Goal: Task Accomplishment & Management: Manage account settings

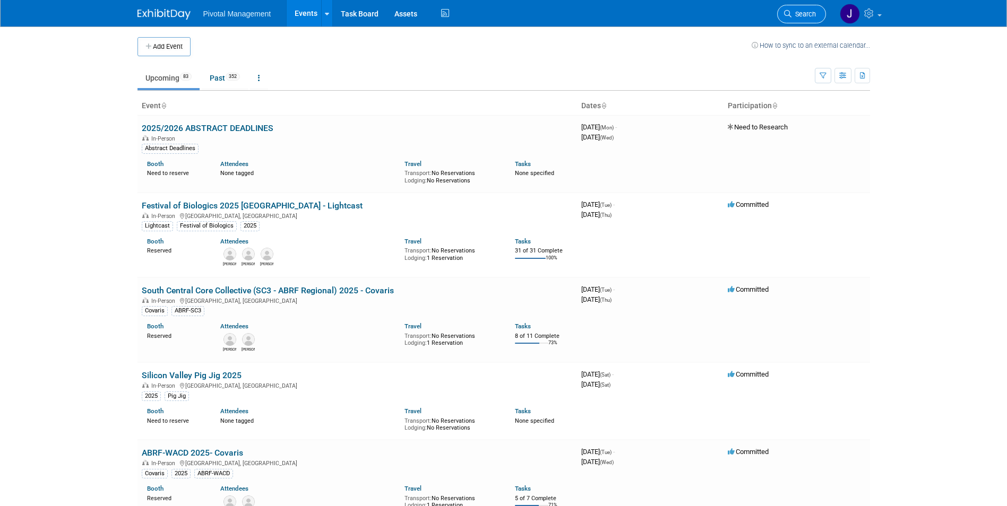
click at [787, 5] on link "Search" at bounding box center [801, 14] width 49 height 19
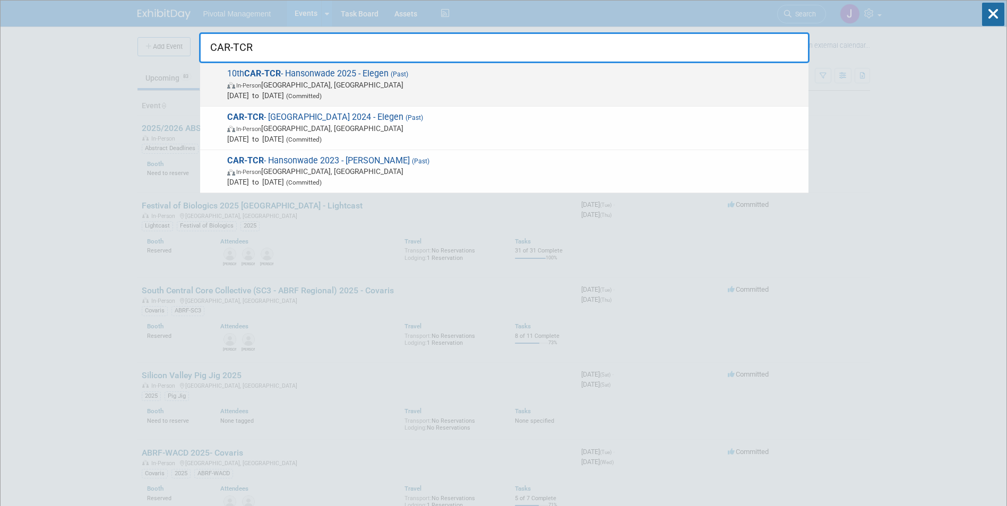
type input "CAR-TCR"
click at [380, 93] on span "Sep 24, 2025 to Sep 25, 2025 (Committed)" at bounding box center [515, 95] width 576 height 11
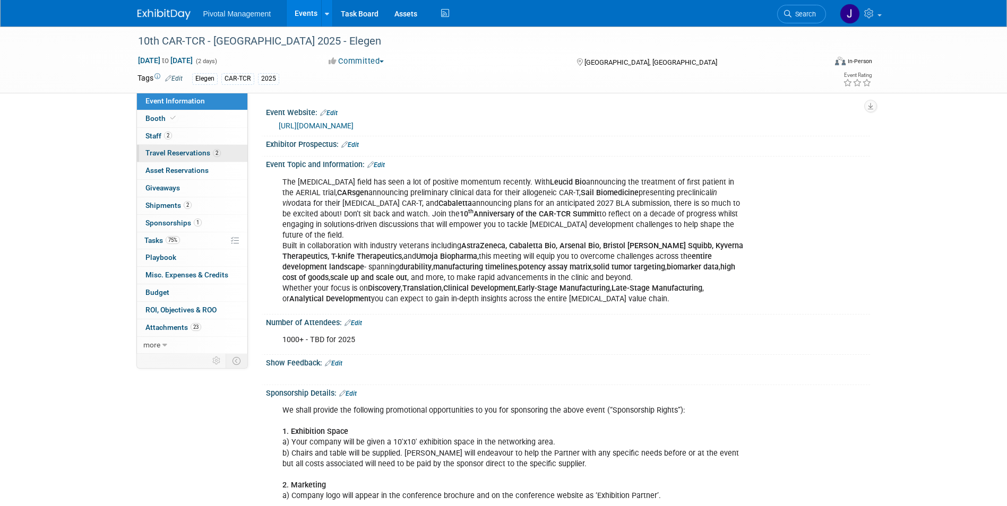
click at [206, 148] on link "2 Travel Reservations 2" at bounding box center [192, 153] width 110 height 17
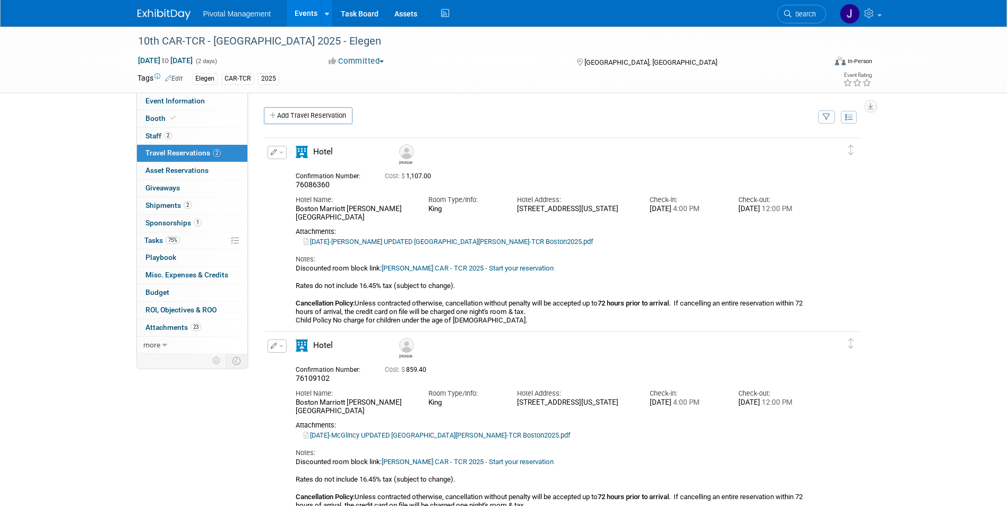
click at [269, 151] on button "button" at bounding box center [277, 152] width 19 height 13
click at [298, 176] on button "Edit Reservation" at bounding box center [313, 171] width 90 height 15
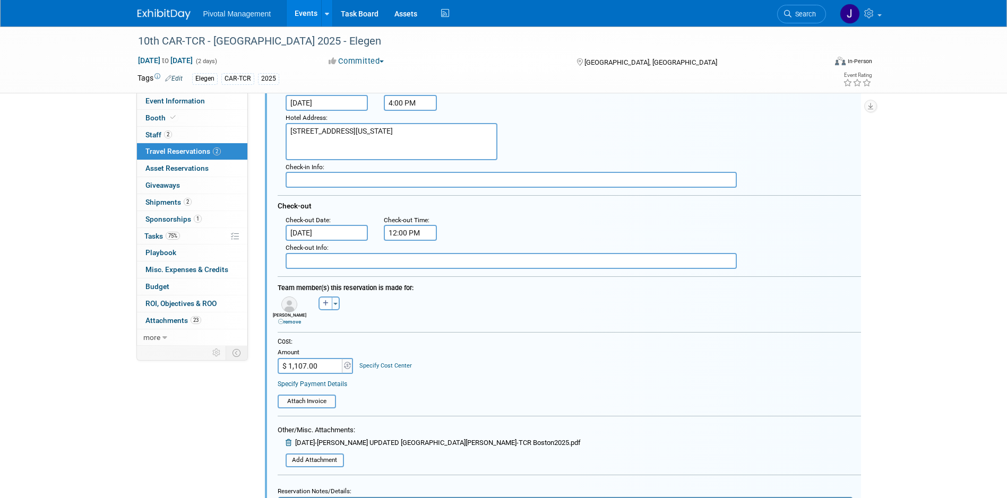
scroll to position [231, 0]
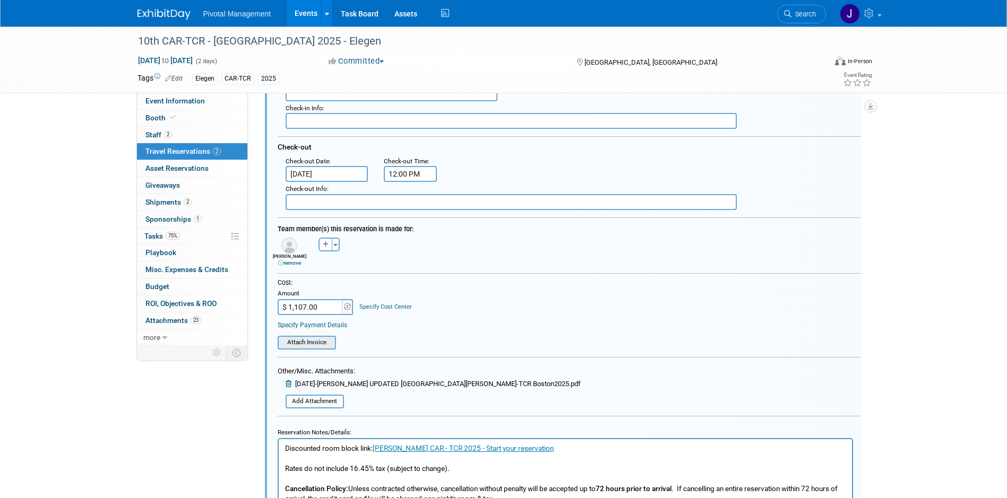
click at [316, 346] on input "file" at bounding box center [272, 343] width 126 height 12
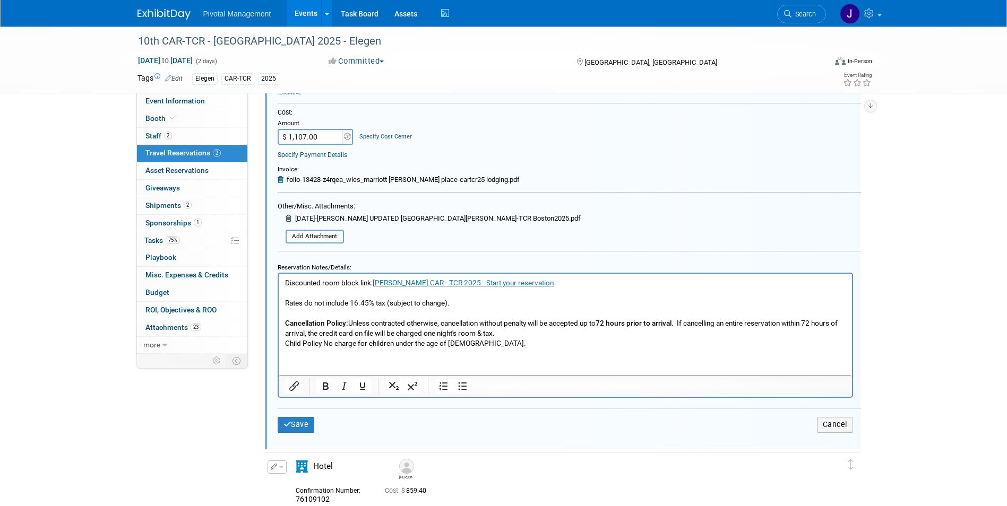
scroll to position [390, 0]
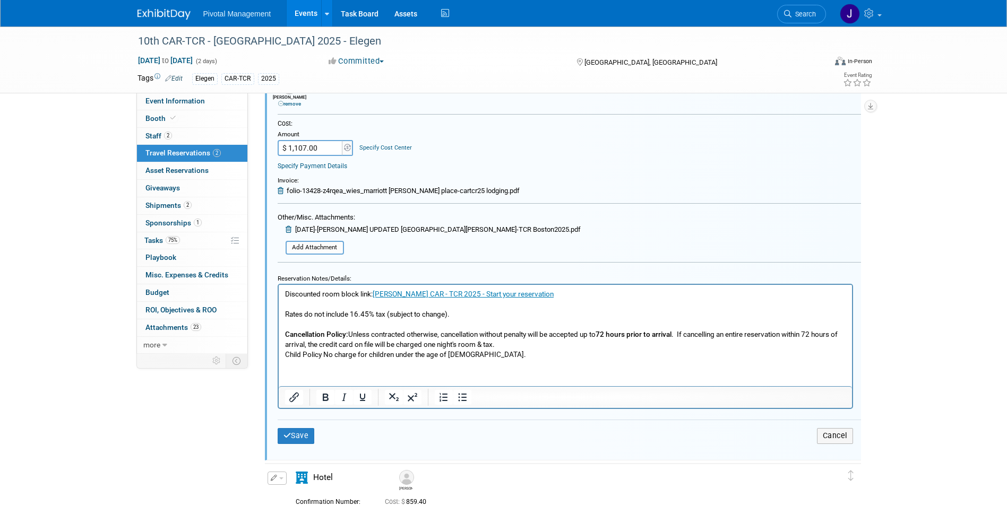
click at [301, 422] on div "Save Cancel" at bounding box center [569, 436] width 583 height 32
click at [296, 437] on button "Save" at bounding box center [296, 435] width 37 height 15
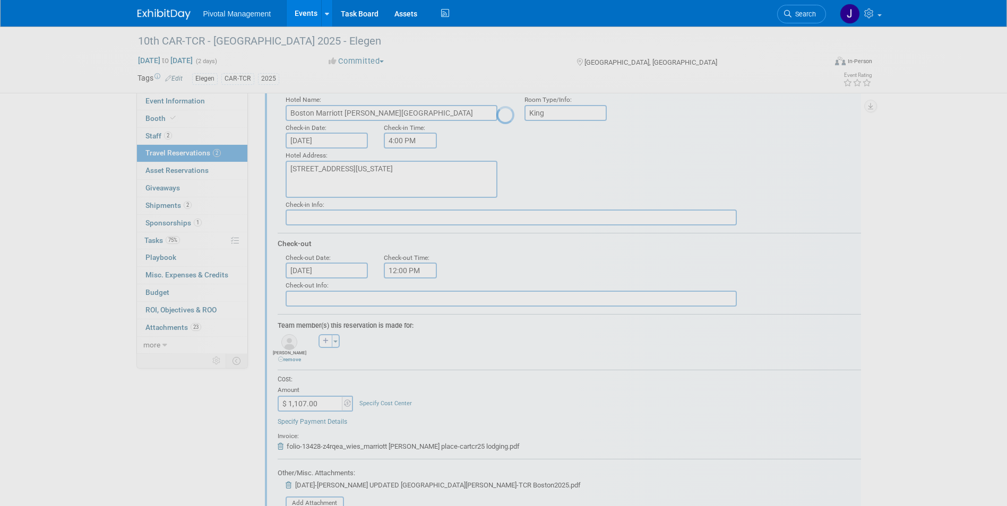
drag, startPoint x: 296, startPoint y: 437, endPoint x: 572, endPoint y: 235, distance: 341.8
click at [511, 235] on div at bounding box center [503, 253] width 15 height 506
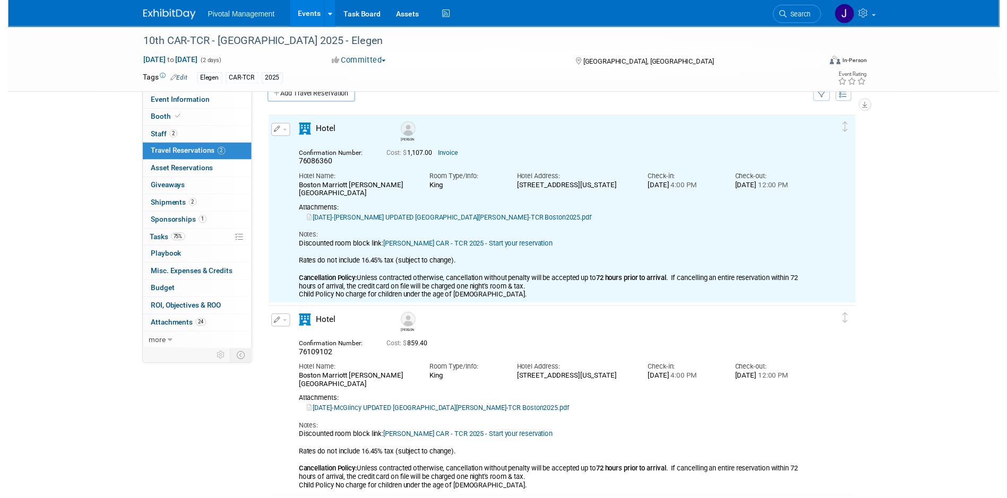
scroll to position [19, 0]
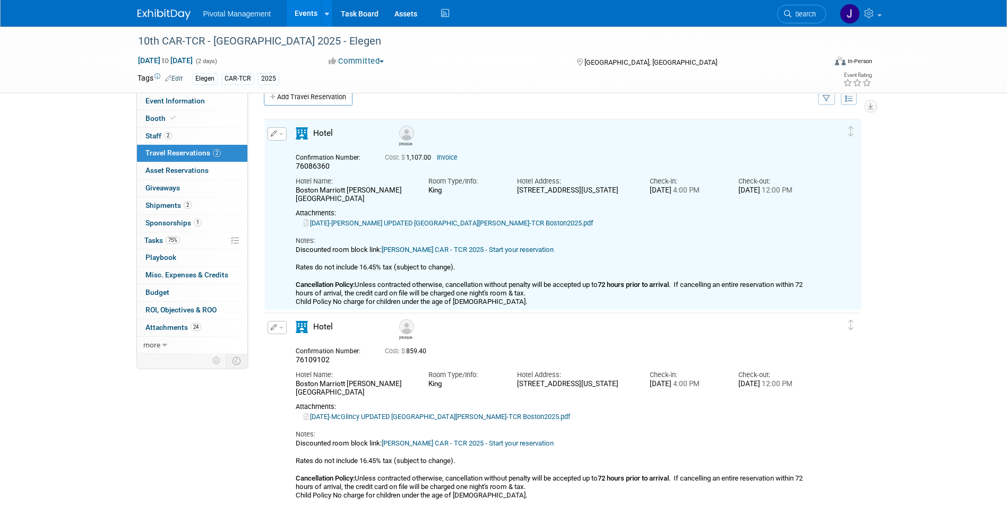
click at [484, 226] on link "2025-08-26-Wies UPDATED RES_Marriott Boston Copley Place_CAR-TCR Boston2025.pdf" at bounding box center [448, 223] width 289 height 8
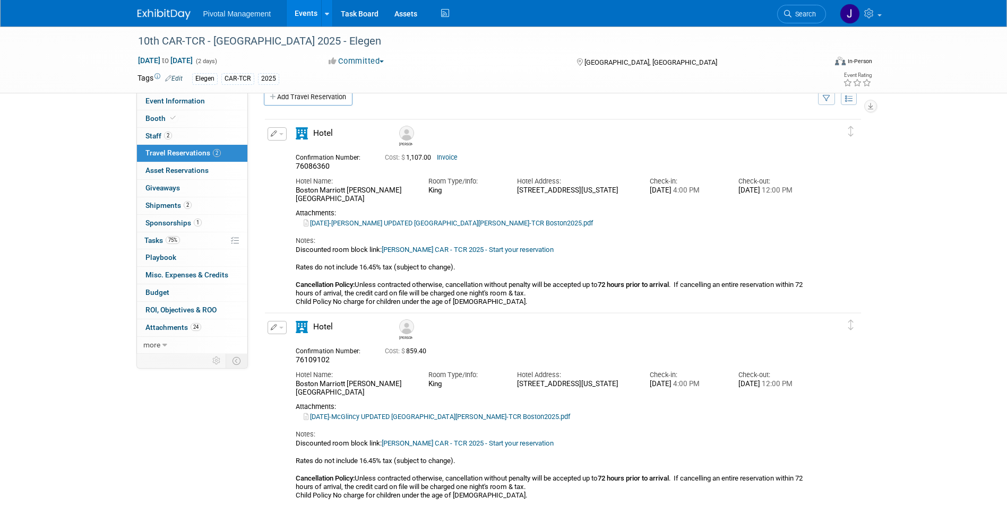
click at [445, 157] on link "Invoice" at bounding box center [447, 157] width 21 height 7
click at [282, 138] on button "button" at bounding box center [277, 133] width 19 height 13
click at [302, 156] on button "Edit Reservation" at bounding box center [313, 152] width 90 height 15
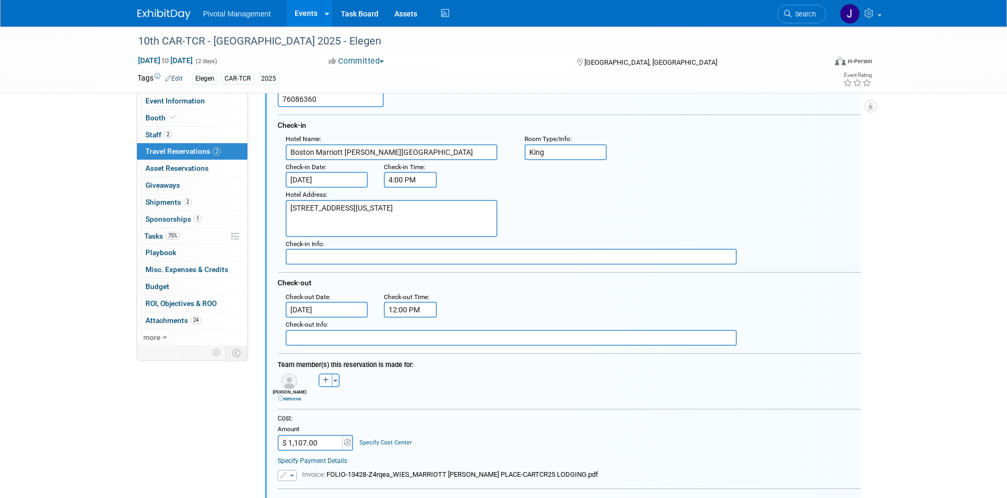
scroll to position [231, 0]
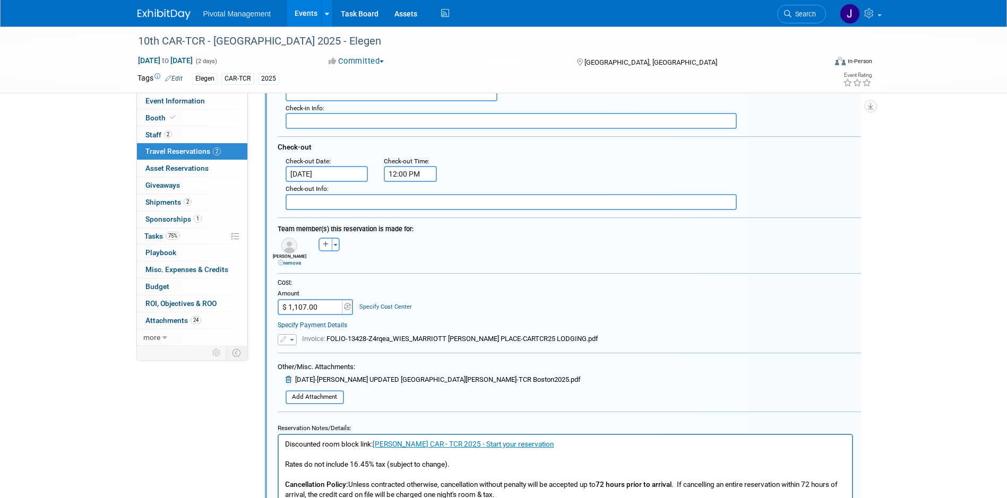
click at [316, 311] on input "$ 1,107.00" at bounding box center [311, 307] width 66 height 16
paste input "289.13"
type input "$ 1,289.13"
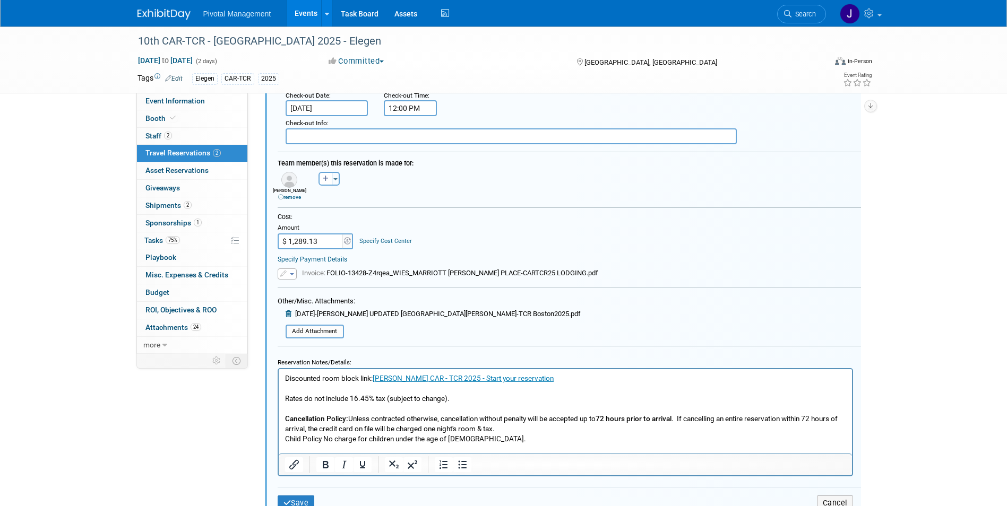
scroll to position [390, 0]
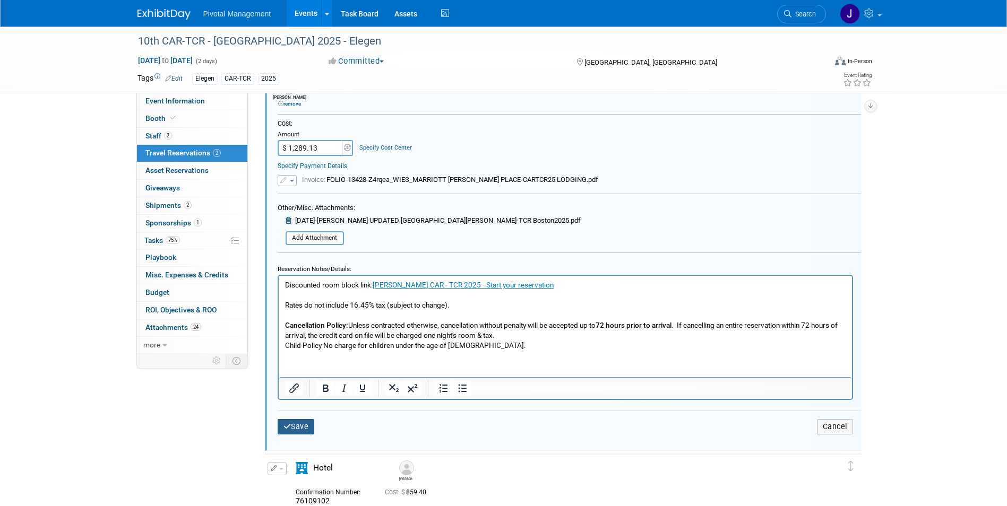
click at [294, 424] on button "Save" at bounding box center [296, 426] width 37 height 15
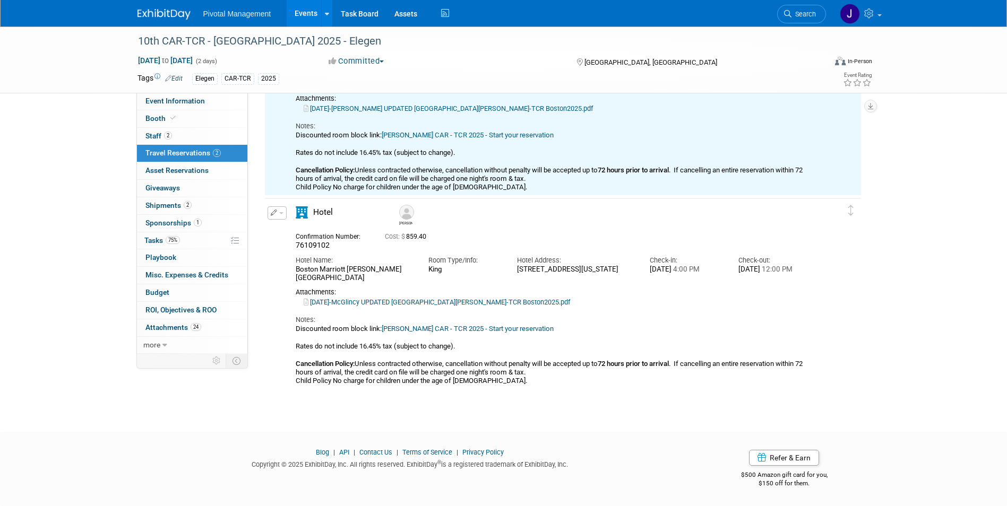
scroll to position [19, 0]
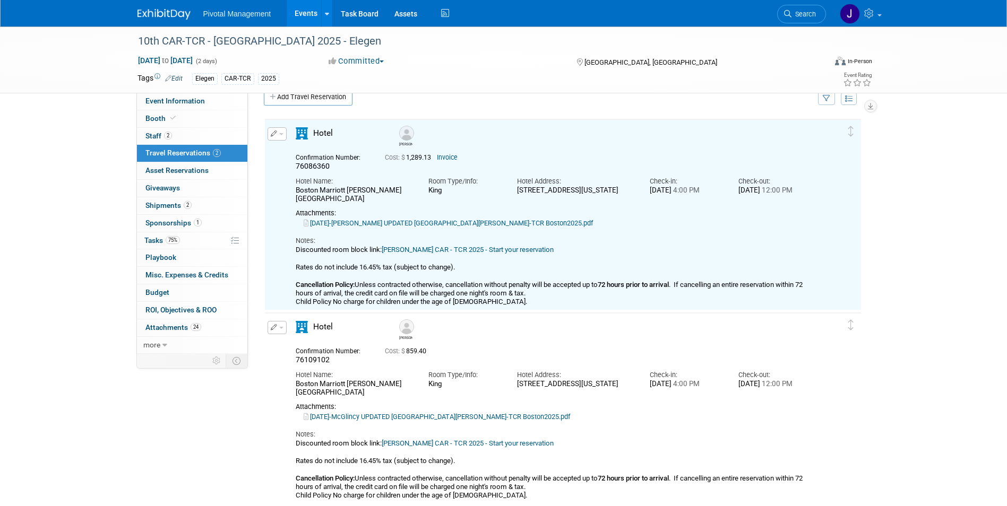
click at [280, 334] on button "button" at bounding box center [277, 327] width 19 height 13
click at [288, 347] on button "Edit Reservation" at bounding box center [313, 346] width 90 height 15
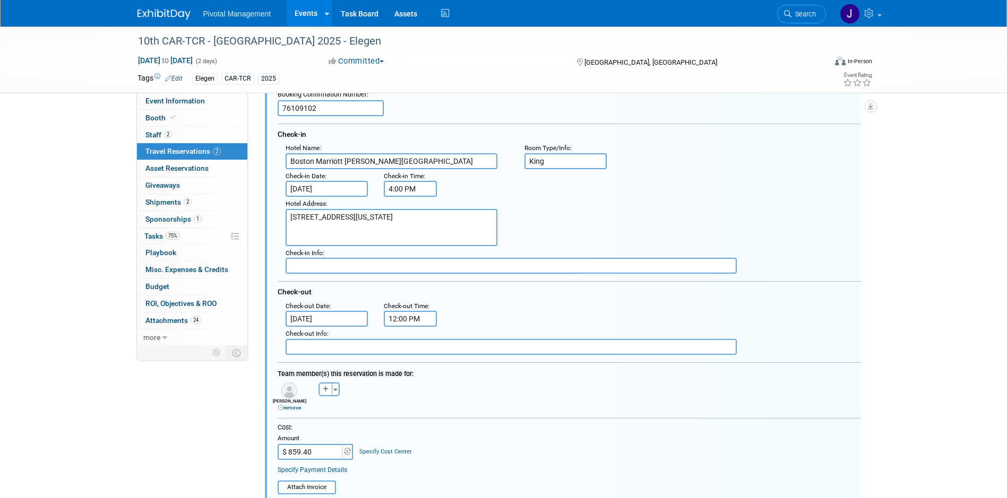
scroll to position [425, 0]
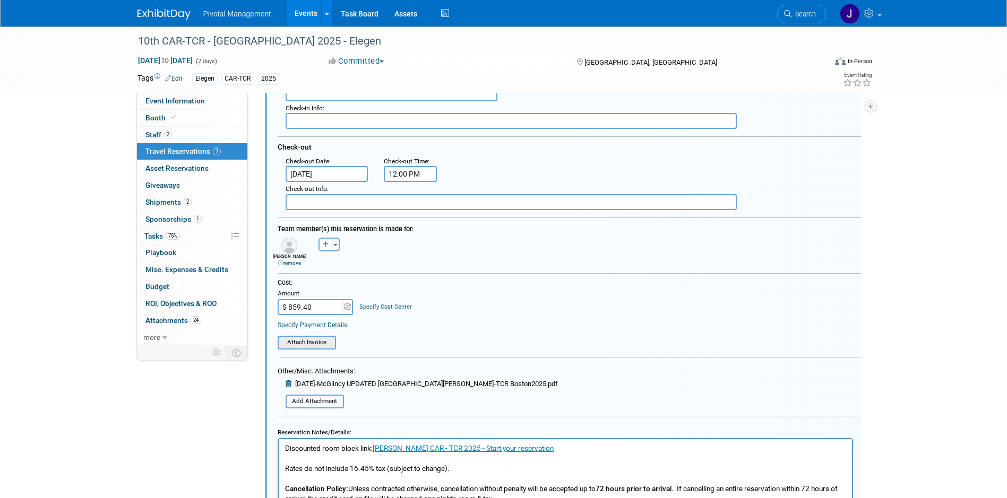
click at [306, 342] on input "file" at bounding box center [272, 343] width 126 height 12
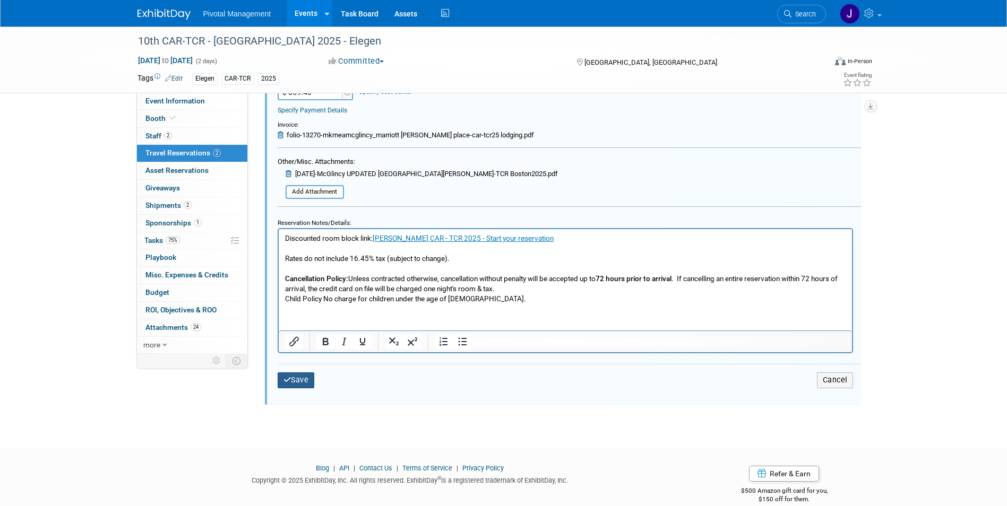
click at [294, 376] on button "Save" at bounding box center [296, 380] width 37 height 15
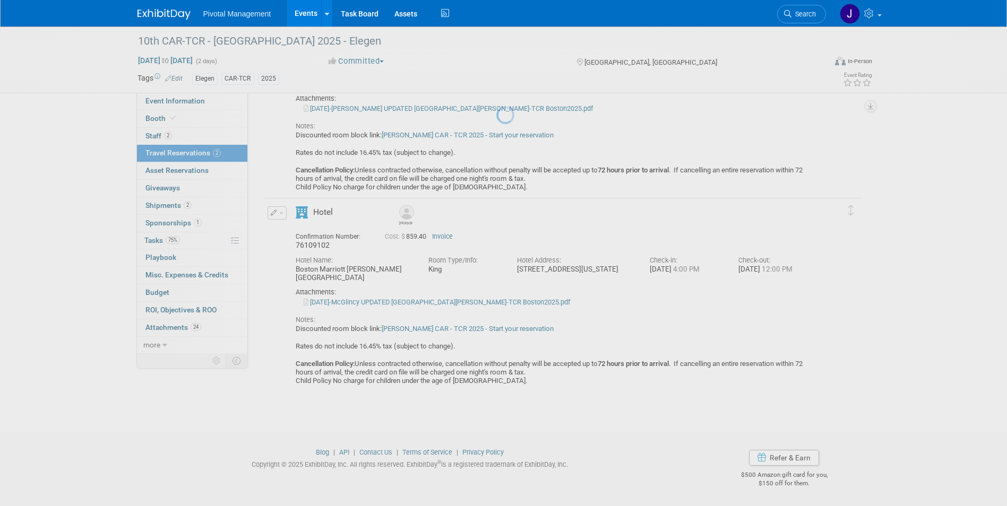
scroll to position [134, 0]
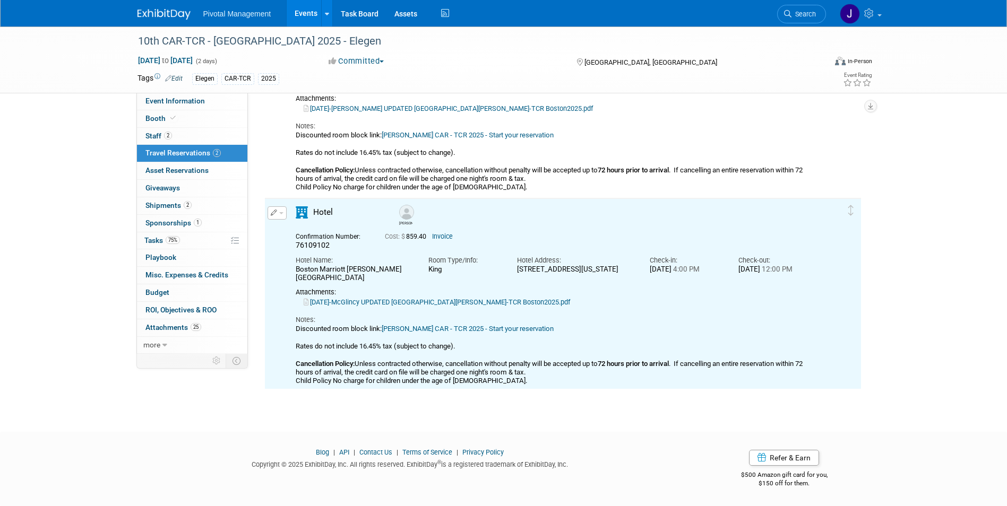
click at [409, 306] on link "2025-08-25-McGlincy UPDATED RES_Marriott Boston Copley Place_CAR-TCR Boston2025…" at bounding box center [437, 302] width 266 height 8
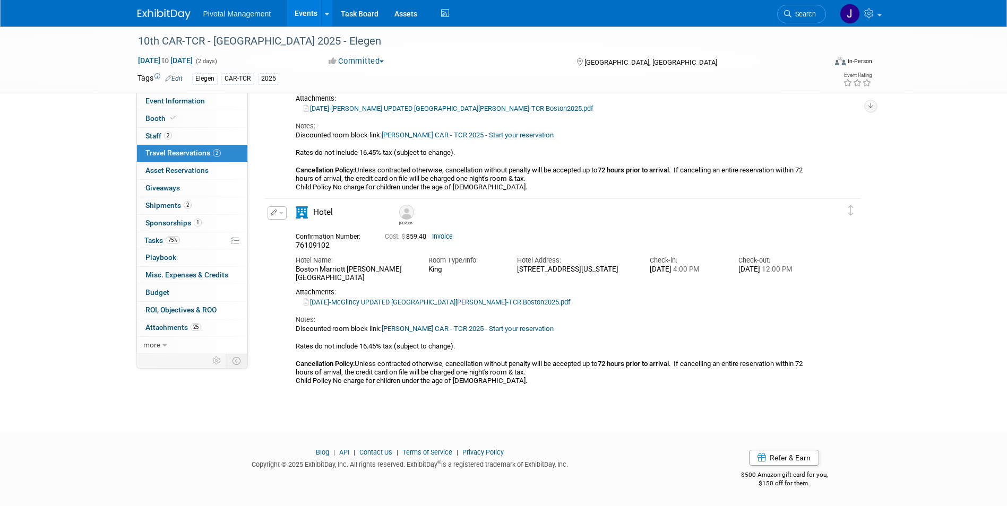
click at [444, 235] on link "Invoice" at bounding box center [442, 236] width 21 height 7
click at [278, 219] on button "button" at bounding box center [277, 213] width 19 height 13
click at [288, 233] on button "Edit Reservation" at bounding box center [313, 231] width 90 height 15
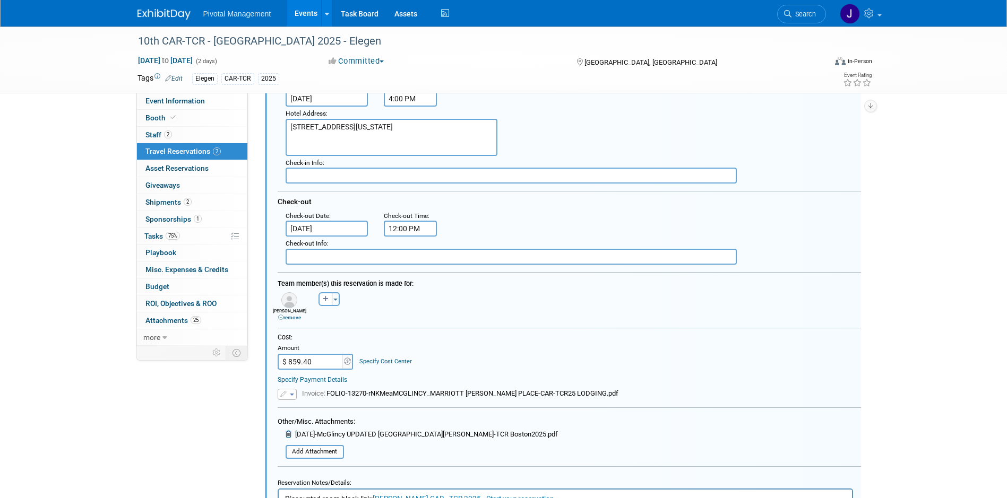
scroll to position [372, 0]
click at [316, 355] on input "$ 859.40" at bounding box center [311, 360] width 66 height 16
type input "$ 859.42"
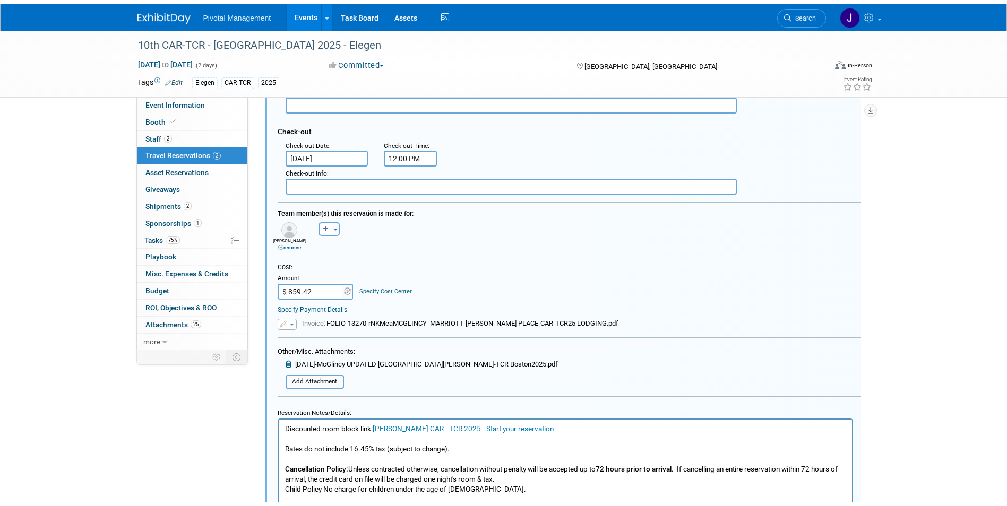
scroll to position [531, 0]
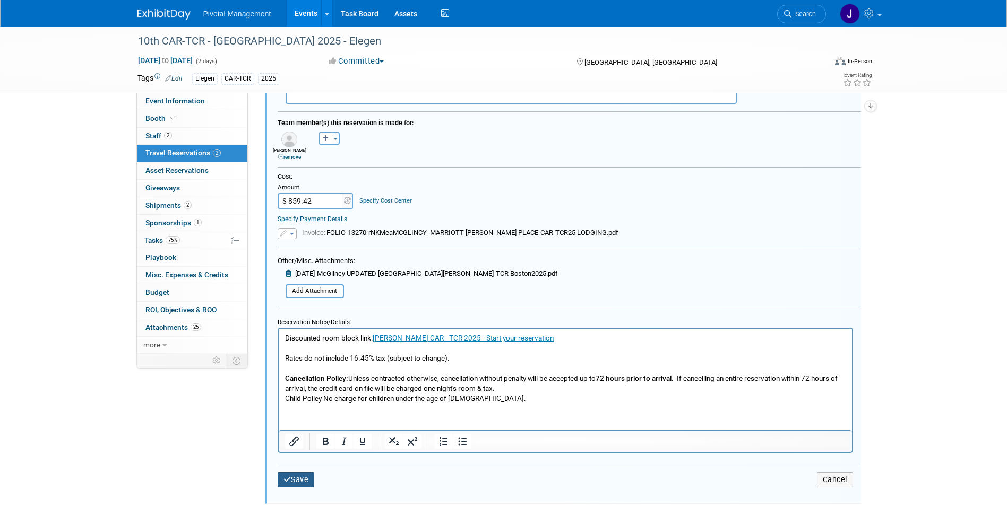
click at [295, 485] on button "Save" at bounding box center [296, 479] width 37 height 15
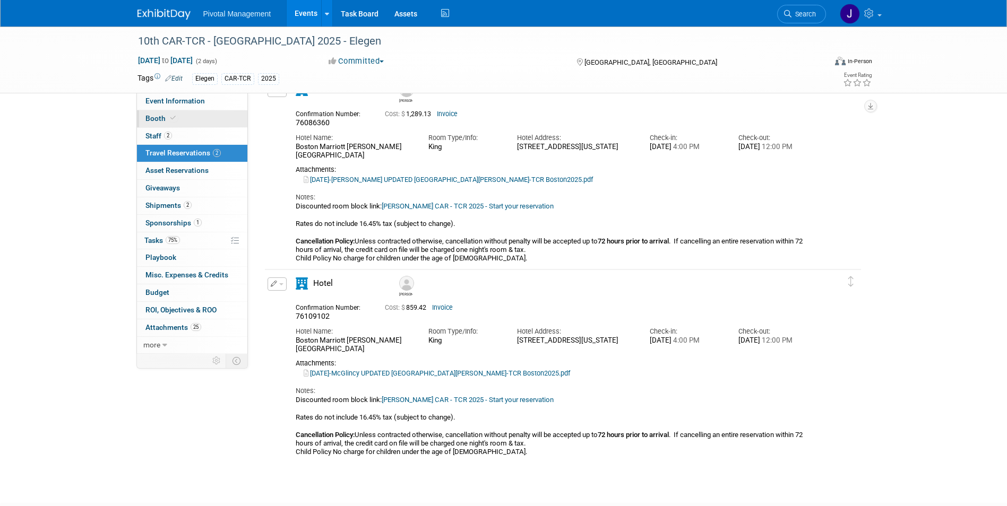
scroll to position [0, 0]
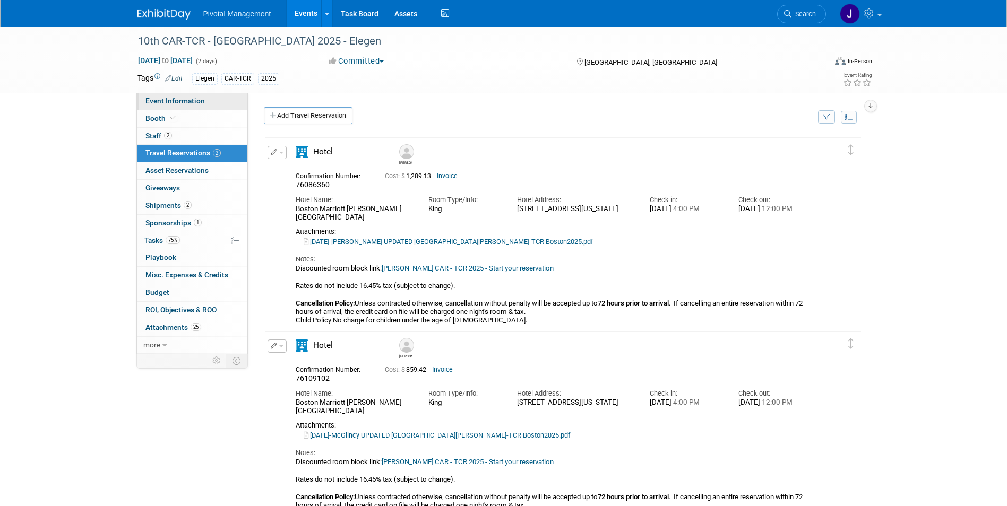
click at [189, 100] on span "Event Information" at bounding box center [174, 101] width 59 height 8
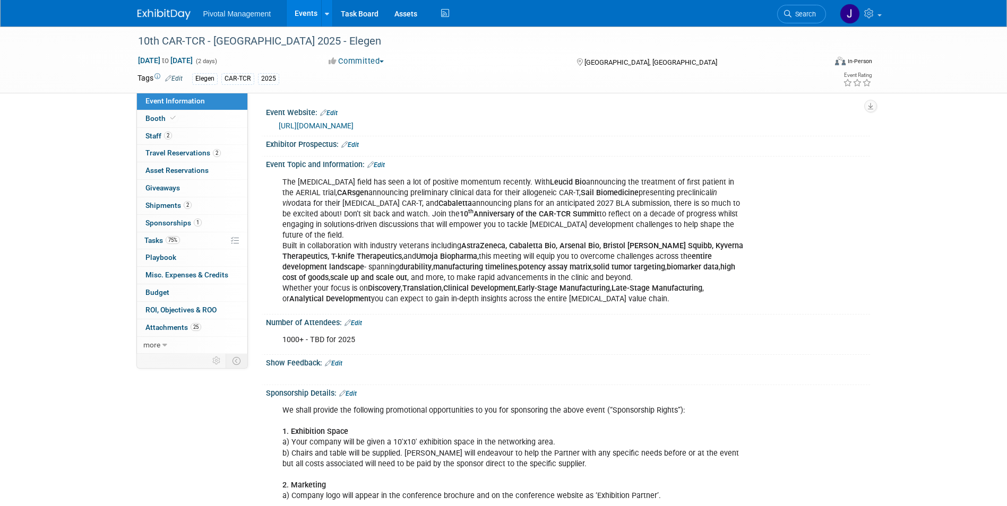
click at [175, 20] on img at bounding box center [163, 14] width 53 height 11
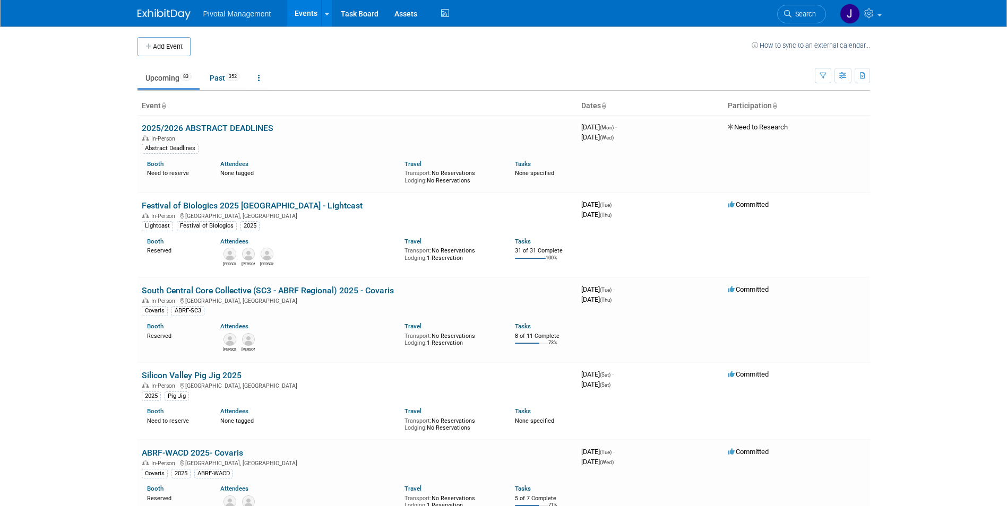
click at [804, 7] on link "Search" at bounding box center [801, 14] width 49 height 19
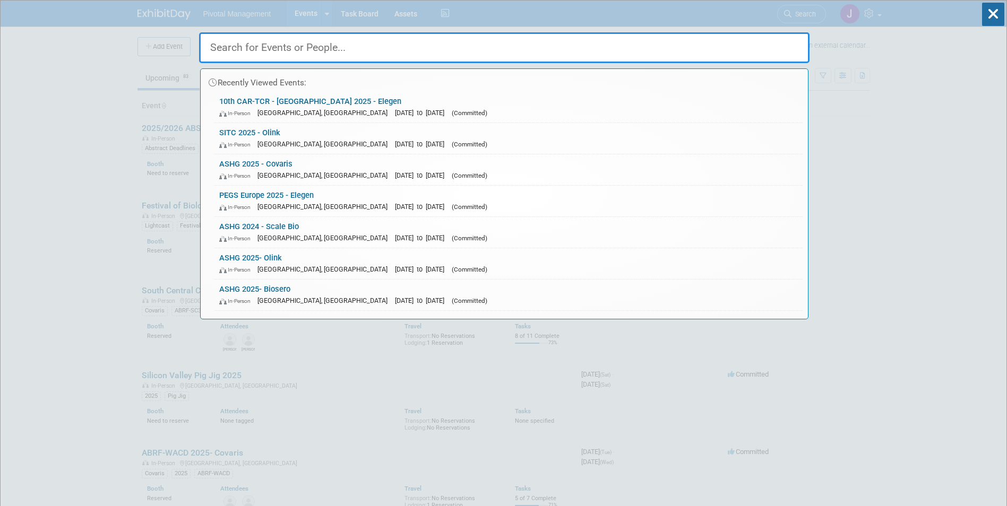
type input "O"
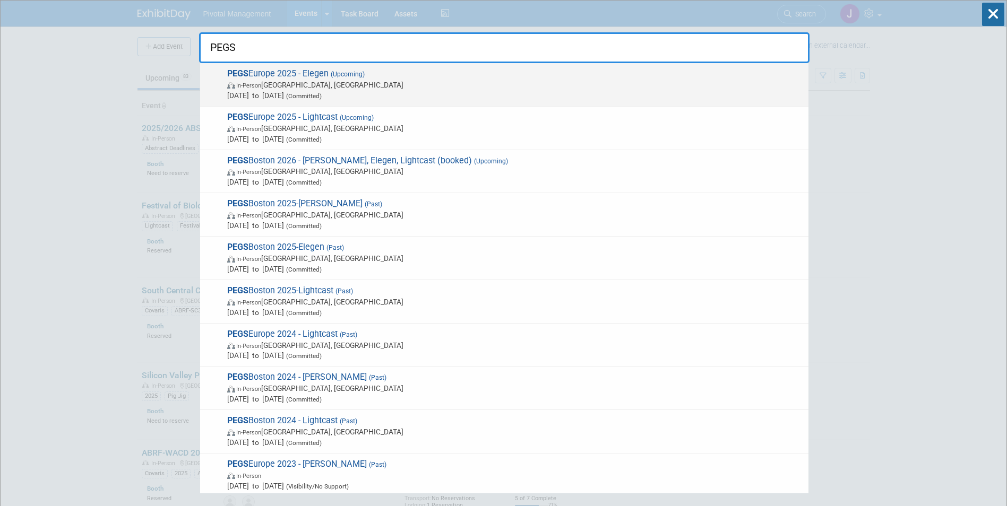
type input "PEGS"
click at [446, 96] on span "Nov 11, 2025 to Nov 13, 2025 (Committed)" at bounding box center [515, 95] width 576 height 11
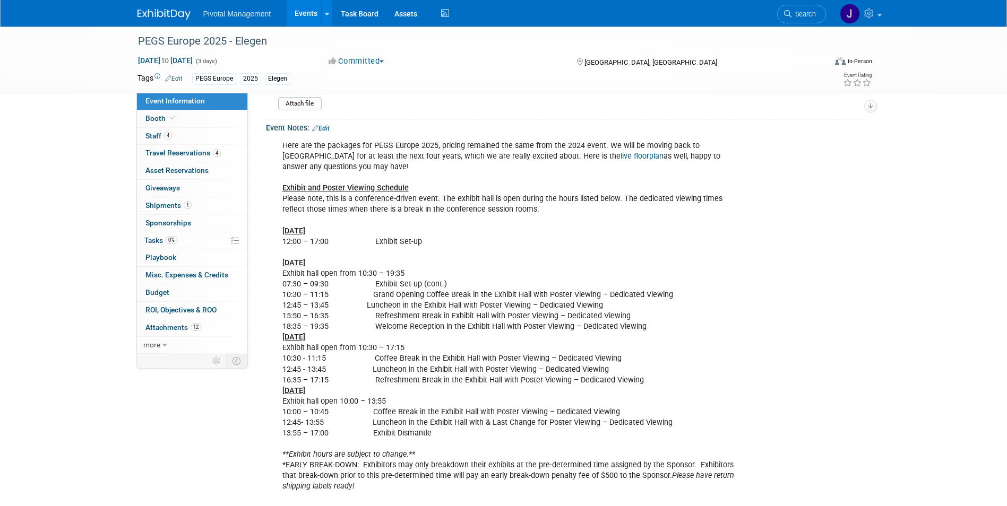
scroll to position [1593, 0]
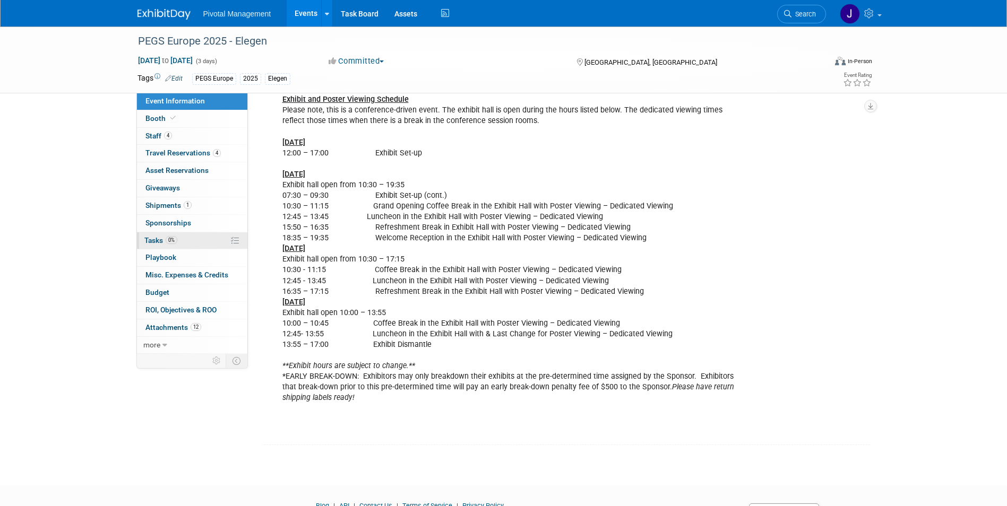
click at [162, 244] on span "Tasks 0%" at bounding box center [160, 240] width 33 height 8
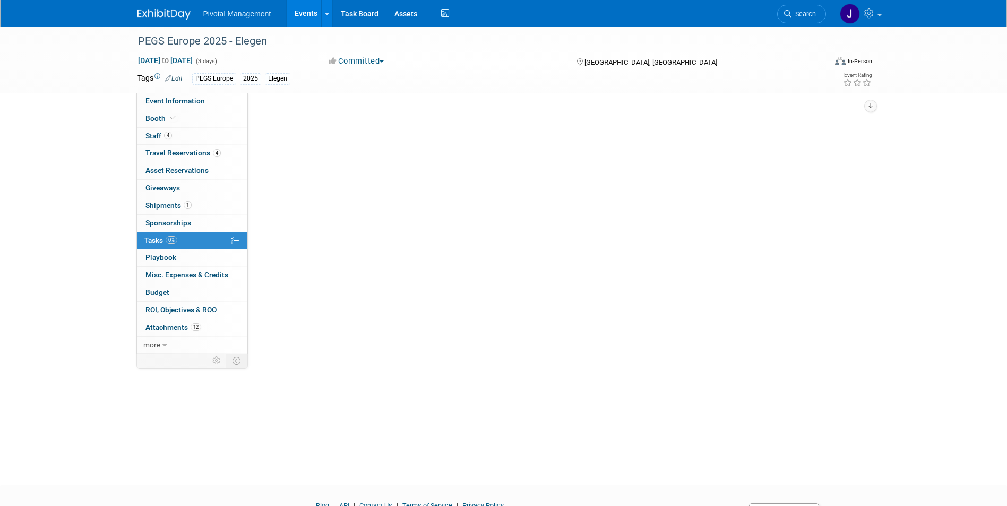
scroll to position [0, 0]
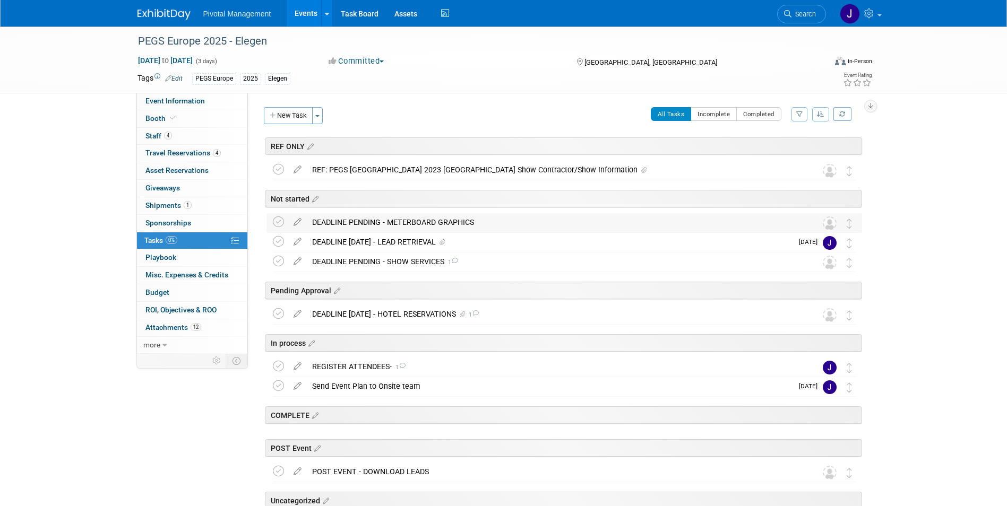
click at [393, 233] on table "DEADLINE PENDING - METERBOARD GRAPHICS Pro tip: Press Ctrl-Enter to submit comm…" at bounding box center [564, 223] width 583 height 20
click at [392, 239] on div "DEADLINE OCT 13 - LEAD RETRIEVAL" at bounding box center [550, 242] width 486 height 18
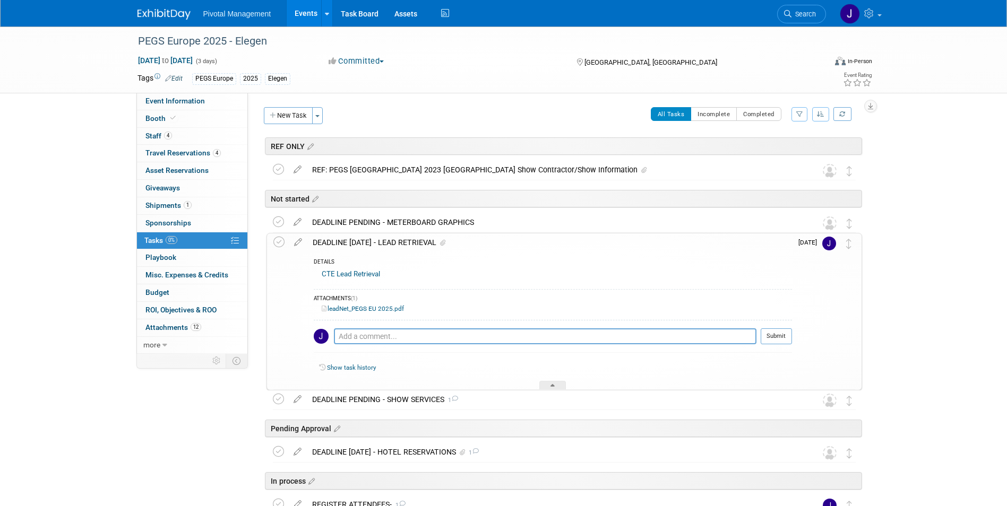
click at [364, 272] on link "CTE Lead Retrieval" at bounding box center [351, 274] width 58 height 8
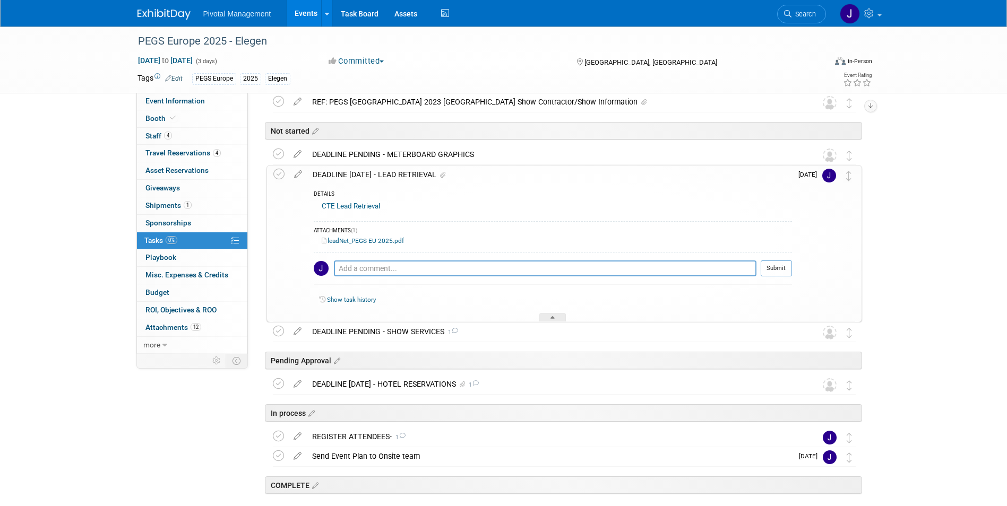
scroll to position [159, 0]
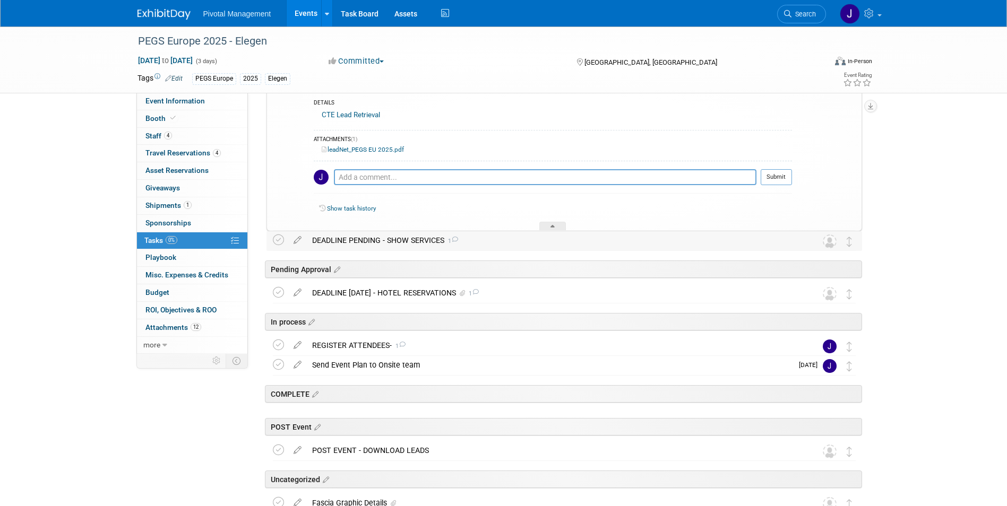
click at [406, 236] on div "DEADLINE PENDING - SHOW SERVICES 1" at bounding box center [554, 240] width 495 height 18
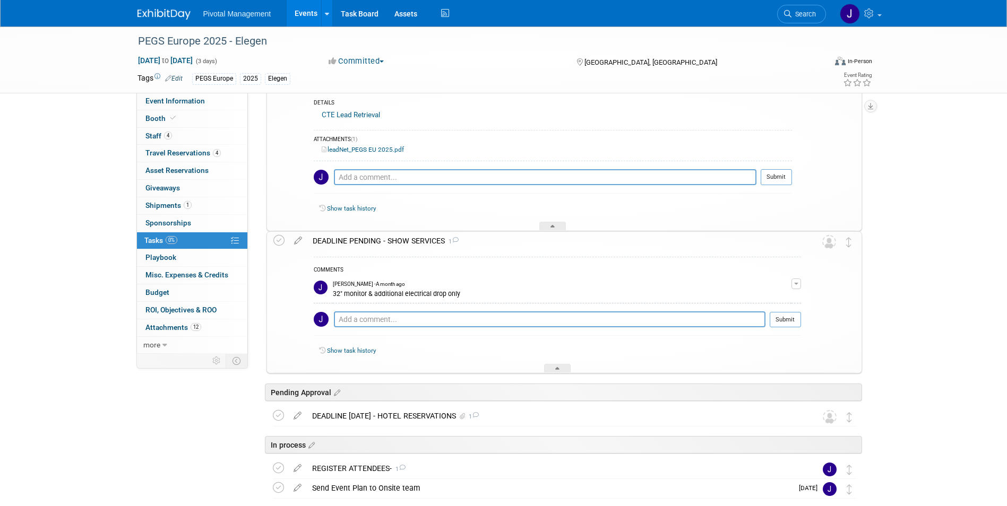
click at [406, 234] on div "DEADLINE PENDING - SHOW SERVICES 1" at bounding box center [554, 241] width 494 height 18
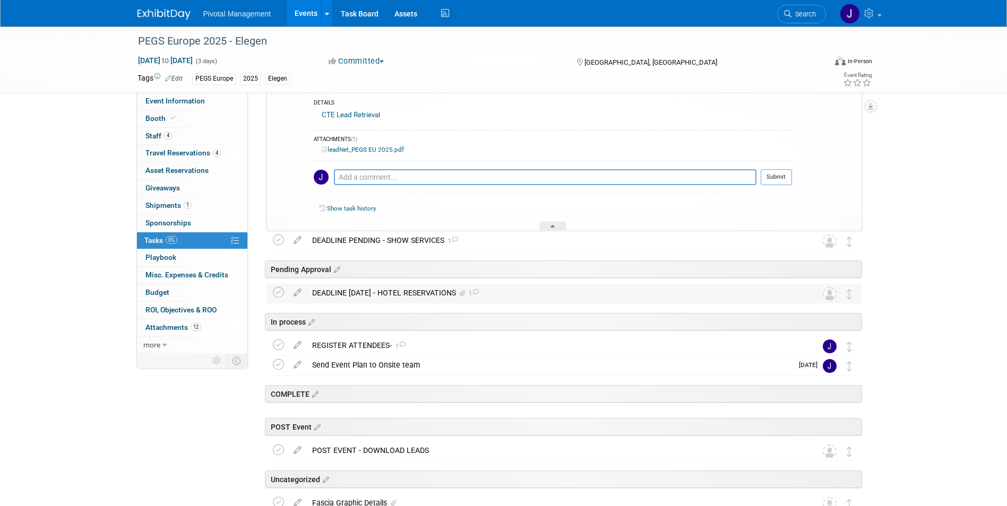
click at [403, 296] on div "DEADLINE SEPT 4 - HOTEL RESERVATIONS 1" at bounding box center [554, 293] width 495 height 18
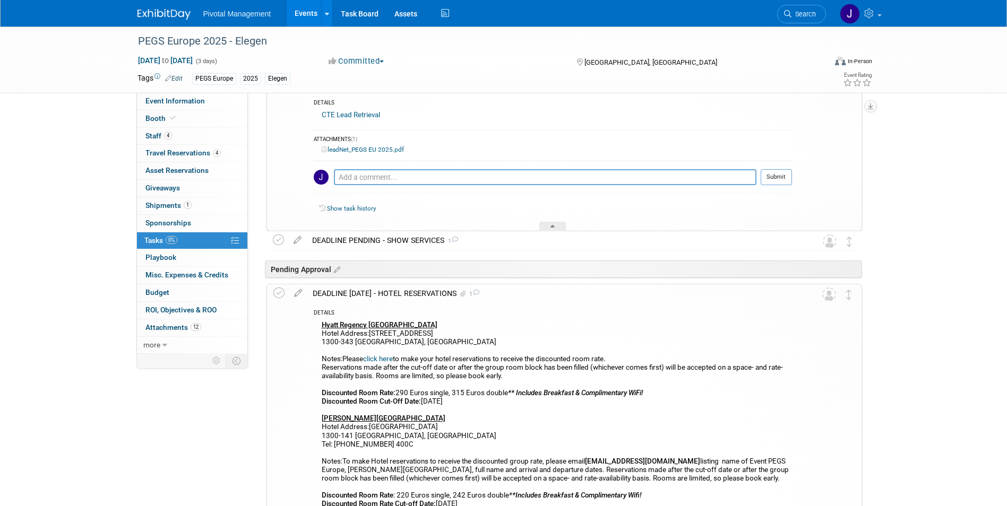
click at [402, 296] on div "DEADLINE SEPT 4 - HOTEL RESERVATIONS 1" at bounding box center [554, 294] width 494 height 18
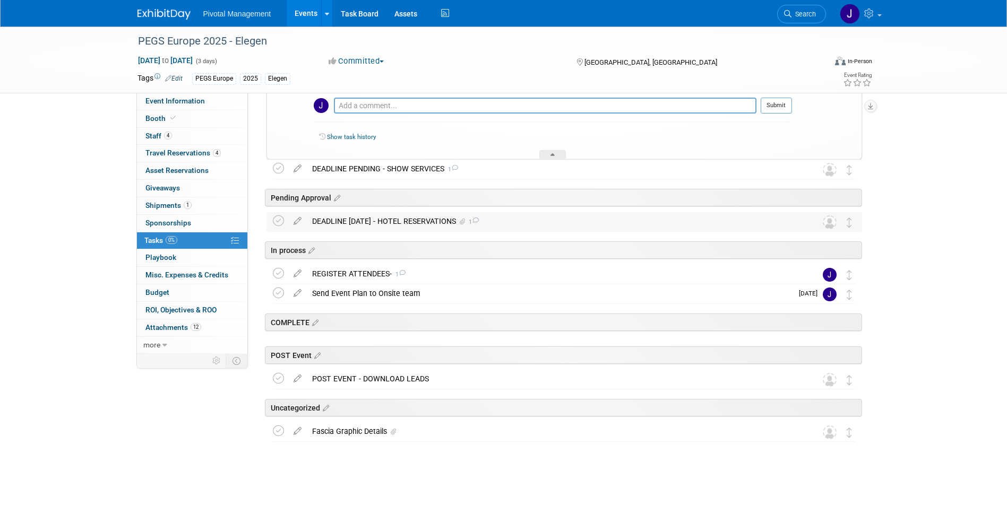
scroll to position [231, 0]
click at [324, 272] on div "REGISTER ATTENDEES- 1" at bounding box center [554, 273] width 495 height 18
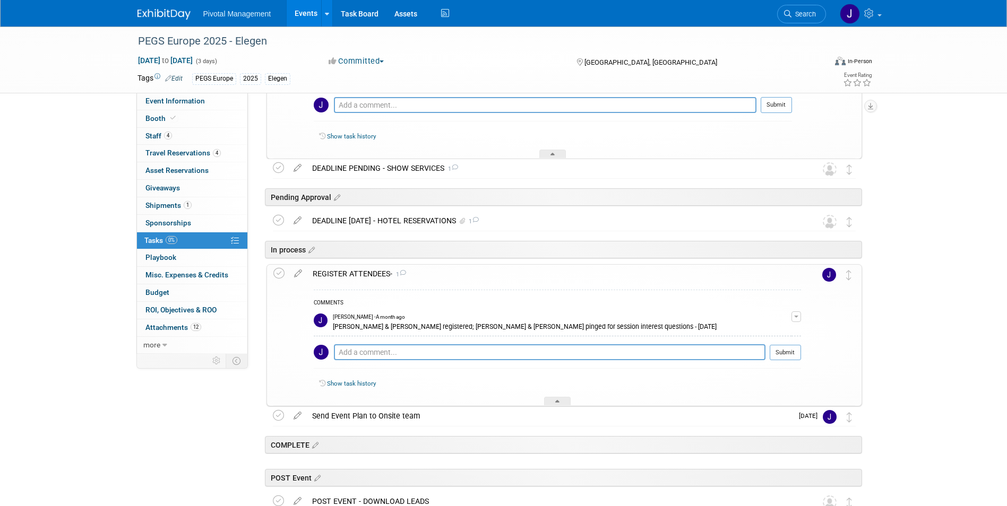
click at [324, 272] on div "REGISTER ATTENDEES- 1" at bounding box center [554, 274] width 494 height 18
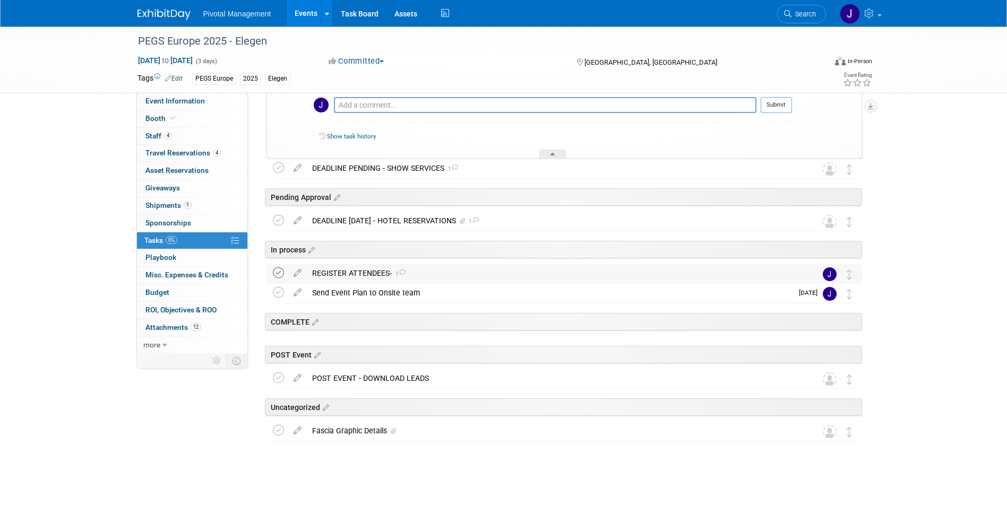
click at [278, 273] on icon at bounding box center [278, 273] width 11 height 11
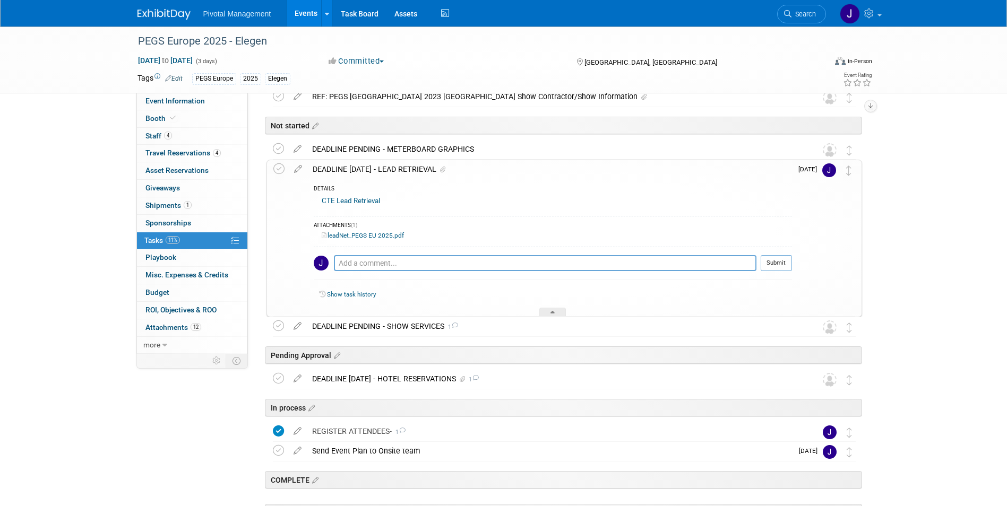
scroll to position [72, 0]
click at [400, 173] on div "DEADLINE OCT 13 - LEAD RETRIEVAL" at bounding box center [549, 170] width 485 height 18
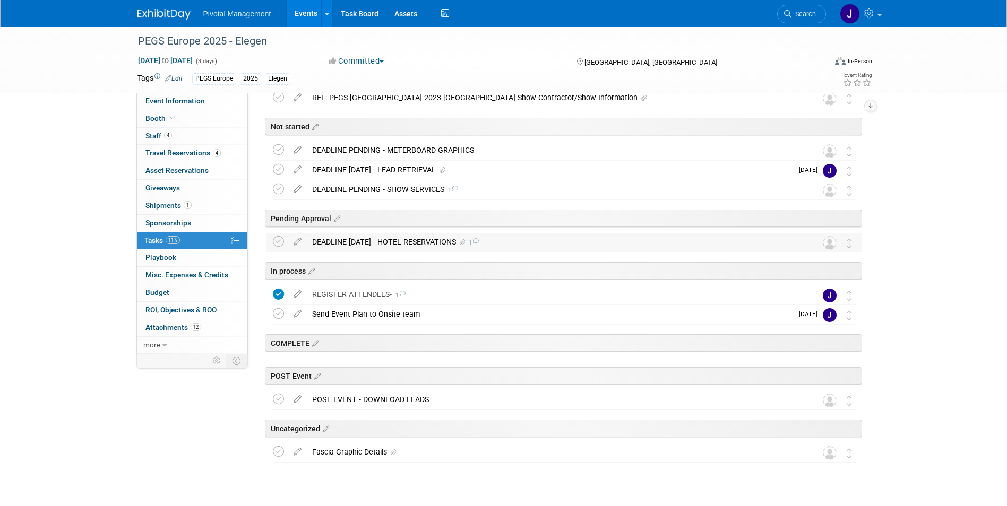
click at [388, 240] on div "DEADLINE SEPT 4 - HOTEL RESERVATIONS 1" at bounding box center [554, 242] width 495 height 18
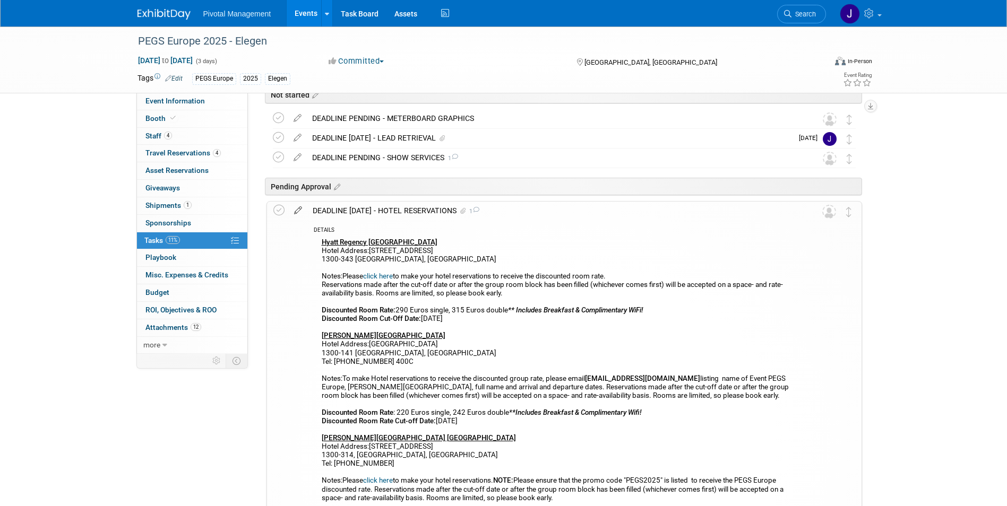
scroll to position [125, 0]
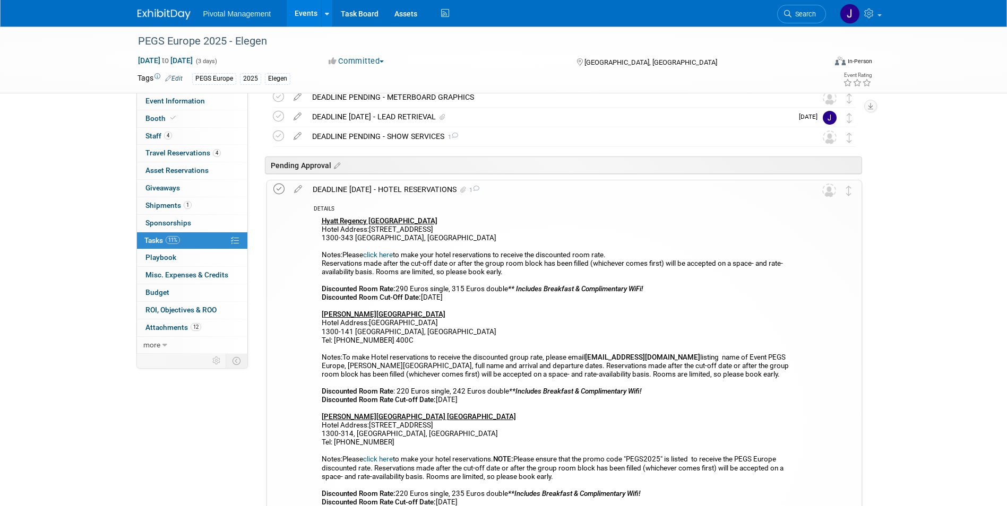
click at [279, 191] on icon at bounding box center [278, 189] width 11 height 11
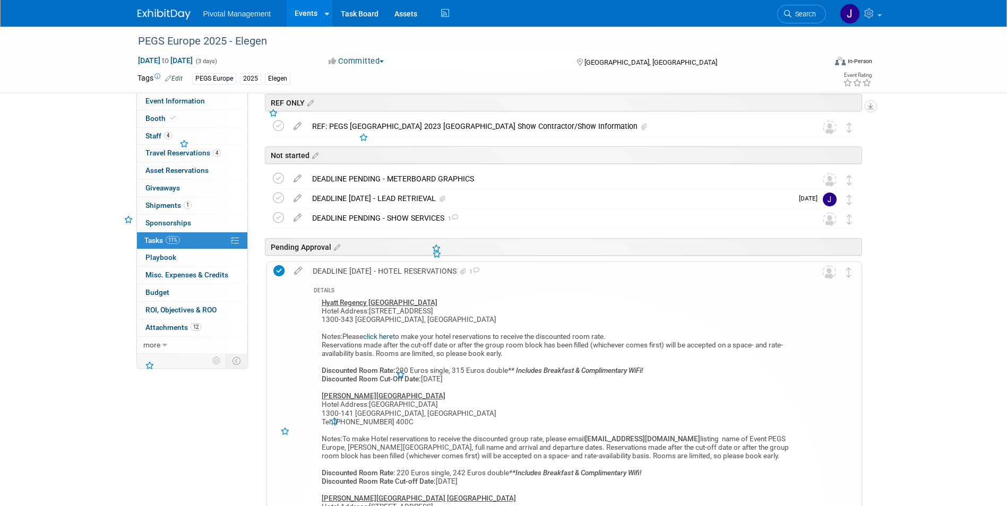
scroll to position [0, 0]
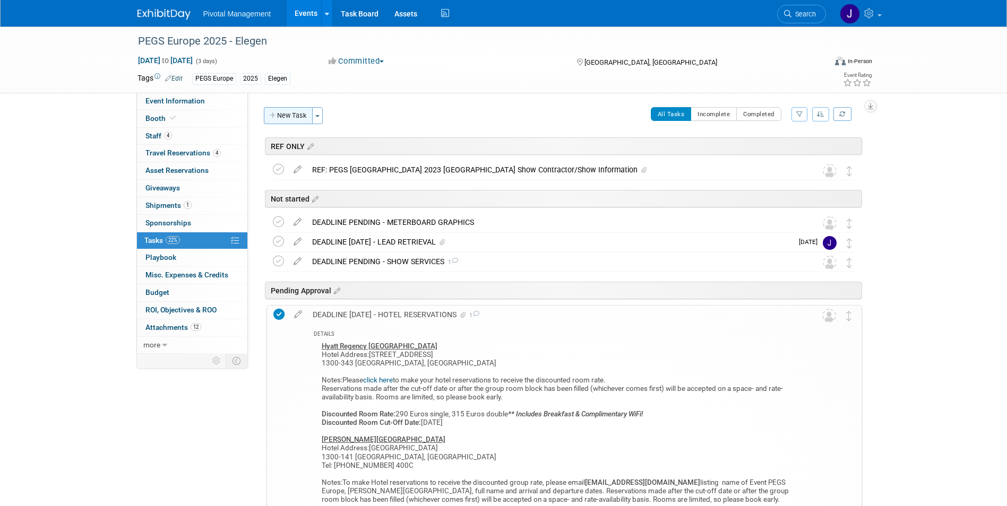
click at [300, 113] on button "New Task" at bounding box center [288, 115] width 49 height 17
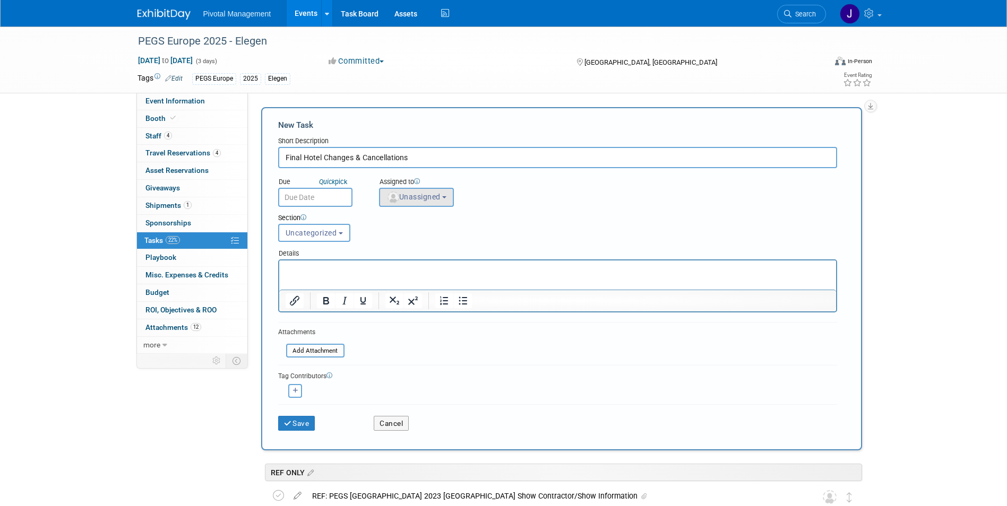
type input "Final Hotel Changes & Cancellations"
click at [410, 192] on button "Unassigned" at bounding box center [416, 197] width 75 height 19
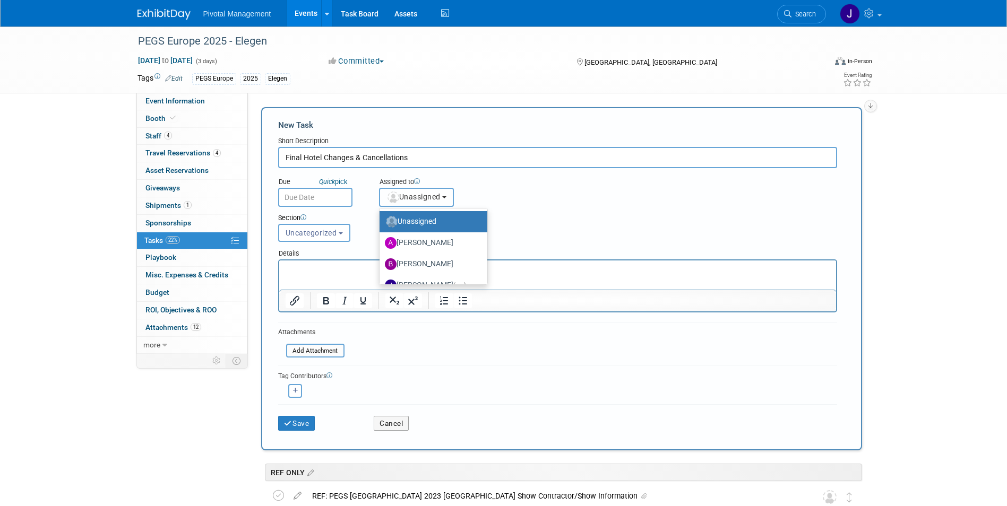
scroll to position [53, 0]
click at [428, 230] on label "Jessica Gatton (me)" at bounding box center [431, 232] width 92 height 17
click at [381, 230] on input "Jessica Gatton (me)" at bounding box center [377, 231] width 7 height 7
select select "497b41a6-53ff-4b84-8c73-e588064afe10"
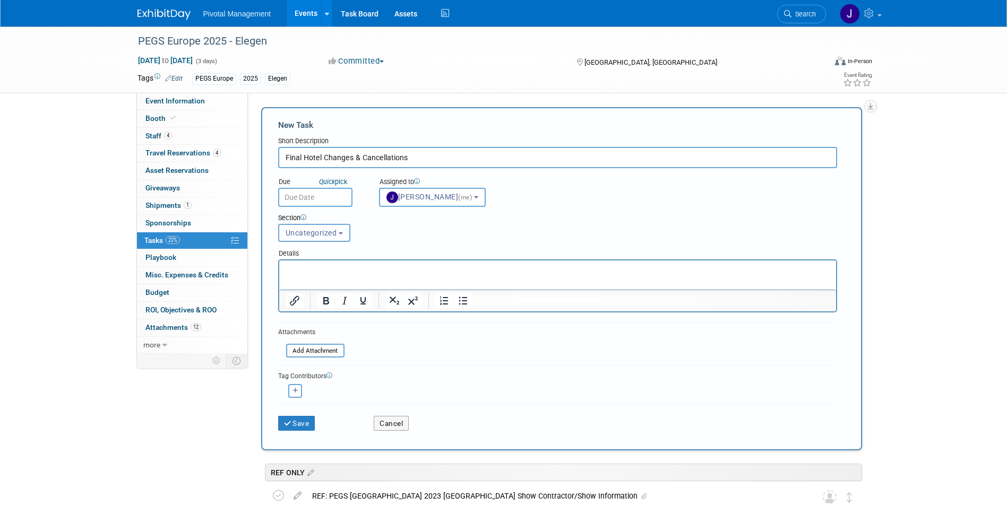
click at [339, 236] on button "Uncategorized" at bounding box center [314, 233] width 72 height 18
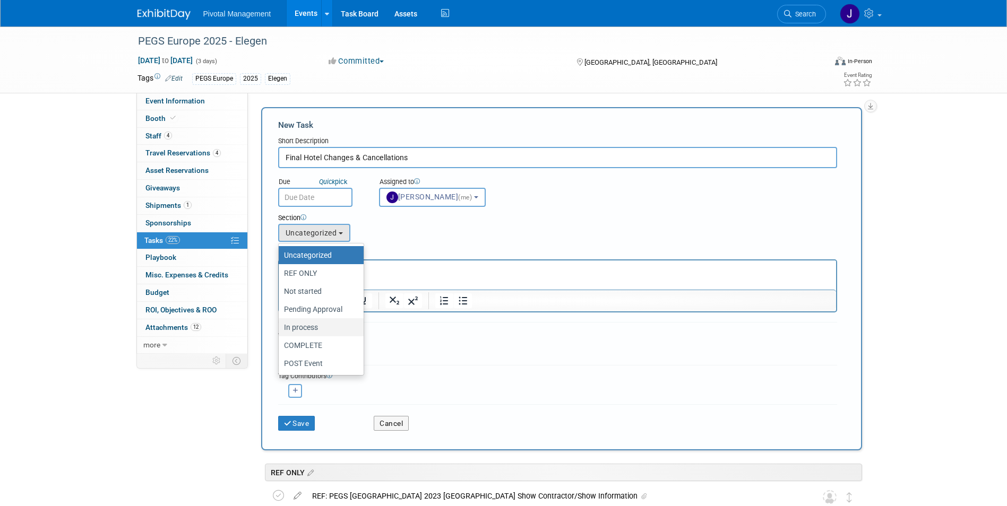
click at [317, 329] on label "In process" at bounding box center [318, 328] width 69 height 14
click at [280, 329] on input "In process" at bounding box center [276, 327] width 7 height 7
select select "11273656"
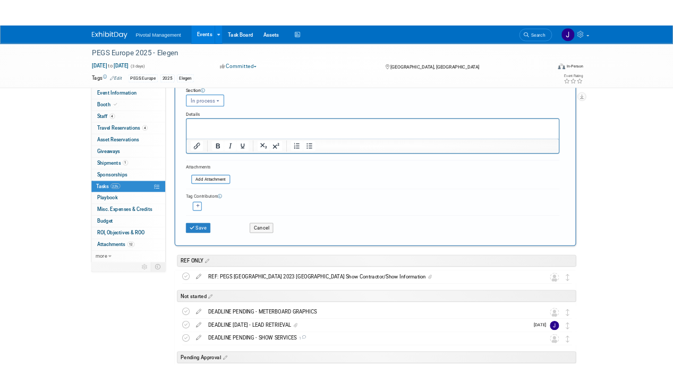
scroll to position [0, 0]
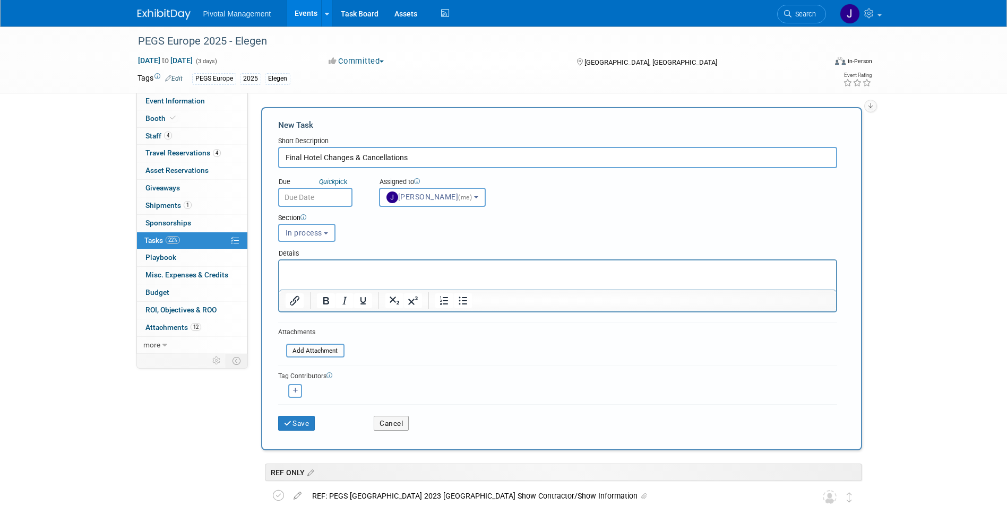
click at [320, 195] on input "text" at bounding box center [315, 197] width 74 height 19
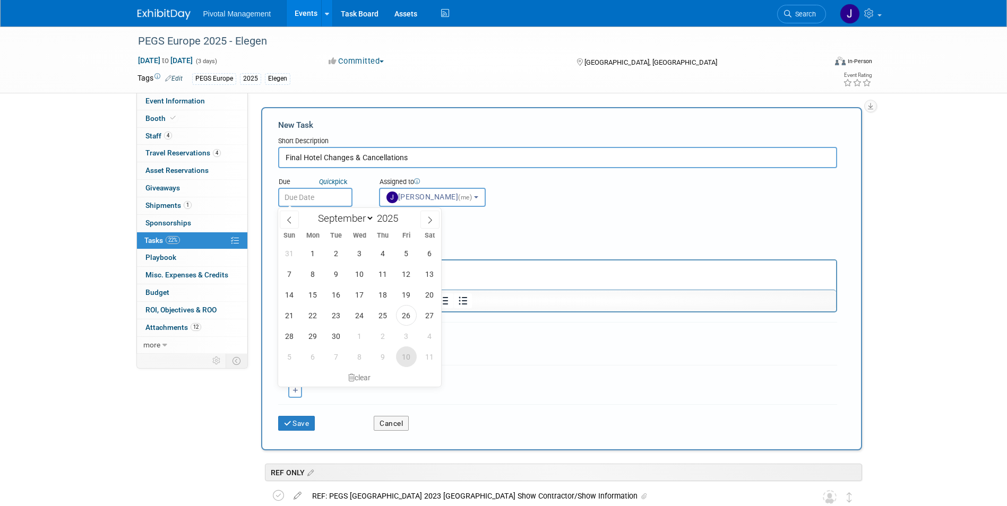
click at [403, 357] on span "10" at bounding box center [406, 357] width 21 height 21
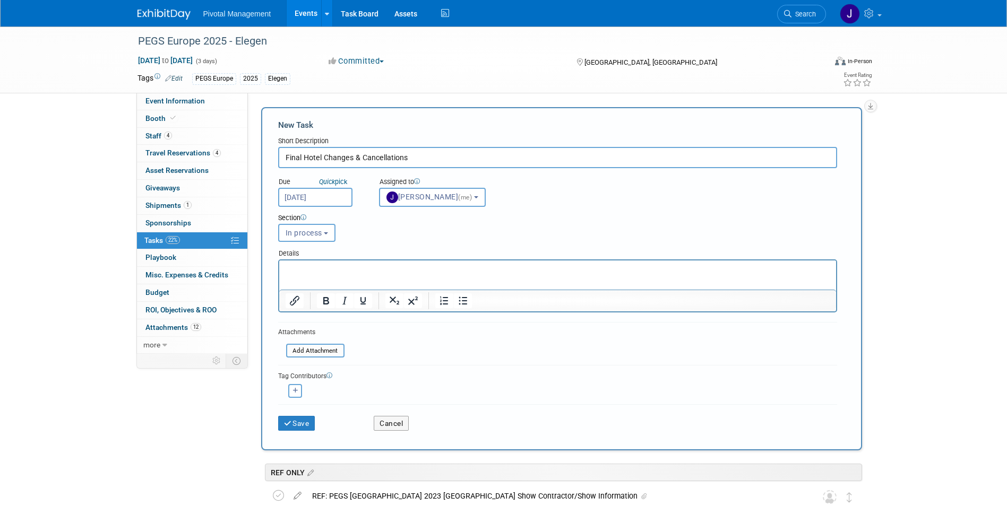
click at [328, 196] on input "Oct 10, 2025" at bounding box center [315, 197] width 74 height 19
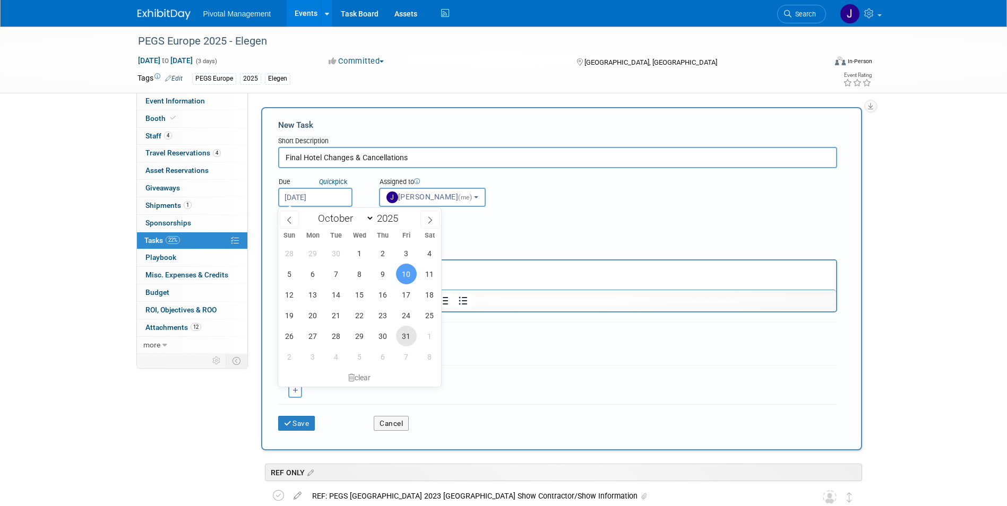
click at [405, 331] on span "31" at bounding box center [406, 336] width 21 height 21
type input "Oct 31, 2025"
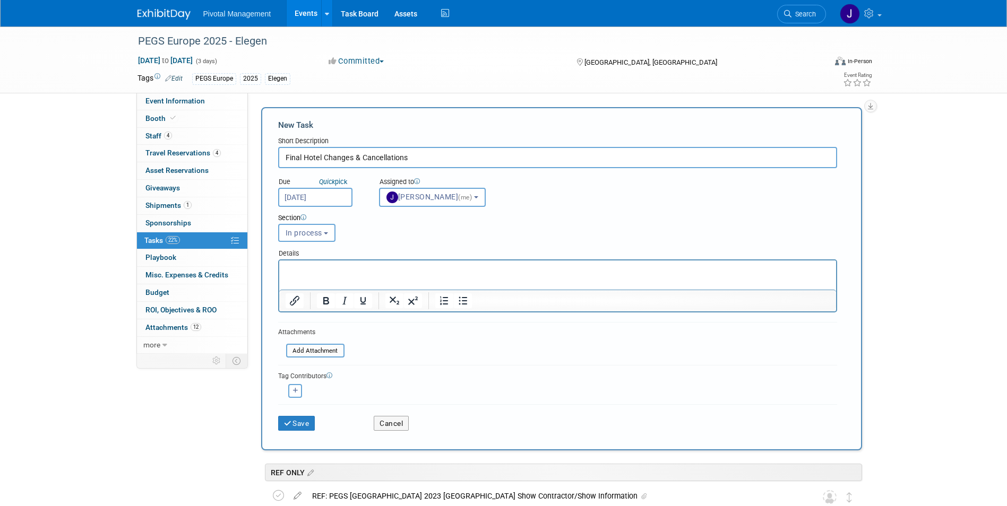
click at [322, 192] on input "Oct 31, 2025" at bounding box center [315, 197] width 74 height 19
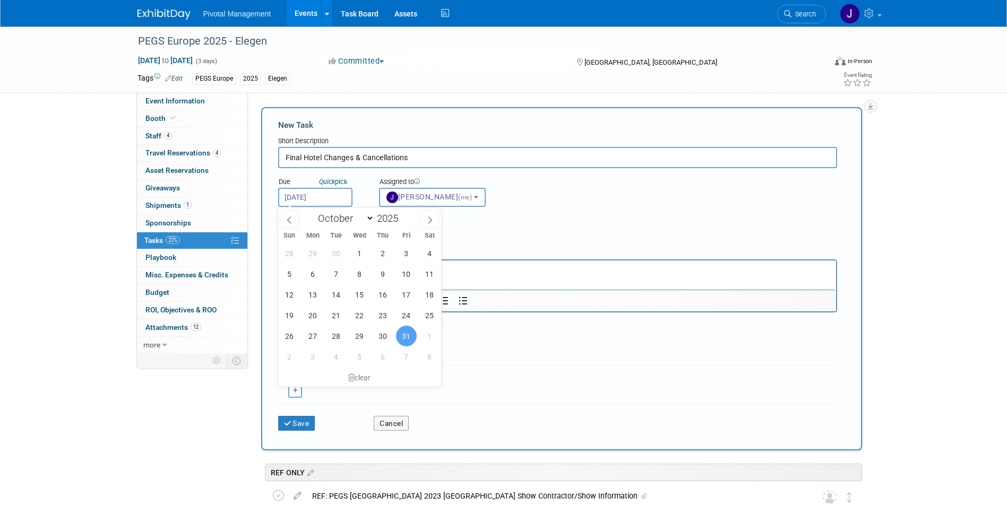
click at [410, 330] on span "31" at bounding box center [406, 336] width 21 height 21
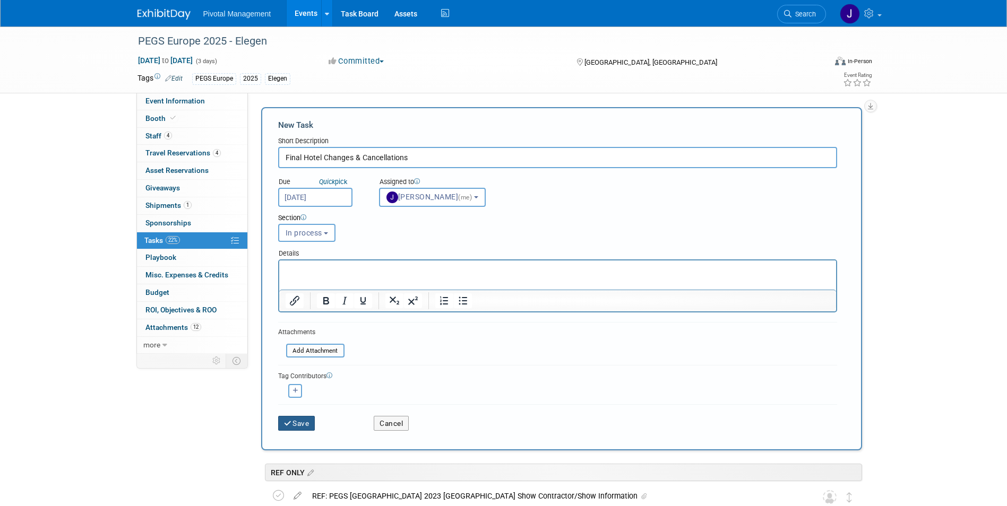
drag, startPoint x: 332, startPoint y: 376, endPoint x: 303, endPoint y: 420, distance: 52.4
click at [303, 420] on button "Save" at bounding box center [296, 423] width 37 height 15
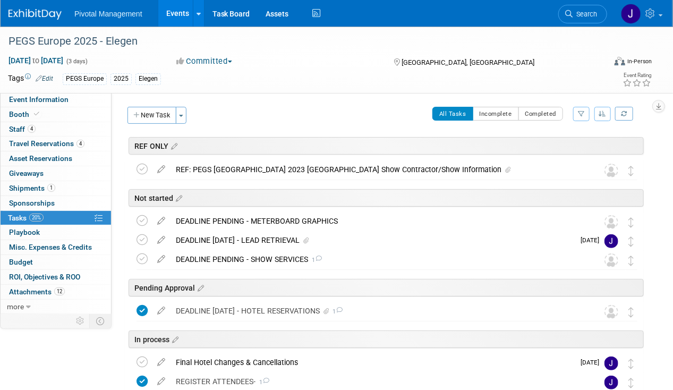
click at [18, 23] on div "Pivotal Management Events Add Event Bulk Upload Events Shareable Event Boards R…" at bounding box center [329, 13] width 642 height 27
click at [35, 14] on img at bounding box center [34, 14] width 53 height 11
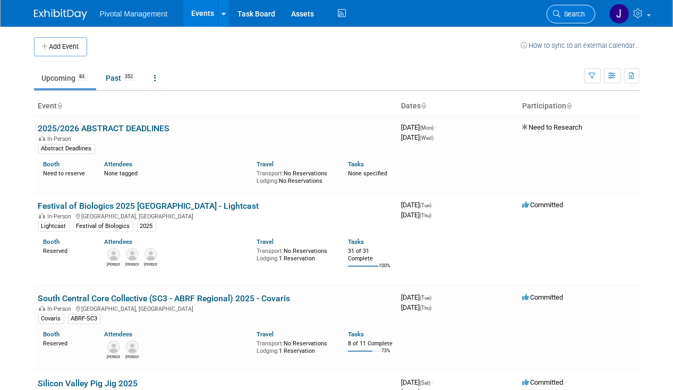
click at [575, 16] on span "Search" at bounding box center [573, 14] width 24 height 8
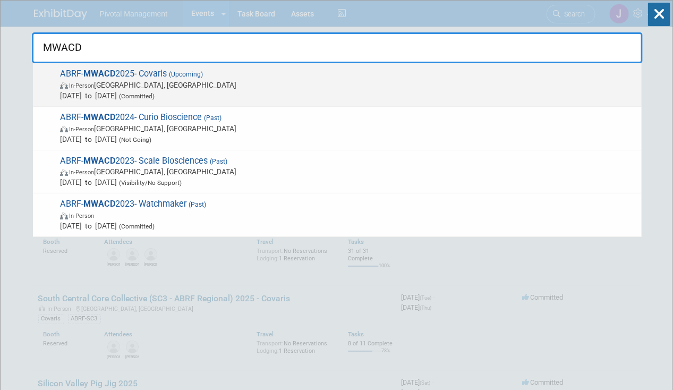
type input "MWACD"
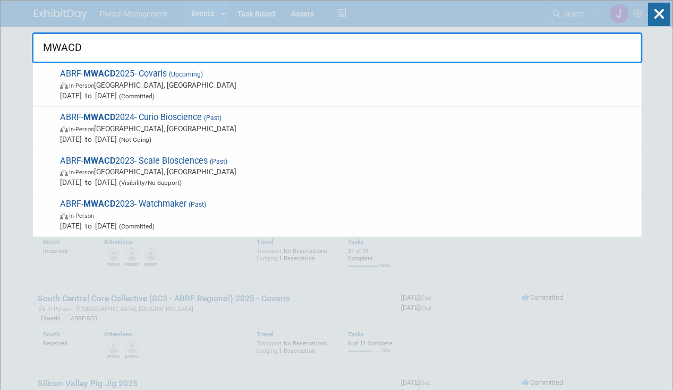
click at [273, 97] on span "Oct 22, 2025 to Oct 24, 2025 (Committed)" at bounding box center [348, 95] width 576 height 11
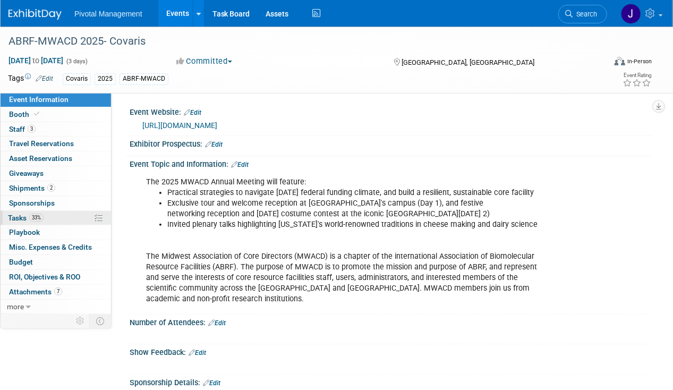
click at [38, 211] on link "33% Tasks 33%" at bounding box center [56, 218] width 110 height 14
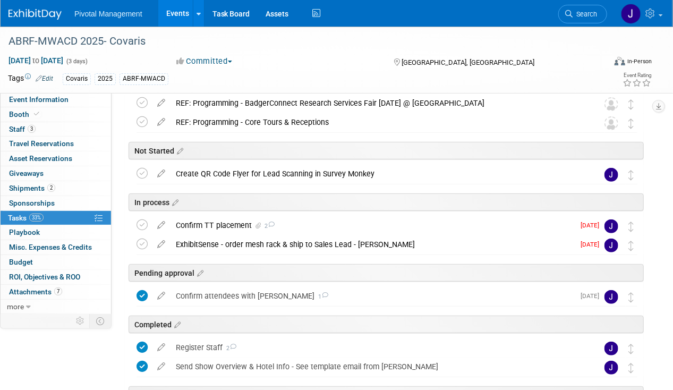
scroll to position [106, 0]
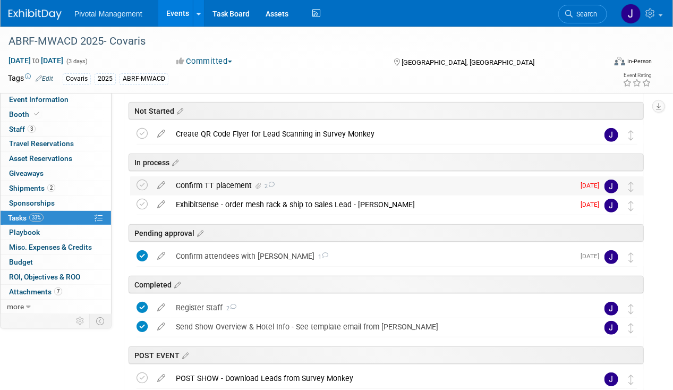
click at [255, 183] on span at bounding box center [256, 185] width 9 height 7
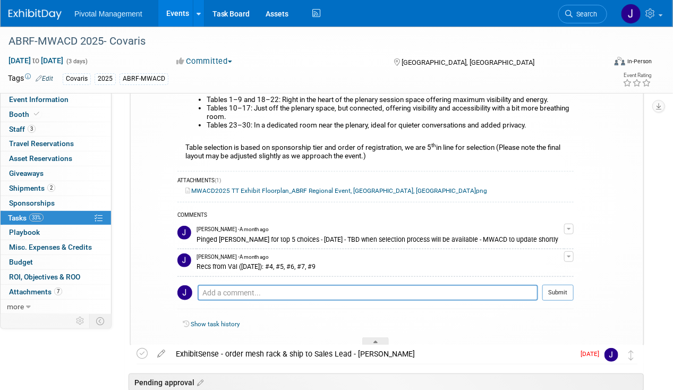
scroll to position [265, 0]
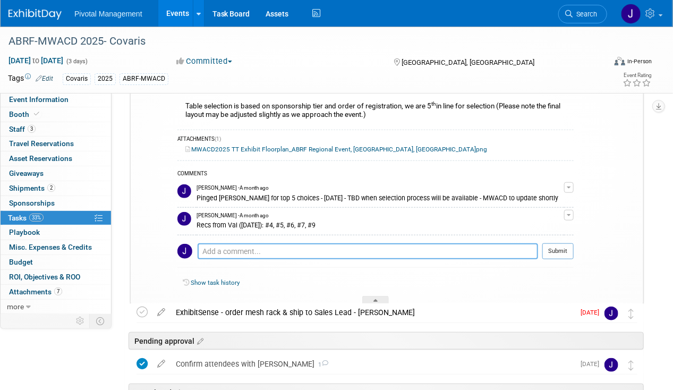
click at [223, 246] on textarea at bounding box center [367, 251] width 340 height 16
type textarea "Assigned top choice #4 - [DATE]"
click at [560, 246] on button "Submit" at bounding box center [557, 251] width 31 height 16
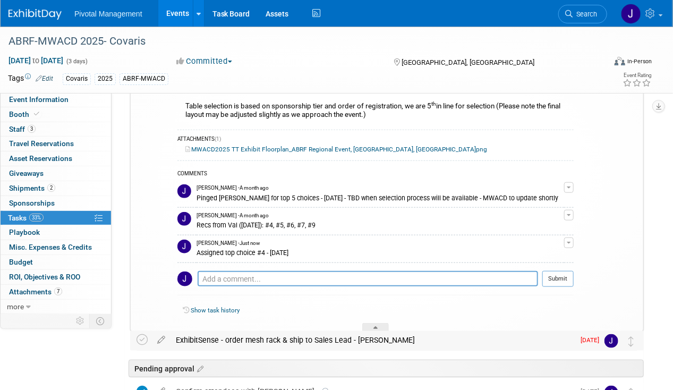
click at [136, 344] on div "ExhibitSense - order mesh rack & ship to Sales Lead - Michael Pro tip: Press Ct…" at bounding box center [386, 341] width 513 height 20
click at [136, 339] on icon at bounding box center [141, 339] width 11 height 11
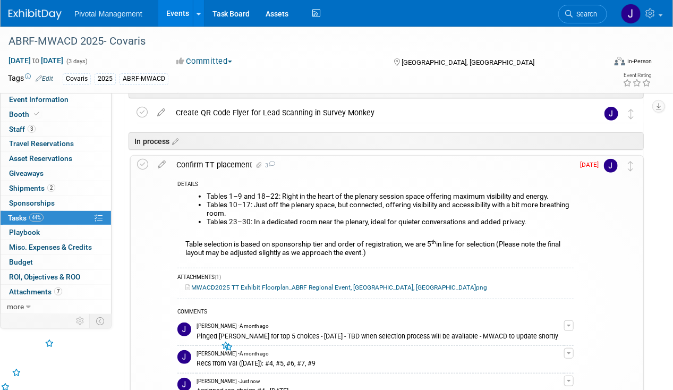
scroll to position [53, 0]
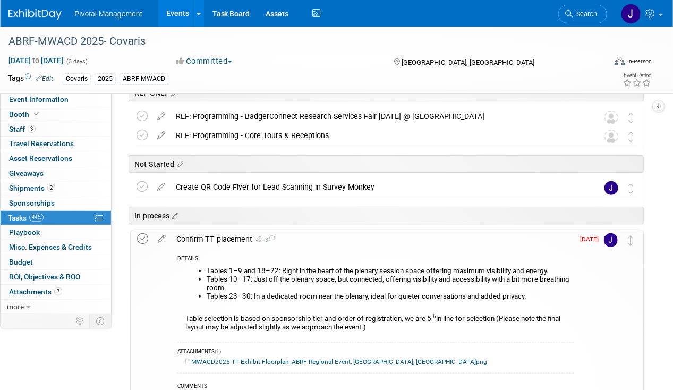
click at [138, 236] on icon at bounding box center [142, 238] width 11 height 11
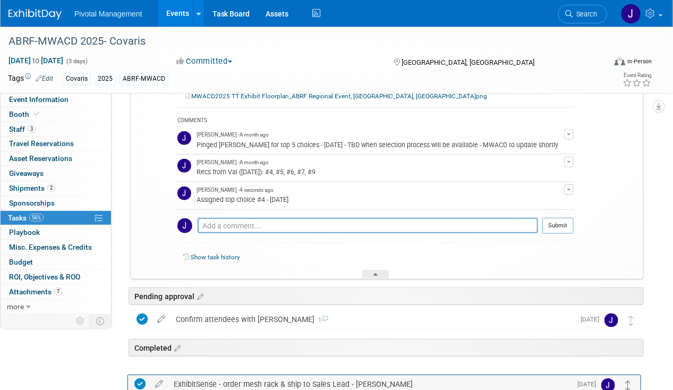
scroll to position [389, 0]
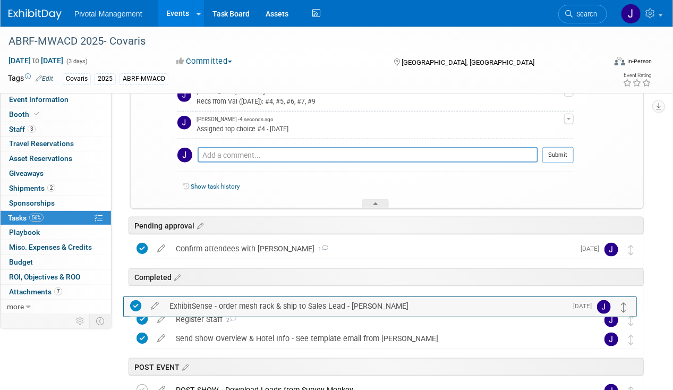
drag, startPoint x: 630, startPoint y: 282, endPoint x: 623, endPoint y: 304, distance: 22.3
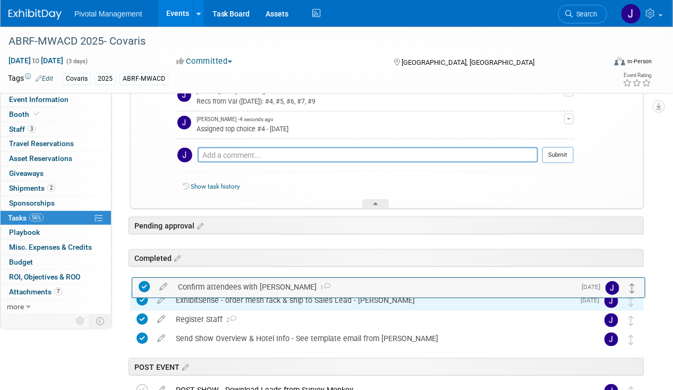
drag, startPoint x: 632, startPoint y: 248, endPoint x: 633, endPoint y: 286, distance: 38.3
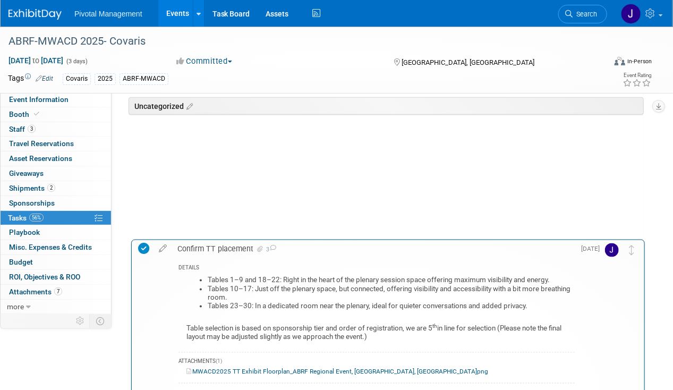
scroll to position [419, 0]
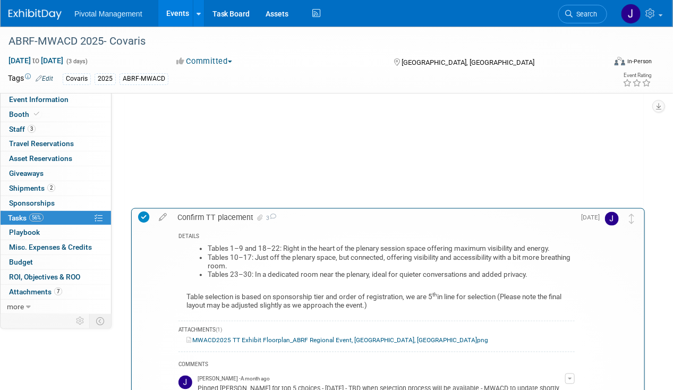
drag, startPoint x: 634, startPoint y: 272, endPoint x: 635, endPoint y: 247, distance: 24.4
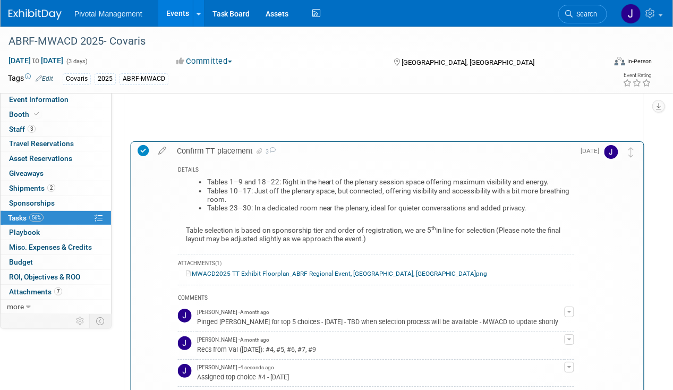
click at [635, 247] on td at bounding box center [631, 299] width 12 height 314
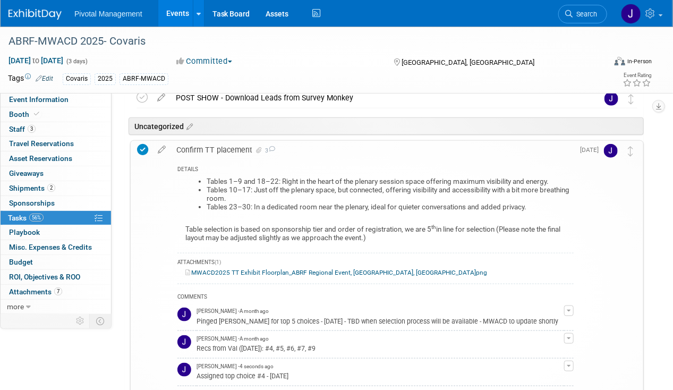
scroll to position [260, 0]
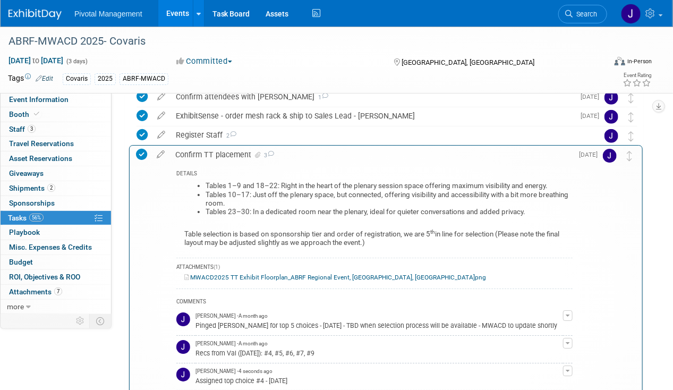
drag, startPoint x: 635, startPoint y: 252, endPoint x: 635, endPoint y: 150, distance: 102.5
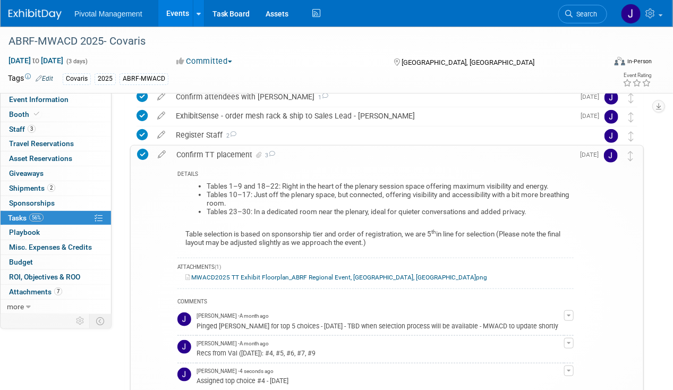
click at [239, 153] on div "Confirm TT placement 3" at bounding box center [372, 154] width 402 height 18
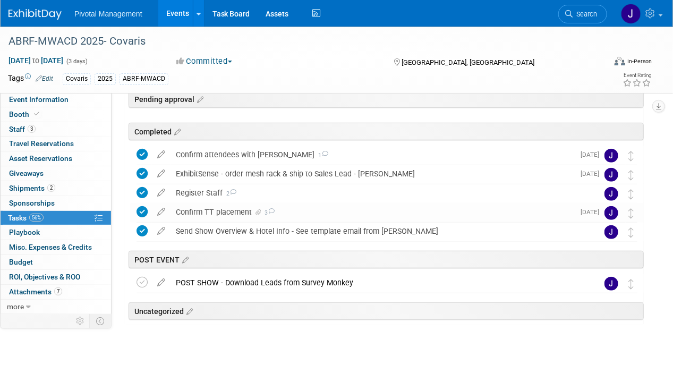
scroll to position [201, 0]
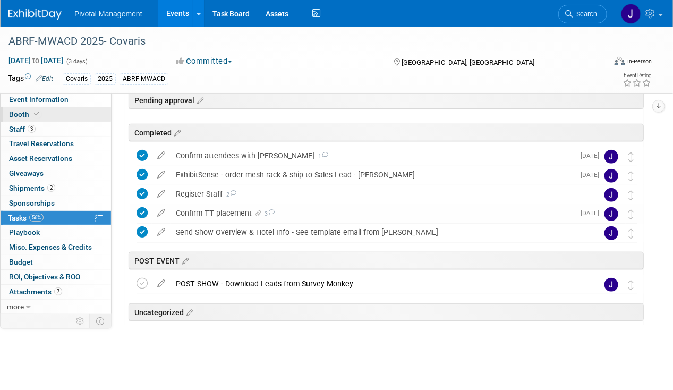
click at [30, 115] on span "Booth" at bounding box center [25, 114] width 32 height 8
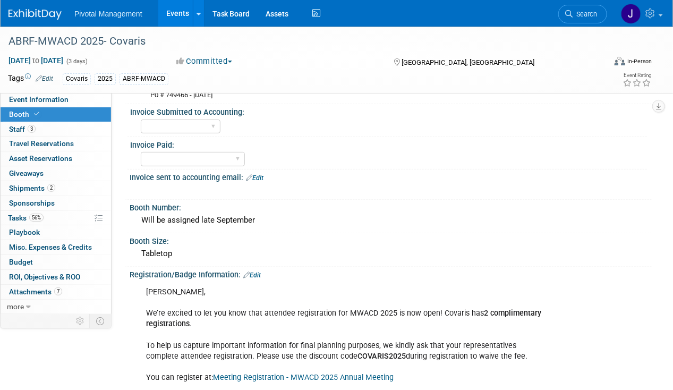
scroll to position [106, 0]
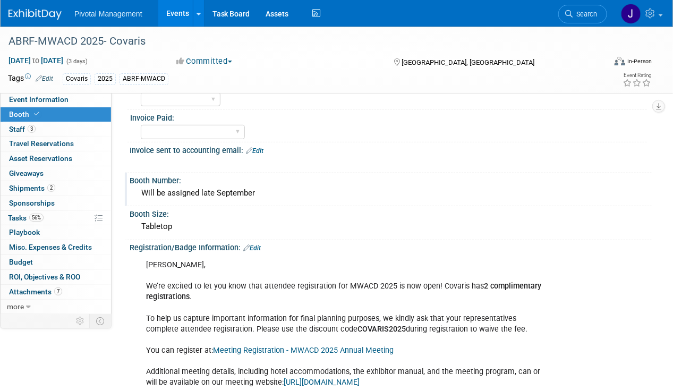
click at [182, 186] on div "Will be assigned late September" at bounding box center [390, 193] width 506 height 16
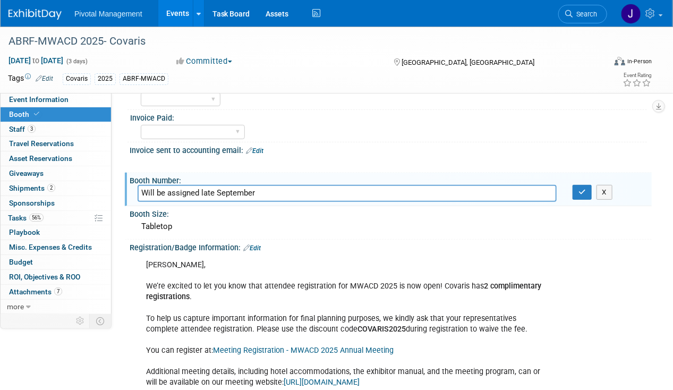
click at [183, 192] on input "Will be assigned late September" at bounding box center [346, 193] width 419 height 16
type input "#4"
click at [589, 192] on button "button" at bounding box center [581, 192] width 19 height 15
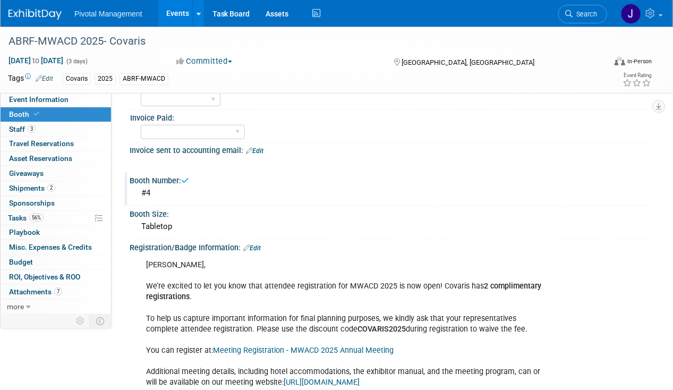
click at [172, 146] on div "Invoice sent to accounting email: Edit" at bounding box center [391, 149] width 522 height 14
click at [178, 134] on select "Yes No Submitted to Accounting" at bounding box center [193, 132] width 104 height 14
select select "Yes"
click at [141, 125] on select "Yes No Submitted to Accounting" at bounding box center [193, 132] width 104 height 14
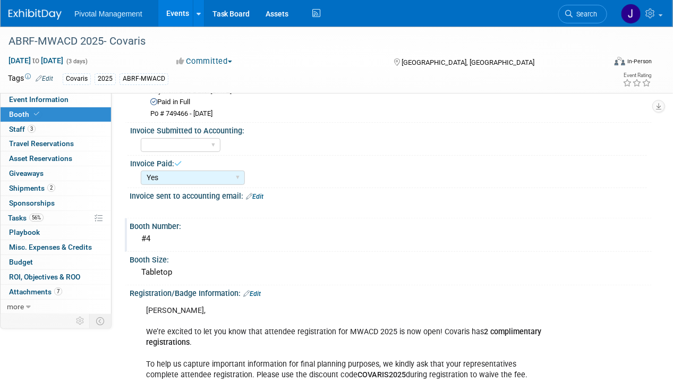
scroll to position [53, 0]
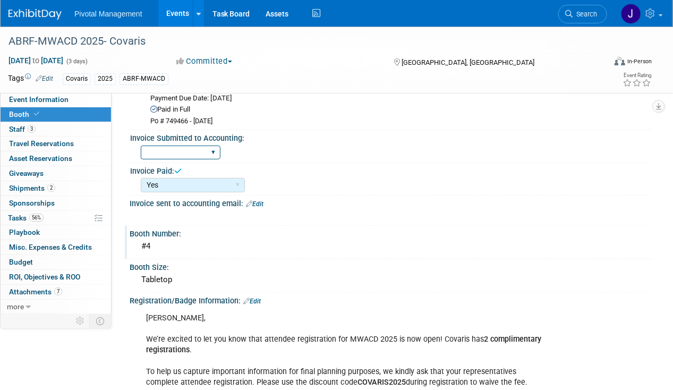
click at [194, 156] on select "Yes No" at bounding box center [181, 152] width 80 height 14
select select "Yes"
click at [141, 145] on select "Yes No" at bounding box center [181, 152] width 80 height 14
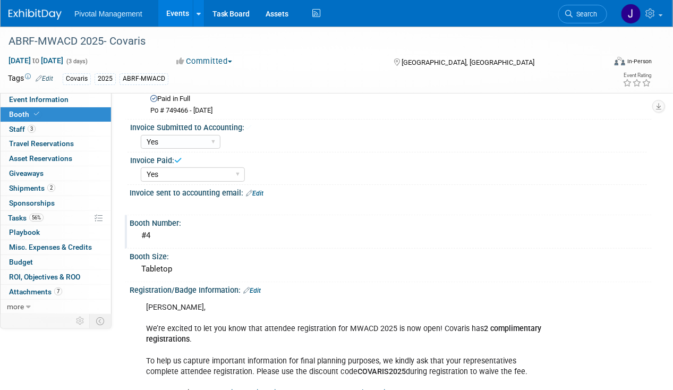
scroll to position [159, 0]
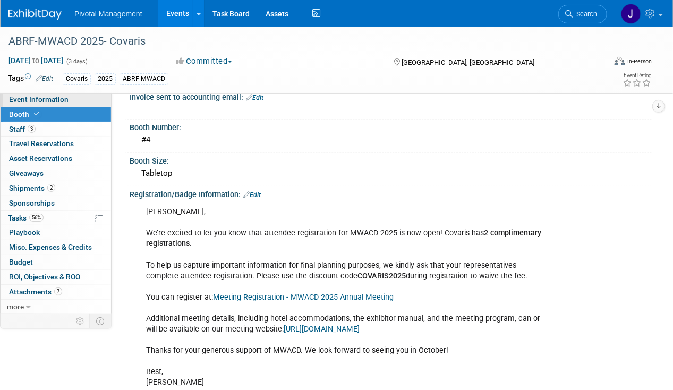
click at [78, 96] on link "Event Information" at bounding box center [56, 99] width 110 height 14
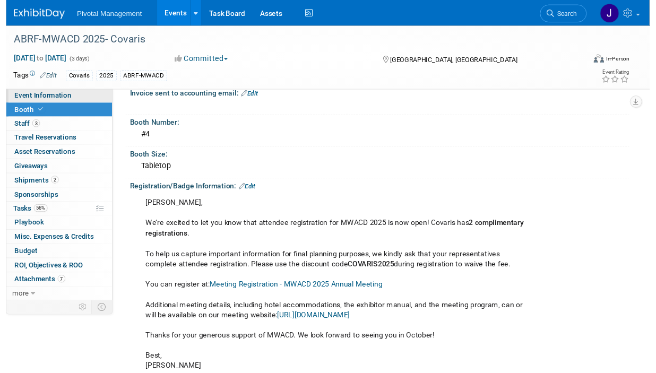
scroll to position [0, 0]
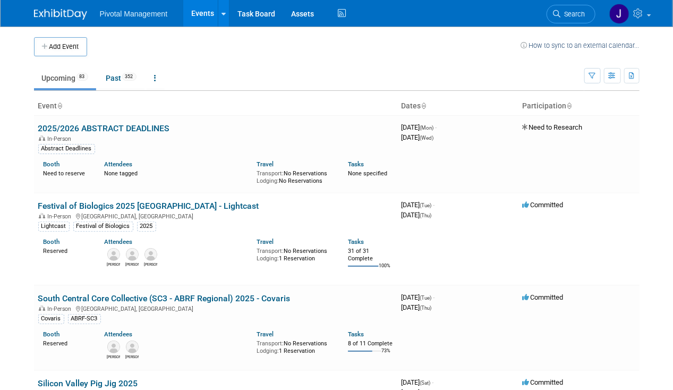
drag, startPoint x: 524, startPoint y: 39, endPoint x: 546, endPoint y: 21, distance: 28.6
click at [565, 7] on link "Search" at bounding box center [570, 14] width 49 height 19
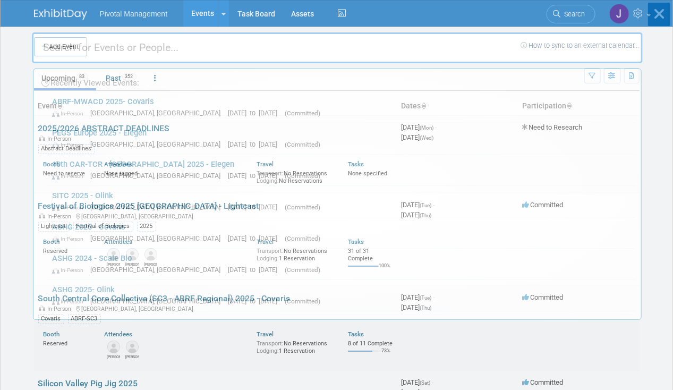
click at [561, 15] on div "Recently Viewed Events: ABRF-MWACD 2025- Covaris In-Person [GEOGRAPHIC_DATA], […" at bounding box center [337, 160] width 610 height 319
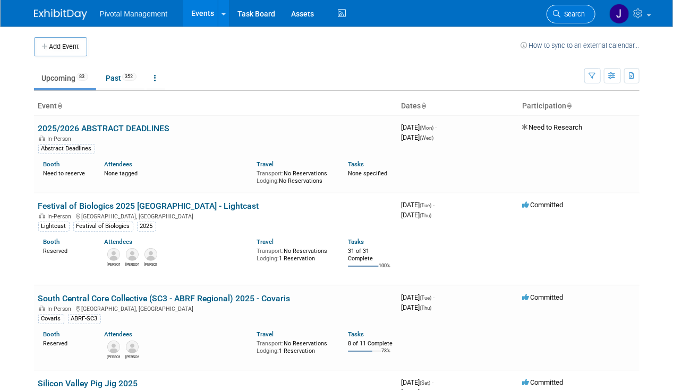
click at [578, 12] on span "Search" at bounding box center [573, 14] width 24 height 8
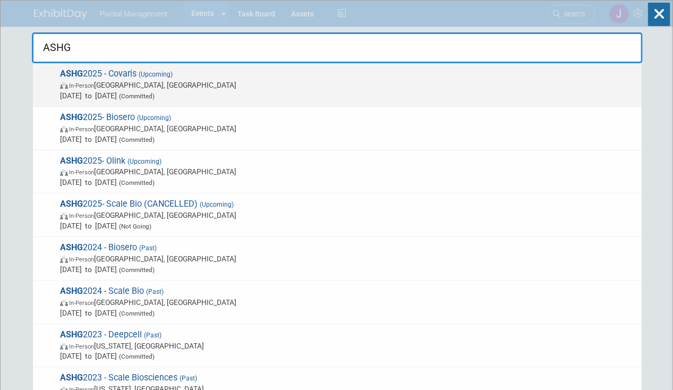
type input "ASHG"
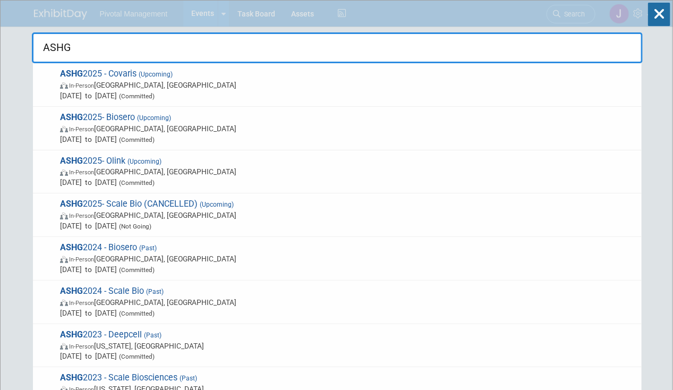
click at [273, 79] on span "ASHG 2025 - Covaris (Upcoming) In-Person [GEOGRAPHIC_DATA], [GEOGRAPHIC_DATA] […" at bounding box center [346, 84] width 579 height 32
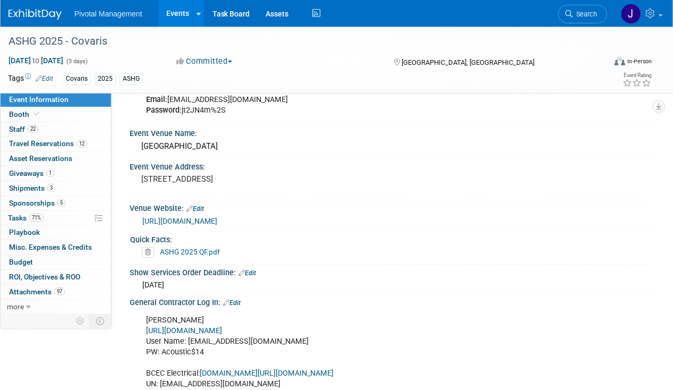
scroll to position [1062, 0]
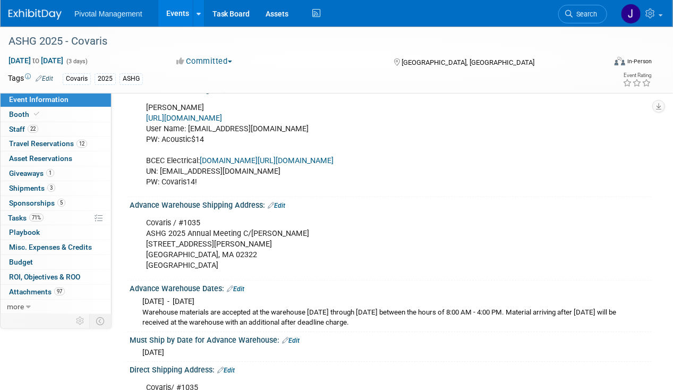
click at [149, 225] on div "Covaris / #1035 ASHG 2025 Annual Meeting C/[PERSON_NAME] [STREET_ADDRESS][PERSO…" at bounding box center [344, 244] width 410 height 64
drag, startPoint x: 147, startPoint y: 225, endPoint x: 302, endPoint y: 225, distance: 155.5
click at [302, 225] on div "Covaris / #1035 ASHG 2025 Annual Meeting C/[PERSON_NAME] [STREET_ADDRESS][PERSO…" at bounding box center [344, 244] width 410 height 64
copy div "ASHG 2025 Annual Meeting C/[PERSON_NAME]"
click at [502, 197] on div "Advance Warehouse Shipping Address: Edit" at bounding box center [391, 204] width 522 height 14
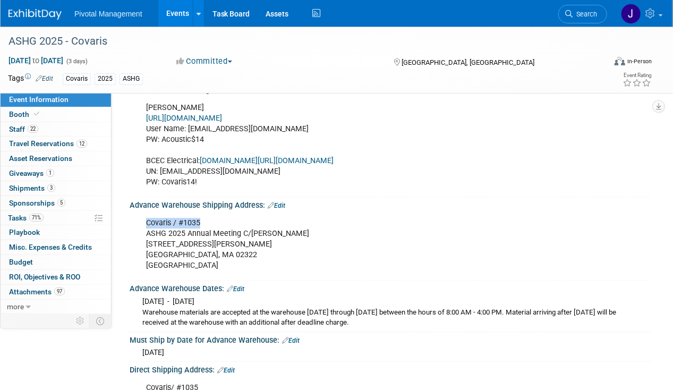
drag, startPoint x: 145, startPoint y: 214, endPoint x: 221, endPoint y: 216, distance: 75.4
click at [221, 216] on div "Covaris / #1035 ASHG 2025 Annual Meeting C/[PERSON_NAME] [STREET_ADDRESS][PERSO…" at bounding box center [344, 244] width 410 height 64
copy div "Covaris / #1035"
click at [150, 234] on div "Covaris / #1035 ASHG 2025 Annual Meeting C/[PERSON_NAME] [STREET_ADDRESS][PERSO…" at bounding box center [344, 244] width 410 height 64
drag, startPoint x: 147, startPoint y: 237, endPoint x: 220, endPoint y: 234, distance: 73.3
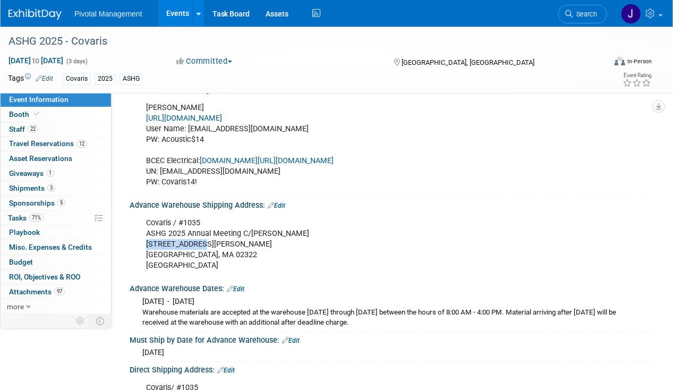
click at [220, 234] on div "Covaris / #1035 ASHG 2025 Annual Meeting C/[PERSON_NAME] [STREET_ADDRESS][PERSO…" at bounding box center [344, 244] width 410 height 64
copy div "[STREET_ADDRESS][PERSON_NAME]"
click at [203, 248] on div "Covaris / #1035 ASHG 2025 Annual Meeting C/[PERSON_NAME] [STREET_ADDRESS][PERSO…" at bounding box center [344, 244] width 410 height 64
drag, startPoint x: 199, startPoint y: 246, endPoint x: 178, endPoint y: 247, distance: 20.8
click at [178, 247] on div "Covaris / #1035 ASHG 2025 Annual Meeting C/[PERSON_NAME] [STREET_ADDRESS][PERSO…" at bounding box center [344, 244] width 410 height 64
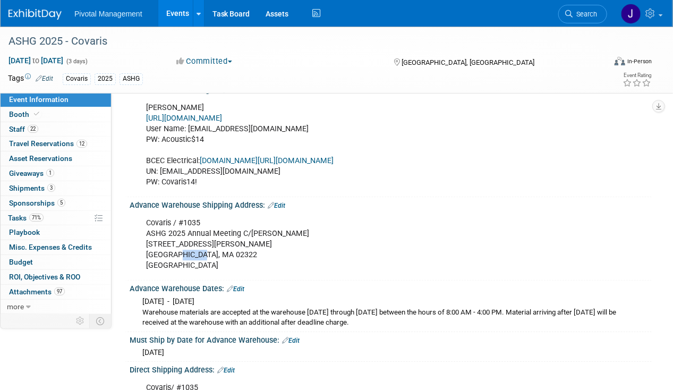
copy div "02322"
drag, startPoint x: 389, startPoint y: 315, endPoint x: 133, endPoint y: 305, distance: 256.1
click at [133, 305] on div "[DATE] - [DATE] Warehouse materials are accepted at the warehouse [DATE] throug…" at bounding box center [391, 311] width 522 height 36
copy div "Warehouse materials are accepted at the warehouse Monday through Friday between…"
click at [369, 297] on div "Mon. Sep 15, 2025 - Tue. Oct 7, 2025 Warehouse materials are accepted at the wa…" at bounding box center [390, 310] width 506 height 35
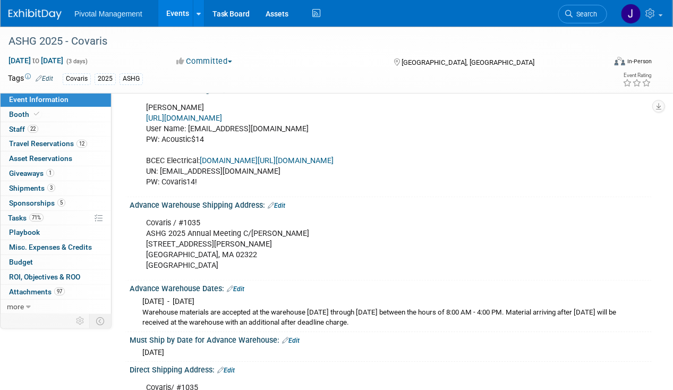
click at [224, 216] on div "Covaris / #1035 ASHG 2025 Annual Meeting C/O Freeman 25 Doherty Ave Avon, MA 02…" at bounding box center [344, 244] width 410 height 64
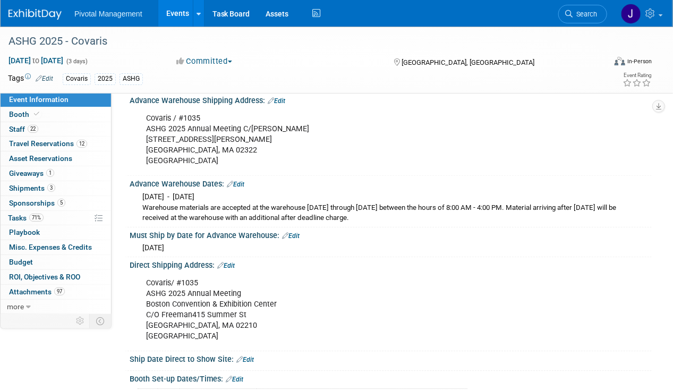
scroll to position [1168, 0]
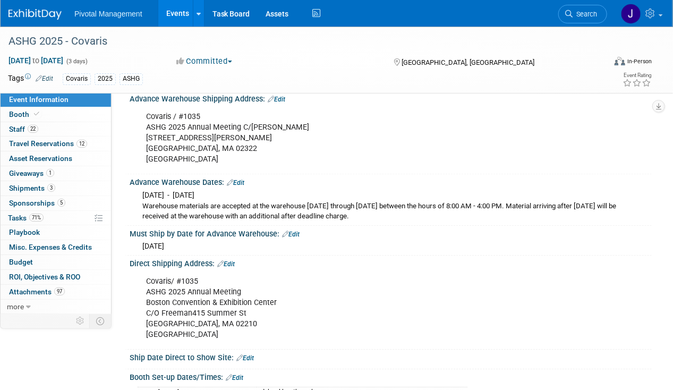
drag, startPoint x: 213, startPoint y: 186, endPoint x: 513, endPoint y: 195, distance: 299.5
click at [513, 195] on div "Mon. Sep 15, 2025 - Tue. Oct 7, 2025 Warehouse materials are accepted at the wa…" at bounding box center [390, 204] width 506 height 35
copy div "Tue. Oct 7, 2025 Warehouse materials are accepted at the warehouse Monday throu…"
click at [591, 12] on span "Search" at bounding box center [584, 14] width 24 height 8
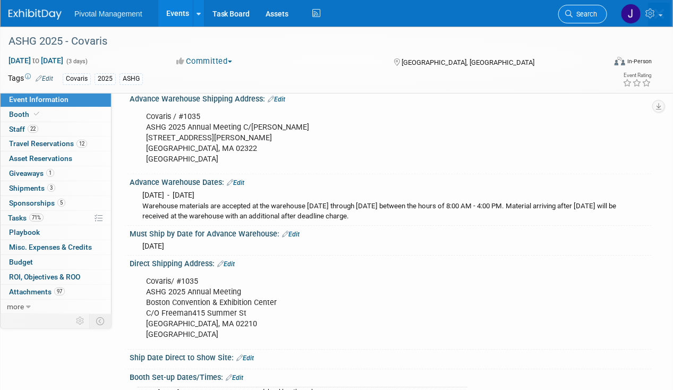
scroll to position [0, 0]
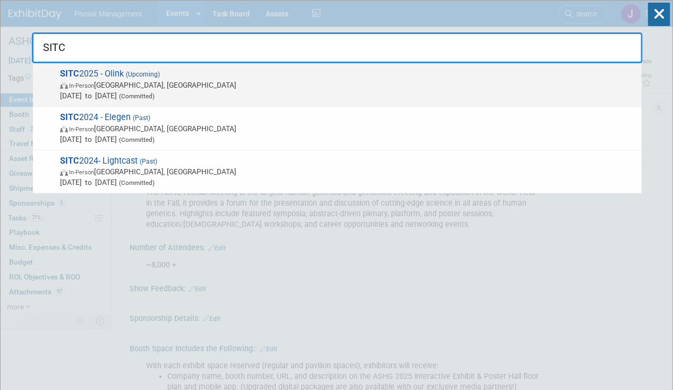
type input "SITC"
click at [229, 74] on span "SITC 2025 - Olink (Upcoming) In-Person Forest Heights, MD Nov 7, 2025 to Nov 8,…" at bounding box center [346, 84] width 579 height 32
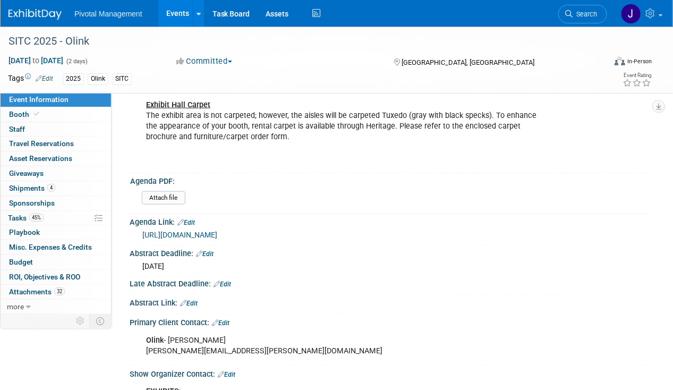
scroll to position [372, 0]
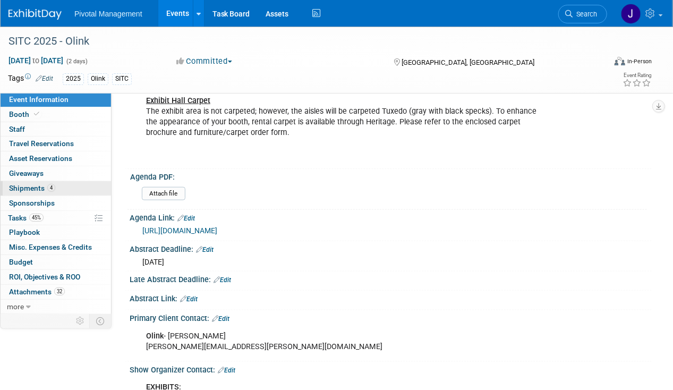
drag, startPoint x: 63, startPoint y: 184, endPoint x: 70, endPoint y: 182, distance: 6.6
click at [63, 184] on link "4 Shipments 4" at bounding box center [56, 188] width 110 height 14
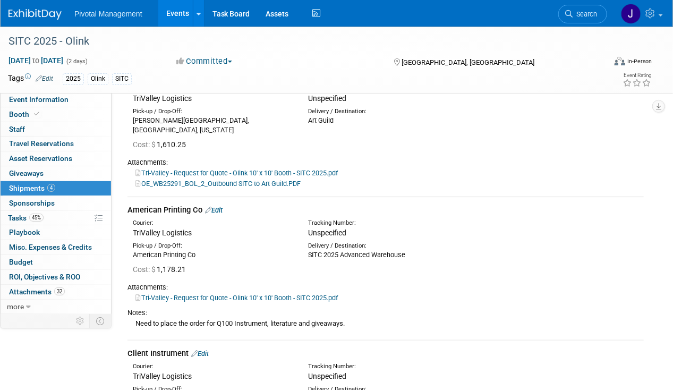
scroll to position [1115, 0]
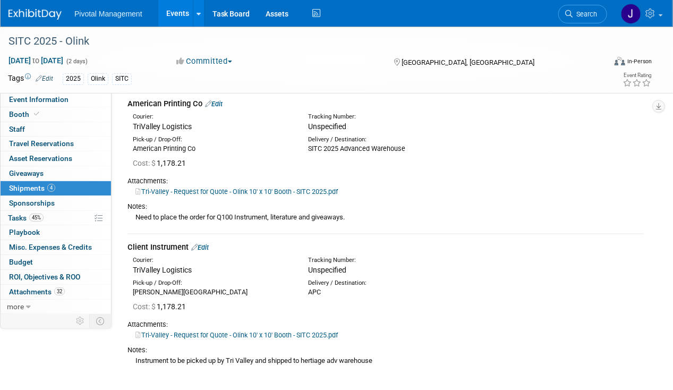
click at [219, 108] on link "Edit" at bounding box center [214, 104] width 18 height 8
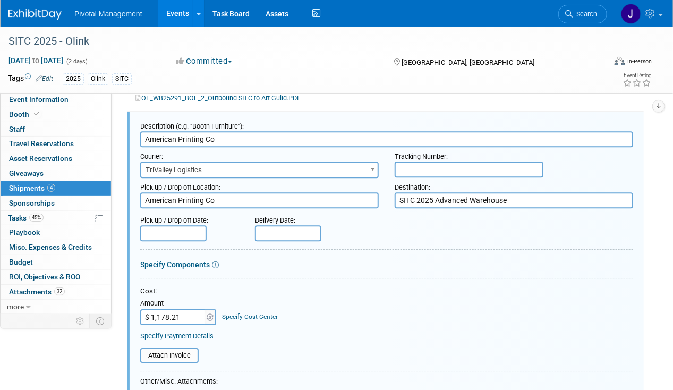
scroll to position [0, 0]
click at [170, 241] on input "text" at bounding box center [173, 233] width 66 height 16
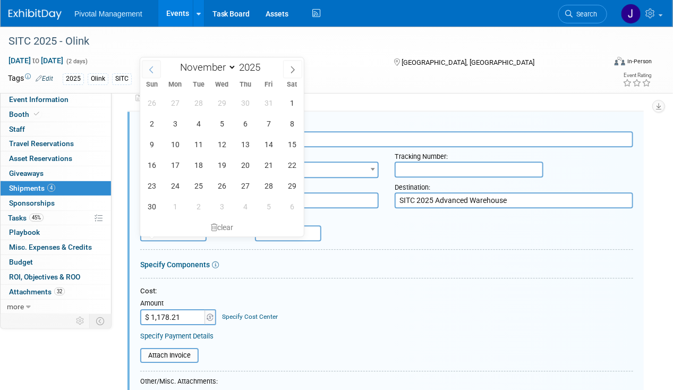
click at [157, 74] on span at bounding box center [151, 69] width 19 height 18
select select "9"
click at [265, 150] on span "17" at bounding box center [268, 144] width 21 height 21
type input "Oct 17, 2025"
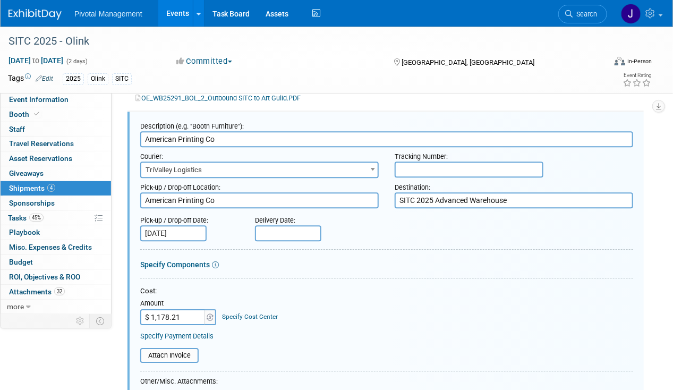
click at [294, 234] on input "text" at bounding box center [288, 233] width 66 height 16
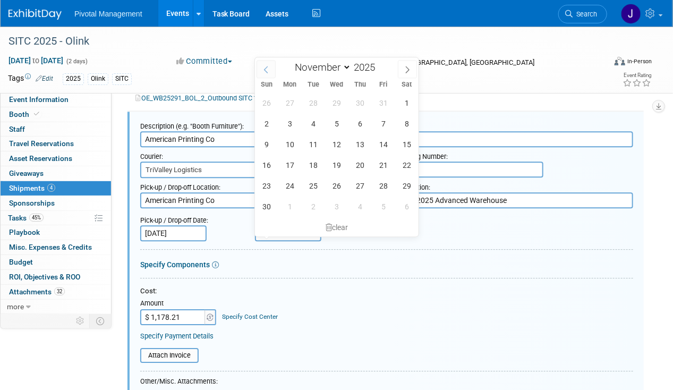
click at [264, 68] on icon at bounding box center [265, 69] width 7 height 7
select select "9"
click at [290, 162] on span "20" at bounding box center [289, 164] width 21 height 21
type input "Oct 20, 2025"
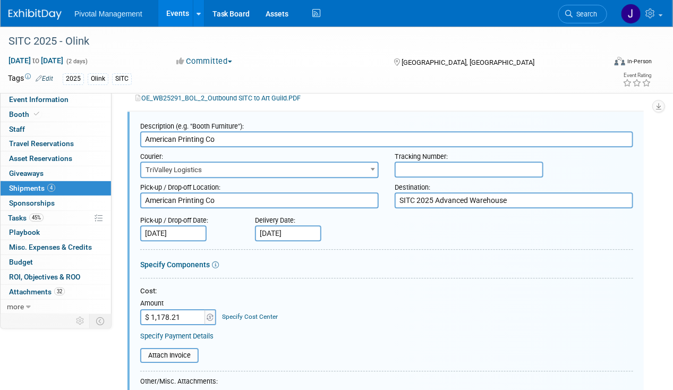
click at [244, 206] on textarea "American Printing Co" at bounding box center [259, 199] width 238 height 15
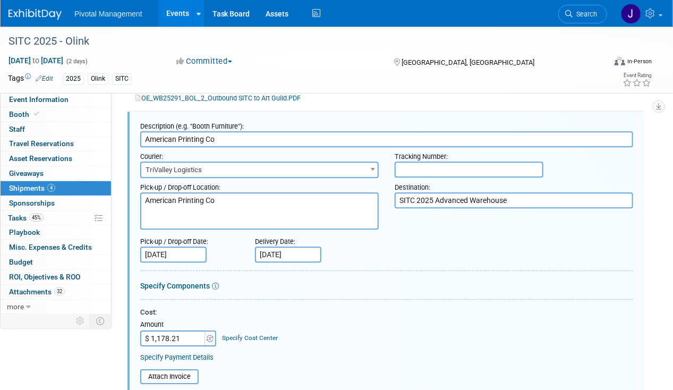
paste textarea "OLINK OLINK % AMERICAN PRINTING % TFORCE FREIGHT 2909 SYENE RD 6571 WASHINGTON …"
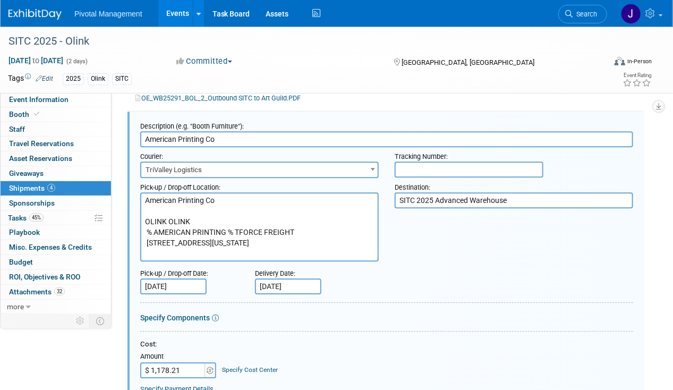
click at [199, 232] on textarea "American Printing Co" at bounding box center [259, 226] width 238 height 68
drag, startPoint x: 194, startPoint y: 227, endPoint x: 130, endPoint y: 226, distance: 63.7
click at [130, 226] on div "Description (e.g. "Booth Furniture"): American Printing Co Courier: 007EX 17 Po…" at bounding box center [385, 367] width 516 height 512
drag, startPoint x: 235, startPoint y: 239, endPoint x: 297, endPoint y: 242, distance: 62.7
click at [297, 242] on textarea "American Printing Co" at bounding box center [259, 226] width 238 height 68
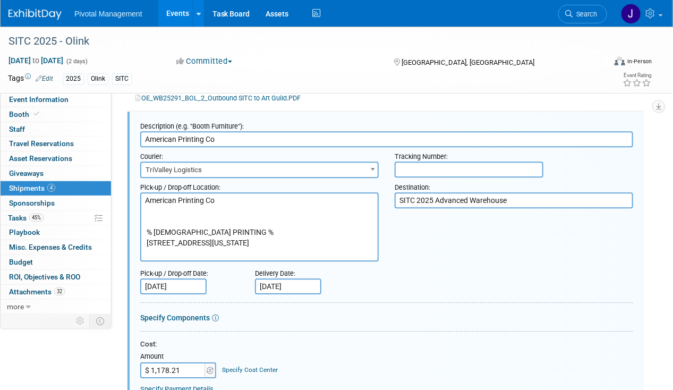
type textarea "American Printing Co % AMERICAN PRINTING % 2909 SYENE RD 6571 WASHINGTON BLVD M…"
click at [574, 192] on div "Destination:" at bounding box center [513, 185] width 238 height 14
click at [550, 208] on textarea "SITC 2025 Advanced Warehouse" at bounding box center [513, 199] width 238 height 15
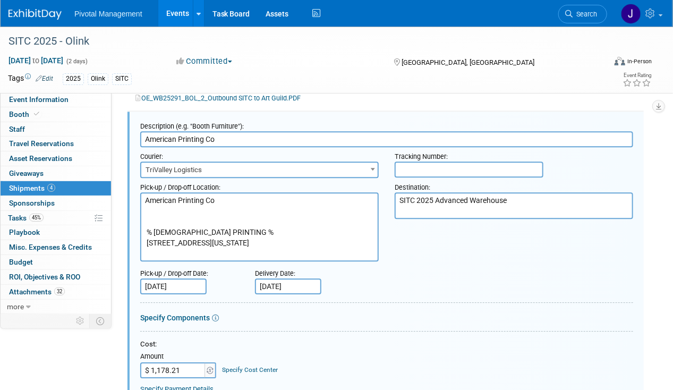
paste textarea "TFORCE FREIGHT"
type textarea "SITC 2025 Advanced Warehouse TFORCE FREIGHT"
click at [215, 236] on textarea "American Printing Co" at bounding box center [259, 226] width 238 height 68
drag, startPoint x: 237, startPoint y: 236, endPoint x: 141, endPoint y: 235, distance: 96.1
click at [141, 235] on textarea "American Printing Co" at bounding box center [259, 226] width 238 height 68
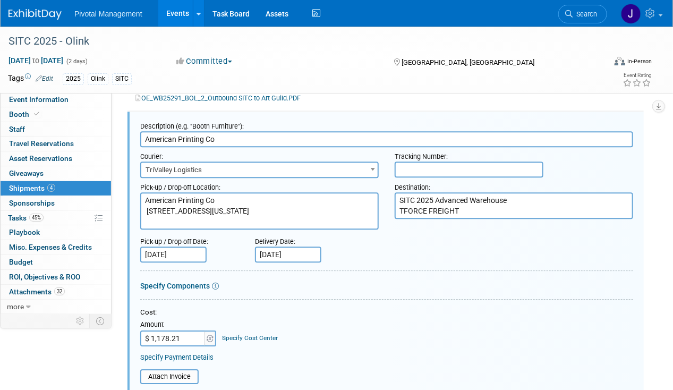
click at [223, 222] on textarea "American Printing Co" at bounding box center [259, 210] width 238 height 37
drag, startPoint x: 200, startPoint y: 218, endPoint x: 309, endPoint y: 219, distance: 109.4
click at [309, 219] on textarea "American Printing Co" at bounding box center [259, 210] width 238 height 37
type textarea "American Printing Co 2909 SYENE RD MADISON WI 53713"
click at [488, 218] on textarea "SITC 2025 Advanced Warehouse" at bounding box center [513, 205] width 238 height 26
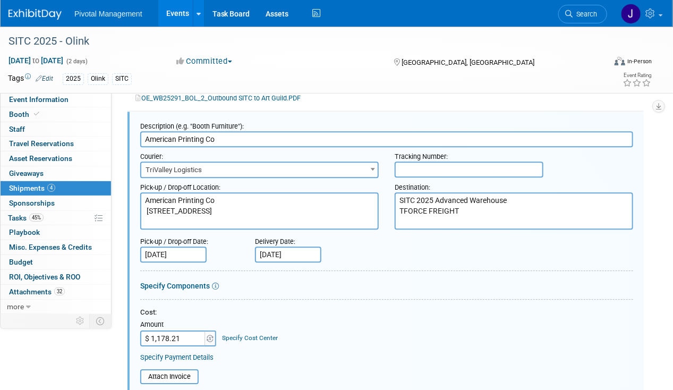
paste textarea "6571 WASHINGTON BLVD"
click at [483, 227] on textarea "SITC 2025 Advanced Warehouse" at bounding box center [513, 210] width 238 height 37
click at [496, 228] on textarea "SITC 2025 Advanced Warehouse" at bounding box center [513, 210] width 238 height 37
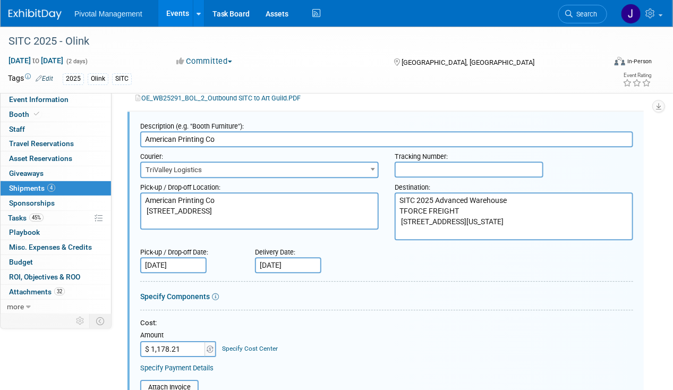
paste textarea "ELKRIDGE MD 21075"
type textarea "SITC 2025 Advanced Warehouse TFORCE FREIGHT 6571 WASHINGTON BLVD ELKRIDGE MD 21…"
click at [321, 224] on textarea "American Printing Co" at bounding box center [259, 210] width 238 height 37
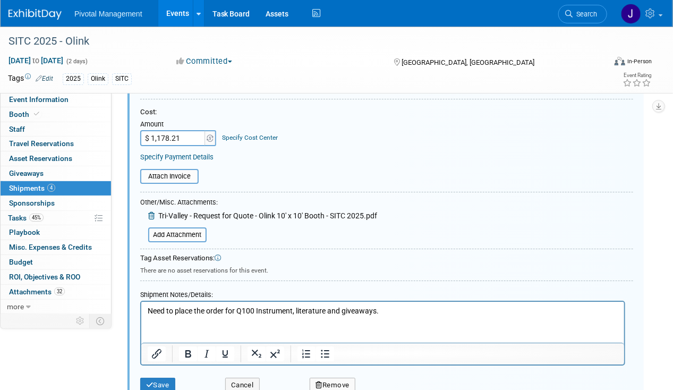
scroll to position [1306, 0]
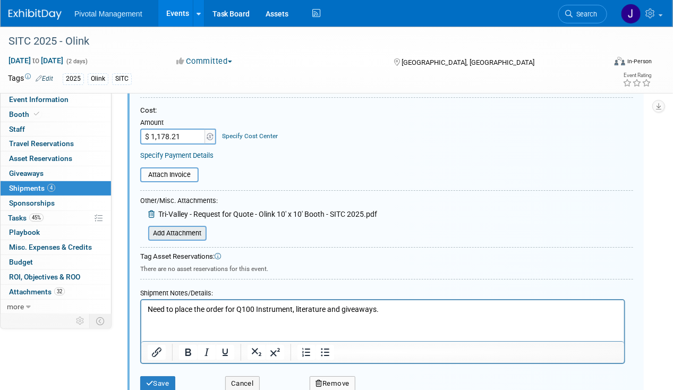
click at [191, 237] on input "file" at bounding box center [142, 233] width 126 height 13
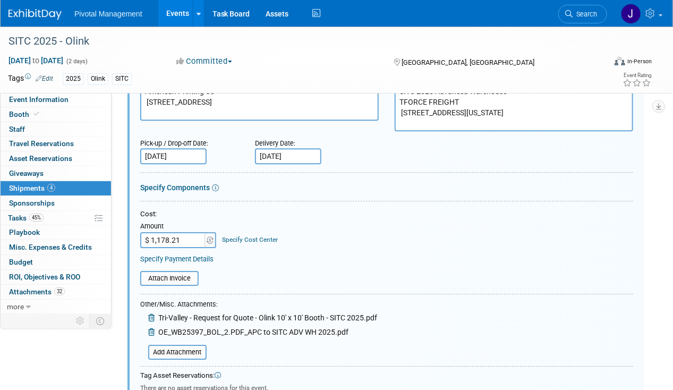
scroll to position [1120, 0]
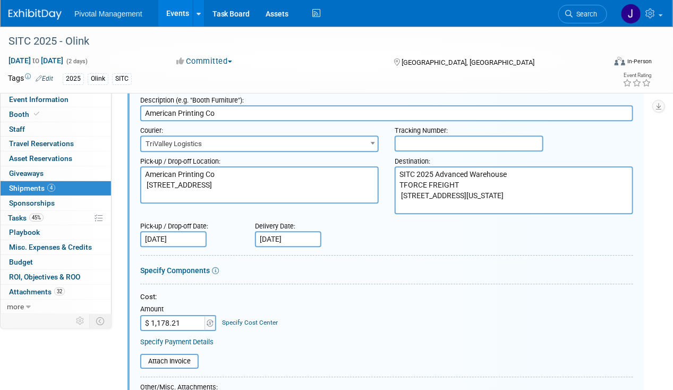
drag, startPoint x: 240, startPoint y: 212, endPoint x: 240, endPoint y: 200, distance: 12.2
click at [240, 212] on div "Pick-up / Drop-off Location: American Printing Co Destination: SITC 2025 Advanc…" at bounding box center [386, 183] width 509 height 62
drag, startPoint x: 235, startPoint y: 201, endPoint x: 147, endPoint y: 180, distance: 91.0
click at [147, 180] on textarea "American Printing Co" at bounding box center [259, 184] width 238 height 37
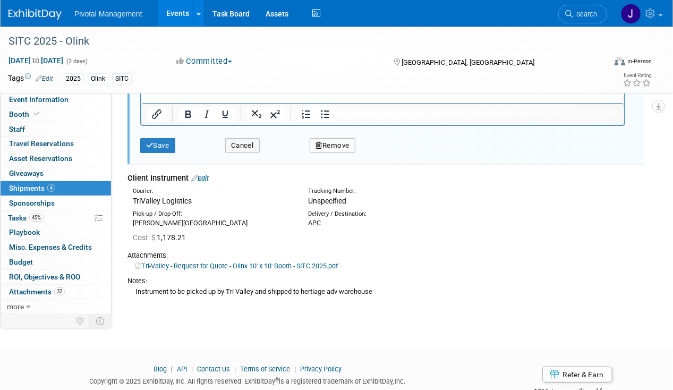
scroll to position [1598, 0]
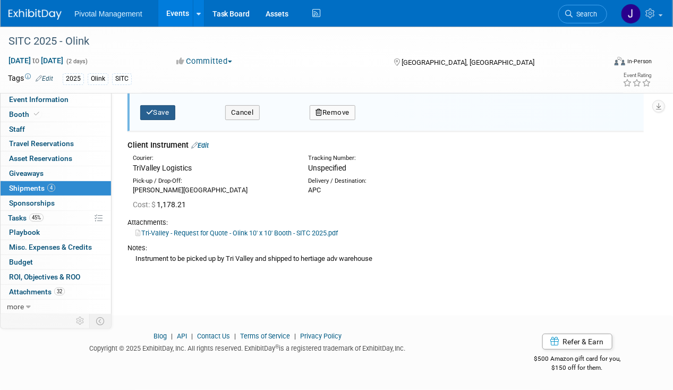
click at [162, 115] on button "Save" at bounding box center [157, 112] width 35 height 15
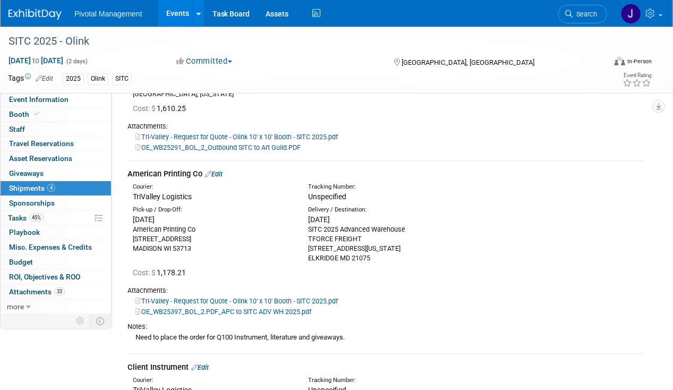
scroll to position [1200, 0]
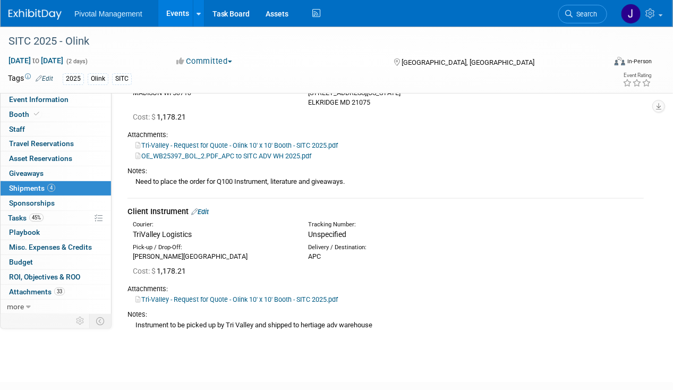
click at [205, 216] on link "Edit" at bounding box center [200, 212] width 18 height 8
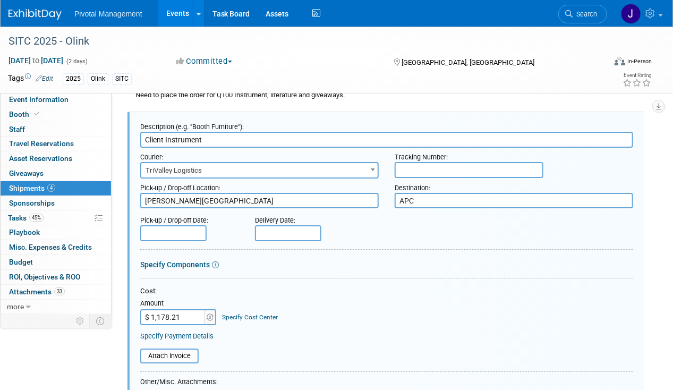
scroll to position [0, 0]
click at [489, 204] on textarea "APC" at bounding box center [513, 200] width 238 height 15
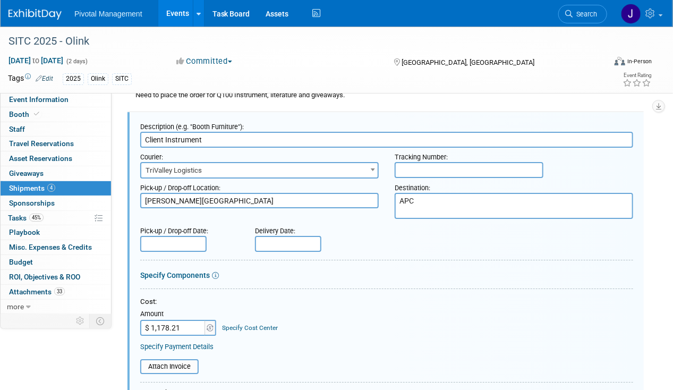
paste textarea "American Printing Co 2909 SYENE RD MADISON WI 53713"
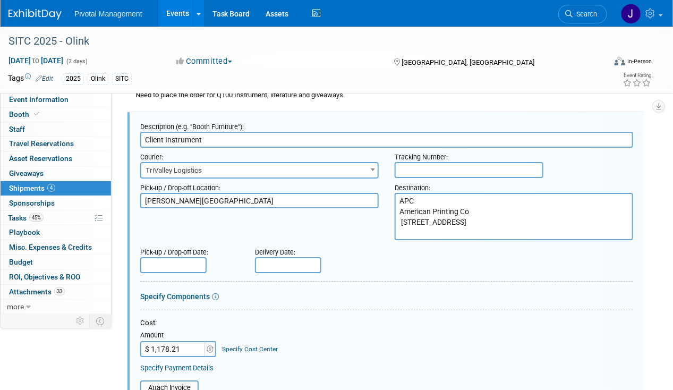
drag, startPoint x: 431, startPoint y: 211, endPoint x: 338, endPoint y: 213, distance: 93.5
click at [338, 213] on div "Pick-up / Drop-off Location: Gaylord National Harbor Destination: APC" at bounding box center [386, 209] width 509 height 62
click at [399, 219] on textarea "APC" at bounding box center [513, 216] width 238 height 47
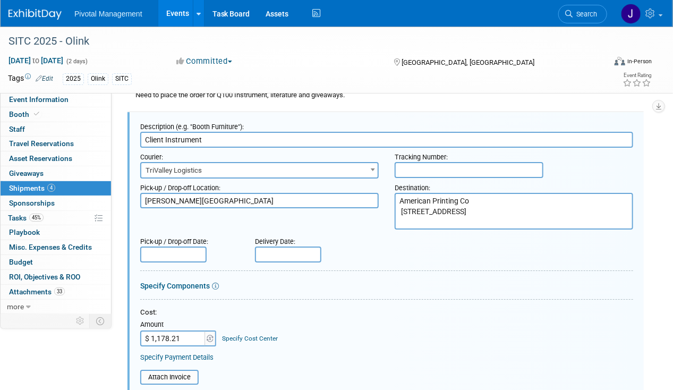
type textarea "American Printing Co 2909 SYENE RD MADISON WI 53713"
click at [247, 207] on textarea "Gaylord National Harbor" at bounding box center [259, 200] width 238 height 15
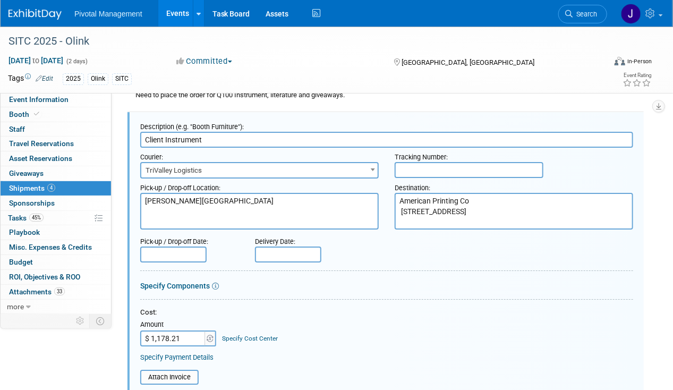
paste textarea "GAYLORD NATIONAL % AMERICAN PRINTING 701 WATERFRONT ST 2909 SYENE RD NATIONAL H…"
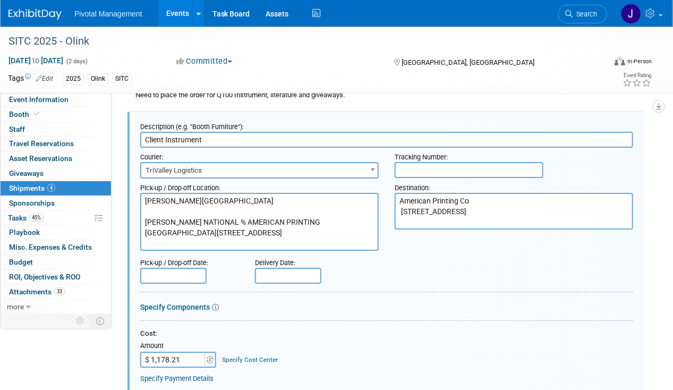
click at [220, 229] on textarea "Gaylord National Harbor" at bounding box center [259, 222] width 238 height 58
click at [220, 228] on textarea "Gaylord National Harbor" at bounding box center [259, 222] width 238 height 58
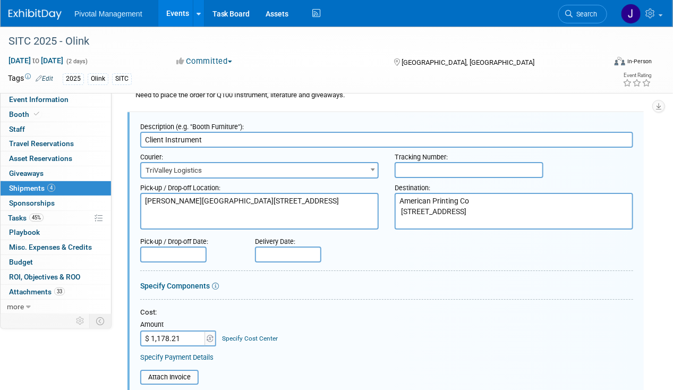
drag, startPoint x: 208, startPoint y: 220, endPoint x: 225, endPoint y: 218, distance: 17.6
click at [225, 218] on textarea "Gaylord National Harbor" at bounding box center [259, 211] width 238 height 37
click at [228, 219] on textarea "Gaylord National Harbor" at bounding box center [259, 211] width 238 height 37
click at [222, 226] on textarea "Gaylord National Harbor" at bounding box center [259, 211] width 238 height 37
drag, startPoint x: 219, startPoint y: 217, endPoint x: 315, endPoint y: 217, distance: 96.1
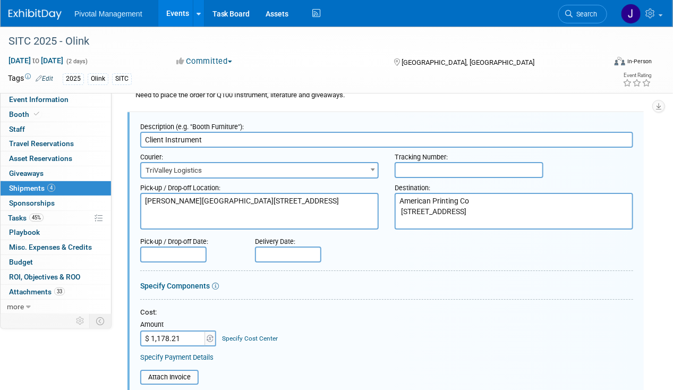
click at [315, 216] on textarea "Gaylord National Harbor" at bounding box center [259, 211] width 238 height 37
click at [285, 222] on textarea "Gaylord National Harbor" at bounding box center [259, 211] width 238 height 37
type textarea "Gaylord National Harbor 701 WATERFRONT ST NATIONAL HARBOR MD 20745"
click at [185, 262] on input "text" at bounding box center [173, 254] width 66 height 16
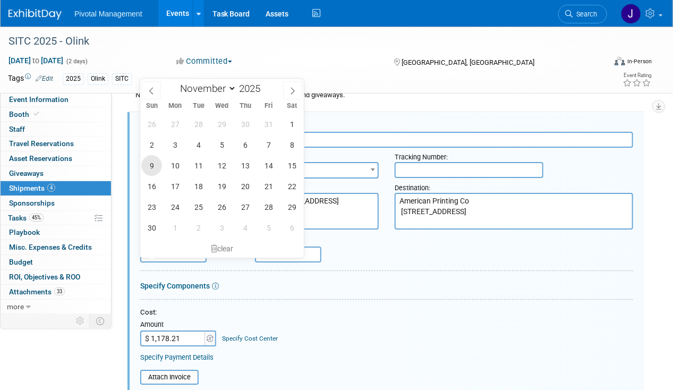
click at [149, 166] on span "9" at bounding box center [151, 165] width 21 height 21
type input "Nov 9, 2025"
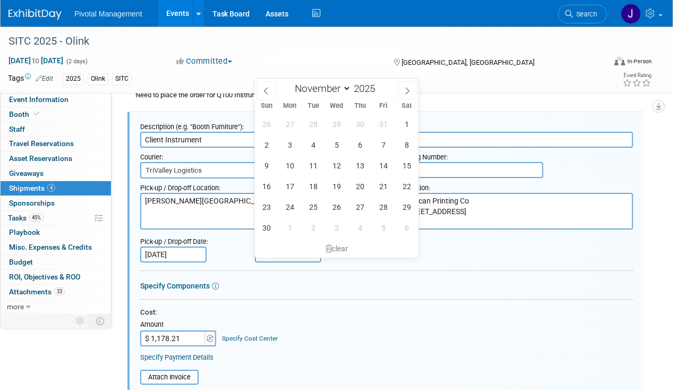
click at [281, 262] on input "text" at bounding box center [288, 254] width 66 height 16
click at [294, 190] on span "17" at bounding box center [289, 186] width 21 height 21
type input "Nov 17, 2025"
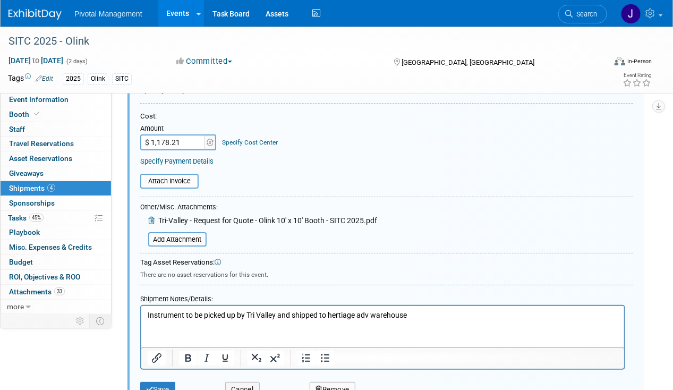
scroll to position [1552, 0]
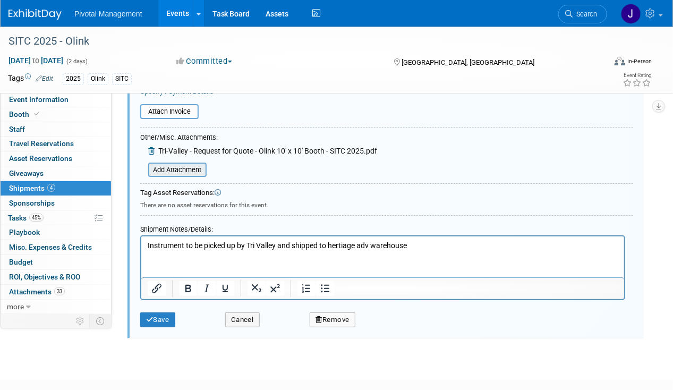
click at [181, 172] on input "file" at bounding box center [142, 170] width 126 height 13
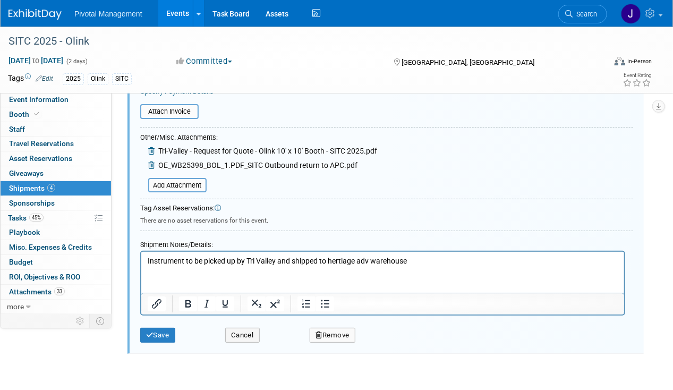
click at [132, 342] on div "Save" at bounding box center [174, 332] width 85 height 22
click at [164, 342] on button "Save" at bounding box center [157, 335] width 35 height 15
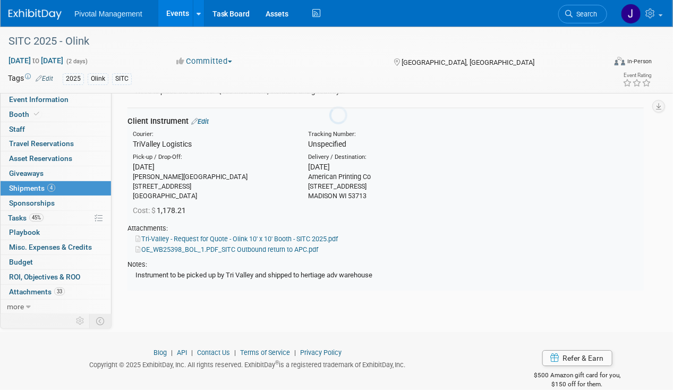
scroll to position [1287, 0]
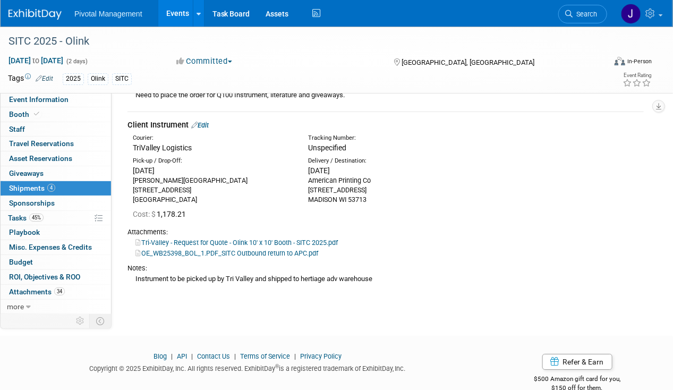
click at [585, 7] on link "Search" at bounding box center [582, 14] width 49 height 19
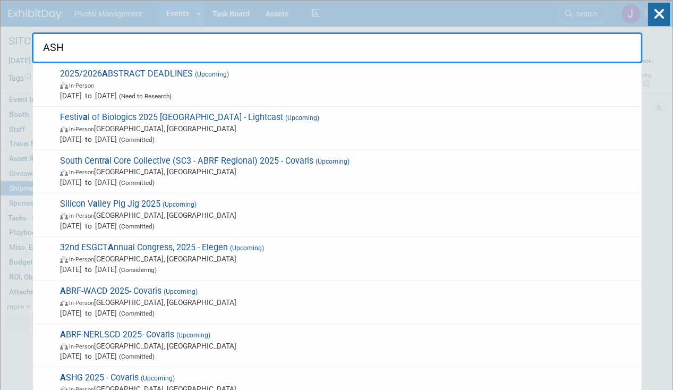
type input "ASHG"
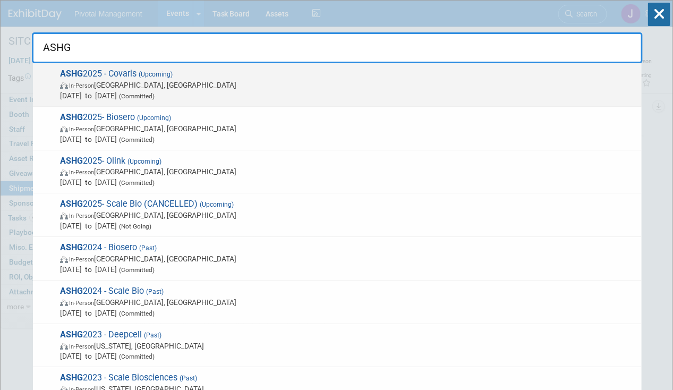
click at [262, 94] on span "Oct 15, 2025 to Oct 17, 2025 (Committed)" at bounding box center [348, 95] width 576 height 11
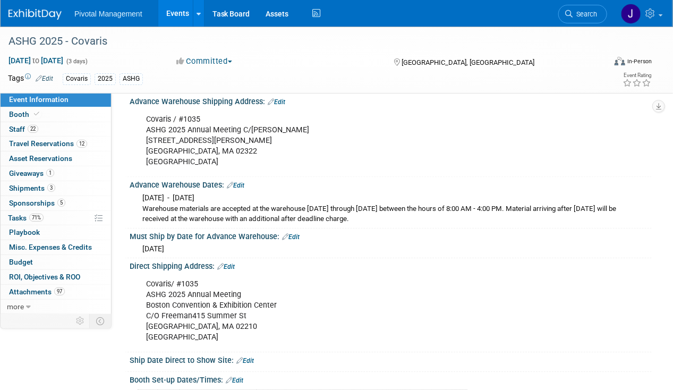
scroll to position [1168, 0]
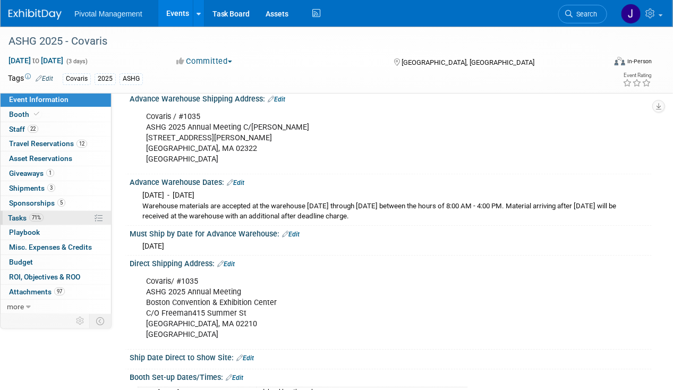
click at [30, 213] on span "71%" at bounding box center [36, 217] width 14 height 8
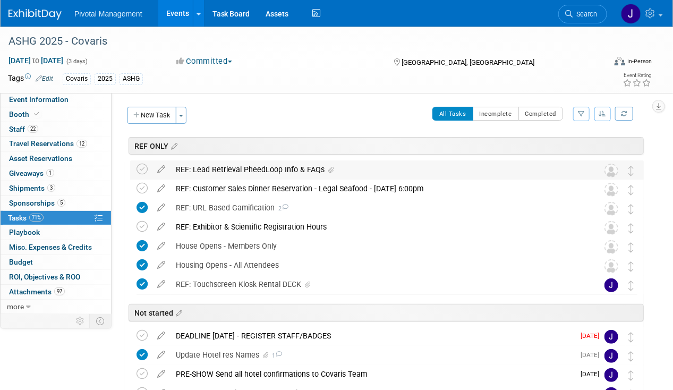
click at [268, 165] on div "REF: Lead Retrieval PheedLoop Info & FAQs" at bounding box center [376, 169] width 412 height 18
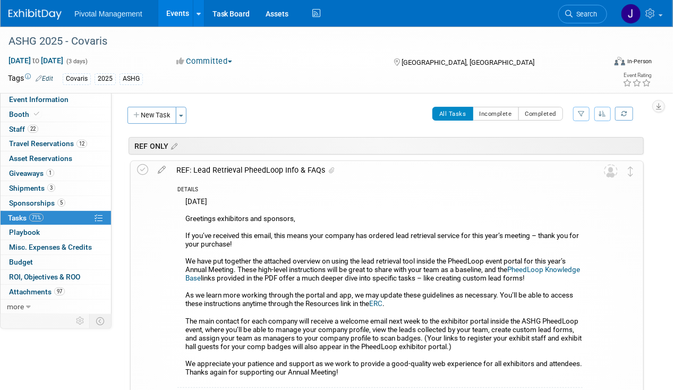
click at [268, 165] on div "REF: Lead Retrieval PheedLoop Info & FAQs" at bounding box center [376, 170] width 411 height 18
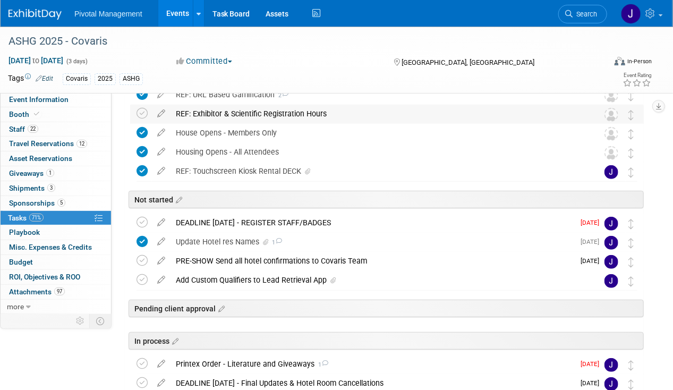
scroll to position [159, 0]
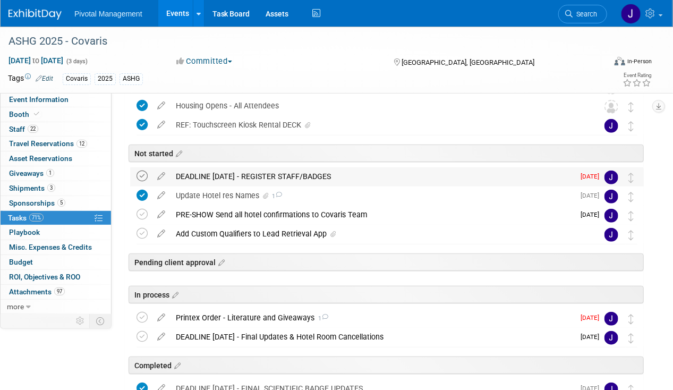
click at [146, 173] on icon at bounding box center [141, 175] width 11 height 11
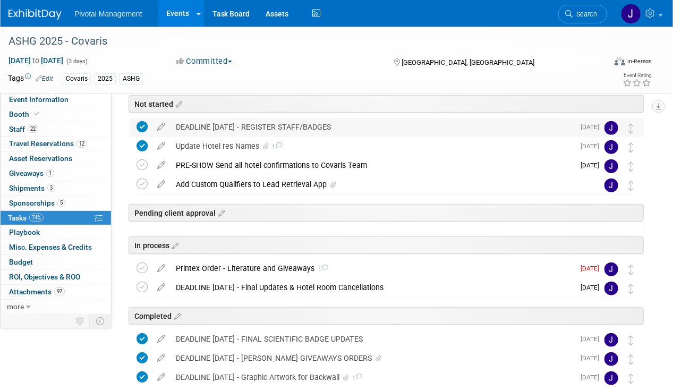
scroll to position [265, 0]
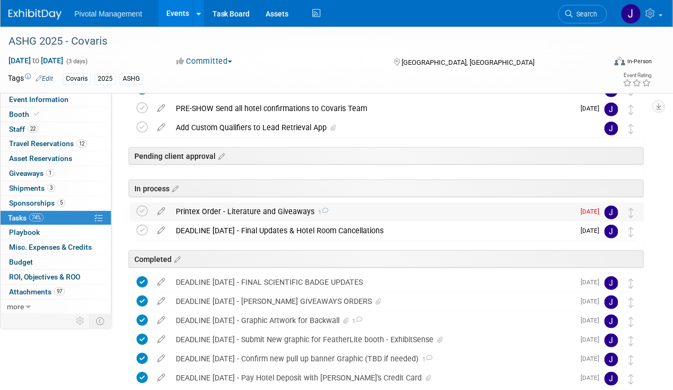
click at [202, 208] on div "Printex Order - Literature and Giveaways 1" at bounding box center [371, 211] width 403 height 18
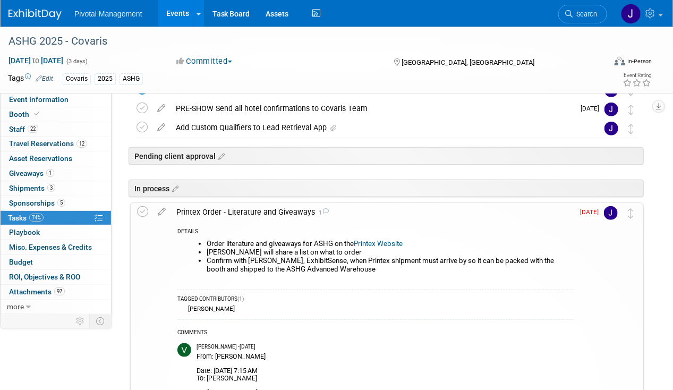
click at [159, 208] on icon at bounding box center [161, 209] width 19 height 13
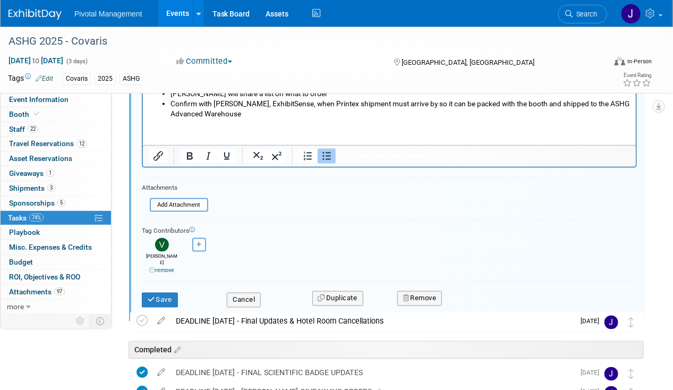
scroll to position [471, 0]
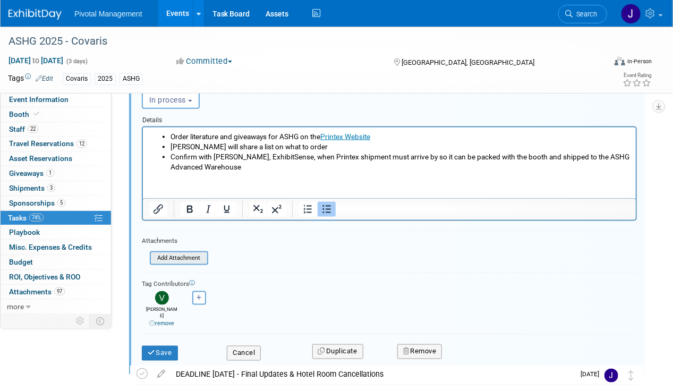
click at [188, 256] on input "file" at bounding box center [153, 258] width 108 height 12
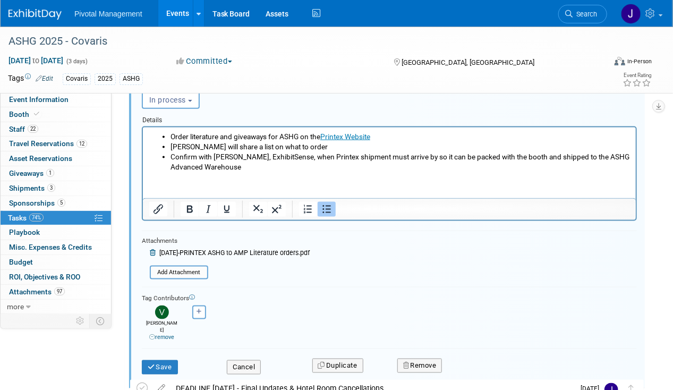
click at [244, 171] on html "Order literature and giveaways for ASHG on the Printex Website Elisabeth will s…" at bounding box center [388, 149] width 493 height 45
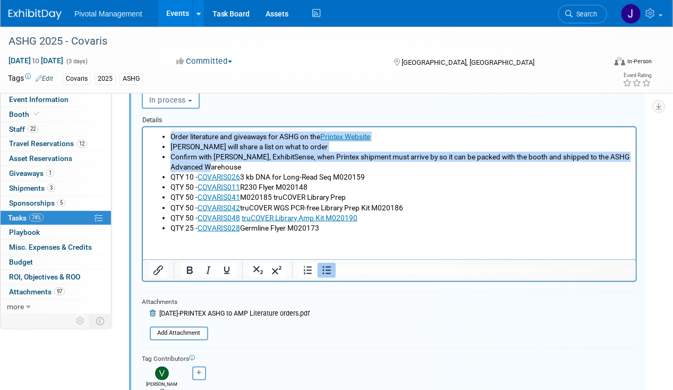
drag, startPoint x: 227, startPoint y: 169, endPoint x: 154, endPoint y: 120, distance: 87.6
click at [154, 127] on html "Order literature and giveaways for ASHG on the Printex Website Elisabeth will s…" at bounding box center [388, 180] width 493 height 106
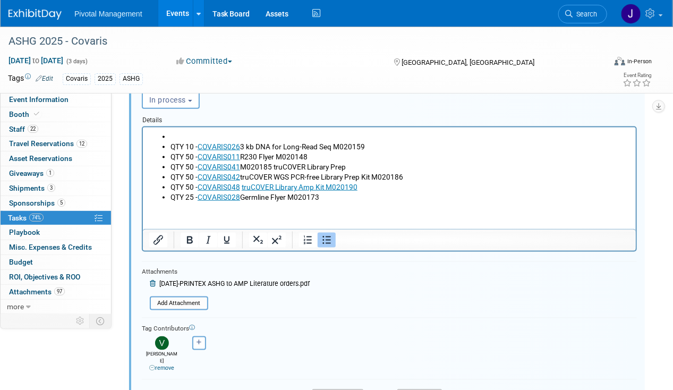
click at [188, 137] on li "Rich Text Area. Press ALT-0 for help." at bounding box center [399, 136] width 459 height 10
click at [169, 96] on span "In process" at bounding box center [167, 100] width 37 height 8
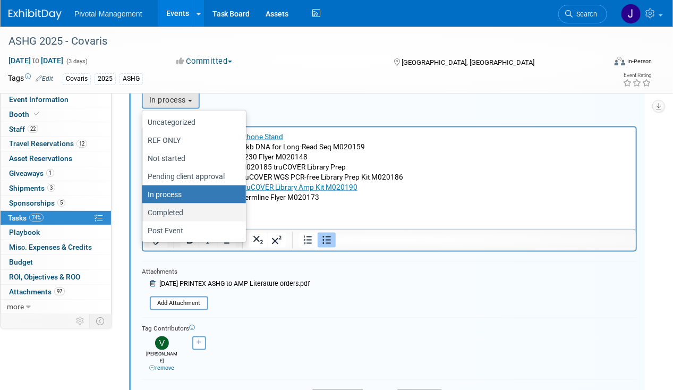
click at [174, 208] on label "Completed" at bounding box center [192, 212] width 88 height 14
click at [144, 209] on input "Completed" at bounding box center [140, 212] width 7 height 7
select select "11273128"
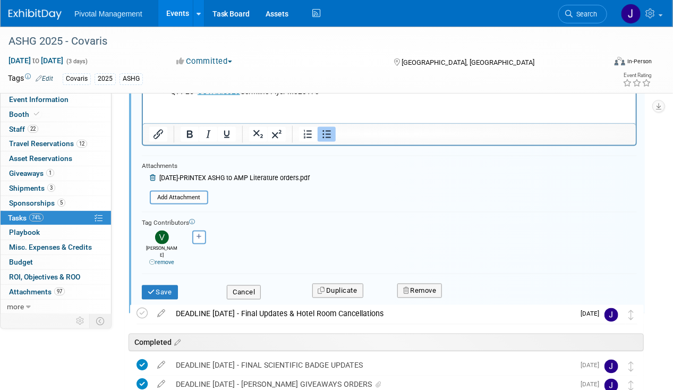
scroll to position [578, 0]
click at [160, 285] on button "Save" at bounding box center [160, 292] width 36 height 15
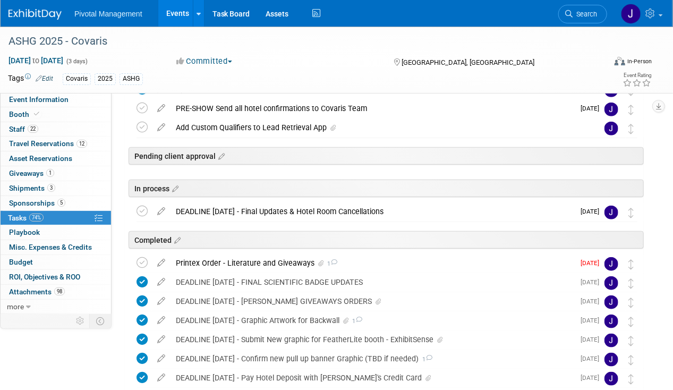
scroll to position [372, 0]
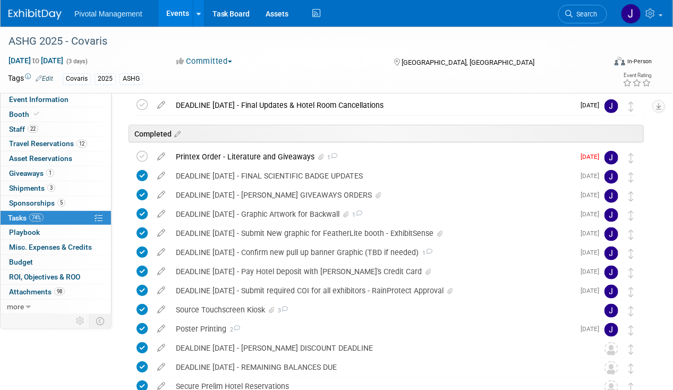
drag, startPoint x: 141, startPoint y: 153, endPoint x: 175, endPoint y: 147, distance: 34.7
click at [141, 153] on icon at bounding box center [141, 156] width 11 height 11
click at [220, 151] on div "Printex Order - Literature and Giveaways 1" at bounding box center [371, 157] width 403 height 18
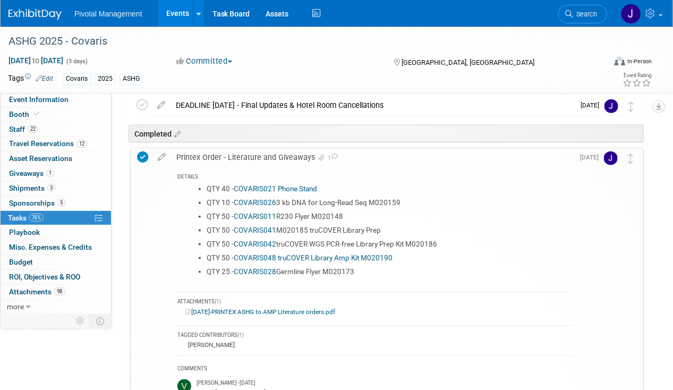
drag, startPoint x: 380, startPoint y: 266, endPoint x: 200, endPoint y: 187, distance: 195.9
click at [200, 187] on div "QTY 40 - COVARIS021 Phone Stand QTY 10 - COVARIS026 3 kb DNA for Long-Read Seq …" at bounding box center [375, 234] width 396 height 105
copy div "QTY 40 - COVARIS021 Phone Stand QTY 10 - COVARIS026 3 kb DNA for Long-Read Seq …"
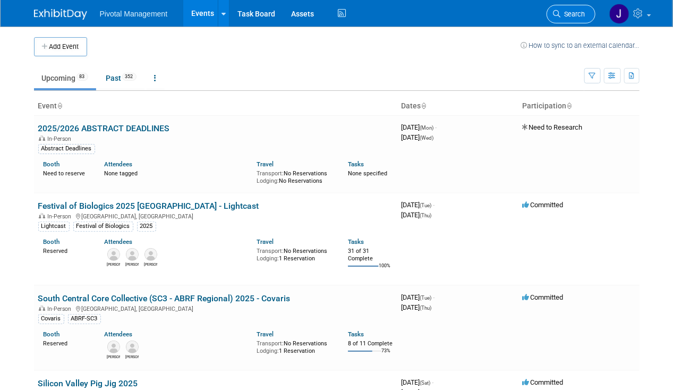
click at [582, 14] on span "Search" at bounding box center [573, 14] width 24 height 8
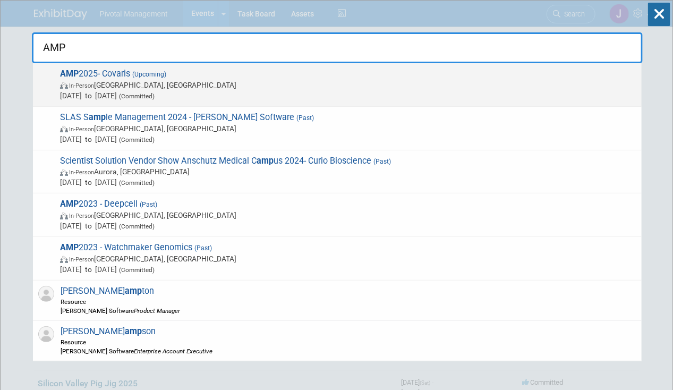
type input "AMP"
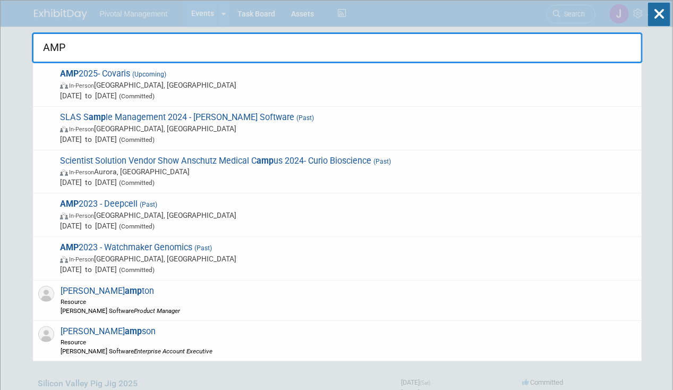
click at [247, 70] on span "AMP 2025- Covaris (Upcoming) In-Person [GEOGRAPHIC_DATA], [GEOGRAPHIC_DATA] [DA…" at bounding box center [346, 84] width 579 height 32
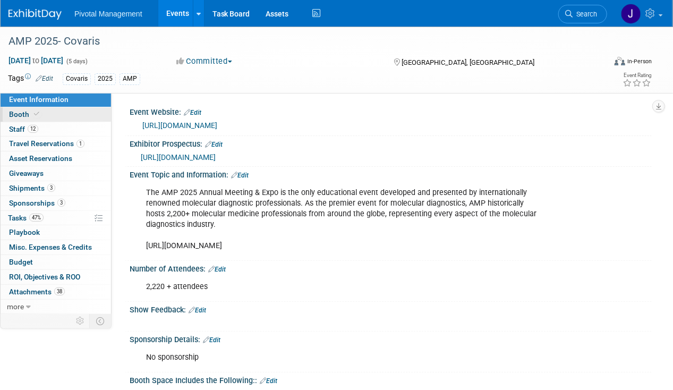
click at [43, 115] on link "Booth" at bounding box center [56, 114] width 110 height 14
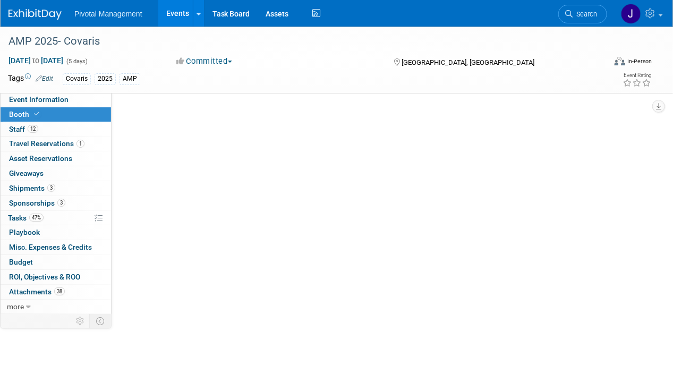
select select "Yes"
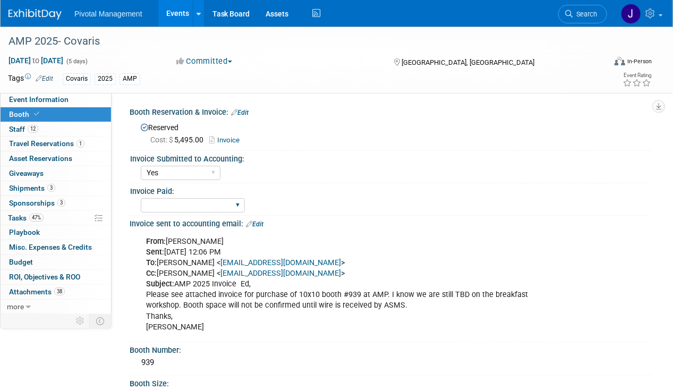
click at [178, 195] on div "Yes No Submitted to Accounting" at bounding box center [193, 205] width 104 height 20
click at [180, 203] on select "Yes No Submitted to Accounting" at bounding box center [193, 205] width 104 height 14
select select "Yes"
click at [141, 198] on select "Yes No Submitted to Accounting" at bounding box center [193, 205] width 104 height 14
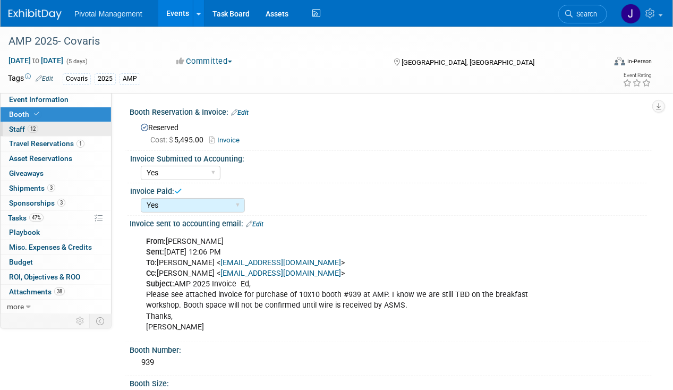
click at [38, 130] on link "12 Staff 12" at bounding box center [56, 129] width 110 height 14
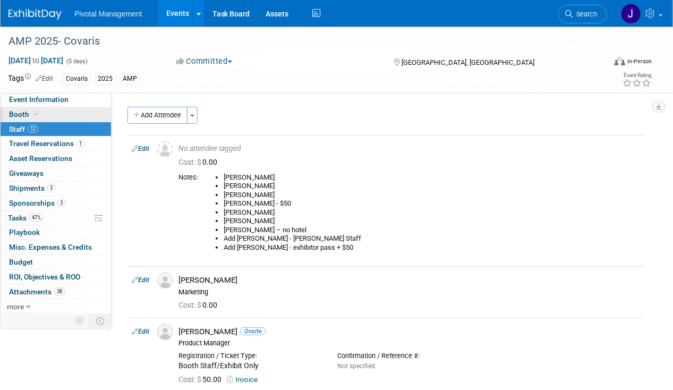
click at [33, 109] on link "Booth" at bounding box center [56, 114] width 110 height 14
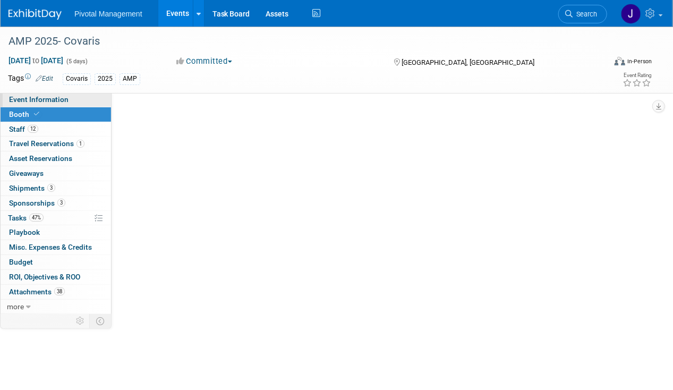
select select "Yes"
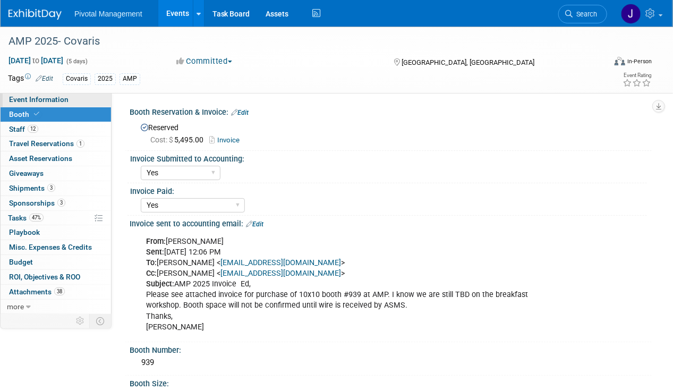
click at [39, 102] on span "Event Information" at bounding box center [38, 99] width 59 height 8
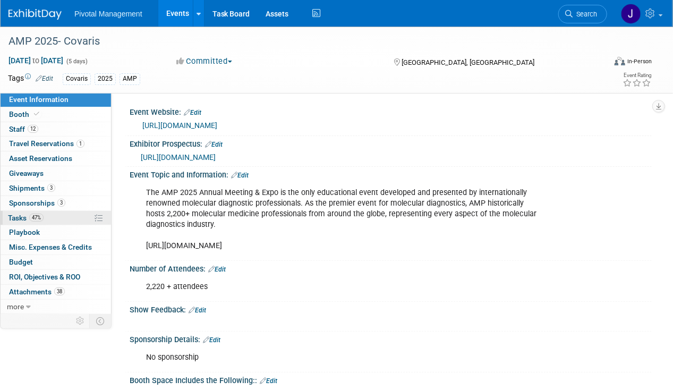
click at [32, 222] on link "47% Tasks 47%" at bounding box center [56, 218] width 110 height 14
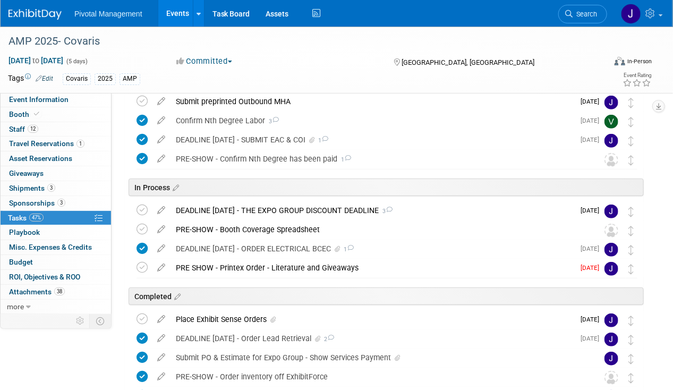
scroll to position [159, 0]
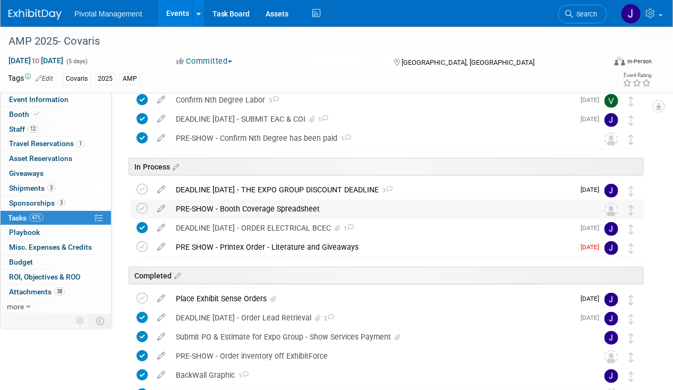
click at [288, 209] on div "PRE-SHOW - Booth Coverage Spreadsheet" at bounding box center [376, 209] width 412 height 18
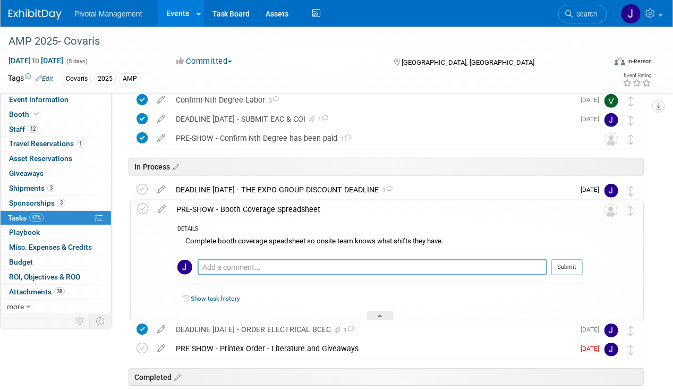
click at [287, 209] on div "PRE-SHOW - Booth Coverage Spreadsheet" at bounding box center [376, 209] width 411 height 18
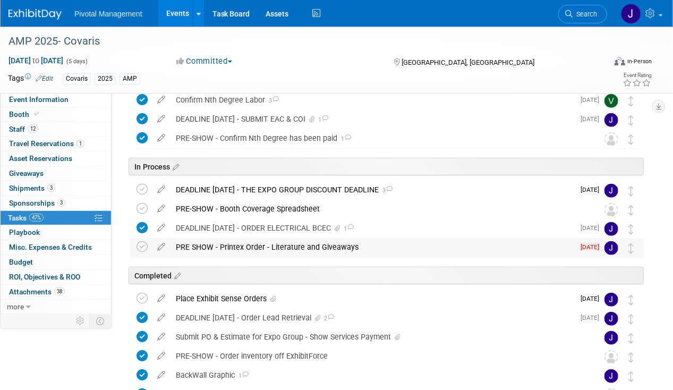
click at [264, 252] on div "PRE SHOW - Printex Order - Literature and Giveaways" at bounding box center [371, 247] width 403 height 18
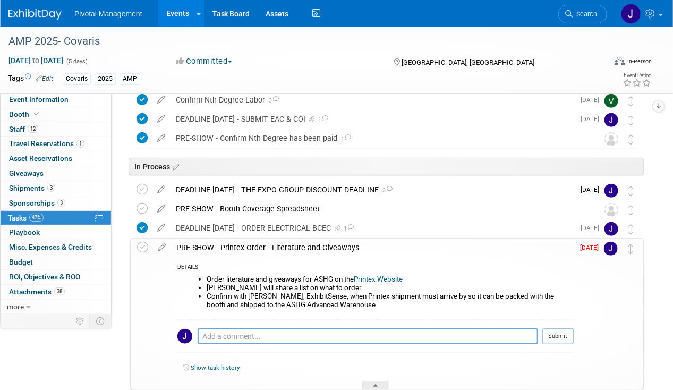
click at [161, 249] on icon at bounding box center [161, 244] width 19 height 13
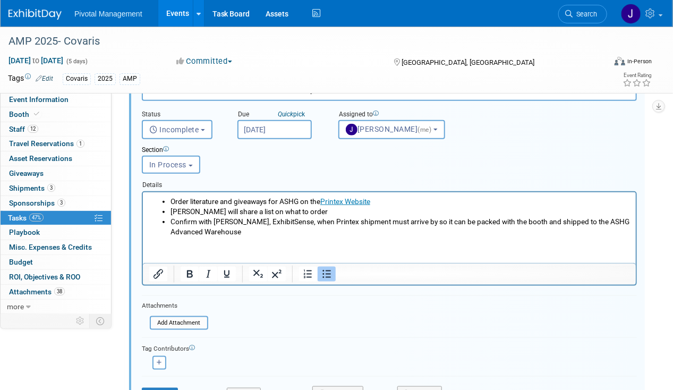
scroll to position [294, 0]
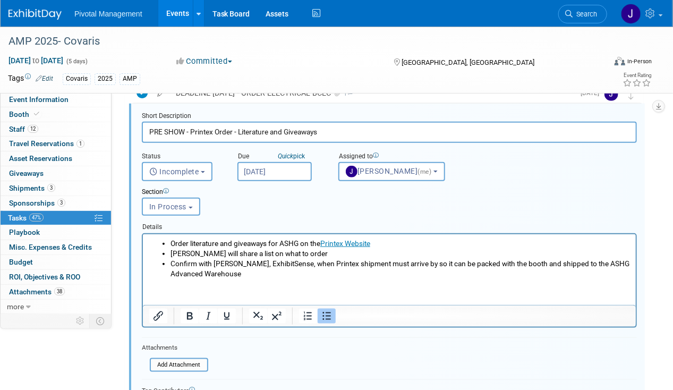
click at [219, 278] on li "Confirm with Lisa, ExhibitSense, when Printex shipment must arrive by so it can…" at bounding box center [399, 268] width 459 height 20
click at [229, 278] on html "Order literature and giveaways for ASHG on the Printex Website Elisabeth will s…" at bounding box center [388, 256] width 493 height 45
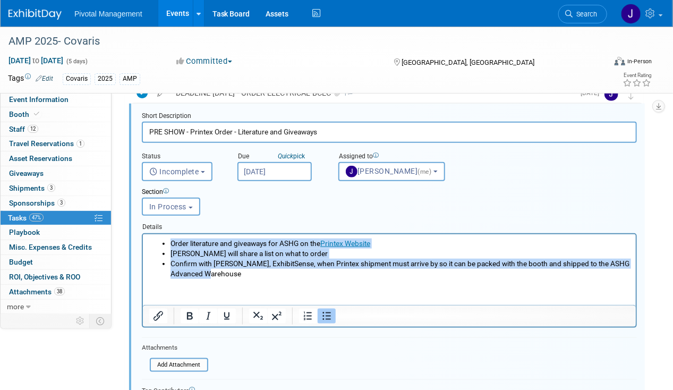
drag, startPoint x: 125, startPoint y: 263, endPoint x: 74, endPoint y: 217, distance: 68.0
click at [142, 234] on html "Order literature and giveaways for ASHG on the Printex Website Elisabeth will s…" at bounding box center [388, 256] width 493 height 45
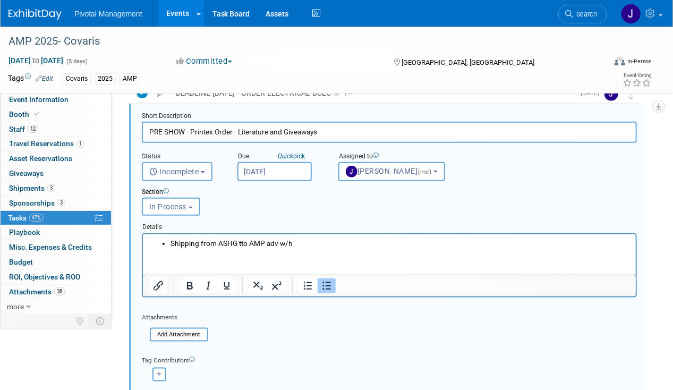
click at [240, 243] on li "Shipping from ASHG tto AMP adv w/h" at bounding box center [399, 243] width 459 height 10
click at [308, 238] on li "Shipping from ASHG to AMP adv w/h" at bounding box center [399, 243] width 459 height 10
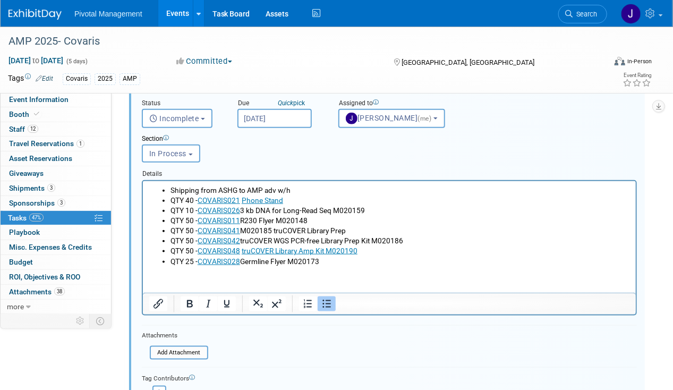
scroll to position [453, 0]
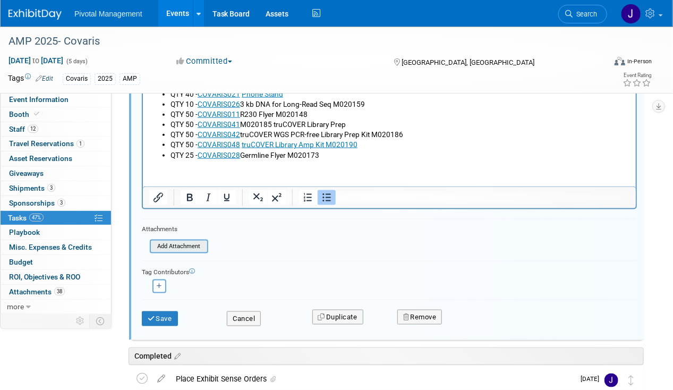
click at [200, 245] on input "file" at bounding box center [153, 246] width 108 height 12
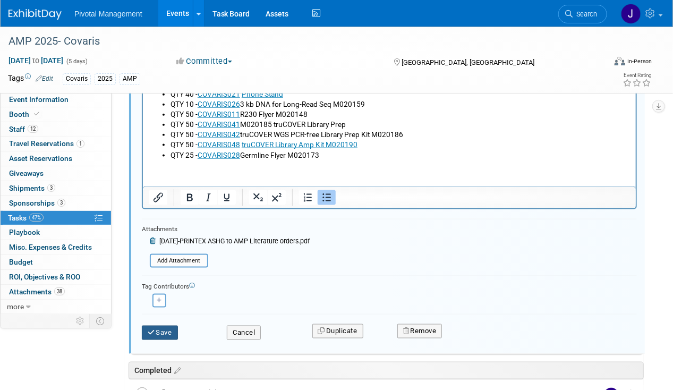
click at [175, 329] on button "Save" at bounding box center [160, 332] width 36 height 15
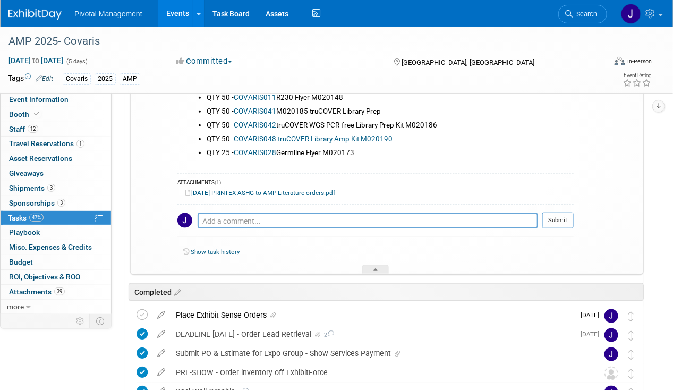
scroll to position [294, 0]
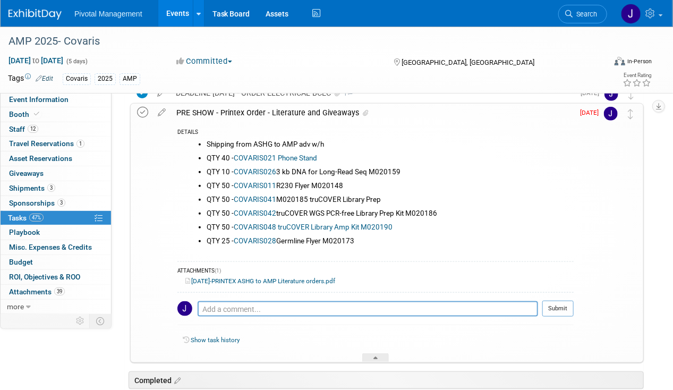
click at [145, 112] on icon at bounding box center [142, 112] width 11 height 11
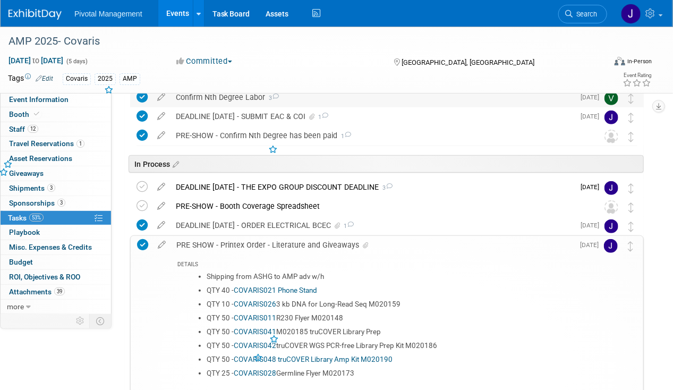
scroll to position [135, 0]
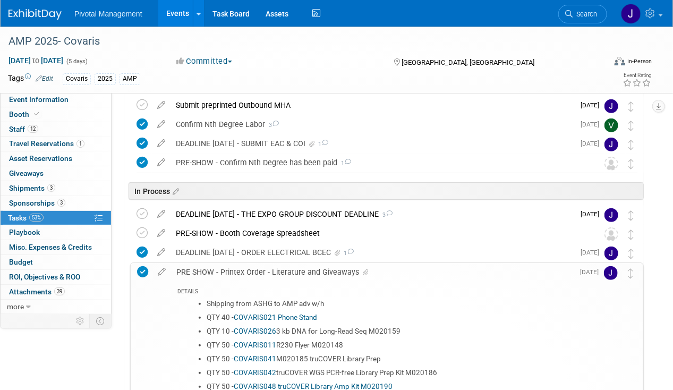
click at [254, 278] on div "PRE SHOW - Printex Order - Literature and Giveaways" at bounding box center [372, 272] width 402 height 18
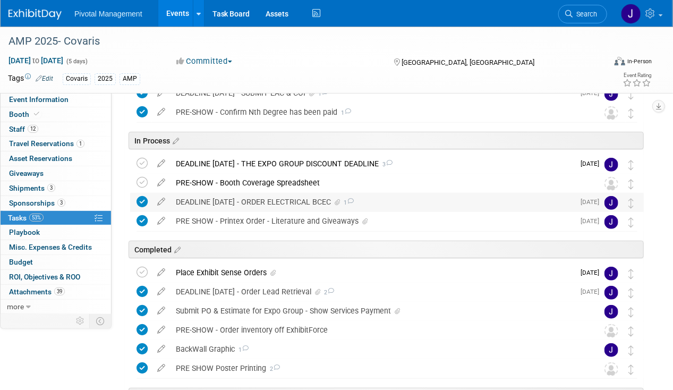
scroll to position [188, 0]
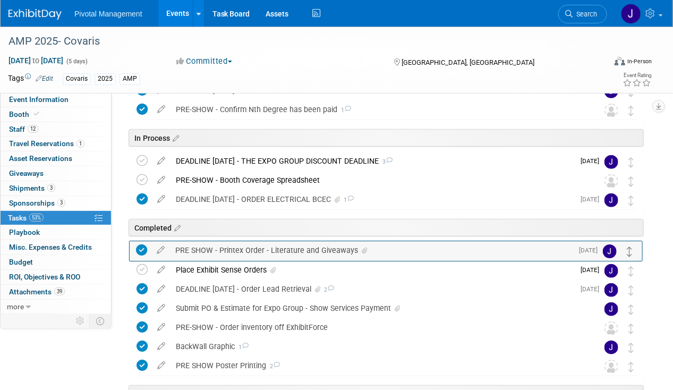
drag, startPoint x: 630, startPoint y: 216, endPoint x: 629, endPoint y: 249, distance: 33.0
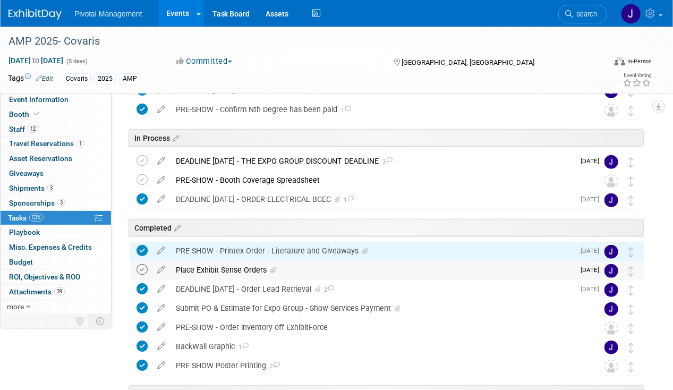
click at [143, 270] on icon at bounding box center [141, 269] width 11 height 11
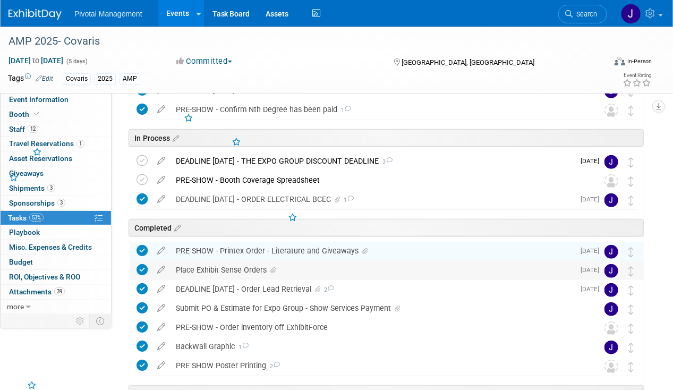
click at [449, 264] on div "Place Exhibit Sense Orders" at bounding box center [371, 270] width 403 height 18
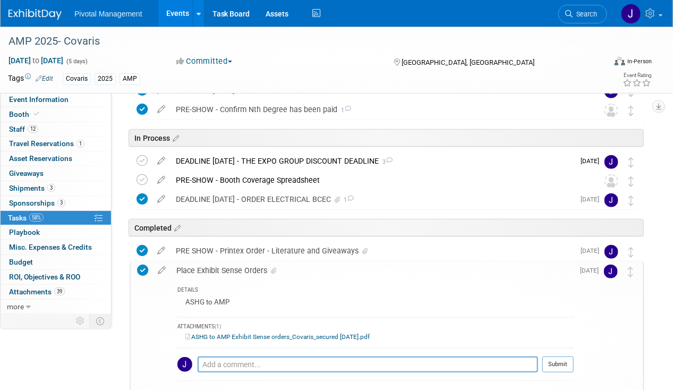
click at [449, 264] on div "Place Exhibit Sense Orders" at bounding box center [372, 270] width 402 height 18
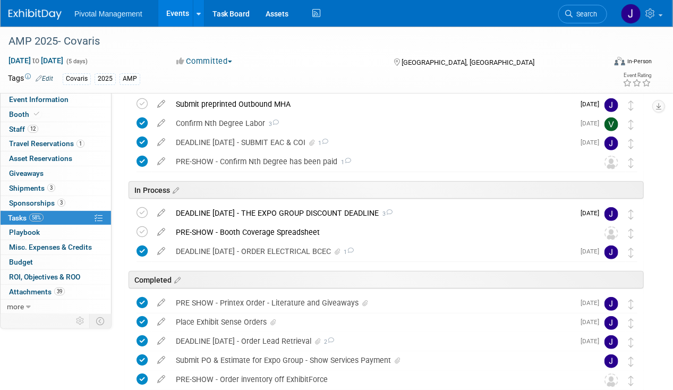
scroll to position [82, 0]
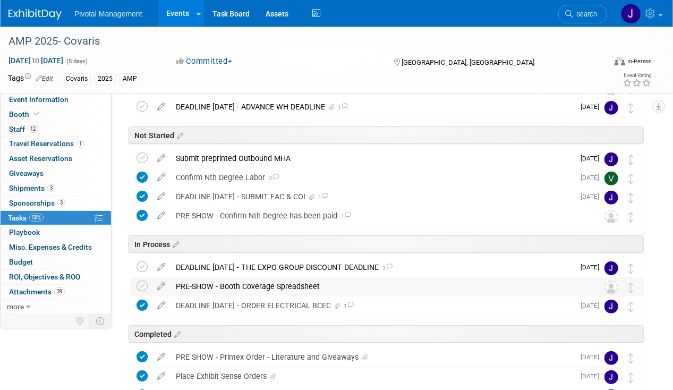
click at [321, 285] on div "PRE-SHOW - Booth Coverage Spreadsheet" at bounding box center [376, 286] width 412 height 18
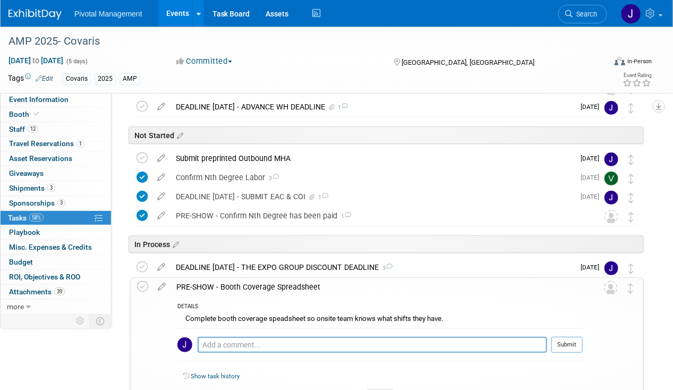
click at [321, 285] on div "PRE-SHOW - Booth Coverage Spreadsheet" at bounding box center [376, 287] width 411 height 18
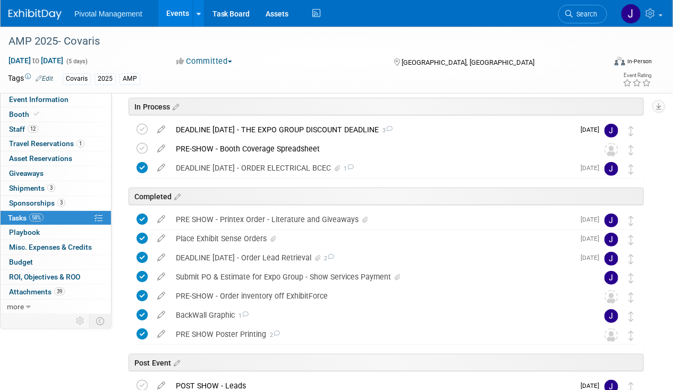
scroll to position [241, 0]
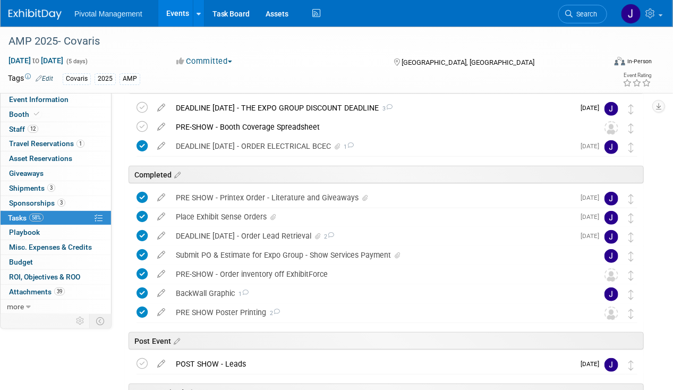
click at [237, 195] on div "PRE SHOW - Printex Order - Literature and Giveaways" at bounding box center [371, 197] width 403 height 18
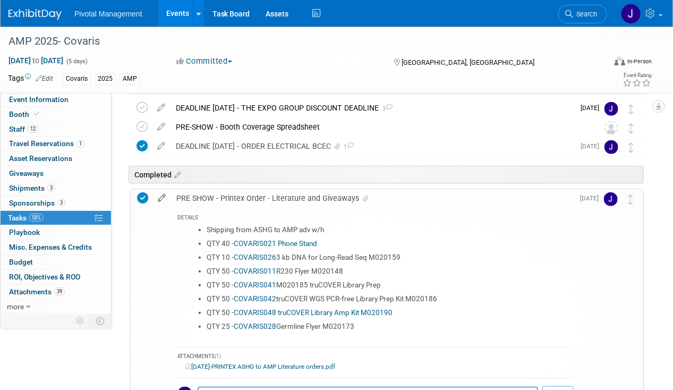
click at [159, 197] on icon at bounding box center [161, 195] width 19 height 13
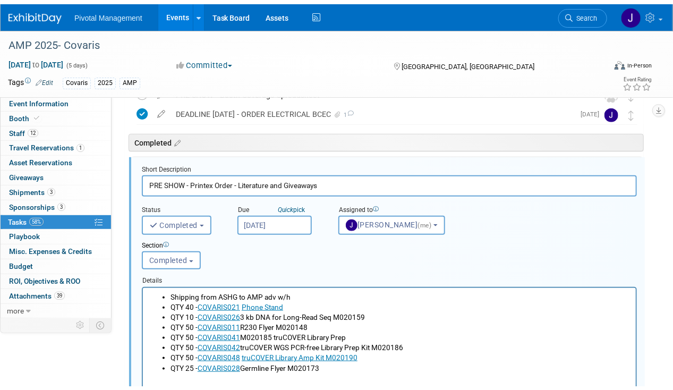
scroll to position [486, 0]
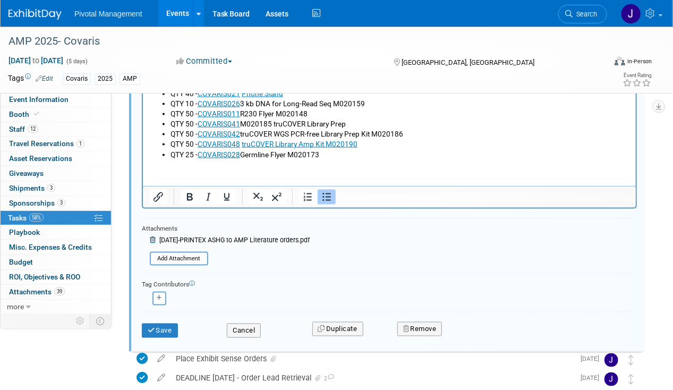
click at [346, 154] on li "QTY 25 - COVARIS028 Germline Flyer M020173" at bounding box center [399, 154] width 459 height 10
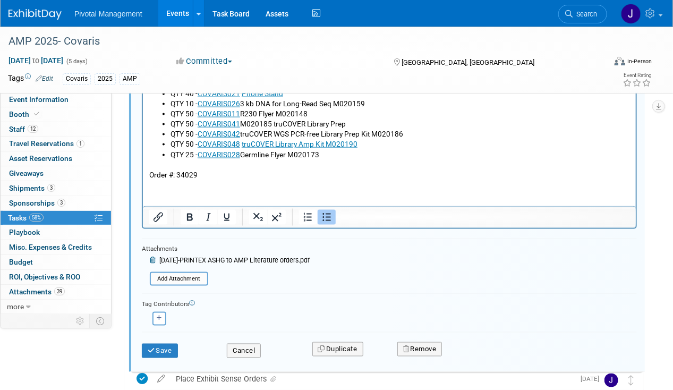
click at [196, 173] on p "Order #: 34029" at bounding box center [389, 174] width 480 height 10
copy p "Order #: 34029"
click at [165, 347] on button "Save" at bounding box center [160, 350] width 36 height 15
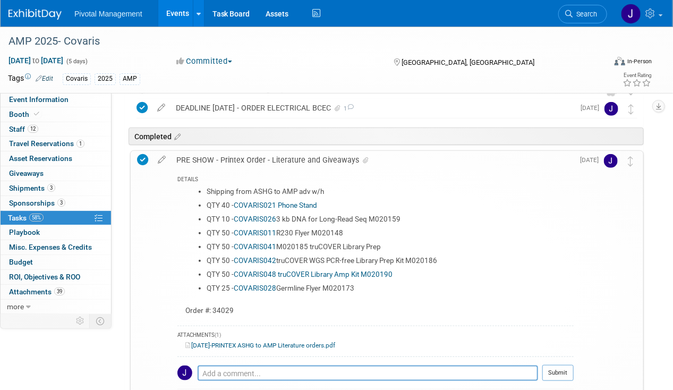
scroll to position [221, 0]
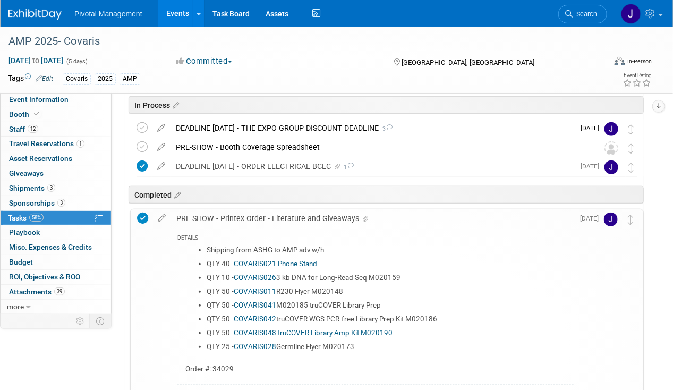
click at [207, 217] on div "PRE SHOW - Printex Order - Literature and Giveaways" at bounding box center [372, 218] width 402 height 18
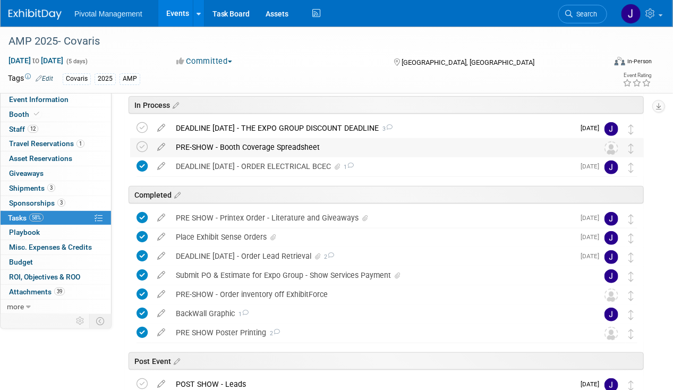
click at [286, 146] on div "PRE-SHOW - Booth Coverage Spreadsheet" at bounding box center [376, 147] width 412 height 18
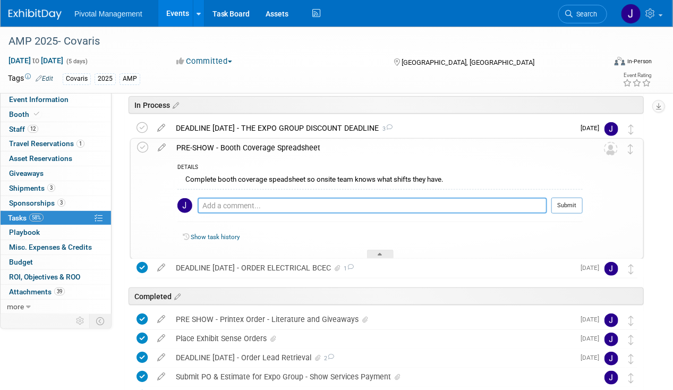
click at [249, 197] on textarea at bounding box center [371, 205] width 349 height 16
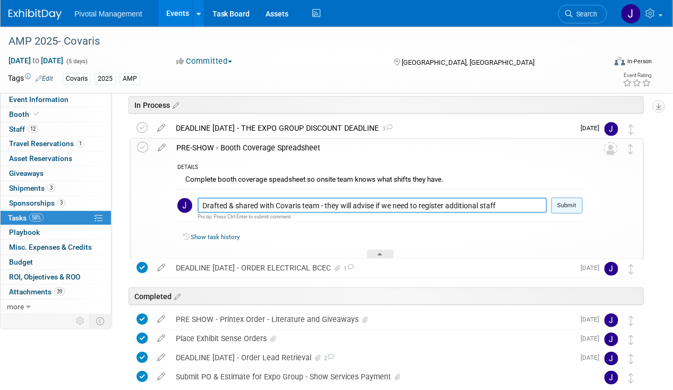
type textarea "Drafted & shared with Covaris team - they will advise if we need to register ad…"
click at [572, 208] on button "Submit" at bounding box center [566, 205] width 31 height 16
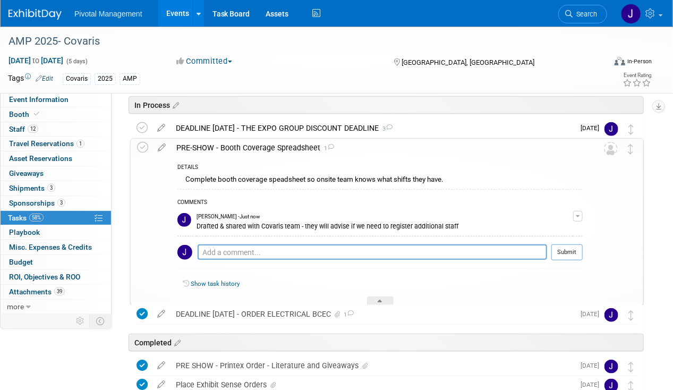
click at [412, 220] on div "Drafted & shared with Covaris team - they will advise if we need to register ad…" at bounding box center [384, 225] width 376 height 10
click at [248, 148] on div "PRE-SHOW - Booth Coverage Spreadsheet 1" at bounding box center [376, 148] width 411 height 18
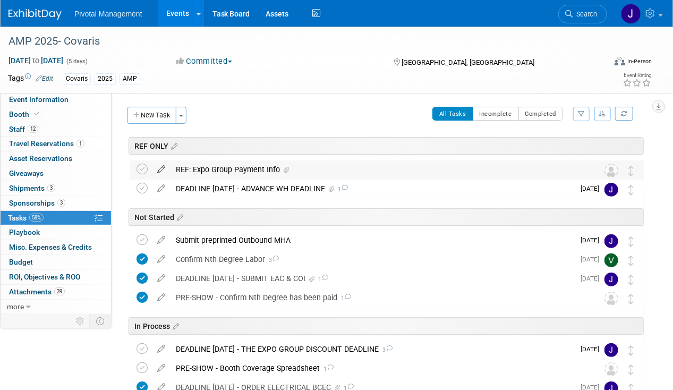
scroll to position [255, 0]
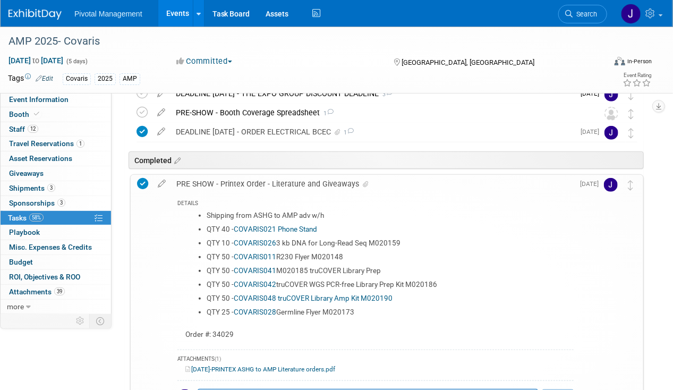
click at [216, 181] on div "PRE SHOW - Printex Order - Literature and Giveaways" at bounding box center [372, 184] width 402 height 18
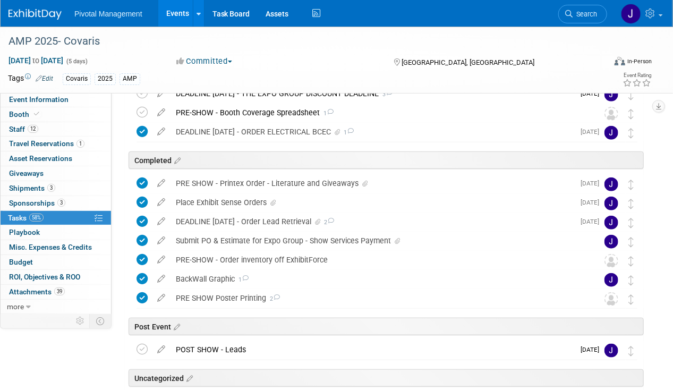
scroll to position [359, 0]
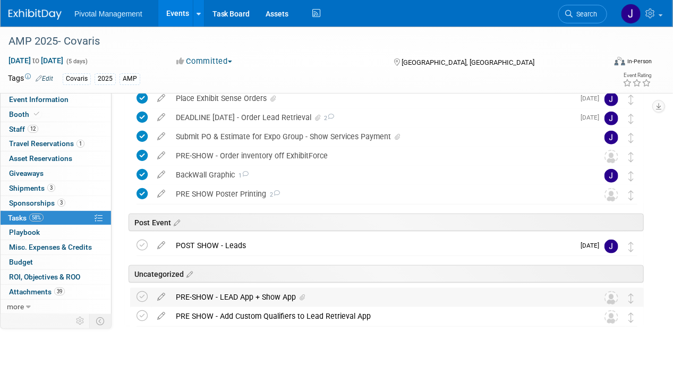
click at [245, 294] on div "PRE-SHOW - LEAD App + Show App" at bounding box center [376, 297] width 412 height 18
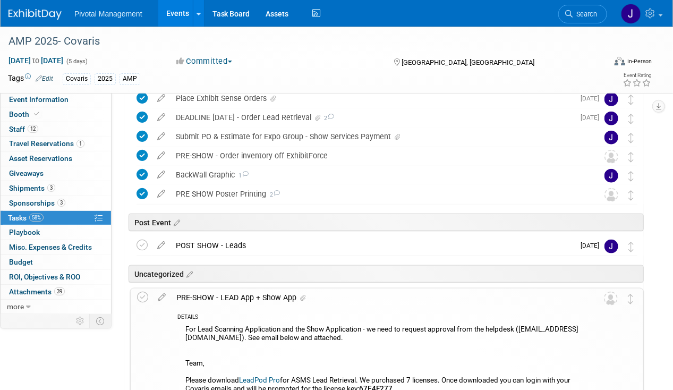
scroll to position [519, 0]
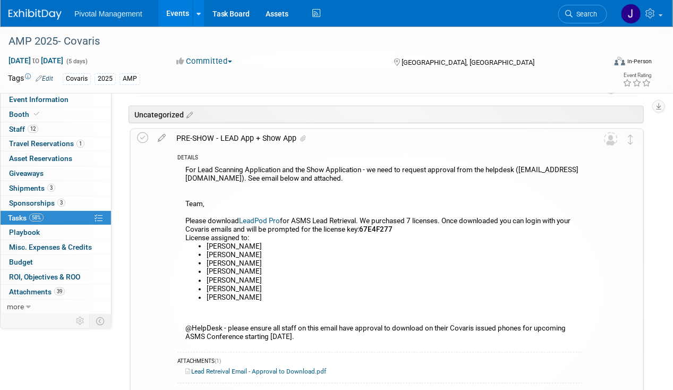
click at [237, 138] on div "PRE-SHOW - LEAD App + Show App" at bounding box center [376, 138] width 411 height 18
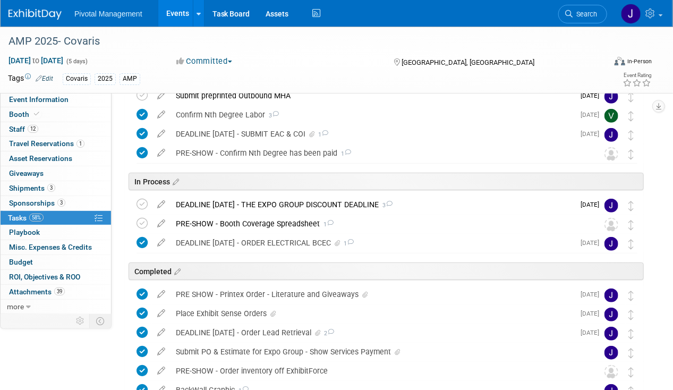
scroll to position [0, 0]
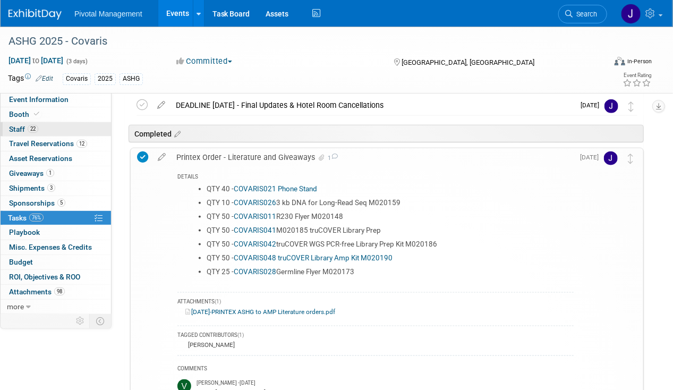
click at [50, 122] on link "22 Staff 22" at bounding box center [56, 129] width 110 height 14
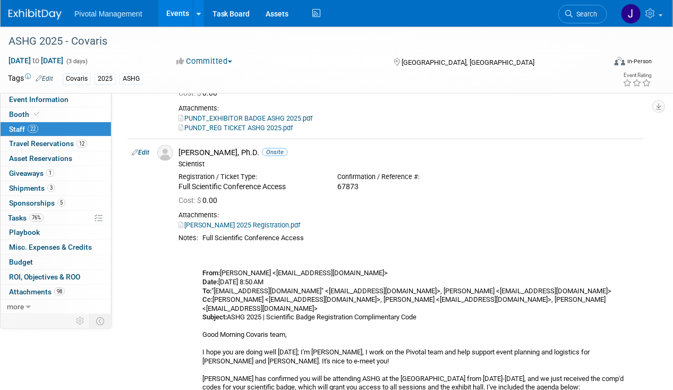
scroll to position [584, 0]
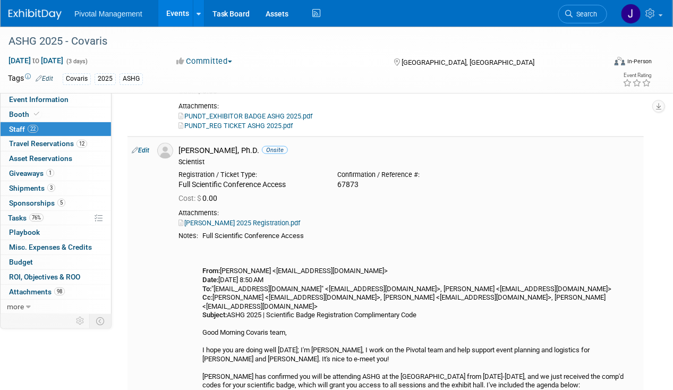
drag, startPoint x: 292, startPoint y: 184, endPoint x: 178, endPoint y: 182, distance: 114.1
click at [178, 182] on div "Registration / Ticket Type: Full Scientific Conference Access" at bounding box center [249, 177] width 159 height 23
drag, startPoint x: 178, startPoint y: 182, endPoint x: 173, endPoint y: 134, distance: 48.7
drag, startPoint x: 178, startPoint y: 146, endPoint x: 232, endPoint y: 152, distance: 53.9
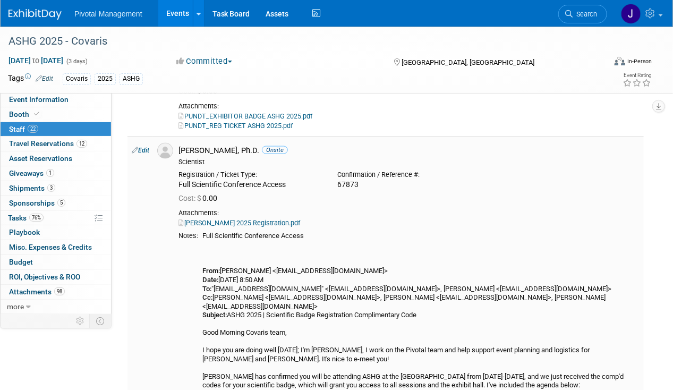
click at [232, 152] on div "[PERSON_NAME], Ph.D. Onsite Scientist" at bounding box center [408, 155] width 477 height 24
copy div "[PERSON_NAME]"
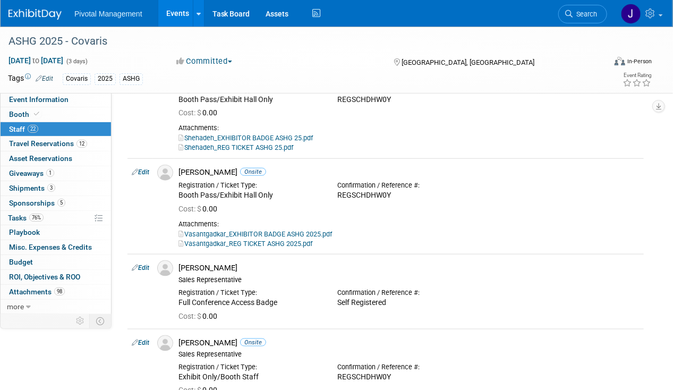
scroll to position [2017, 0]
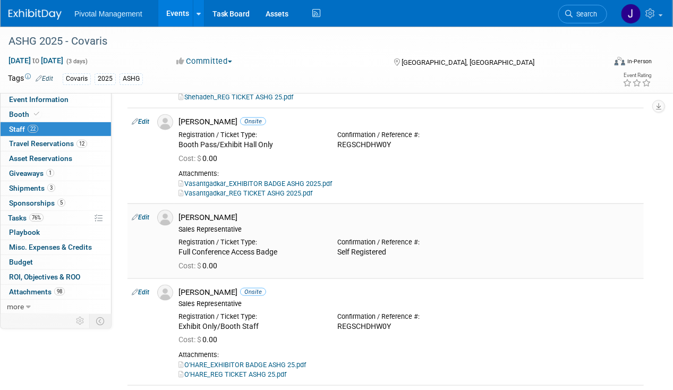
drag, startPoint x: 227, startPoint y: 203, endPoint x: 179, endPoint y: 201, distance: 47.9
click at [179, 210] on div "Sujash Chatterjee Sales Representative" at bounding box center [408, 222] width 477 height 24
copy div "Sujash Chatterjee"
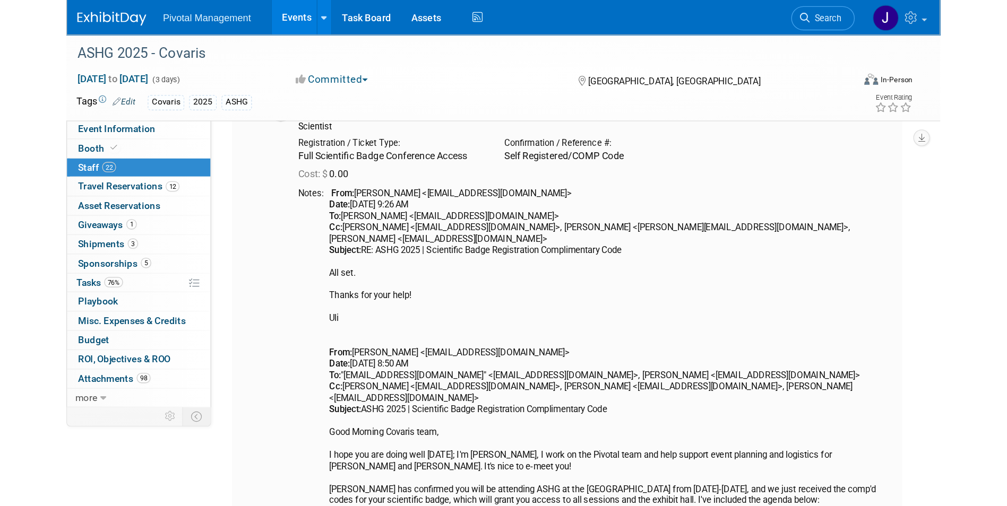
scroll to position [2283, 0]
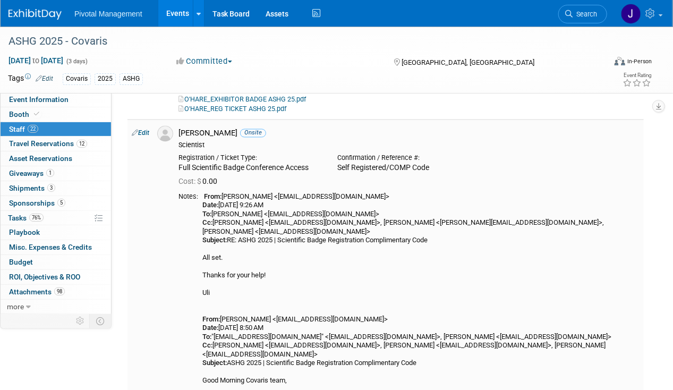
drag, startPoint x: 181, startPoint y: 122, endPoint x: 240, endPoint y: 111, distance: 60.4
click at [240, 119] on td "Ulrich Thomann Onsite Scientist Registration / Ticket Type: Cost: $ 0.00 From: …" at bounding box center [408, 326] width 469 height 415
copy div "Ulrich Thomann"
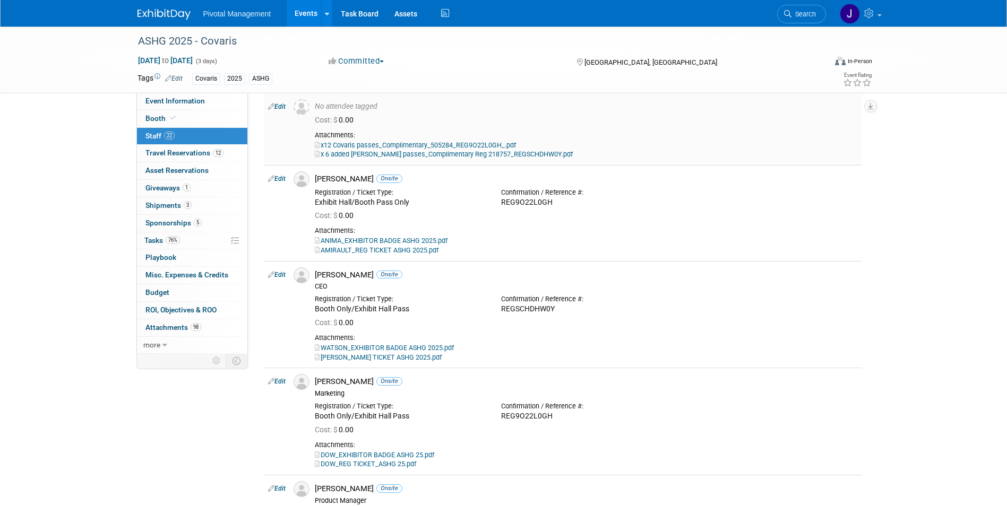
scroll to position [0, 0]
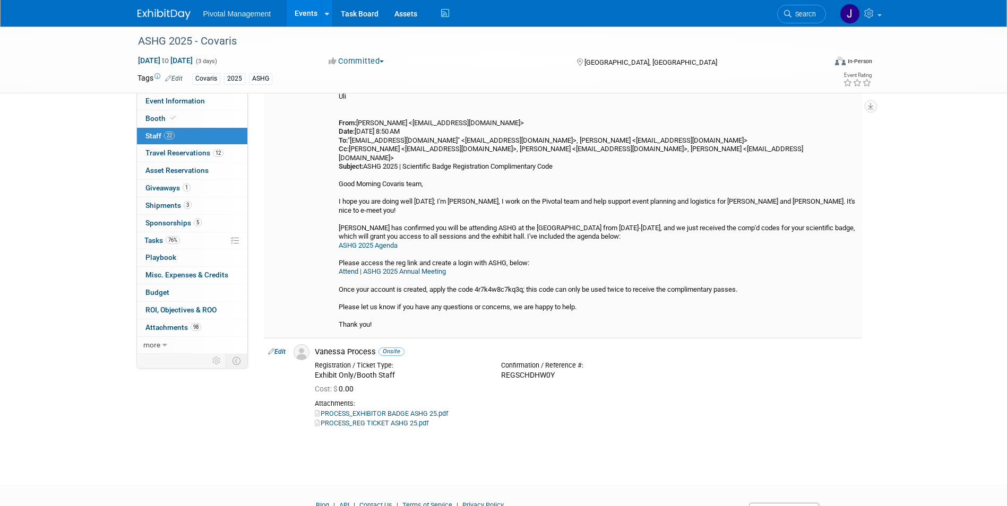
scroll to position [2491, 0]
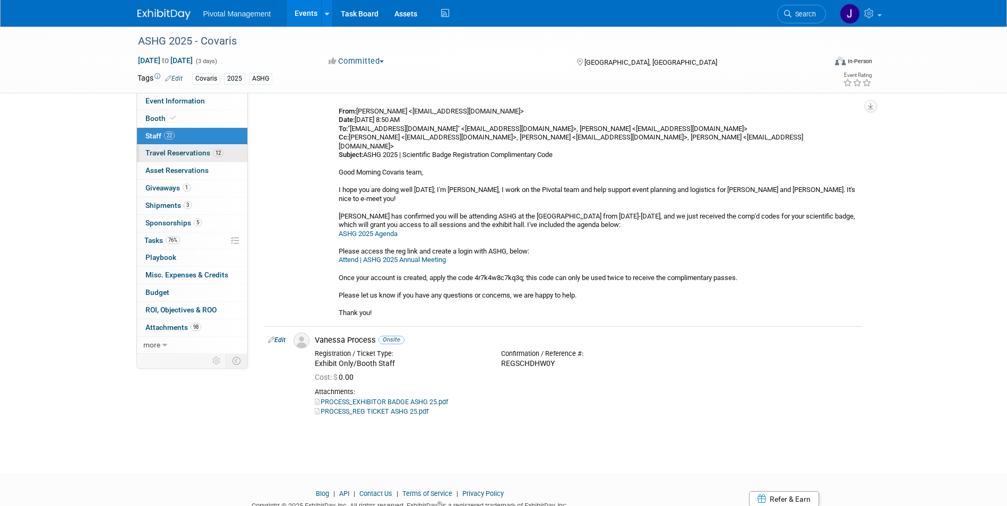
click at [183, 153] on span "Travel Reservations 12" at bounding box center [184, 153] width 78 height 8
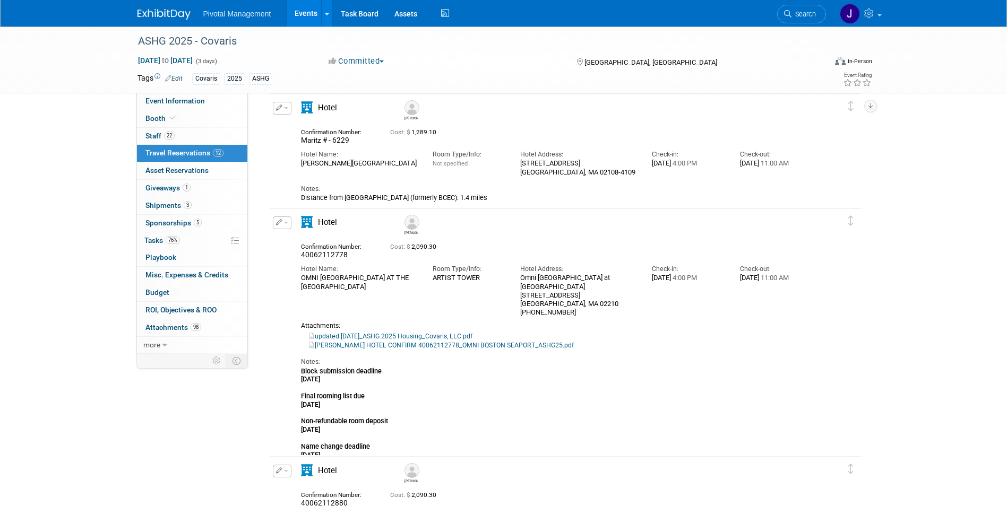
scroll to position [159, 0]
click at [464, 332] on link "updated 09.19.25_ASHG 2025 Housing_Covaris, LLC.pdf" at bounding box center [391, 335] width 164 height 7
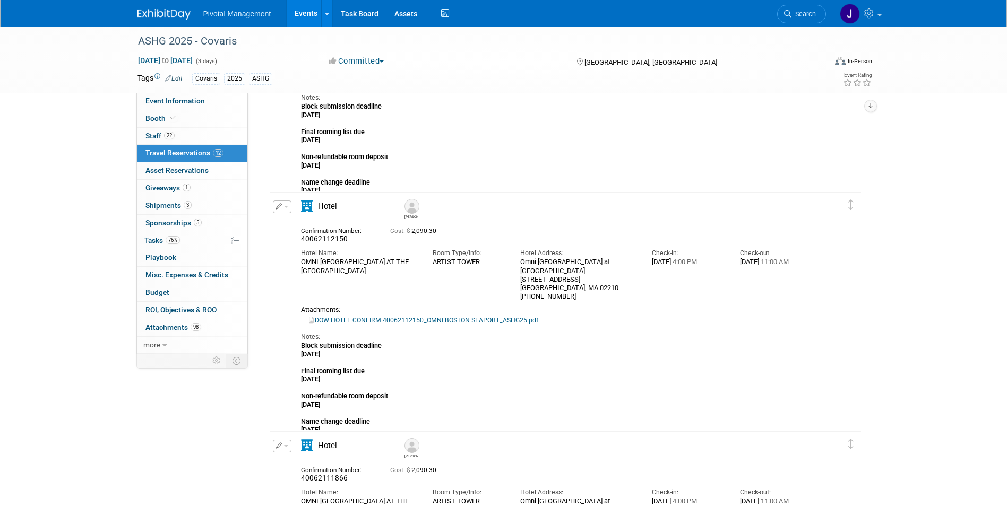
scroll to position [902, 0]
click at [273, 206] on button "button" at bounding box center [282, 206] width 19 height 13
click at [294, 226] on button "Edit Reservation" at bounding box center [318, 224] width 90 height 15
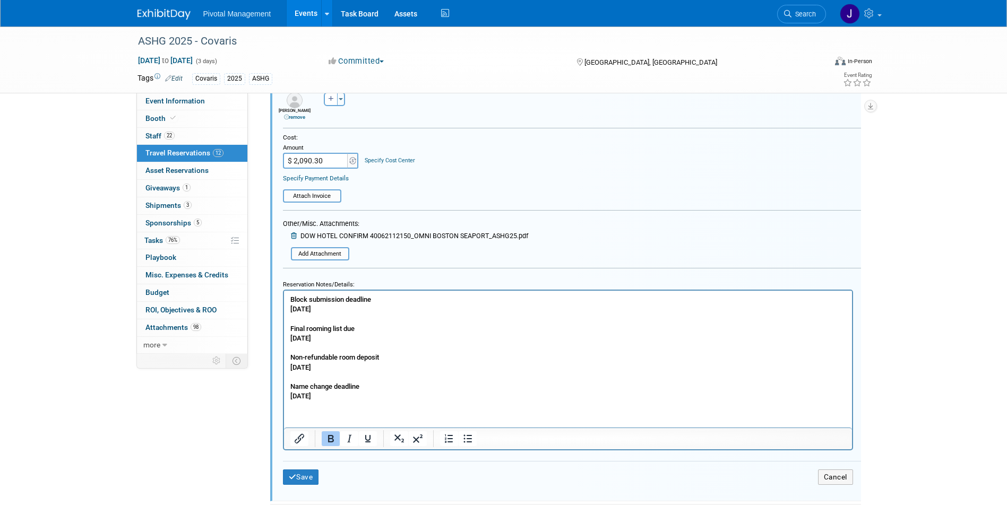
scroll to position [1400, 0]
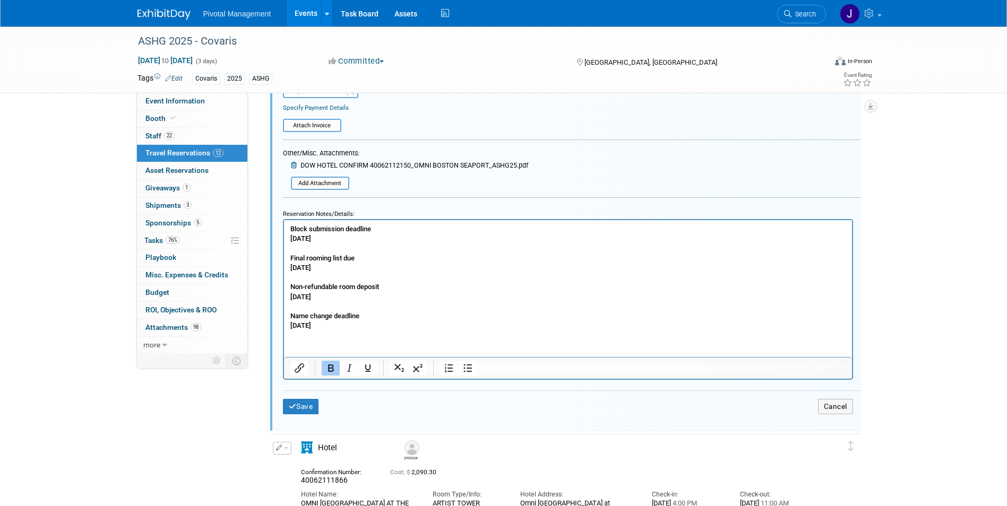
click at [292, 228] on b "Block submission deadline Monday August 25 Final rooming list due Friday August…" at bounding box center [334, 277] width 89 height 105
click at [287, 228] on html "Block submission deadline Monday August 25 Final rooming list due Friday August…" at bounding box center [567, 275] width 568 height 110
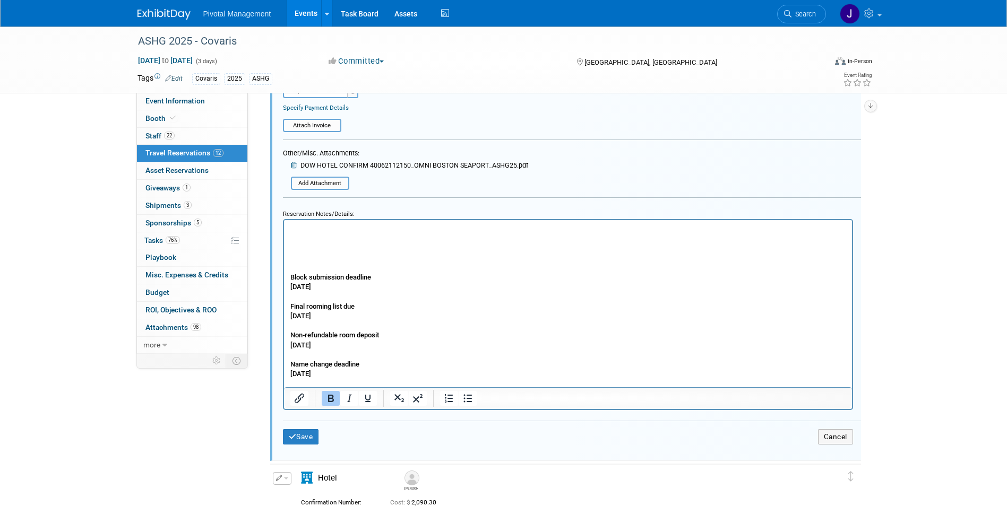
drag, startPoint x: 600, startPoint y: 442, endPoint x: 316, endPoint y: 220, distance: 359.7
click at [316, 220] on html "Block submission deadline Monday August 25 Final rooming list due Friday August…" at bounding box center [567, 299] width 568 height 159
click at [299, 389] on button "Save" at bounding box center [301, 436] width 36 height 15
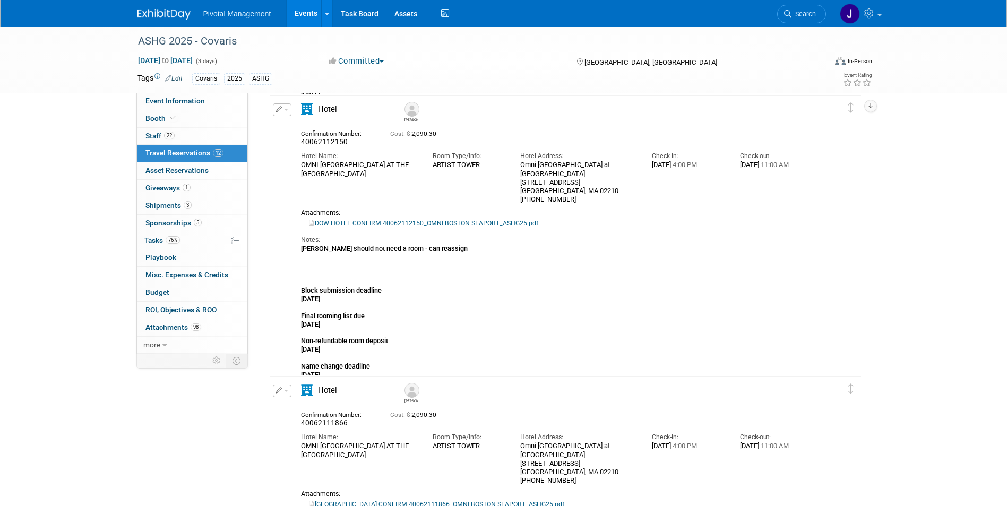
scroll to position [975, 0]
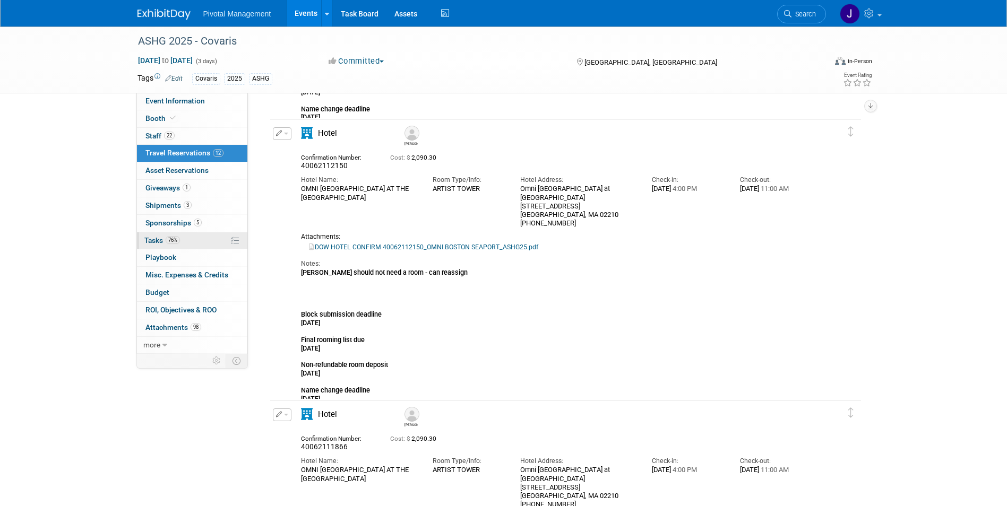
click at [190, 235] on link "76% Tasks 76%" at bounding box center [192, 241] width 110 height 17
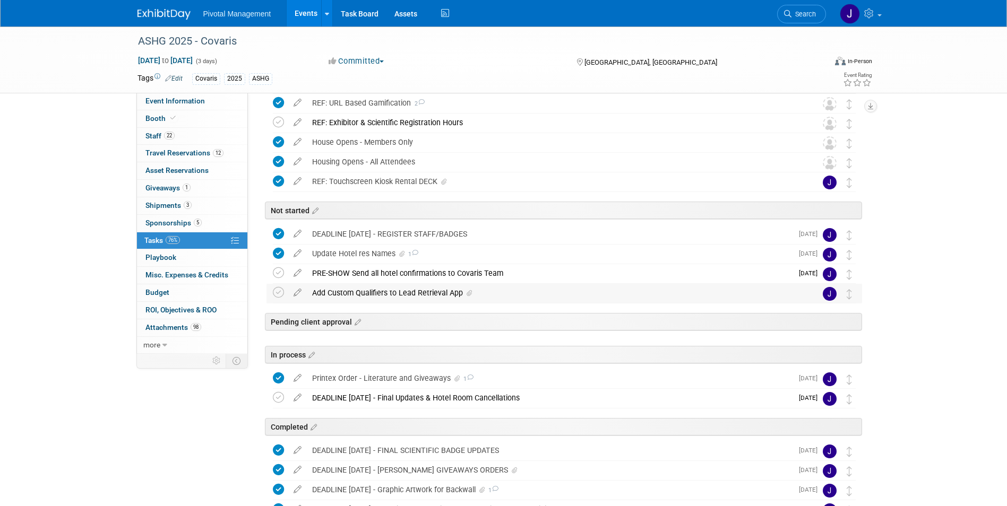
scroll to position [265, 0]
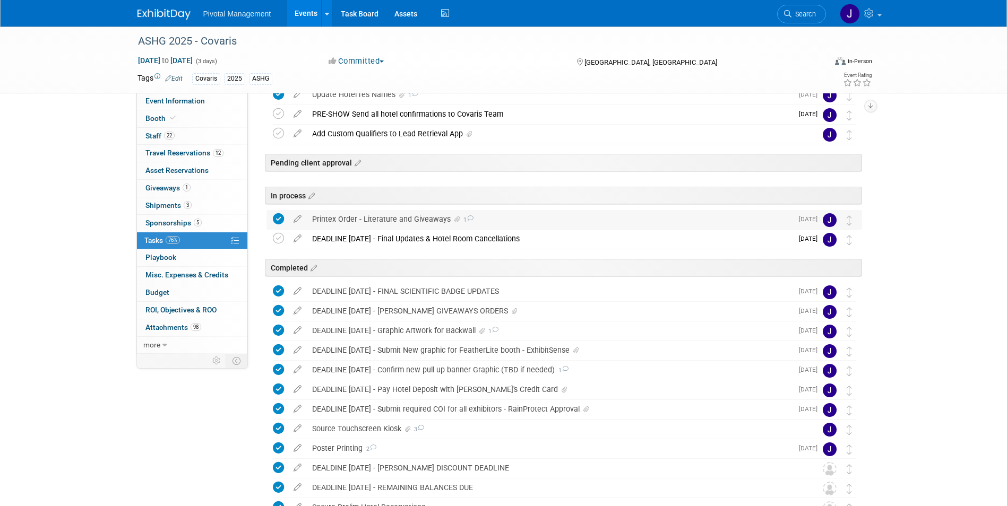
click at [405, 220] on div "Printex Order - Literature and Giveaways 1" at bounding box center [550, 219] width 486 height 18
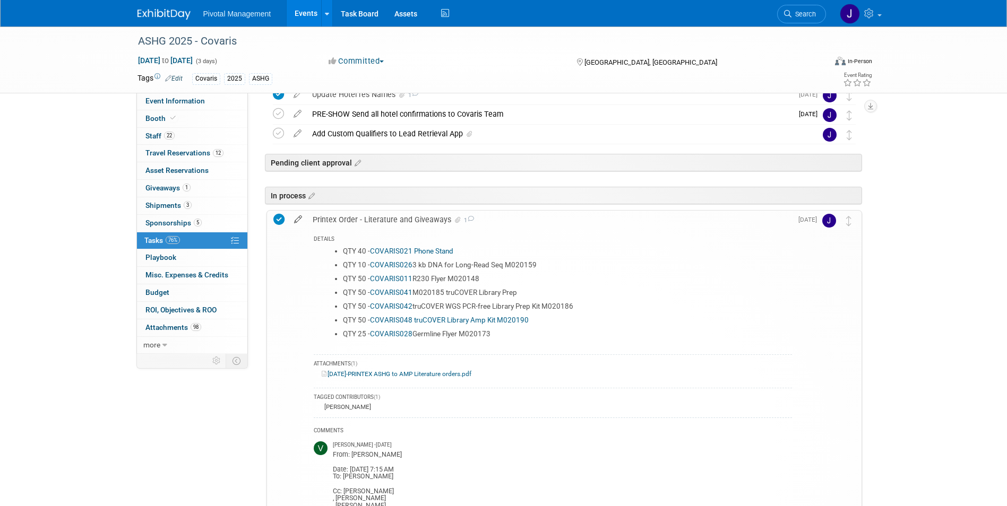
click at [300, 221] on icon at bounding box center [298, 217] width 19 height 13
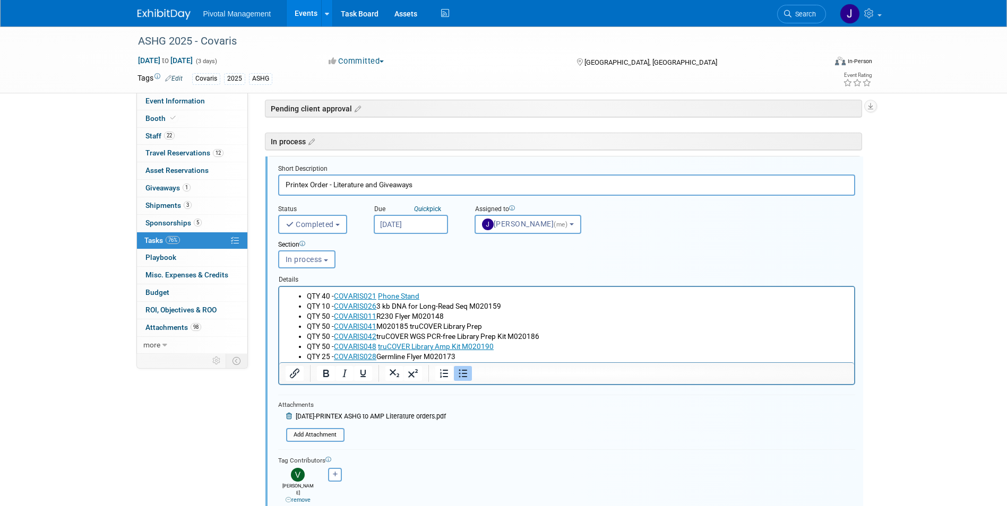
scroll to position [0, 0]
click at [487, 358] on li "QTY 25 - COVARIS028 Germline Flyer M020173" at bounding box center [576, 355] width 541 height 10
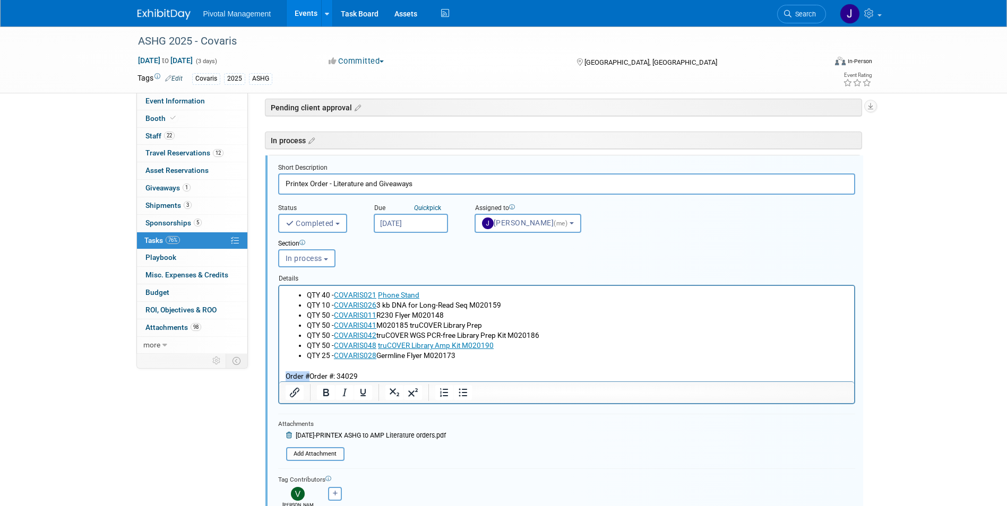
drag, startPoint x: 309, startPoint y: 373, endPoint x: 258, endPoint y: 375, distance: 51.0
click at [279, 375] on html "QTY 40 - COVARIS021 Phone Stand QTY 10 - COVARIS026 3 kb DNA for Long-Read Seq …" at bounding box center [566, 334] width 575 height 96
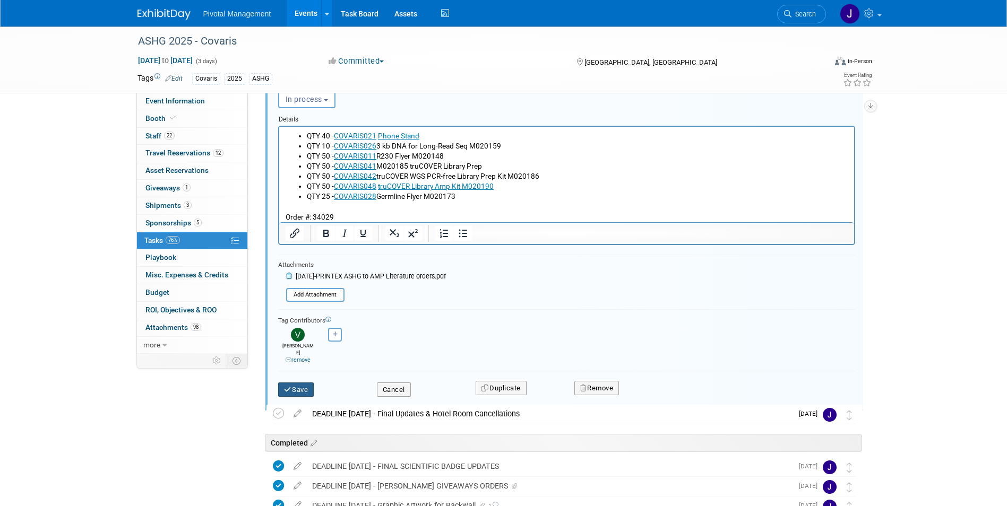
click at [286, 386] on icon "submit" at bounding box center [288, 389] width 8 height 7
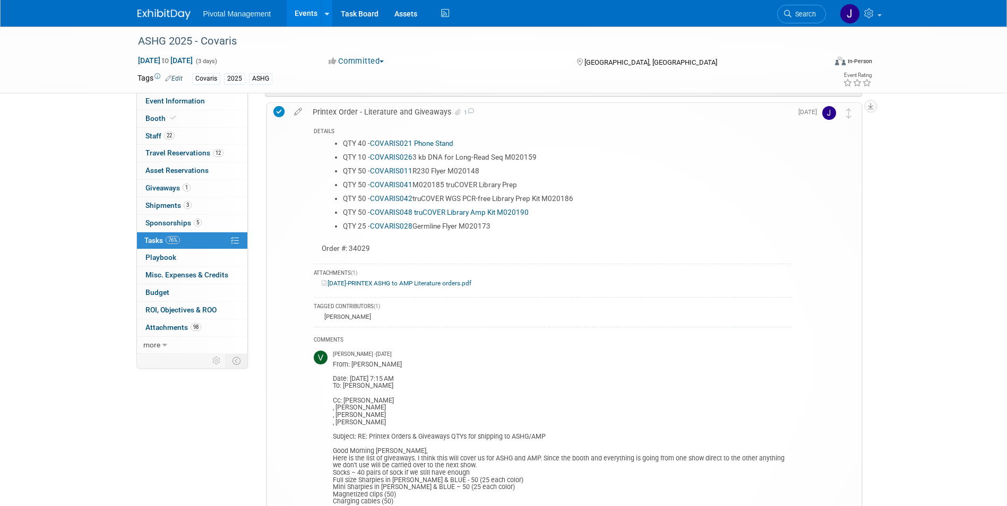
scroll to position [268, 0]
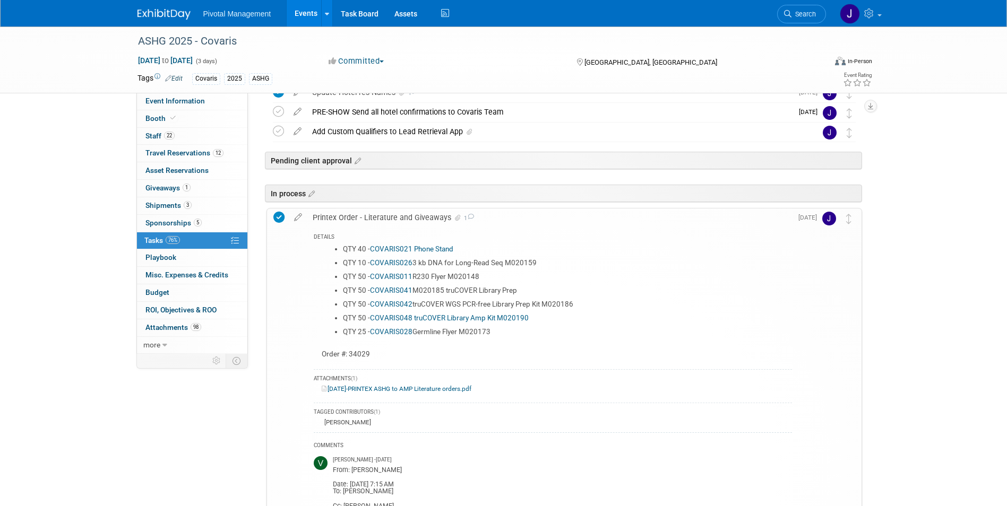
click at [398, 220] on div "Printex Order - Literature and Giveaways 1" at bounding box center [549, 218] width 485 height 18
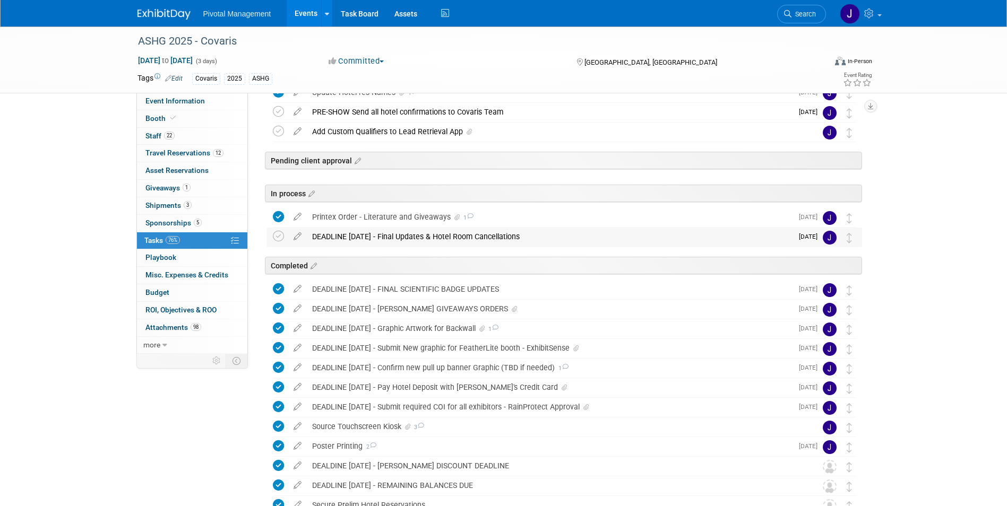
click at [457, 234] on div "DEADLINE OCT 6 - Final Updates & Hotel Room Cancellations" at bounding box center [550, 237] width 486 height 18
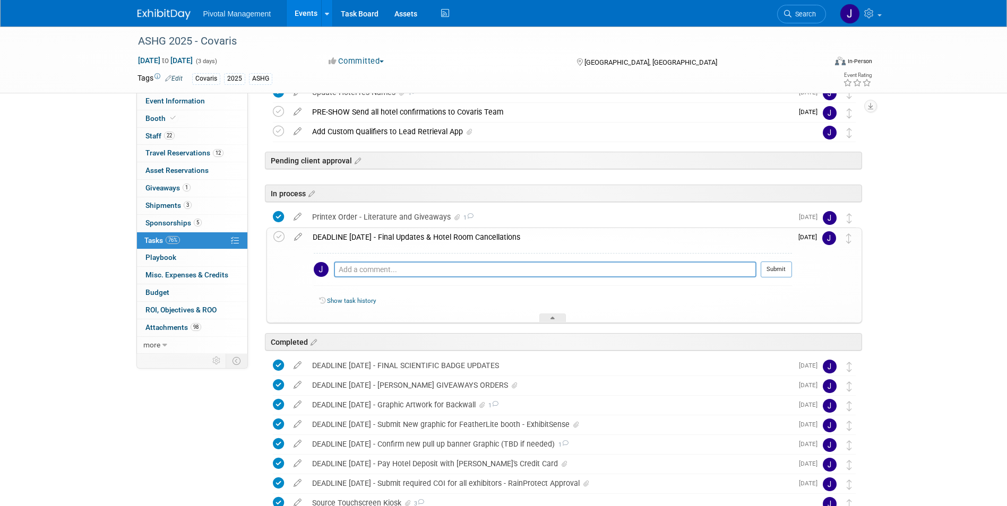
click at [460, 234] on div "DEADLINE OCT 6 - Final Updates & Hotel Room Cancellations" at bounding box center [549, 237] width 485 height 18
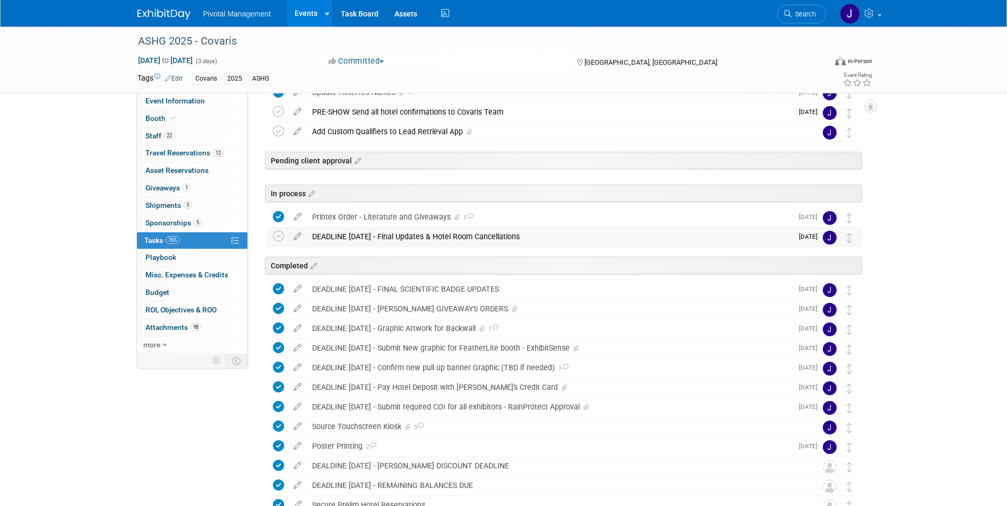
click at [355, 237] on div "DEADLINE OCT 6 - Final Updates & Hotel Room Cancellations" at bounding box center [550, 237] width 486 height 18
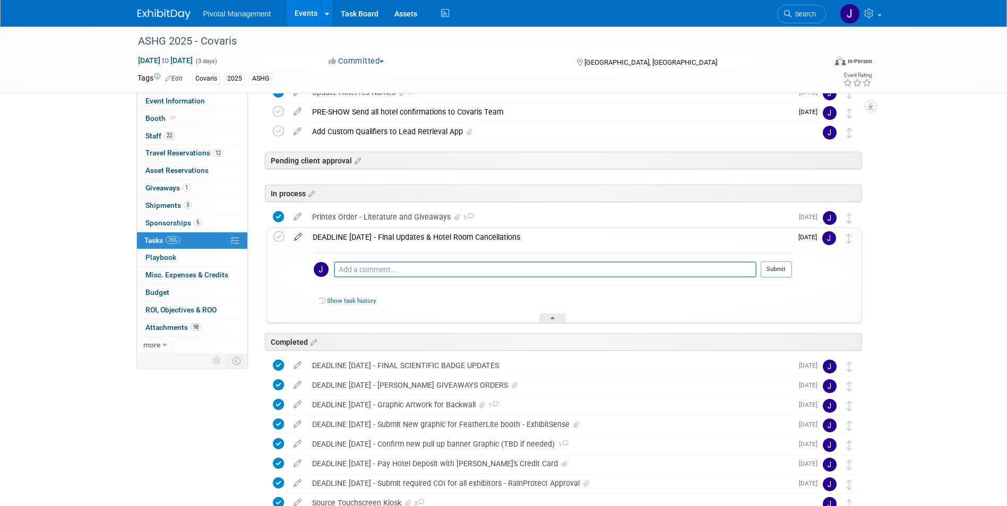
click at [303, 238] on icon at bounding box center [298, 234] width 19 height 13
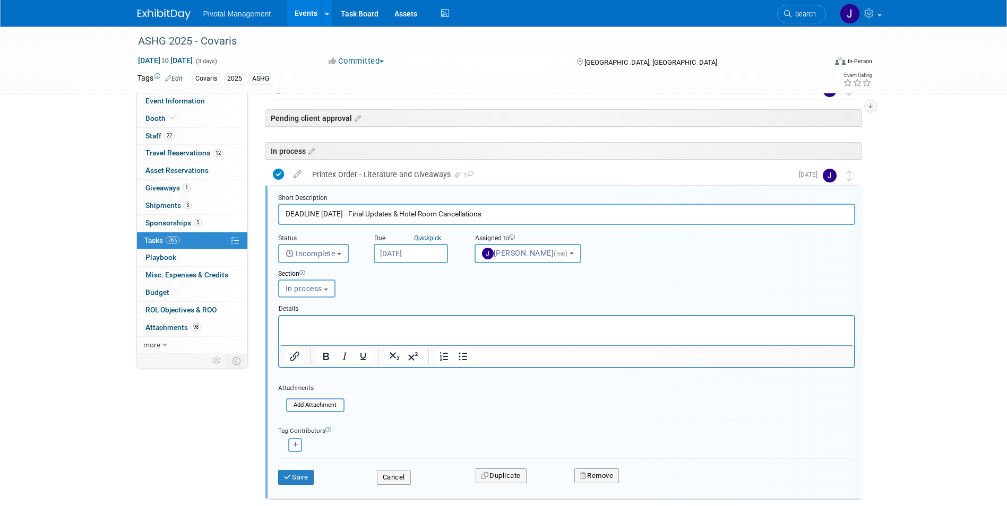
scroll to position [340, 0]
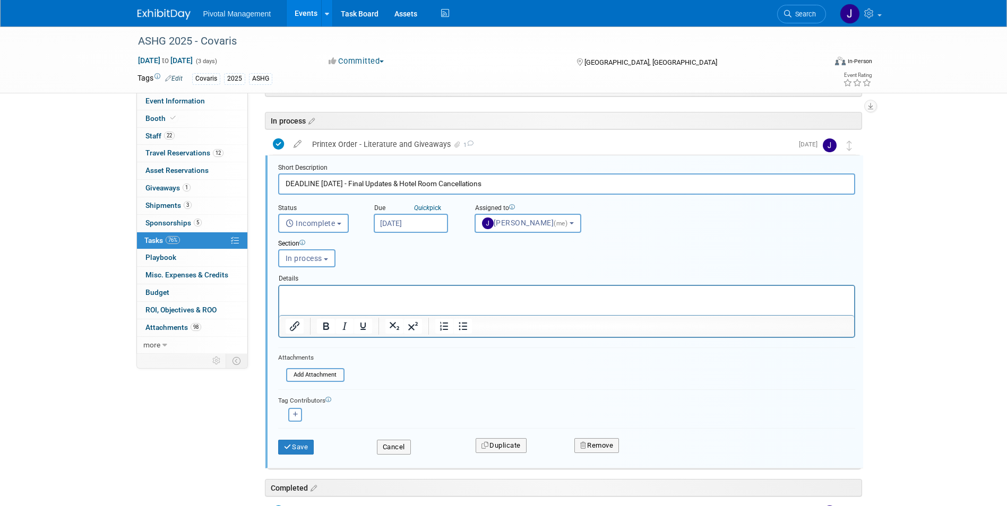
click at [314, 295] on p "Rich Text Area. Press ALT-0 for help." at bounding box center [566, 295] width 563 height 10
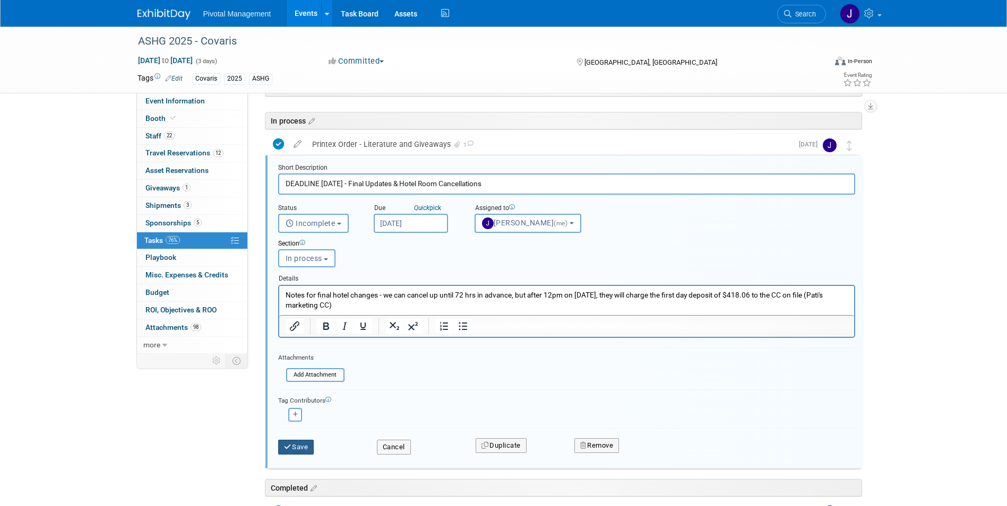
click at [290, 389] on icon "submit" at bounding box center [288, 447] width 8 height 7
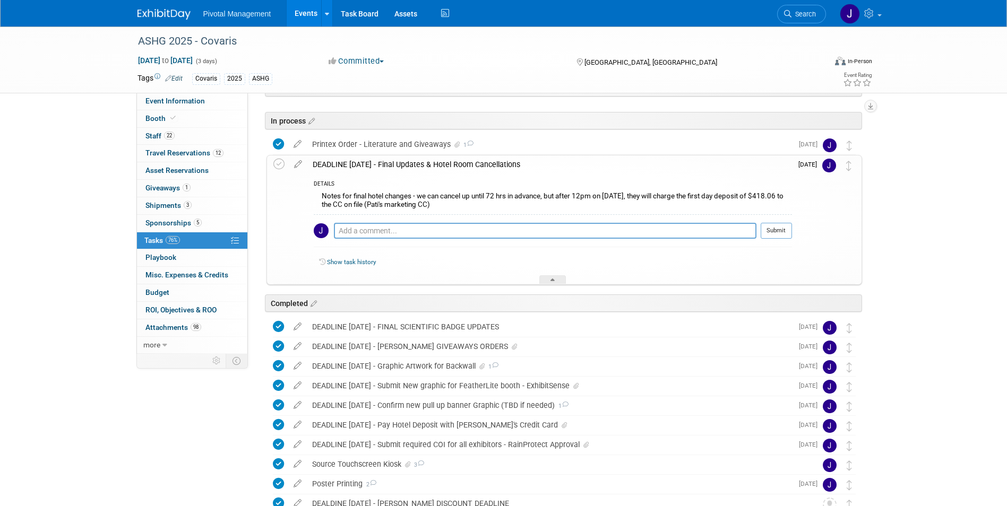
click at [291, 10] on link "Events" at bounding box center [306, 13] width 39 height 27
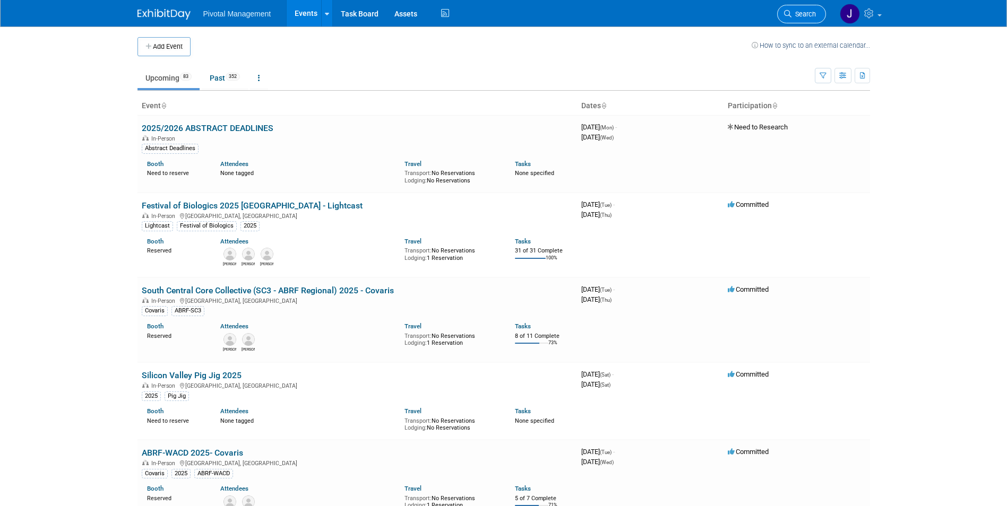
click at [805, 9] on link "Search" at bounding box center [801, 14] width 49 height 19
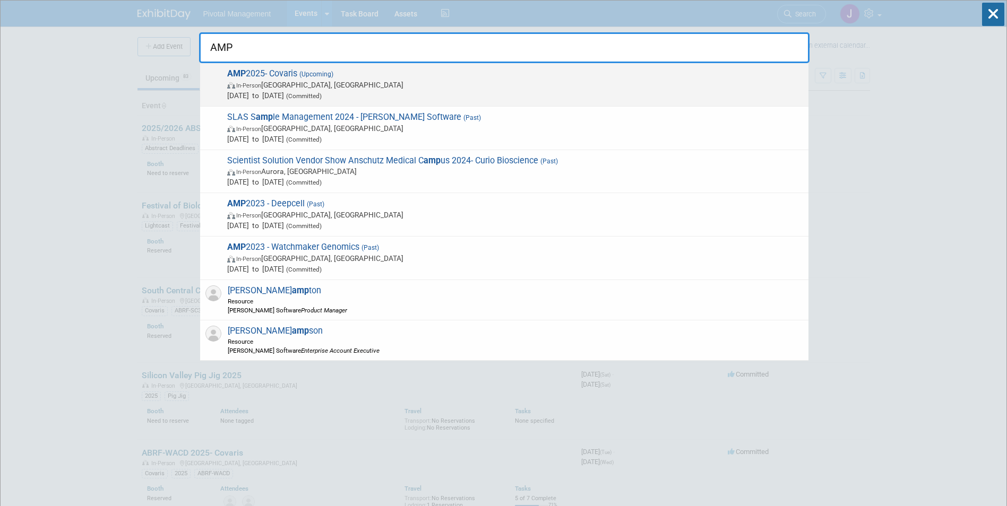
type input "AMP"
click at [338, 91] on span "[DATE] to [DATE] (Committed)" at bounding box center [515, 95] width 576 height 11
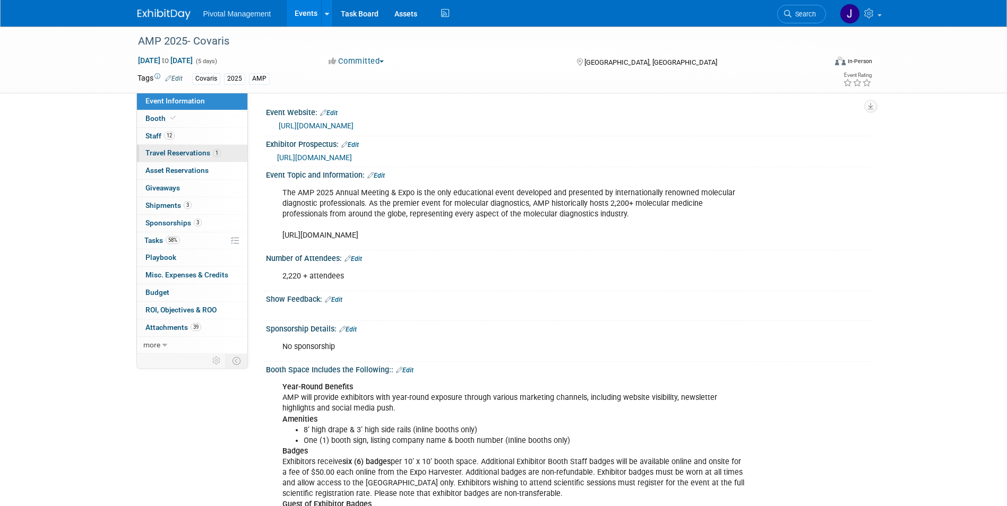
click at [198, 150] on span "Travel Reservations 1" at bounding box center [182, 153] width 75 height 8
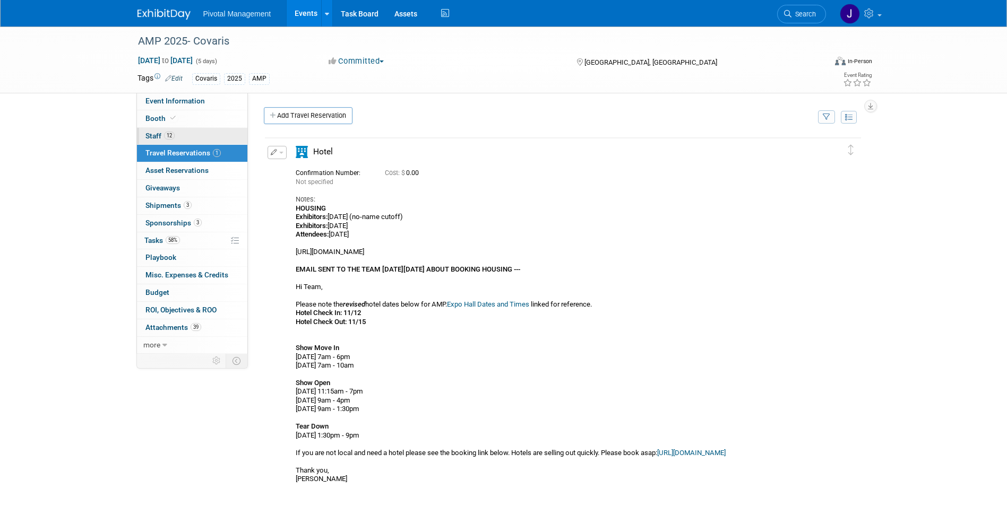
click at [215, 132] on link "12 Staff 12" at bounding box center [192, 136] width 110 height 17
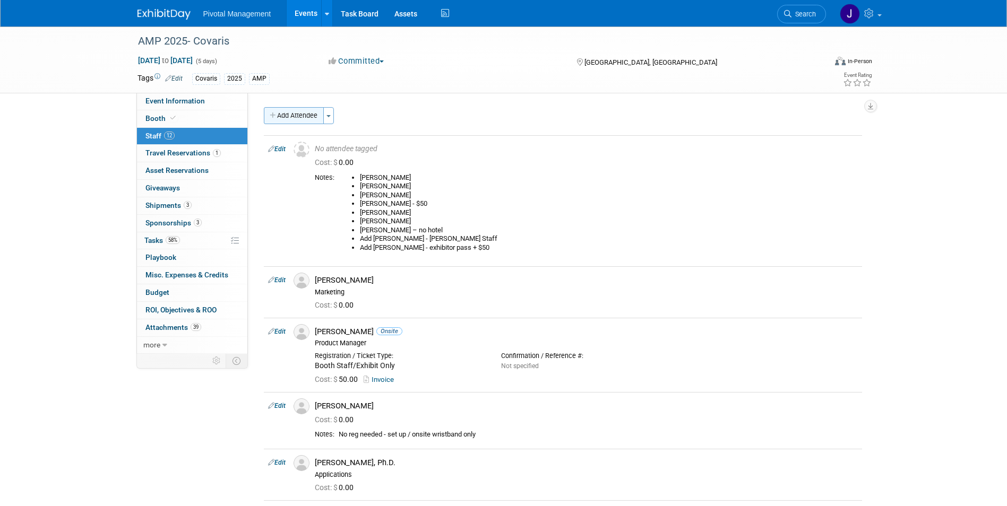
click at [285, 119] on button "Add Attendee" at bounding box center [294, 115] width 60 height 17
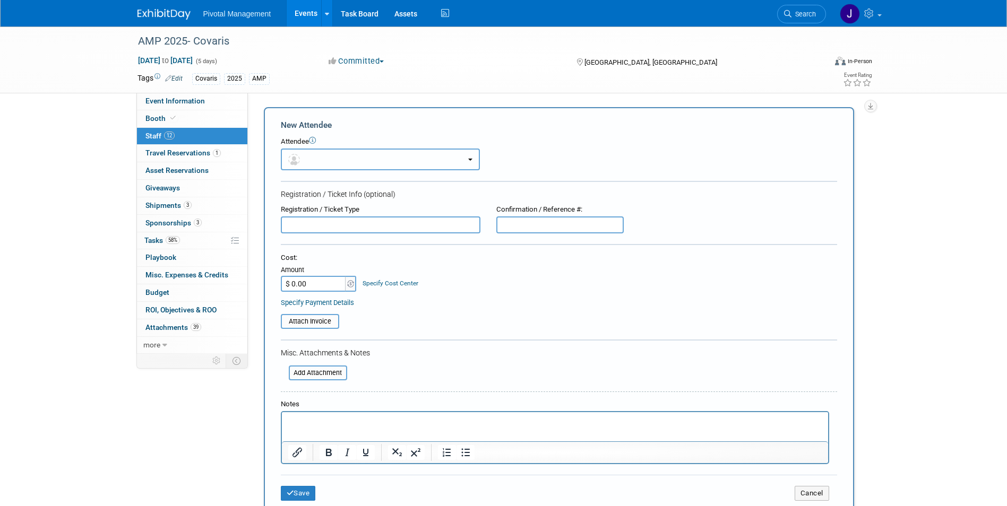
click at [349, 160] on button "button" at bounding box center [380, 160] width 199 height 22
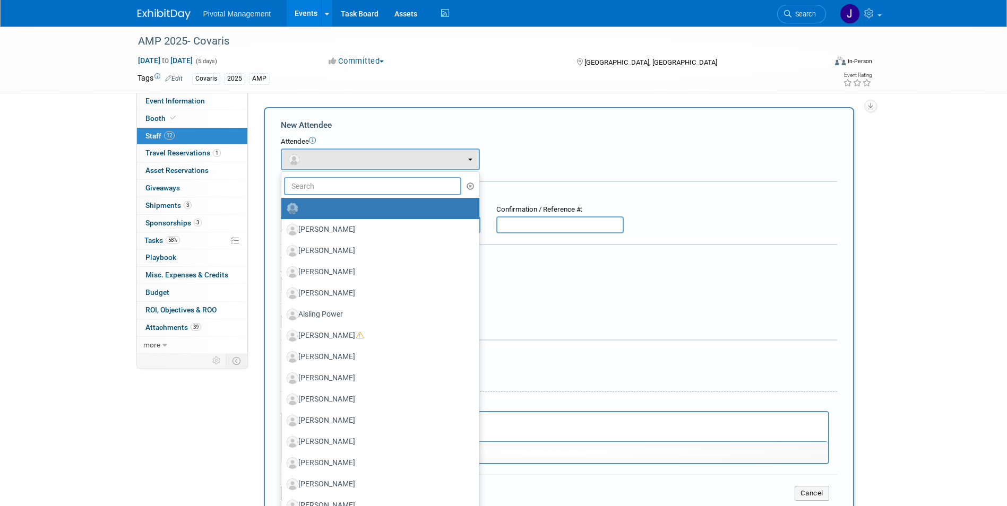
click at [340, 183] on input "text" at bounding box center [373, 186] width 178 height 18
type input "[PERSON_NAME]"
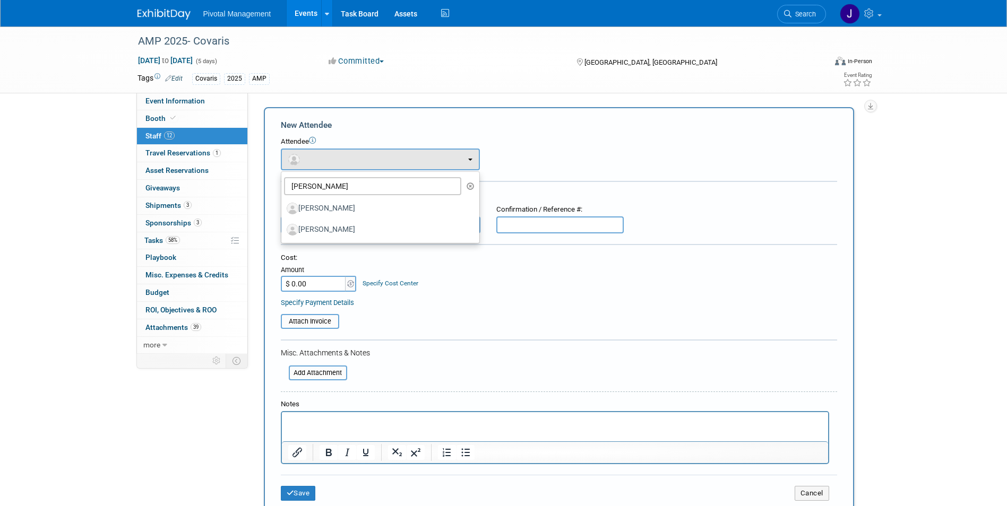
click at [418, 138] on div "Attendee" at bounding box center [559, 142] width 556 height 10
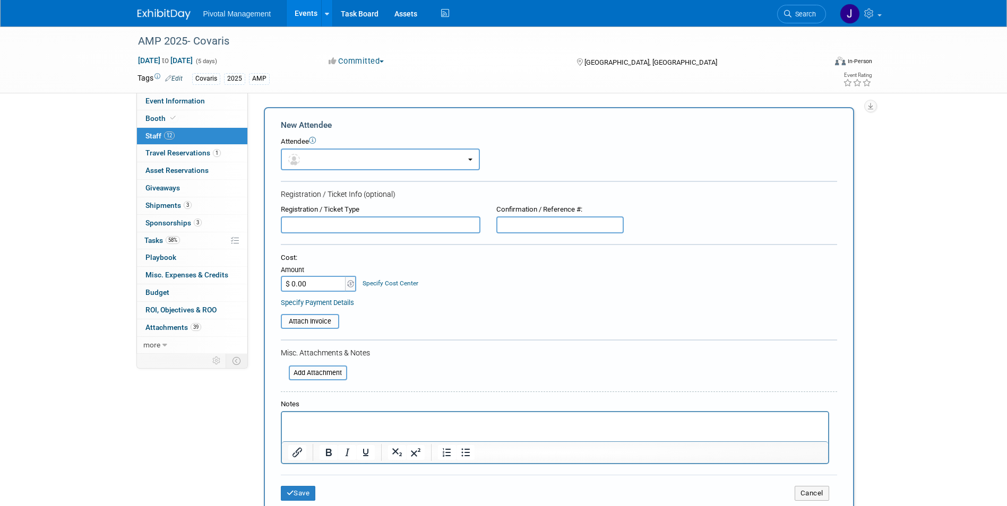
scroll to position [159, 0]
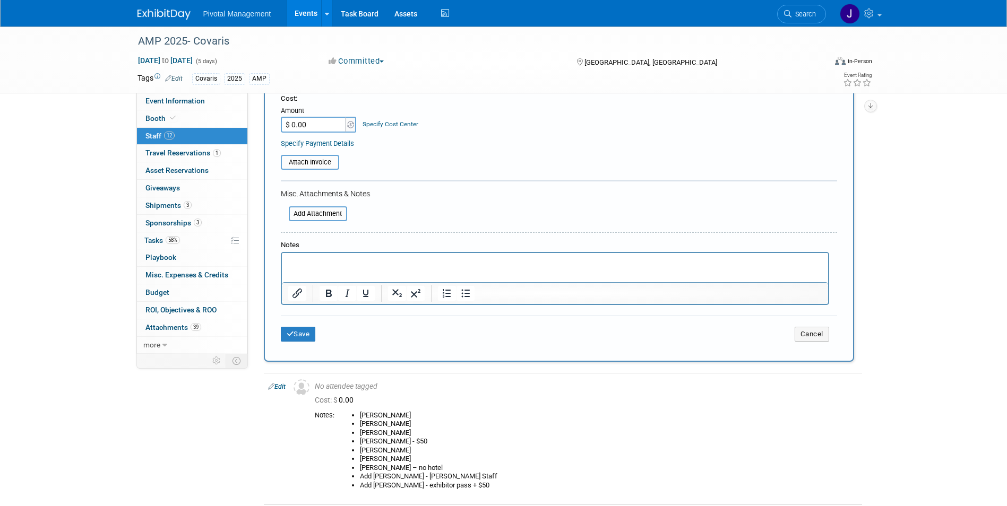
click at [313, 266] on p "Rich Text Area. Press ALT-0 for help." at bounding box center [555, 262] width 534 height 11
click at [295, 332] on button "Save" at bounding box center [298, 334] width 35 height 15
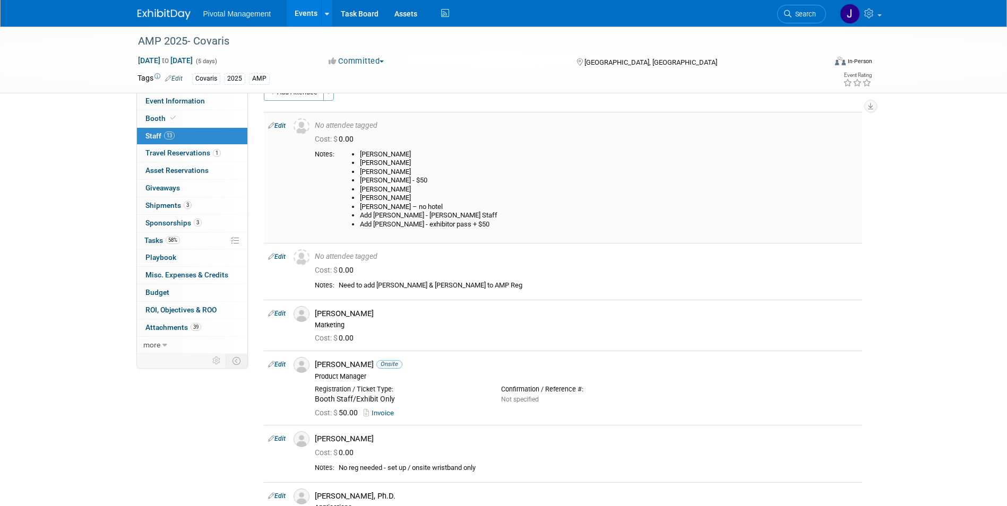
scroll to position [0, 0]
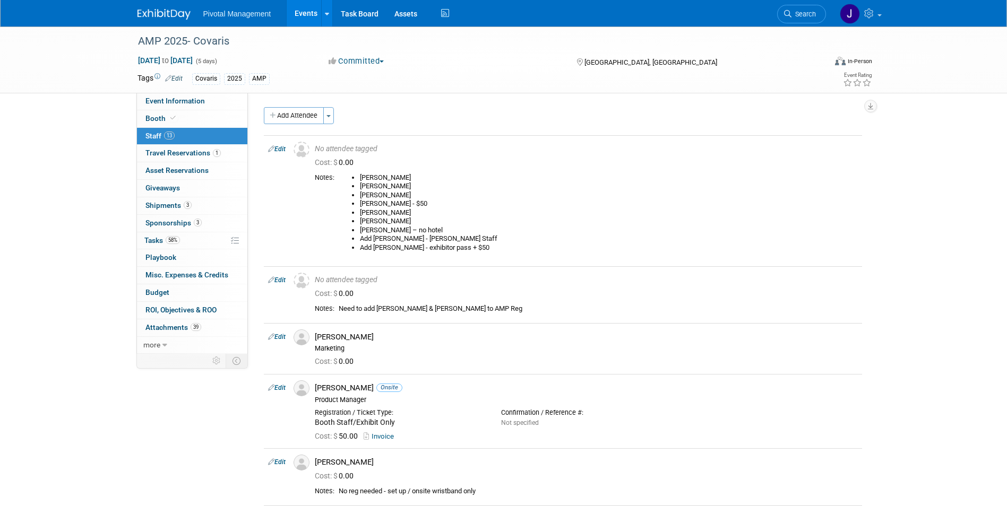
drag, startPoint x: 276, startPoint y: 279, endPoint x: 285, endPoint y: 277, distance: 9.7
click at [276, 279] on link "Edit" at bounding box center [277, 280] width 18 height 7
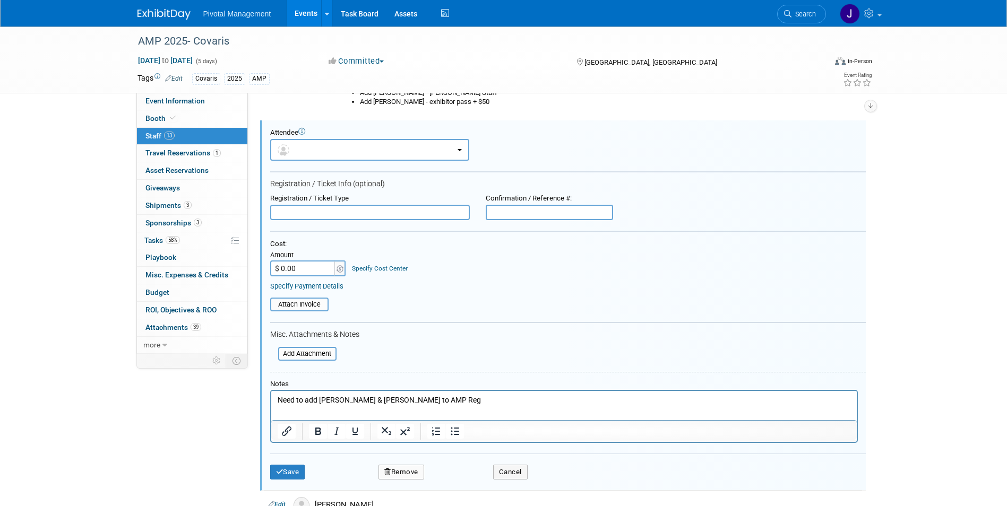
click at [420, 398] on p "Need to add Tom & Jeff to AMP Reg" at bounding box center [563, 400] width 573 height 11
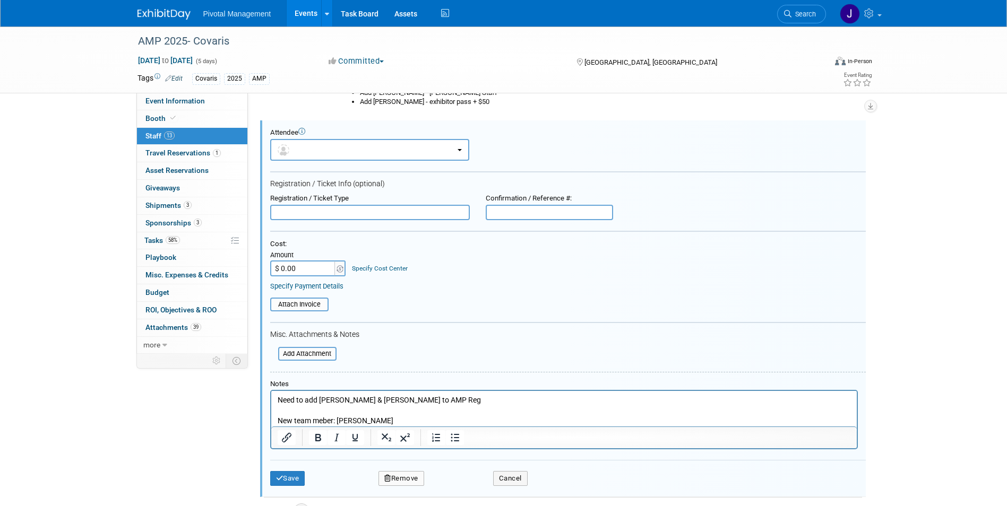
click at [343, 410] on p "Rich Text Area. Press ALT-0 for help." at bounding box center [563, 411] width 573 height 11
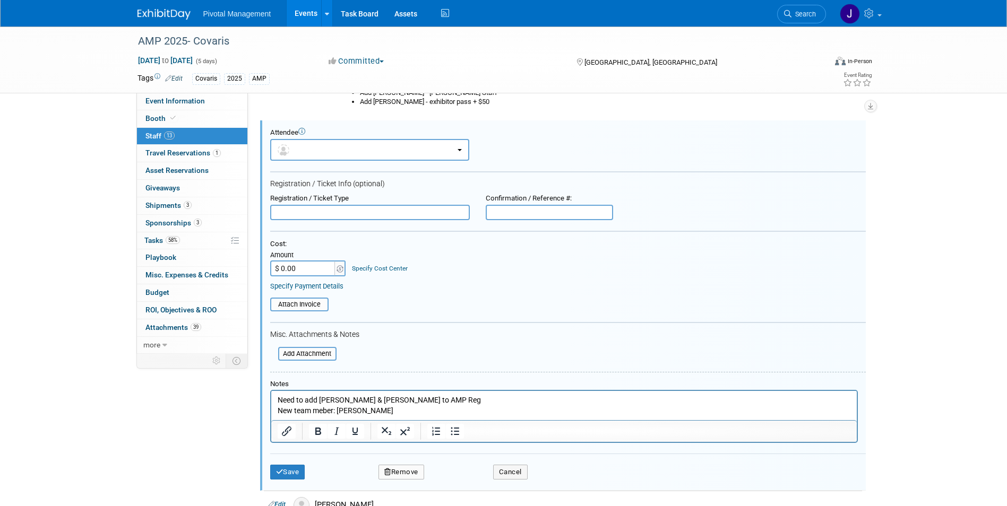
click at [324, 409] on p "New team meber: Alex Corrion" at bounding box center [563, 411] width 573 height 11
click at [293, 467] on button "Save" at bounding box center [287, 472] width 35 height 15
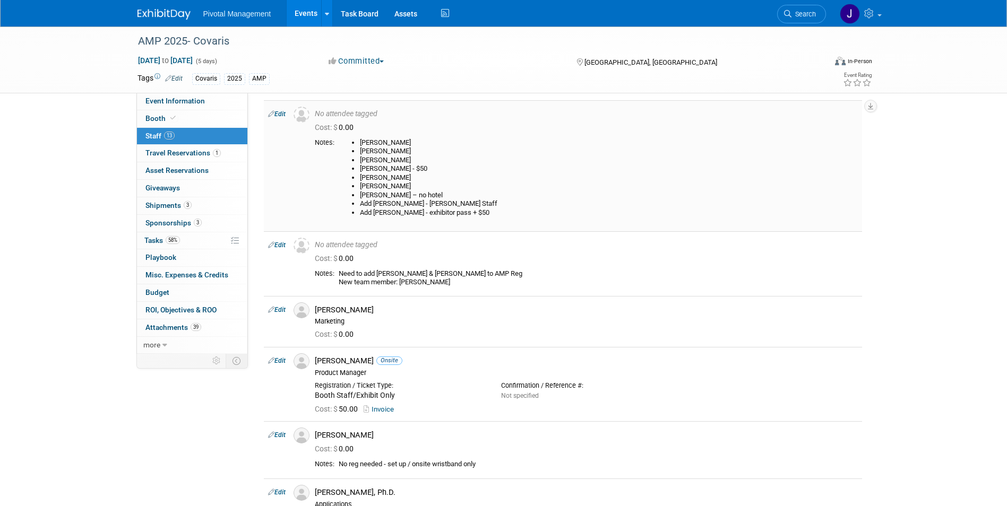
scroll to position [53, 0]
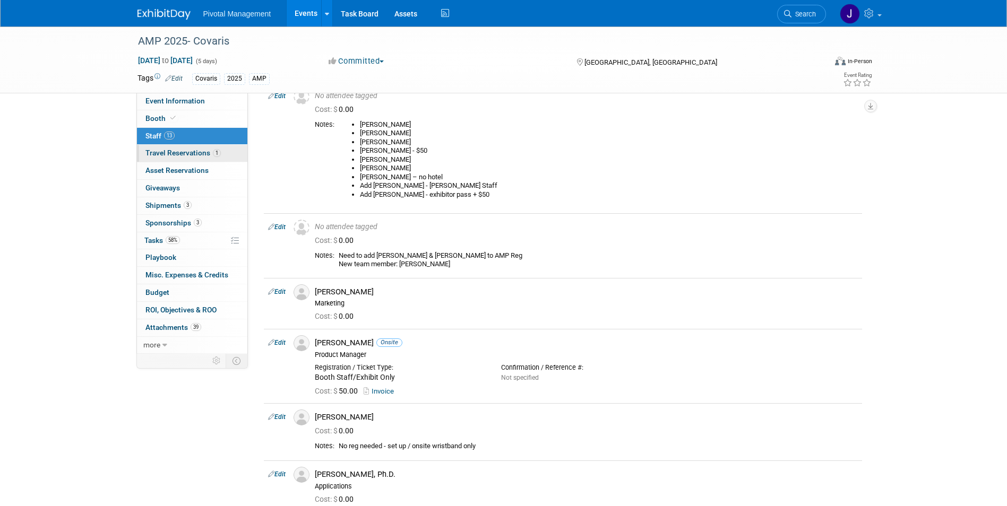
click at [224, 152] on link "1 Travel Reservations 1" at bounding box center [192, 153] width 110 height 17
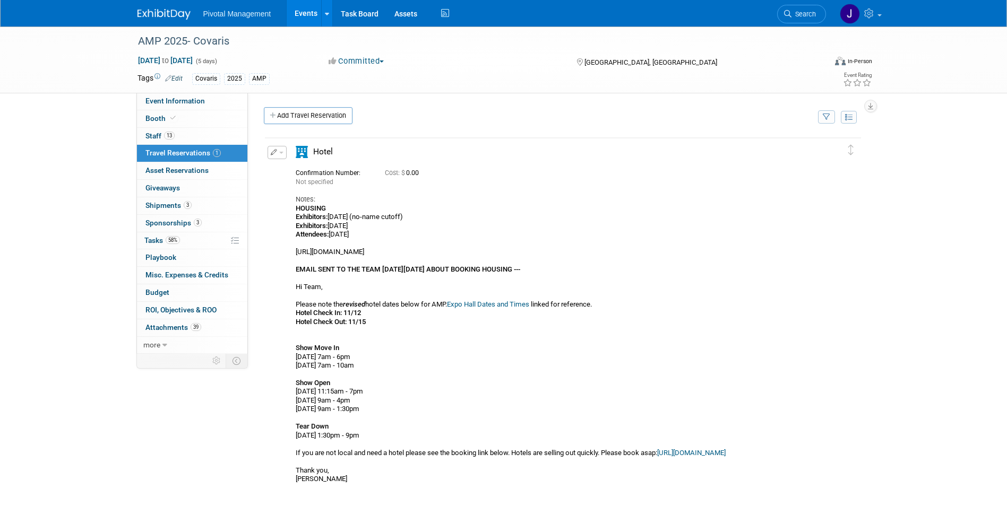
scroll to position [98, 0]
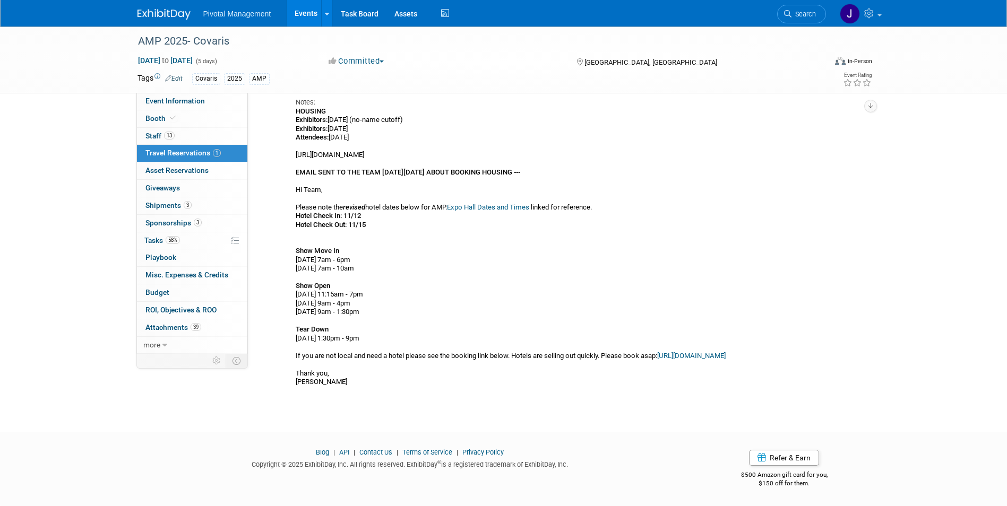
click at [298, 187] on div "HOUSING Exhibitors: Sept. 4, 2025 (no-name cutoff) Exhibitors: Oct. 20, 2025 At…" at bounding box center [554, 247] width 516 height 280
drag, startPoint x: 294, startPoint y: 187, endPoint x: 841, endPoint y: 351, distance: 571.4
click at [841, 351] on div "Edit Reservation Not specified" at bounding box center [555, 218] width 580 height 338
copy div "Hi Team, Please note the revised hotel dates below for AMP. Expo Hall Dates and…"
click at [483, 217] on div "HOUSING Exhibitors: Sept. 4, 2025 (no-name cutoff) Exhibitors: Oct. 20, 2025 At…" at bounding box center [554, 247] width 516 height 280
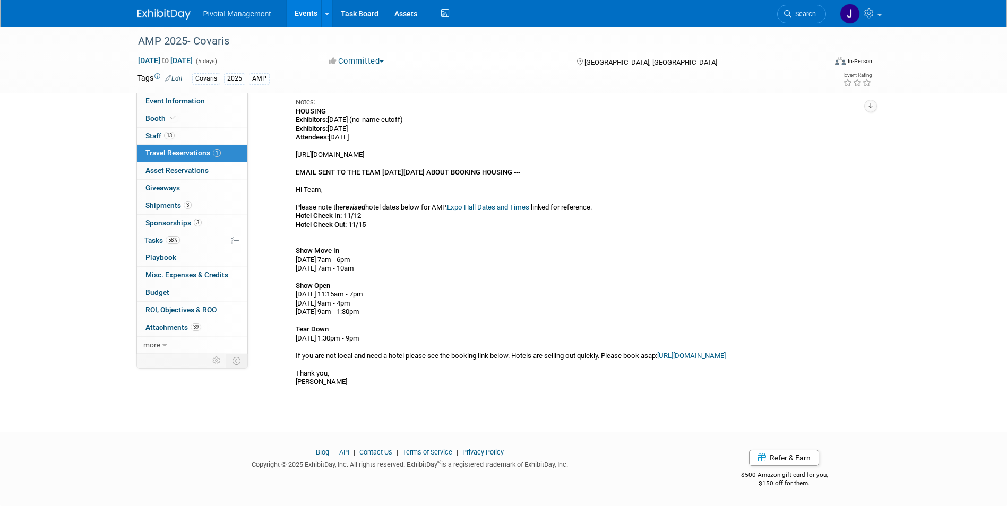
click at [513, 291] on div "HOUSING Exhibitors: Sept. 4, 2025 (no-name cutoff) Exhibitors: Oct. 20, 2025 At…" at bounding box center [554, 247] width 516 height 280
click at [204, 134] on link "13 Staff 13" at bounding box center [192, 136] width 110 height 17
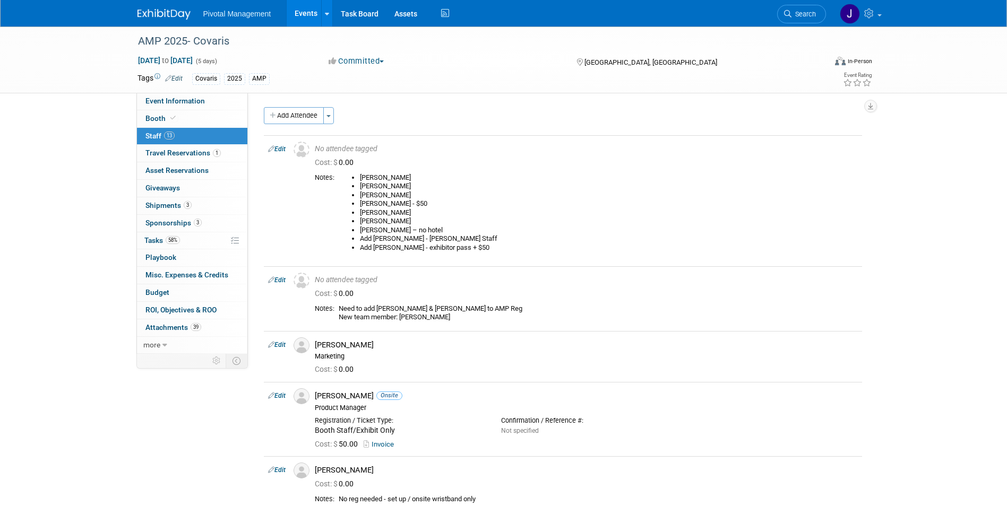
drag, startPoint x: 279, startPoint y: 280, endPoint x: 307, endPoint y: 279, distance: 27.6
click at [279, 279] on link "Edit" at bounding box center [277, 280] width 18 height 7
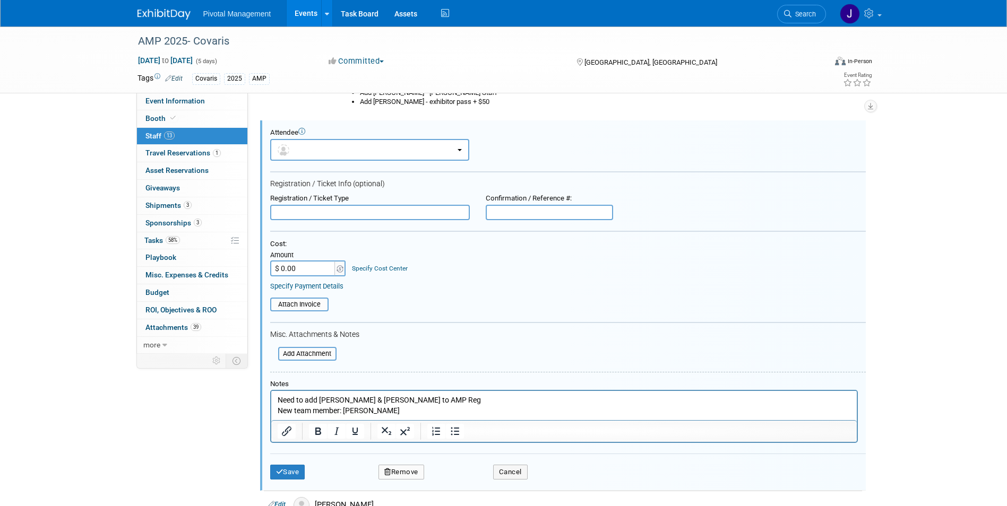
click at [408, 408] on p "Need to add Tom & Jeff to AMP Reg New team member: Alex Corrion" at bounding box center [563, 405] width 573 height 21
click at [499, 407] on p "Need to add Tom & Jeff to AMP Reg New team member: Alex Corrion acorrion@covari…" at bounding box center [563, 405] width 573 height 21
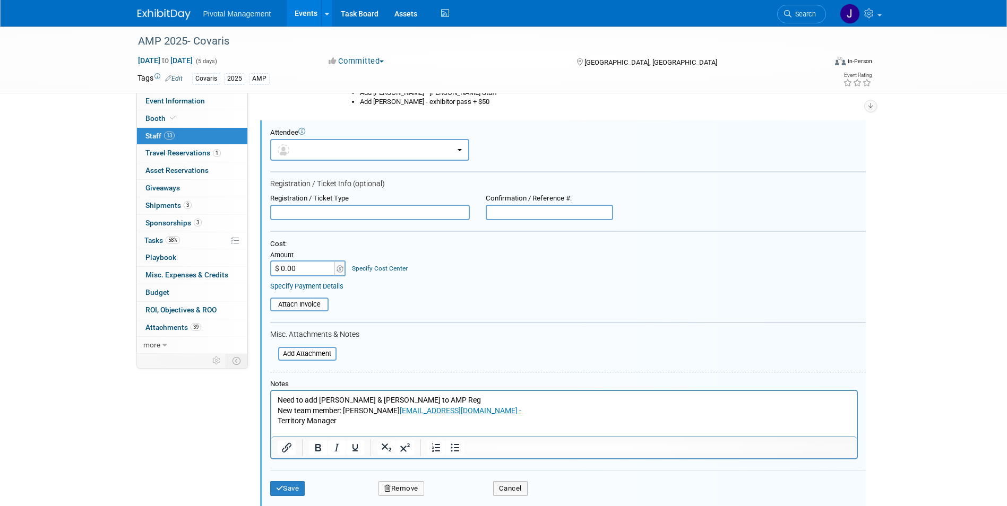
click at [304, 485] on button "Save" at bounding box center [287, 488] width 35 height 15
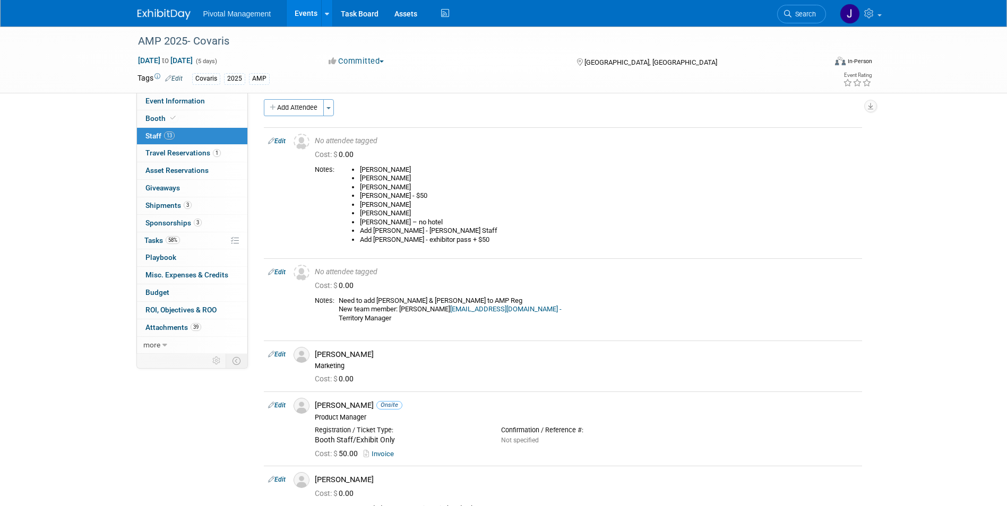
scroll to position [146, 0]
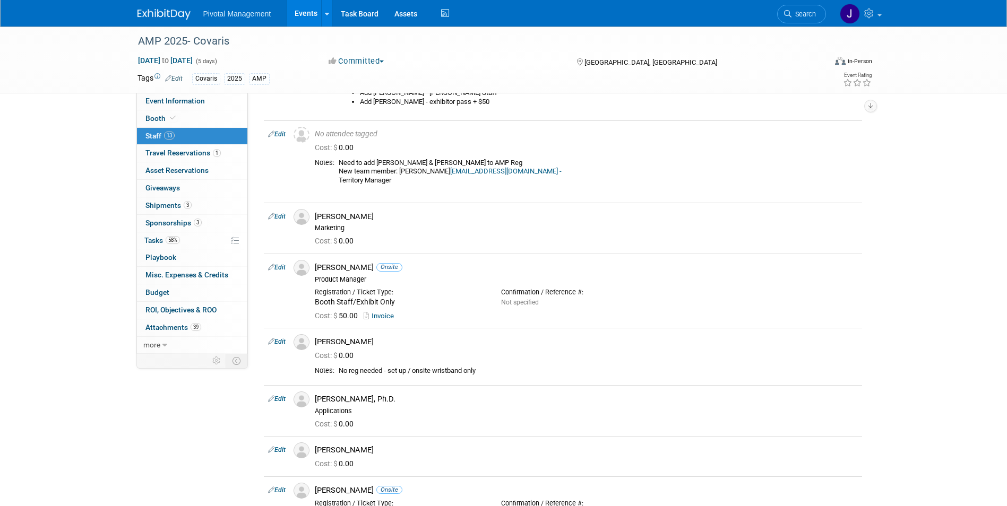
click at [296, 15] on link "Events" at bounding box center [306, 13] width 39 height 27
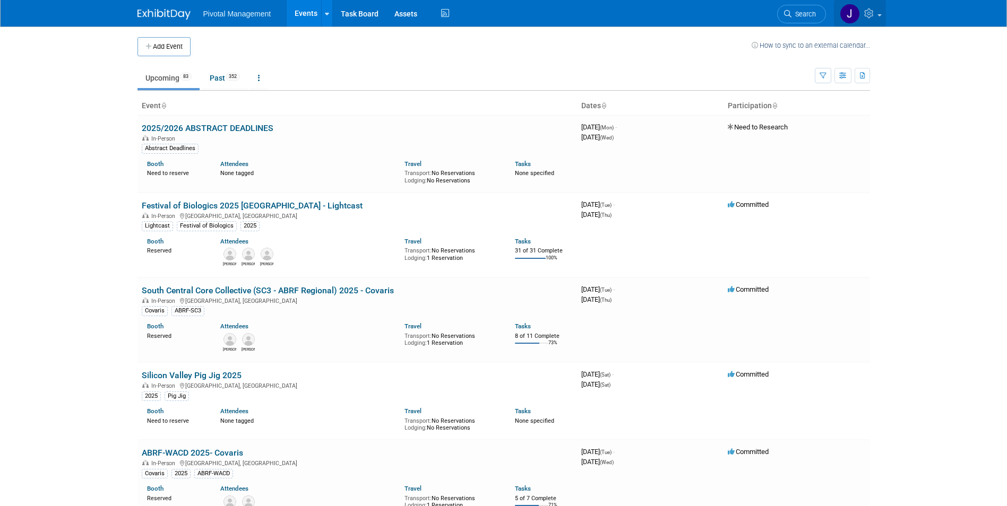
click at [870, 18] on icon at bounding box center [870, 13] width 12 height 10
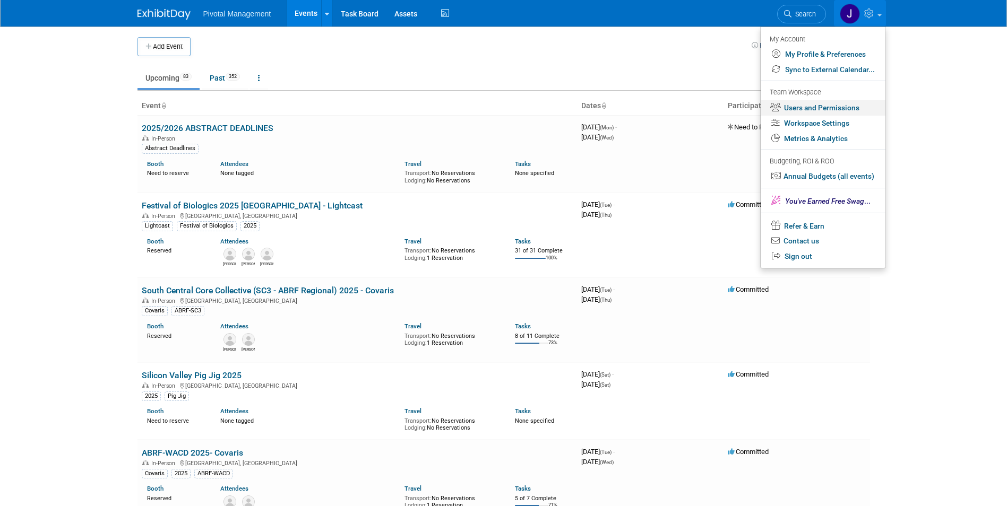
click at [837, 105] on link "Users and Permissions" at bounding box center [823, 107] width 125 height 15
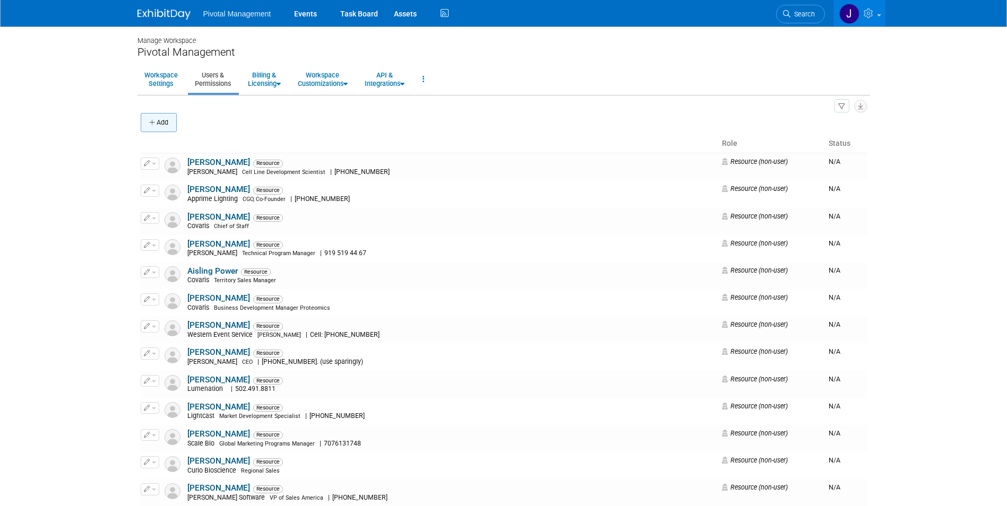
click at [157, 120] on button "Add" at bounding box center [159, 122] width 36 height 19
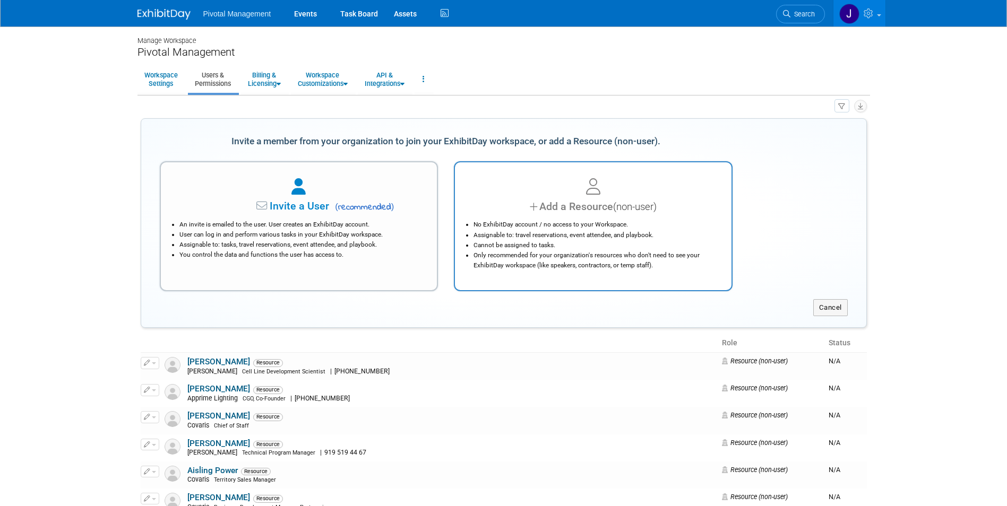
click at [626, 236] on li "Assignable to: travel reservations, event attendee, and playbook." at bounding box center [596, 235] width 245 height 10
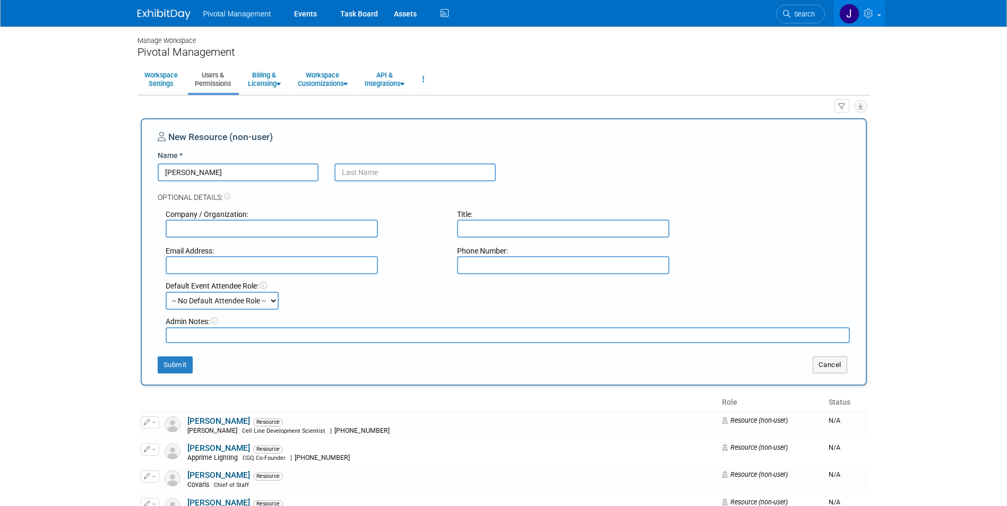
type input "Alex"
click at [365, 170] on input "text" at bounding box center [414, 173] width 161 height 18
type input "Corrion"
click at [247, 229] on input "text" at bounding box center [272, 229] width 212 height 18
type input "Covaris, LLC"
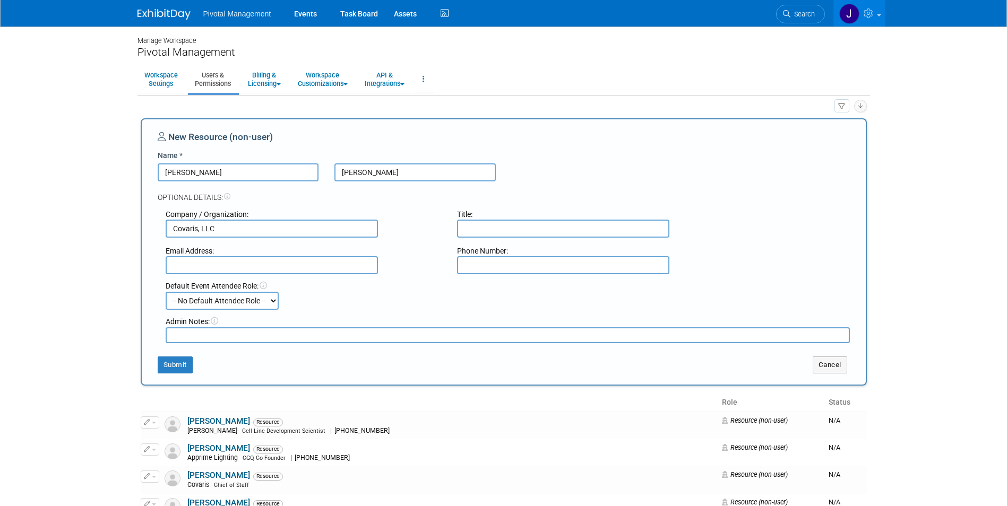
click at [472, 226] on input "text" at bounding box center [563, 229] width 212 height 18
type input "Territory Sales Manager"
click at [232, 266] on input "text" at bounding box center [272, 265] width 212 height 18
drag, startPoint x: 354, startPoint y: 173, endPoint x: 335, endPoint y: 173, distance: 18.6
click at [335, 173] on input "Corrion" at bounding box center [414, 173] width 161 height 18
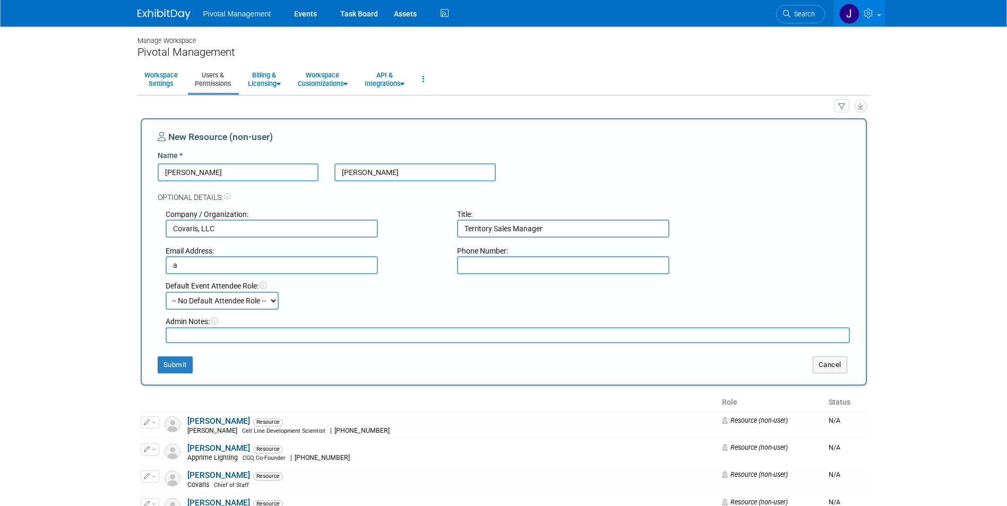
click at [217, 266] on input "a" at bounding box center [272, 265] width 212 height 18
paste input "Corrion"
click at [276, 268] on input "acorrion" at bounding box center [272, 265] width 212 height 18
type input "acorrion@covaris.com"
click at [487, 266] on input "text" at bounding box center [563, 265] width 212 height 18
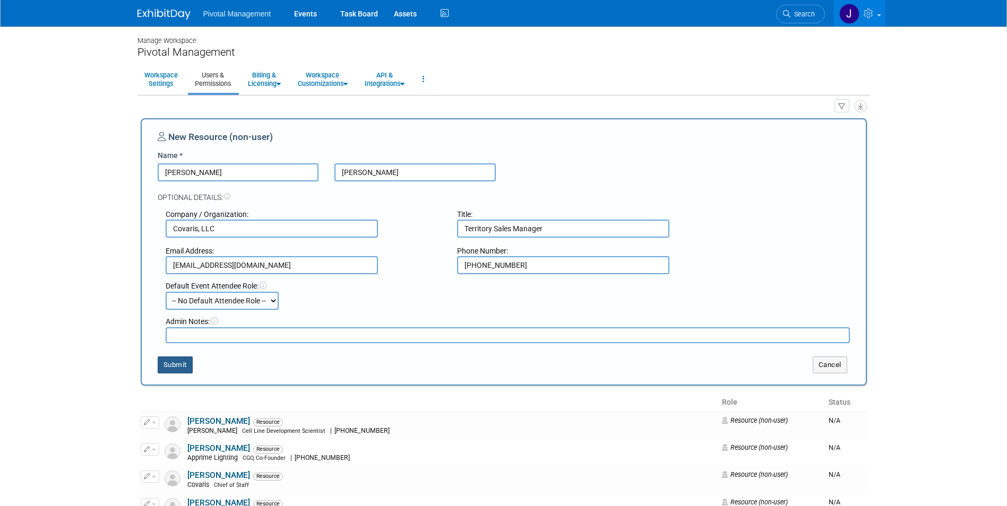
type input "517-944-0037"
click at [178, 372] on button "Submit" at bounding box center [175, 365] width 35 height 17
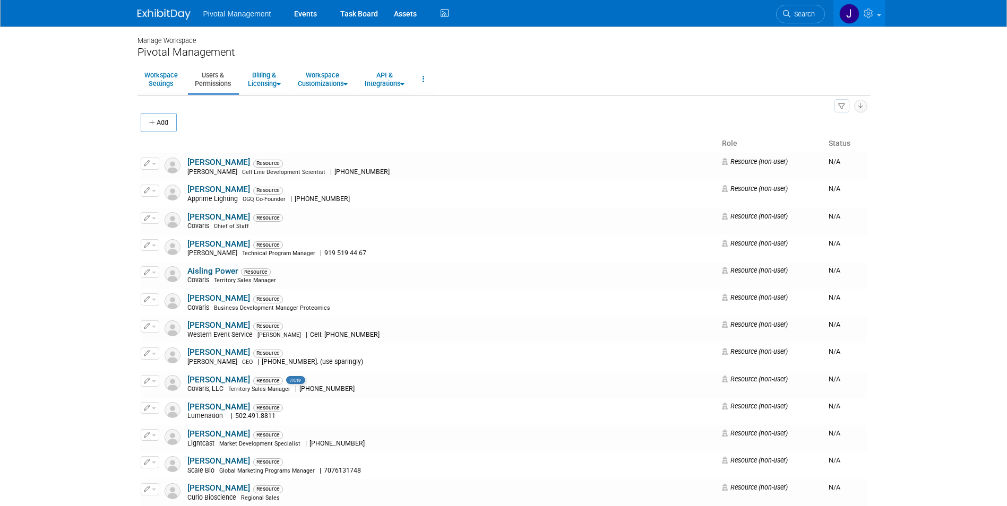
click at [159, 14] on img at bounding box center [163, 14] width 53 height 11
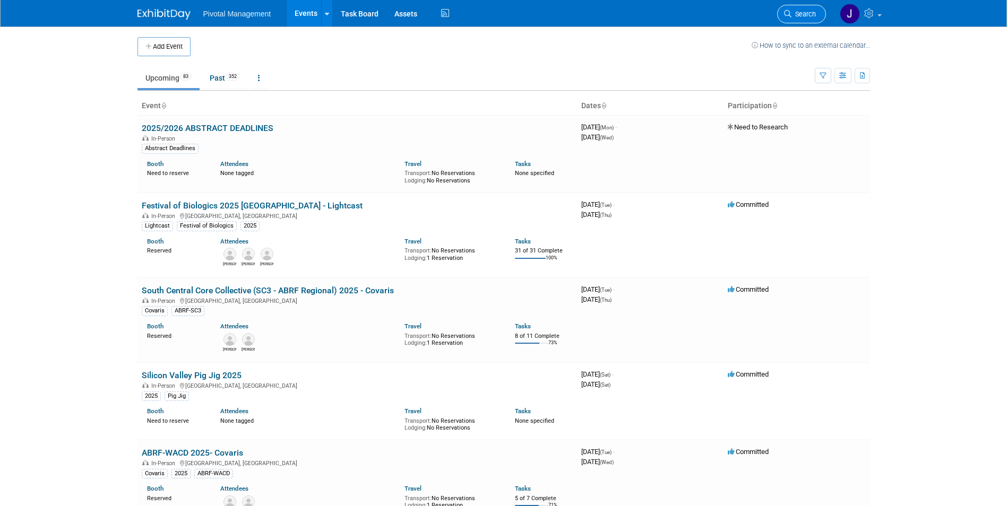
click at [797, 16] on span "Search" at bounding box center [803, 14] width 24 height 8
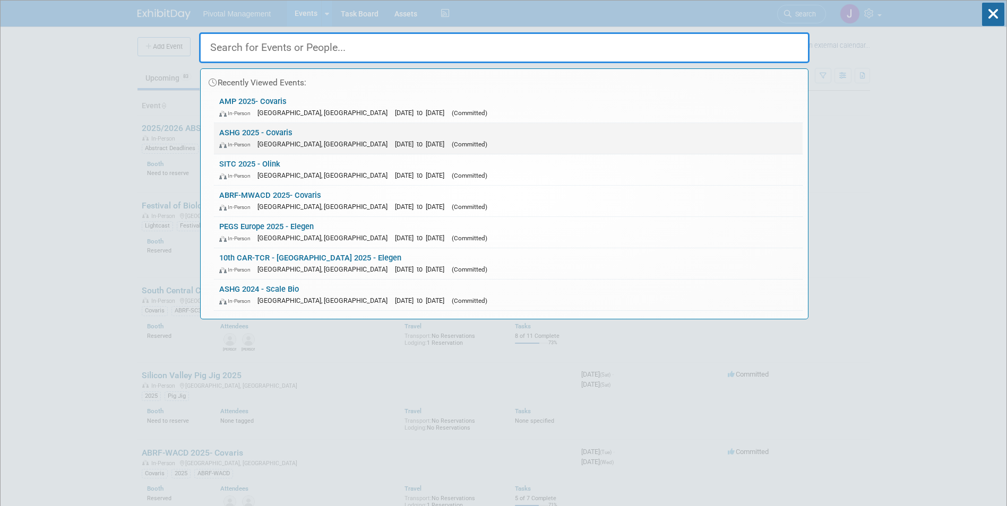
click at [294, 152] on link "ASHG 2025 - Covaris In-Person [GEOGRAPHIC_DATA], [GEOGRAPHIC_DATA] [DATE] to [D…" at bounding box center [508, 138] width 589 height 31
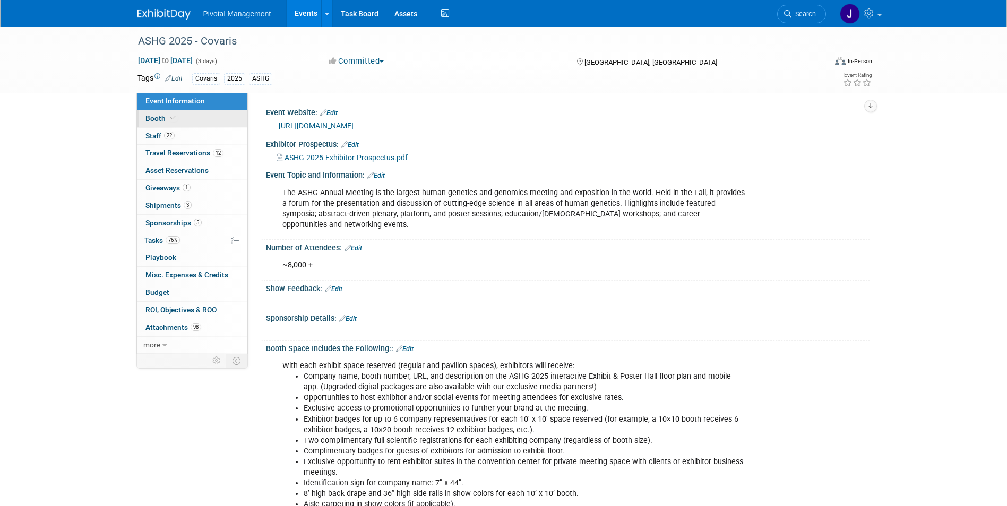
click at [178, 118] on link "Booth" at bounding box center [192, 118] width 110 height 17
select select "Yes"
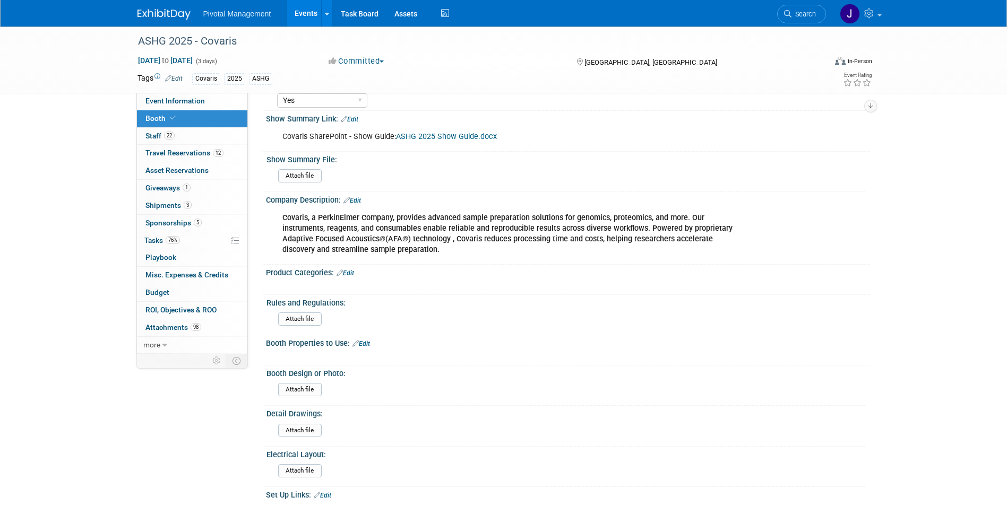
scroll to position [478, 0]
click at [182, 98] on span "Event Information" at bounding box center [174, 101] width 59 height 8
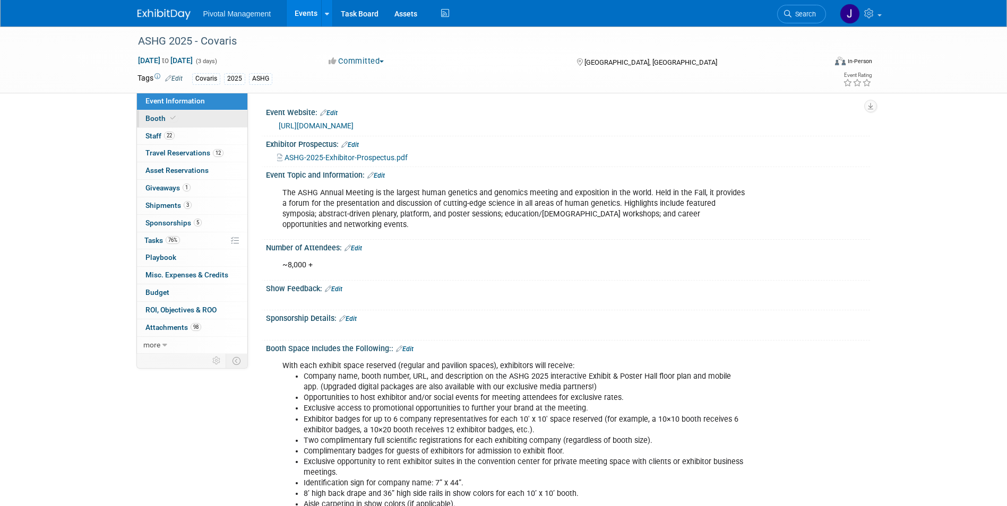
click at [216, 118] on link "Booth" at bounding box center [192, 118] width 110 height 17
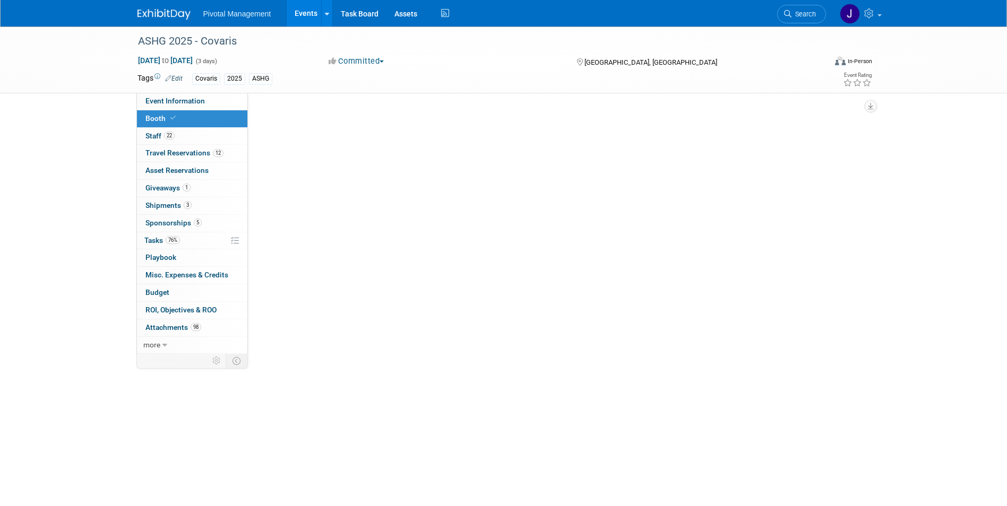
select select "Yes"
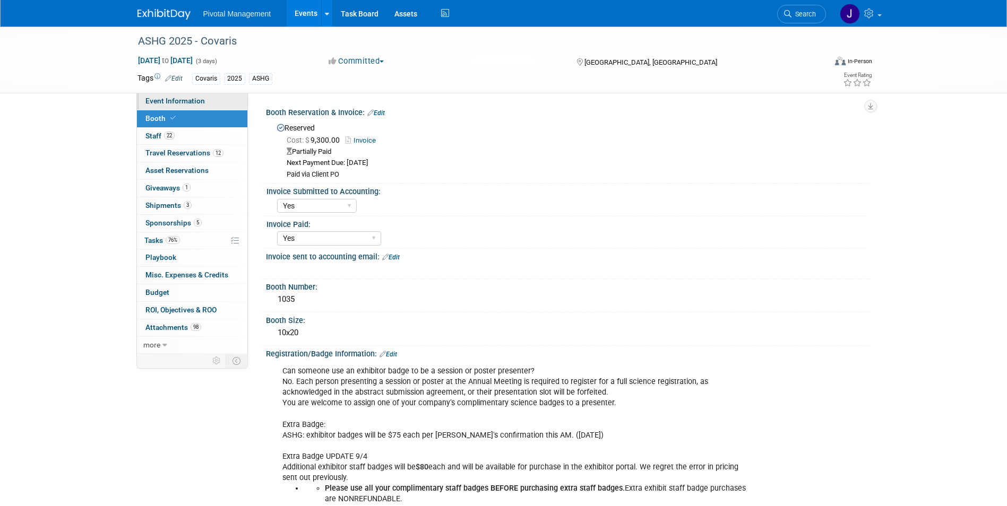
click at [201, 97] on span "Event Information" at bounding box center [174, 101] width 59 height 8
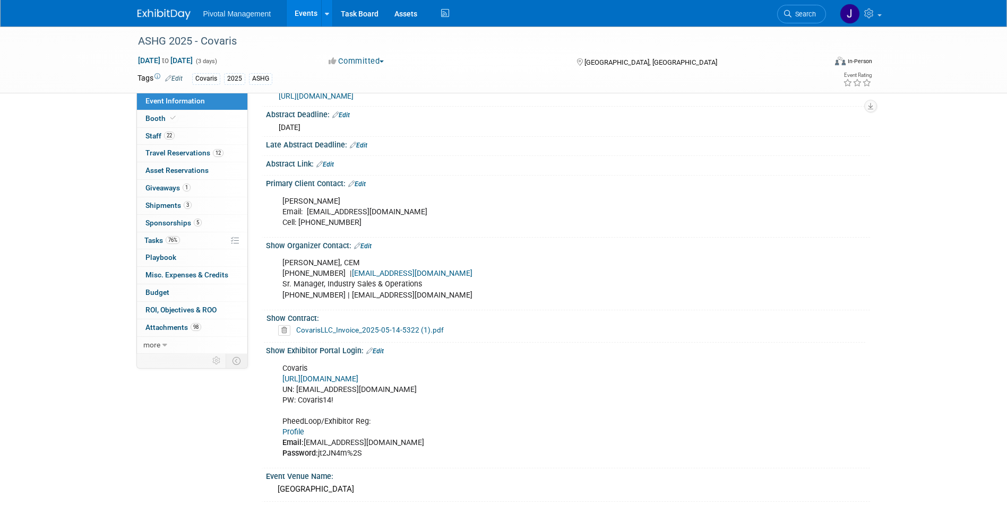
scroll to position [584, 0]
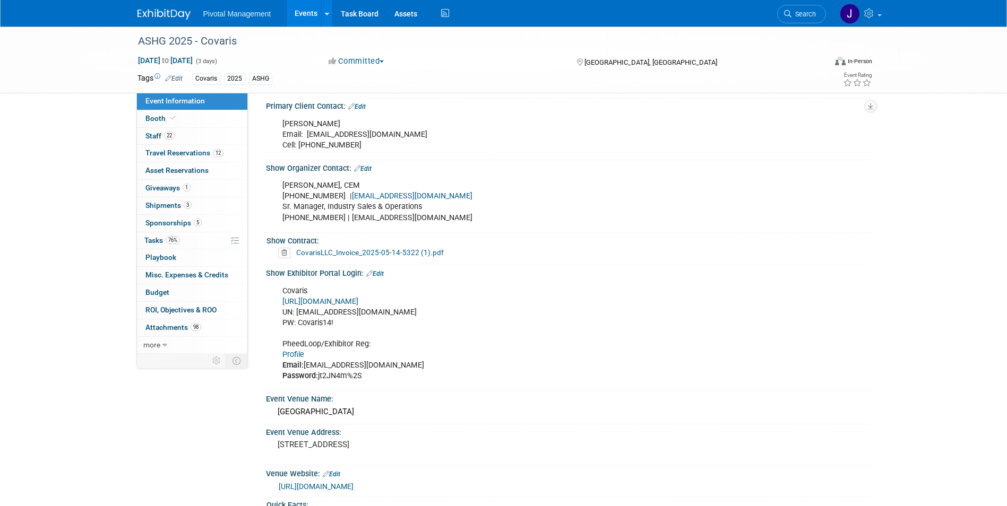
click at [551, 265] on div "Show Exhibitor Portal Login: Edit" at bounding box center [568, 272] width 604 height 14
click at [288, 350] on link "Profile" at bounding box center [293, 354] width 22 height 9
click at [297, 13] on link "Events" at bounding box center [306, 13] width 39 height 27
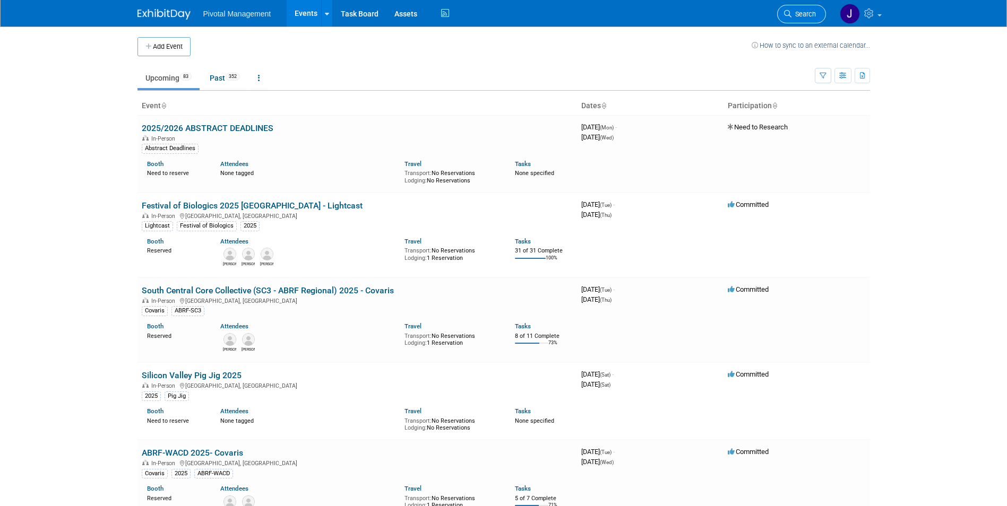
click at [794, 18] on span "Search" at bounding box center [803, 14] width 24 height 8
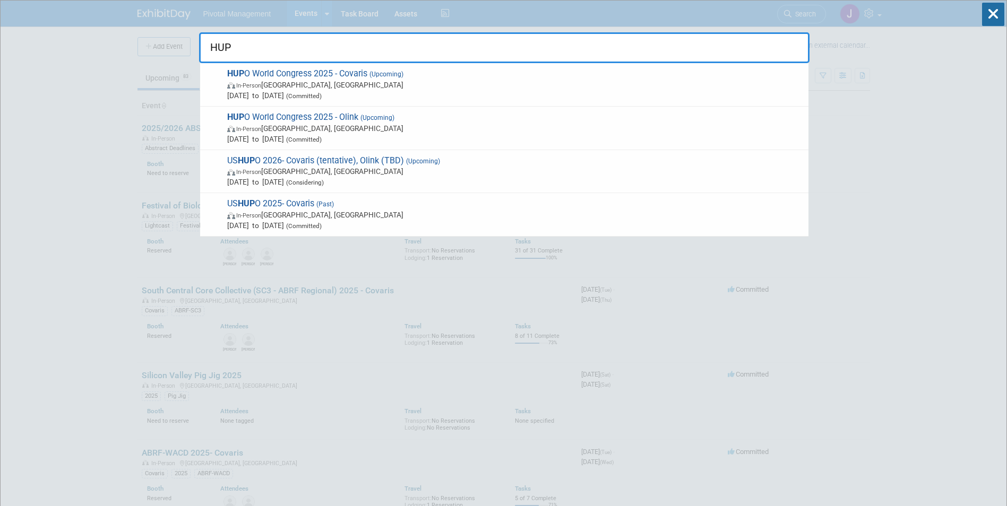
type input "HUPO"
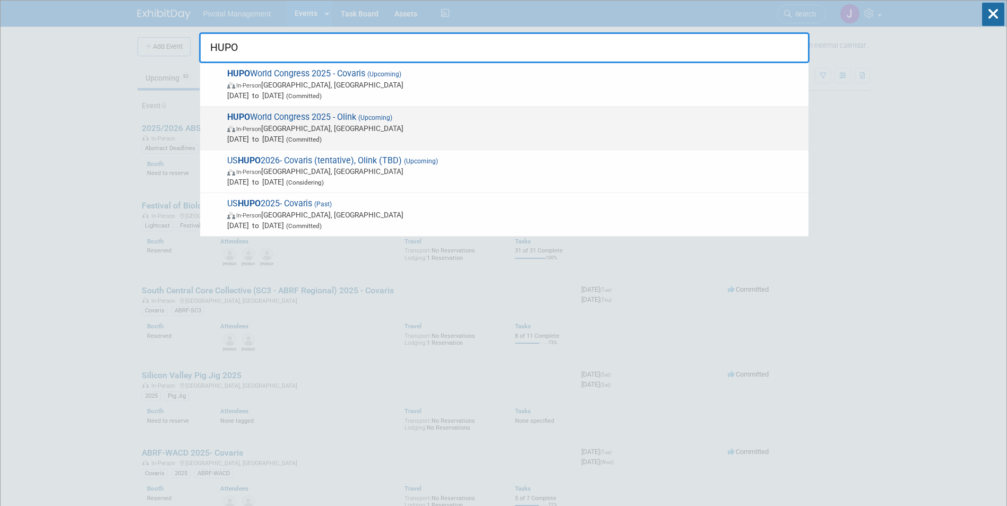
click at [417, 124] on span "In-Person Toronto, Canada" at bounding box center [515, 128] width 576 height 11
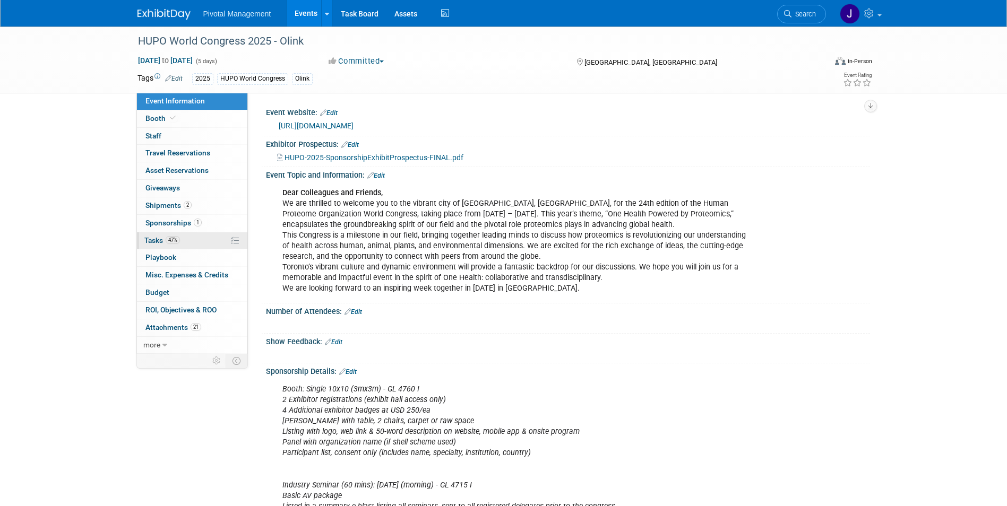
click at [177, 238] on span "47%" at bounding box center [173, 240] width 14 height 8
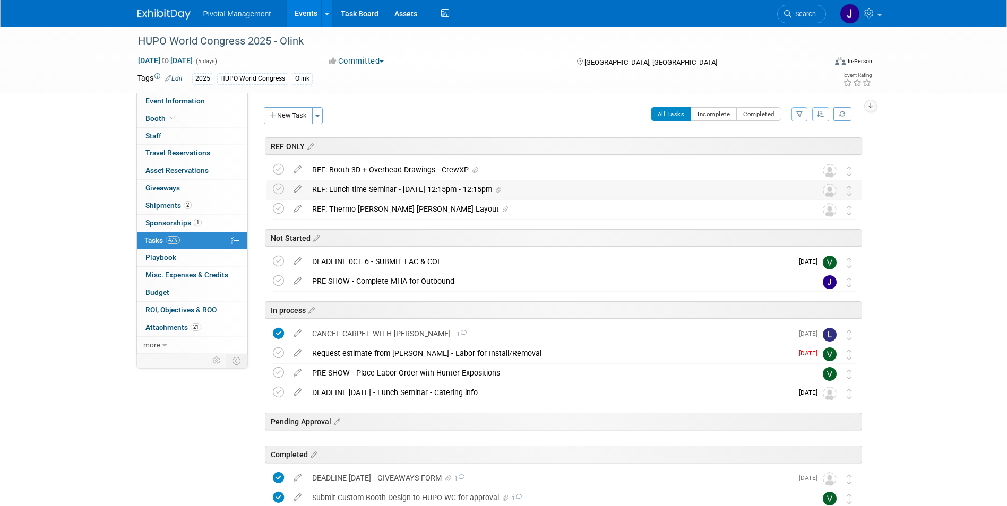
click at [394, 192] on div "REF: Lunch time Seminar - [DATE] 12:15pm - 12:15pm" at bounding box center [554, 189] width 495 height 18
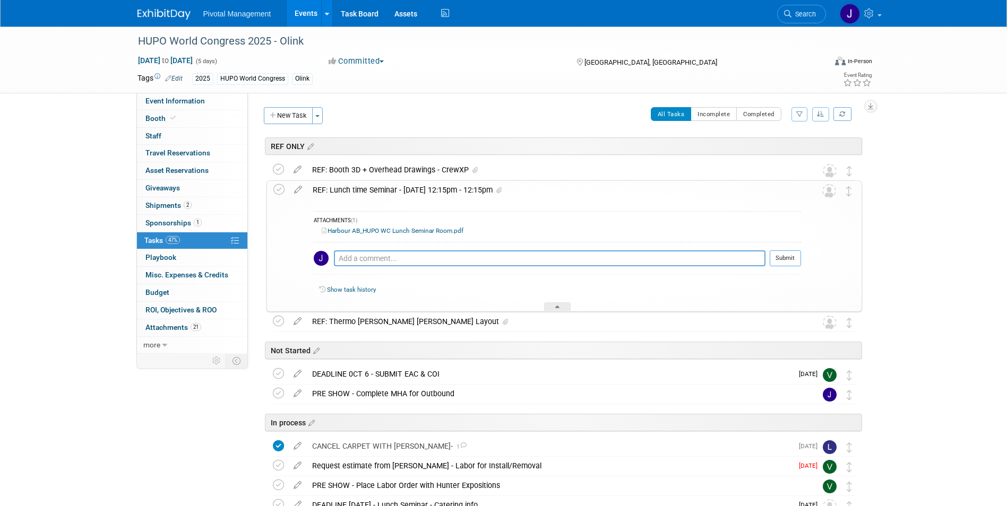
click at [402, 233] on link "Harbour AB_HUPO WC Lunch Seminar Room.pdf" at bounding box center [393, 230] width 142 height 7
click at [387, 192] on div "REF: Lunch time Seminar - Nov 11, 12:15pm - 12:15pm" at bounding box center [554, 190] width 494 height 18
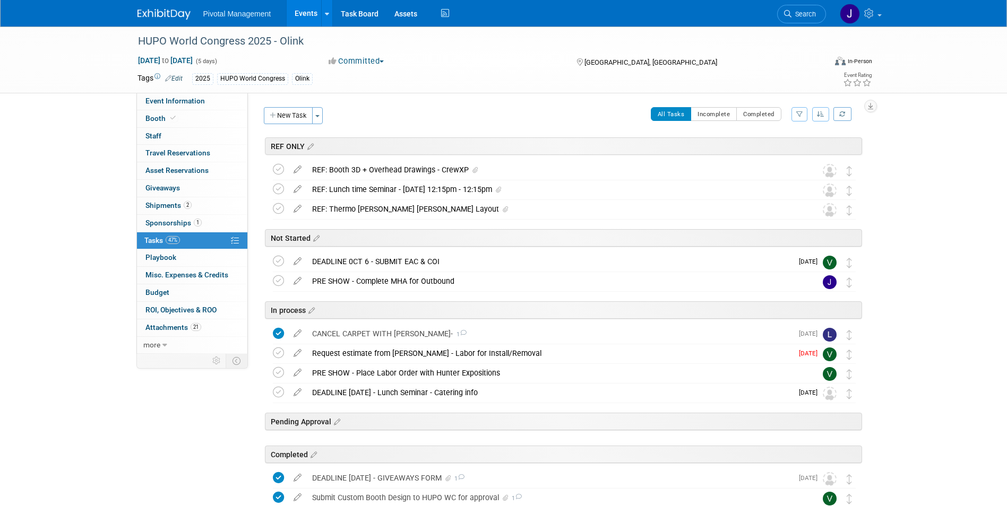
click at [288, 7] on link "Events" at bounding box center [306, 13] width 39 height 27
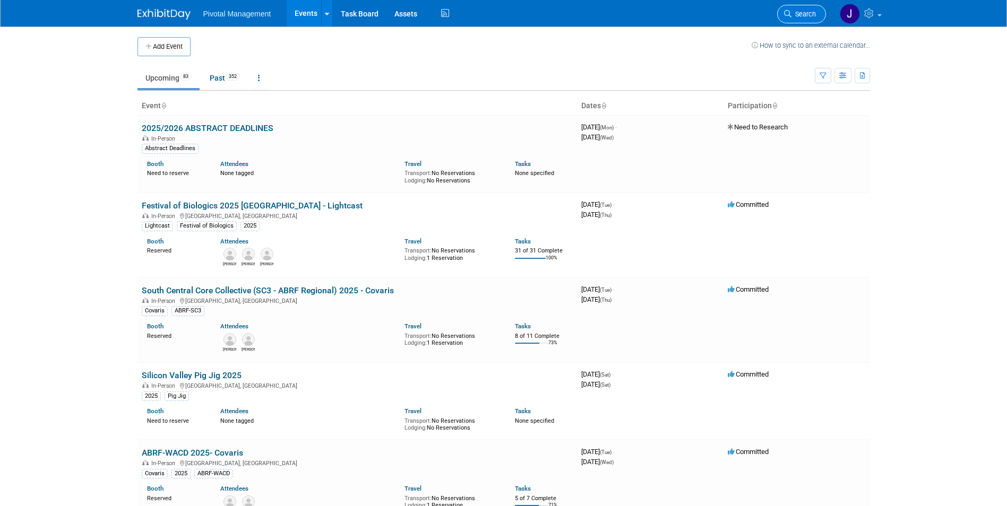
click at [803, 16] on span "Search" at bounding box center [803, 14] width 24 height 8
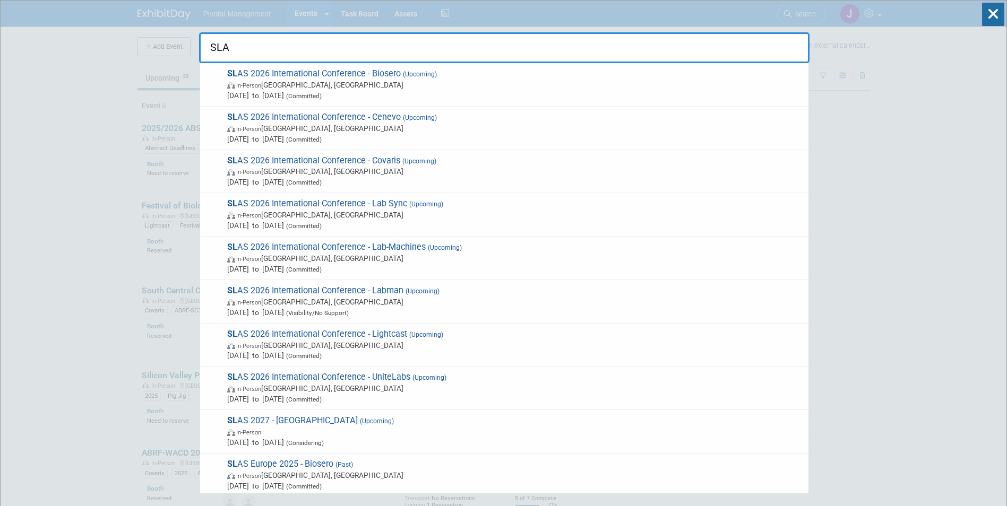
type input "SLAS"
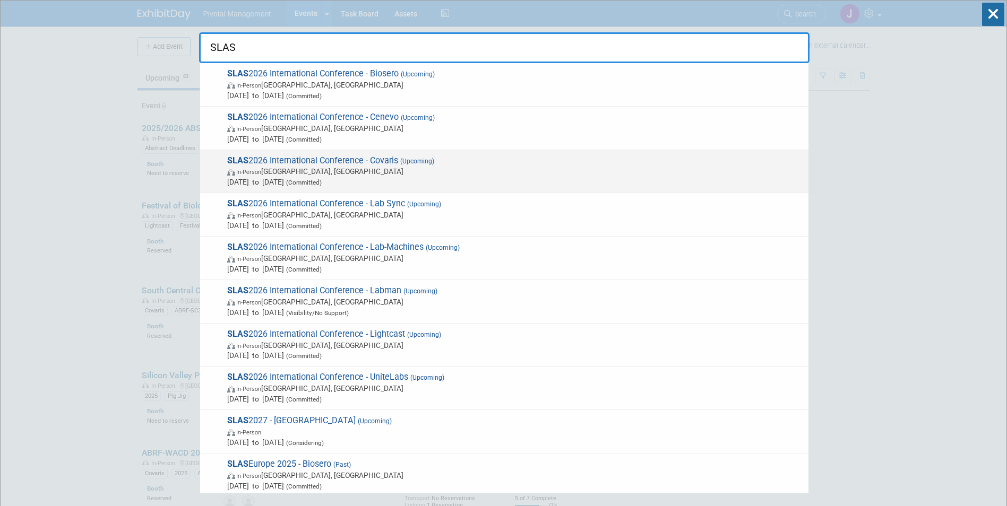
click at [444, 174] on span "In-Person Boston, MA" at bounding box center [515, 171] width 576 height 11
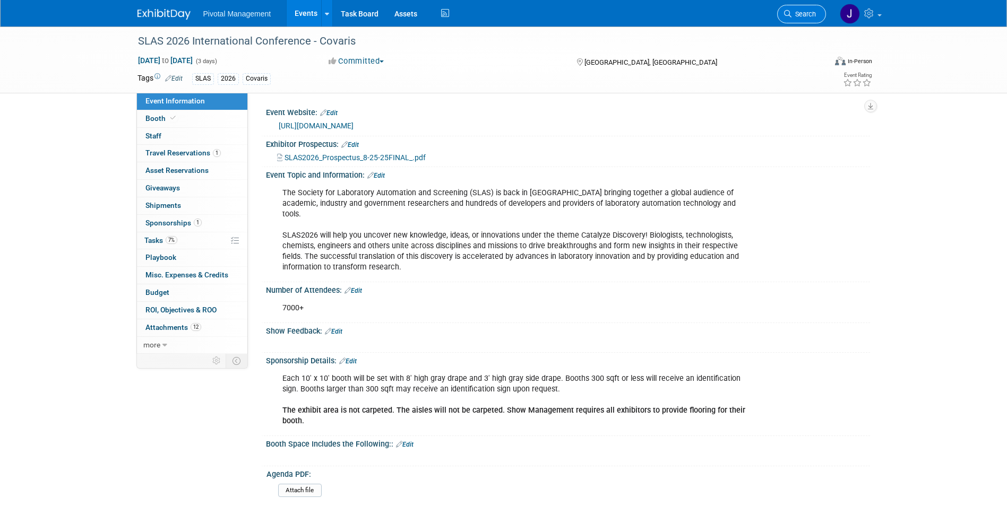
click at [812, 16] on span "Search" at bounding box center [803, 14] width 24 height 8
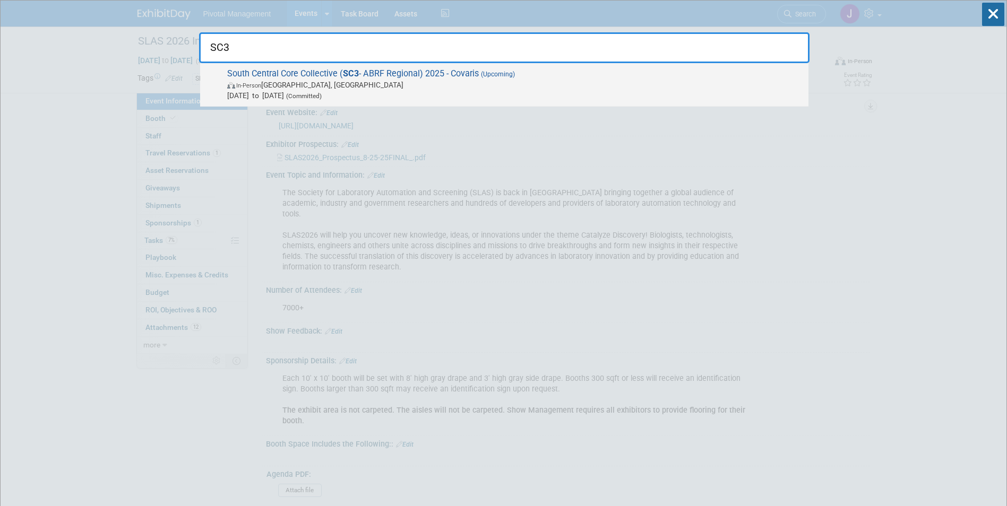
type input "SC3"
click at [468, 92] on span "Sep 30, 2025 to Oct 2, 2025 (Committed)" at bounding box center [515, 95] width 576 height 11
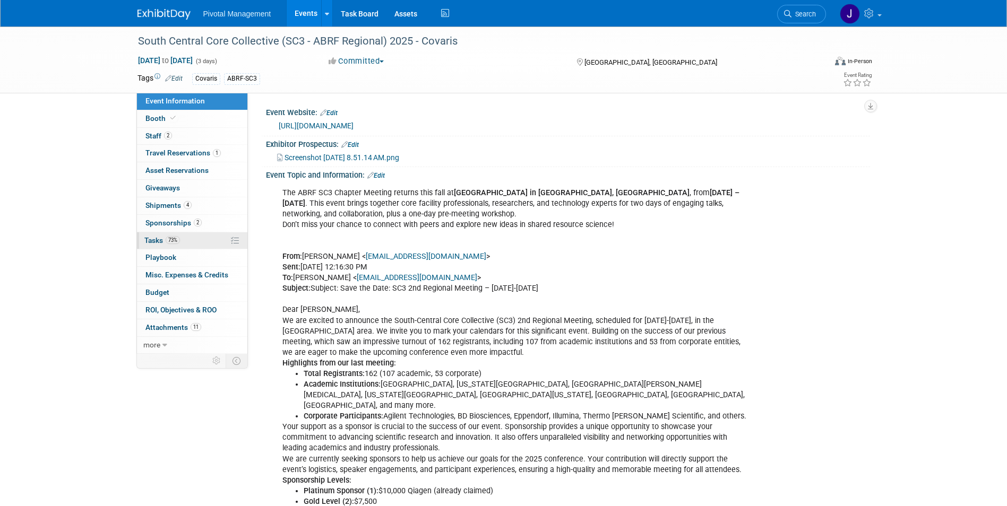
click at [191, 247] on link "73% Tasks 73%" at bounding box center [192, 241] width 110 height 17
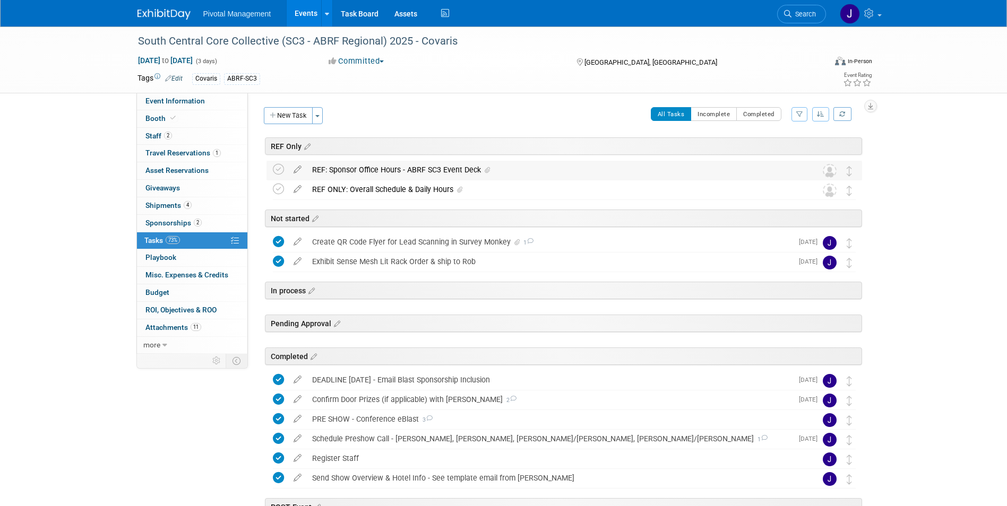
click at [394, 166] on div "REF: Sponsor Office Hours - ABRF SC3 Event Deck" at bounding box center [554, 170] width 495 height 18
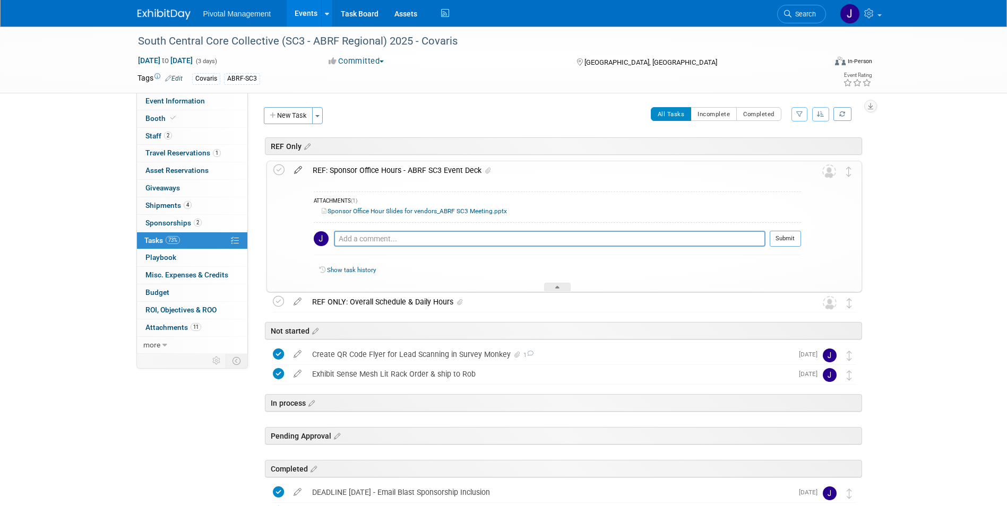
click at [300, 169] on icon at bounding box center [298, 167] width 19 height 13
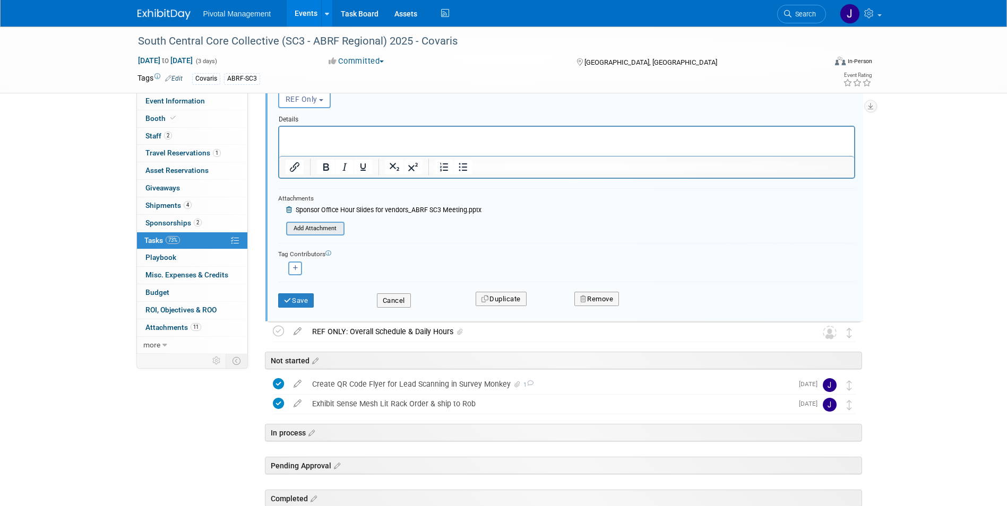
click at [326, 230] on input "file" at bounding box center [289, 229] width 108 height 12
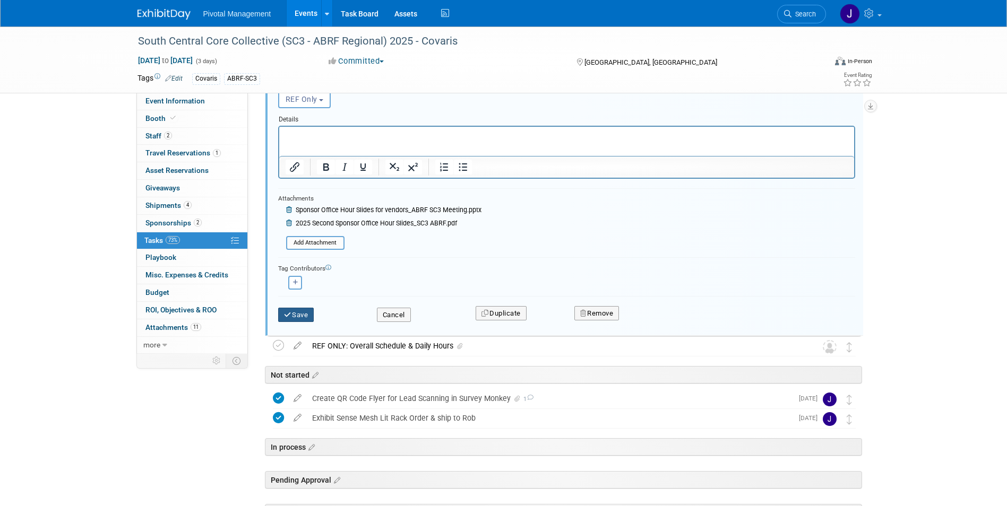
click at [300, 313] on button "Save" at bounding box center [296, 315] width 36 height 15
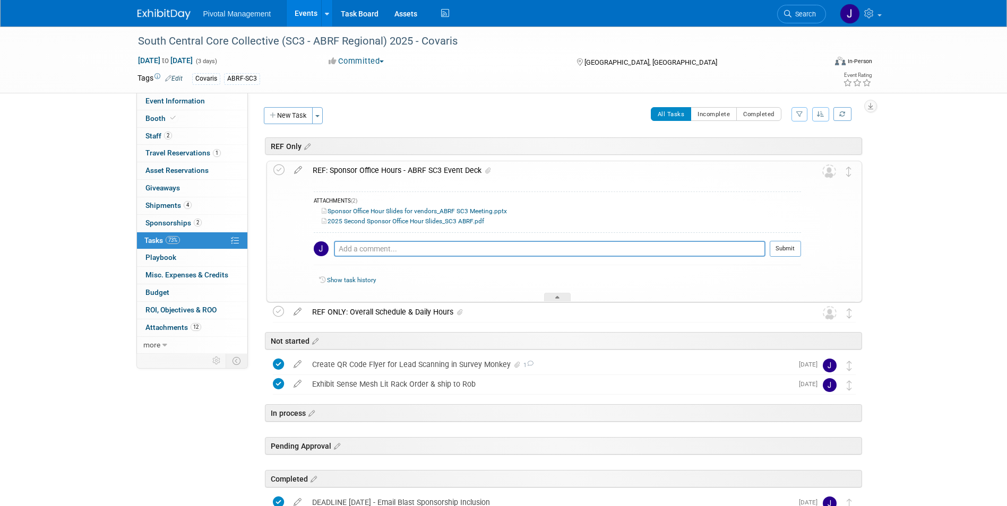
click at [308, 15] on link "Events" at bounding box center [306, 13] width 39 height 27
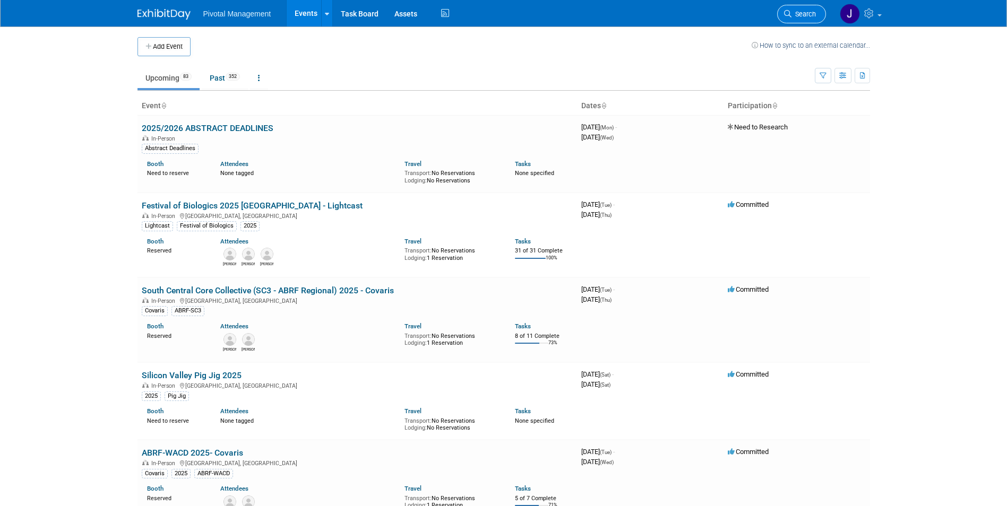
click at [803, 6] on link "Search" at bounding box center [801, 14] width 49 height 19
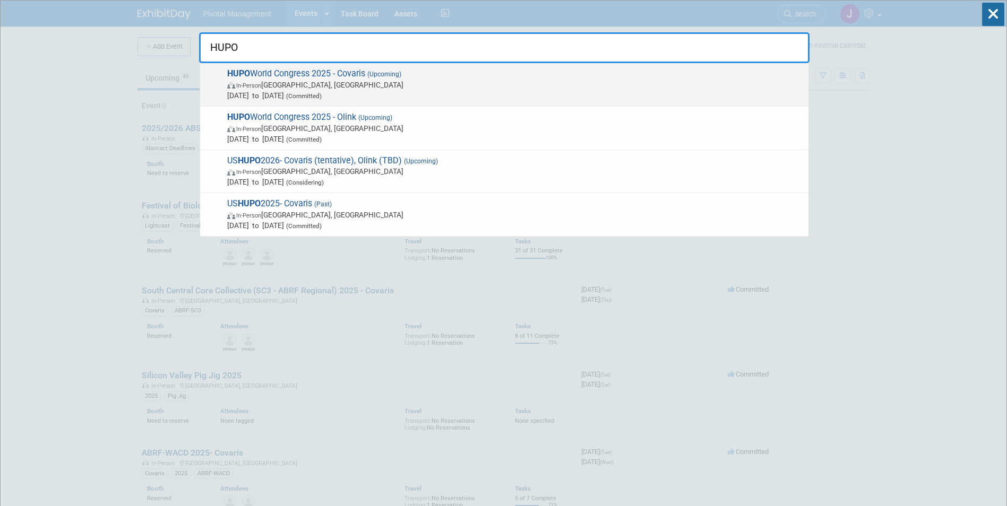
type input "HUPO"
click at [450, 84] on span "In-Person [GEOGRAPHIC_DATA], [GEOGRAPHIC_DATA]" at bounding box center [515, 85] width 576 height 11
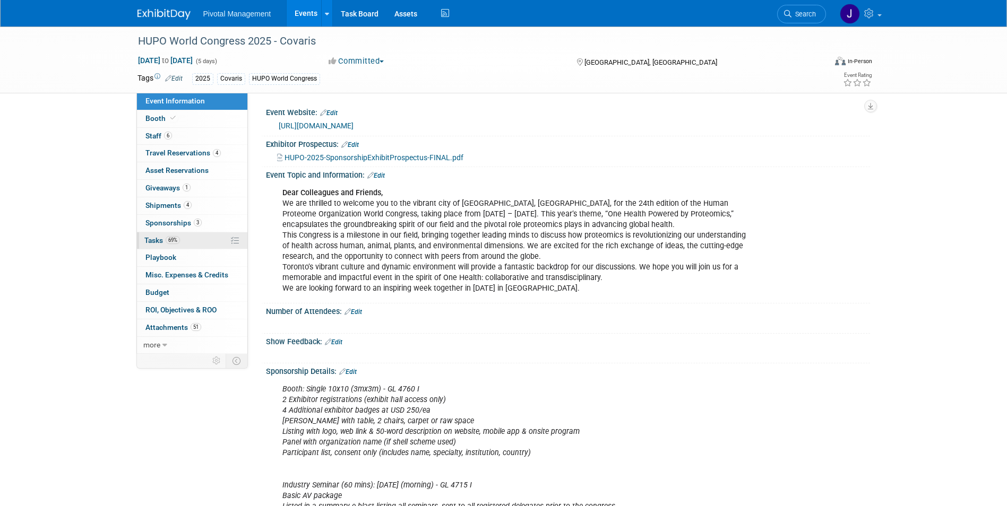
click at [187, 241] on link "69% Tasks 69%" at bounding box center [192, 241] width 110 height 17
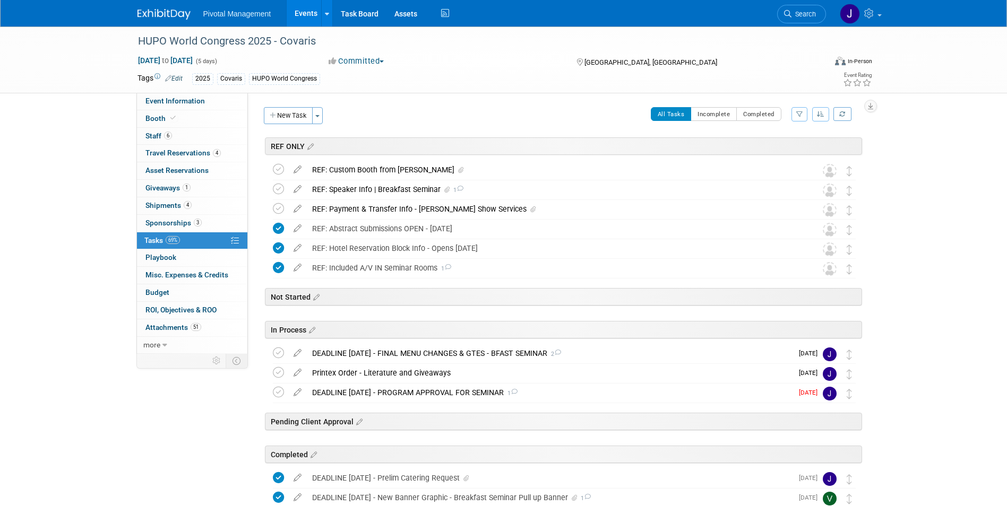
click at [285, 117] on button "New Task" at bounding box center [288, 115] width 49 height 17
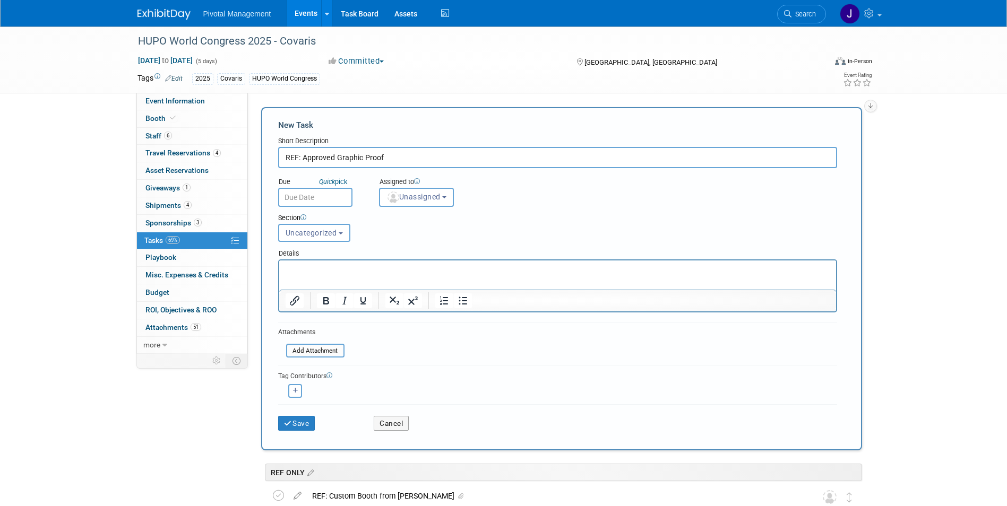
click at [391, 156] on input "REF: Approved Graphic Proof" at bounding box center [557, 157] width 559 height 21
type input "REF: Approved Graphic Proof - Robinson EcoDisplay Fabric Backwall"
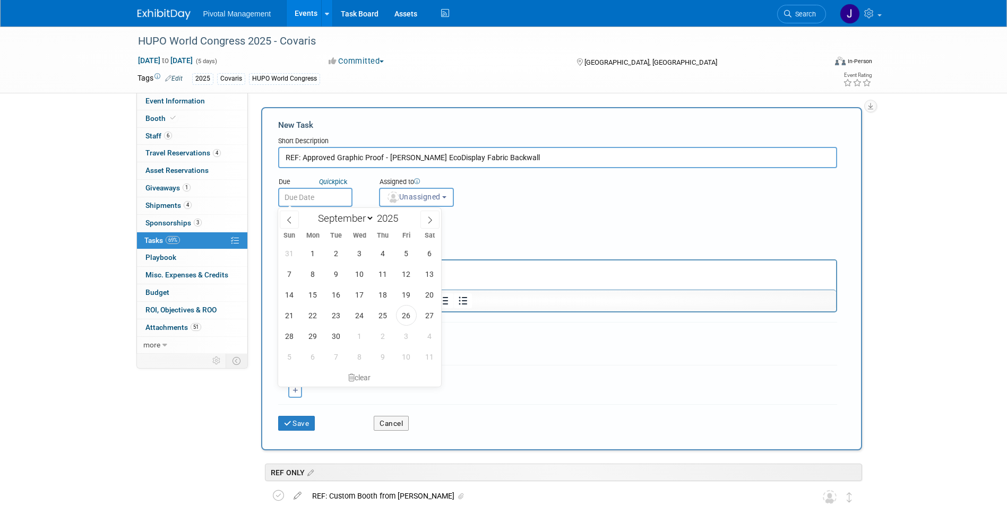
click at [323, 197] on input "text" at bounding box center [315, 197] width 74 height 19
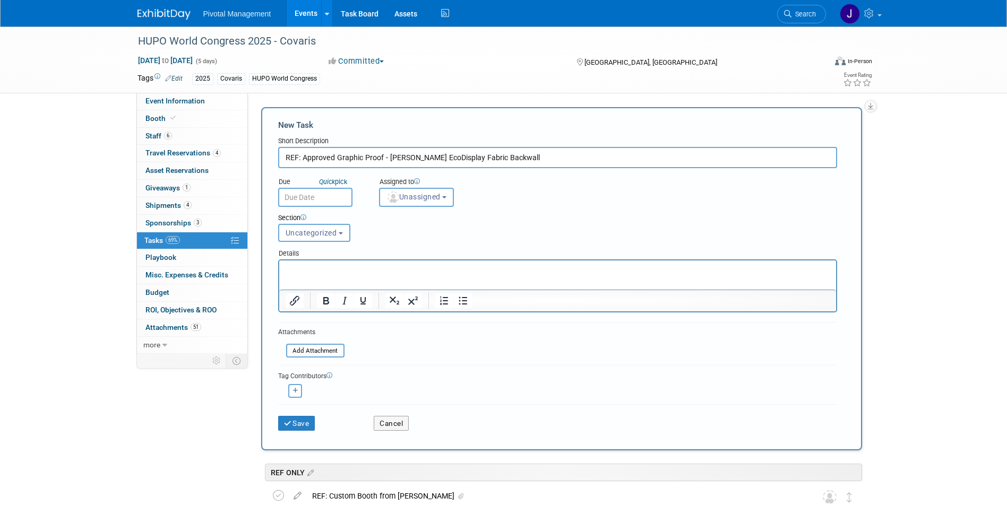
click at [498, 223] on div "Section" at bounding box center [533, 218] width 511 height 11
click at [323, 231] on span "Uncategorized" at bounding box center [311, 233] width 51 height 8
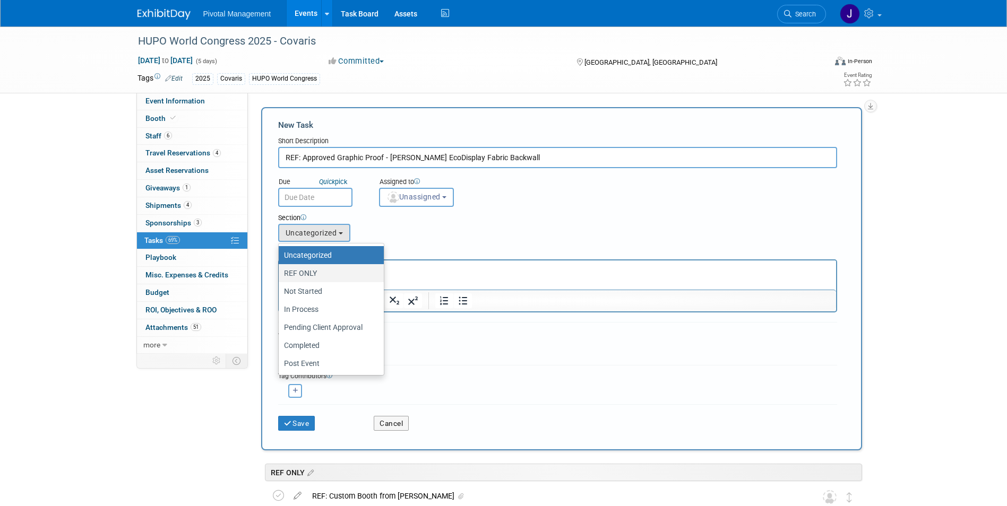
click at [316, 273] on label "REF ONLY" at bounding box center [328, 273] width 89 height 14
click at [280, 273] on input "REF ONLY" at bounding box center [276, 273] width 7 height 7
select select "11273010"
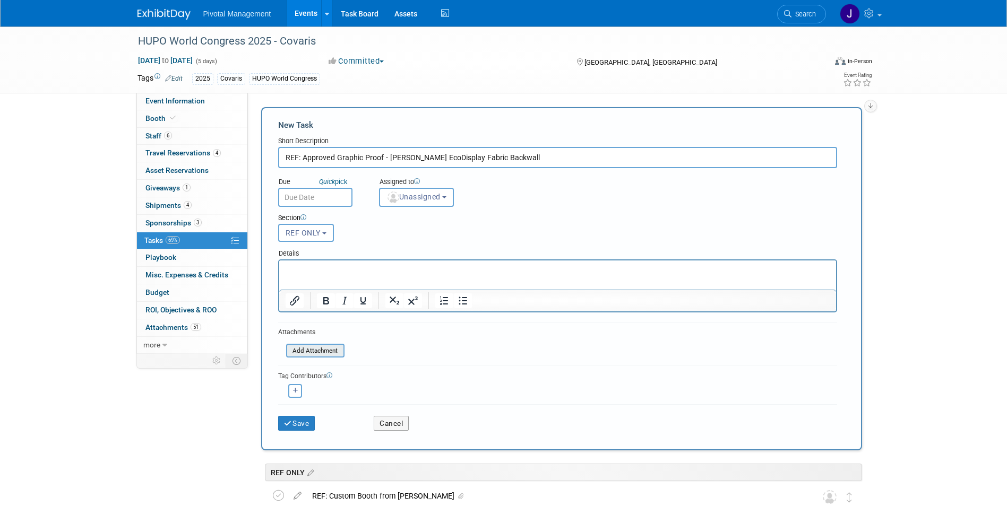
click at [309, 358] on div "Add Attachment" at bounding box center [315, 351] width 58 height 14
click at [309, 354] on input "file" at bounding box center [280, 351] width 126 height 12
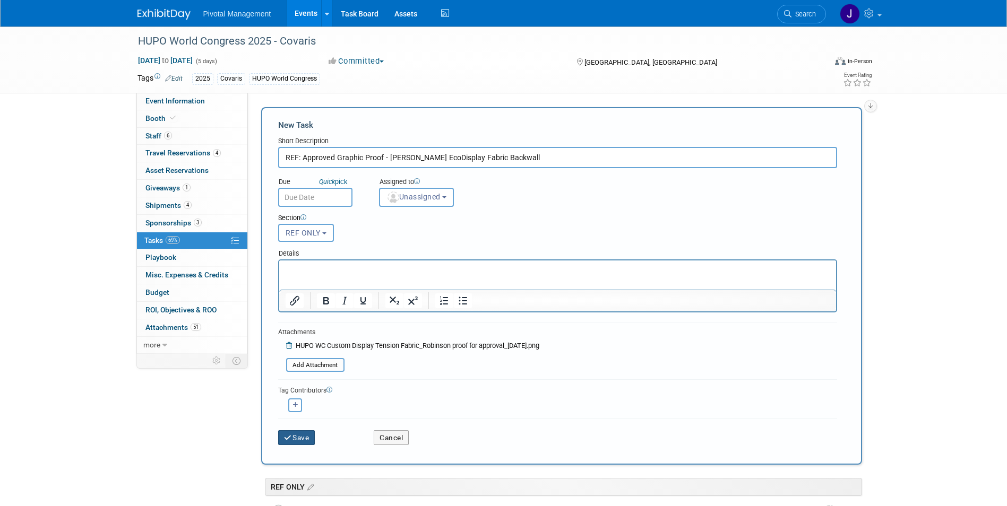
click at [299, 436] on button "Save" at bounding box center [296, 438] width 37 height 15
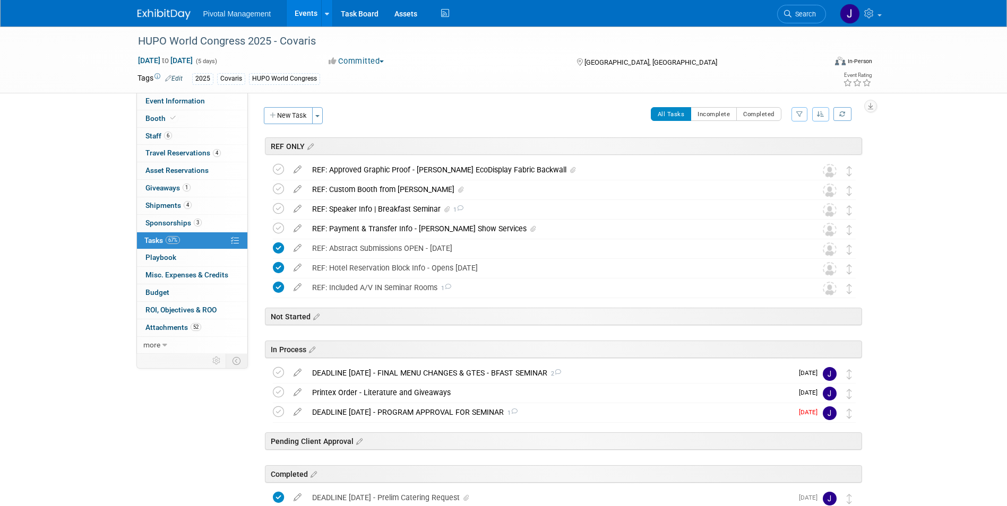
click at [796, 13] on span "Search" at bounding box center [803, 14] width 24 height 8
drag, startPoint x: 796, startPoint y: 13, endPoint x: 789, endPoint y: 7, distance: 8.3
click at [789, 7] on link "Search" at bounding box center [801, 14] width 49 height 19
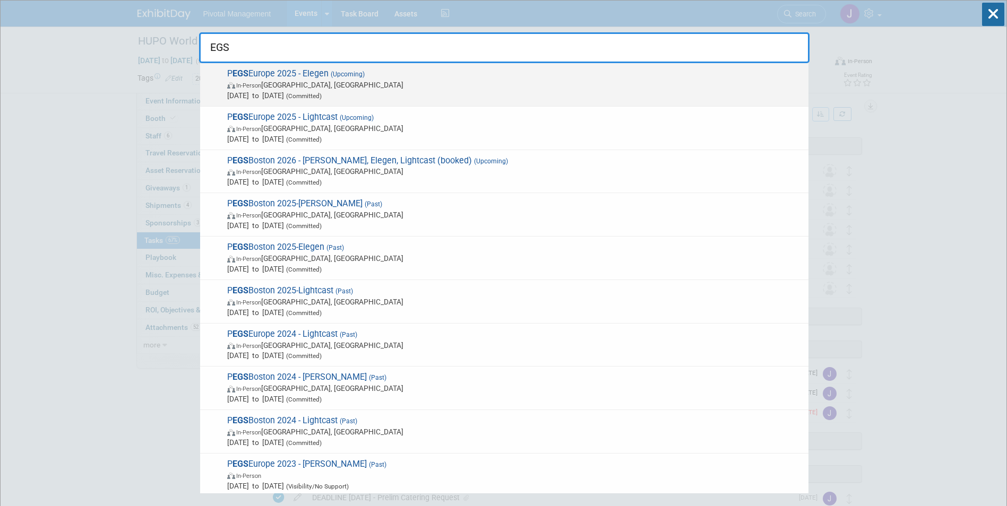
type input "EGS"
click at [360, 80] on span "In-Person Lisboa, Portugal" at bounding box center [515, 85] width 576 height 11
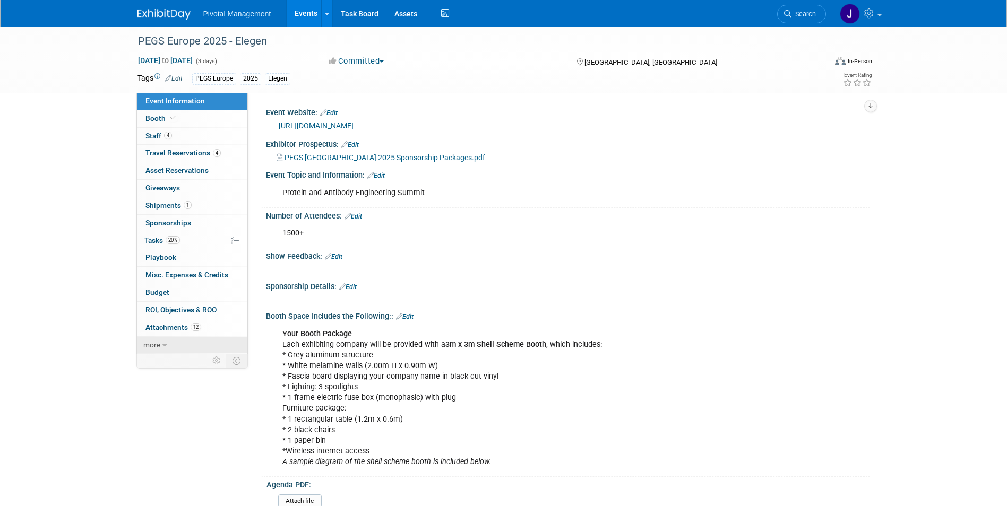
click at [160, 340] on link "more" at bounding box center [192, 345] width 110 height 17
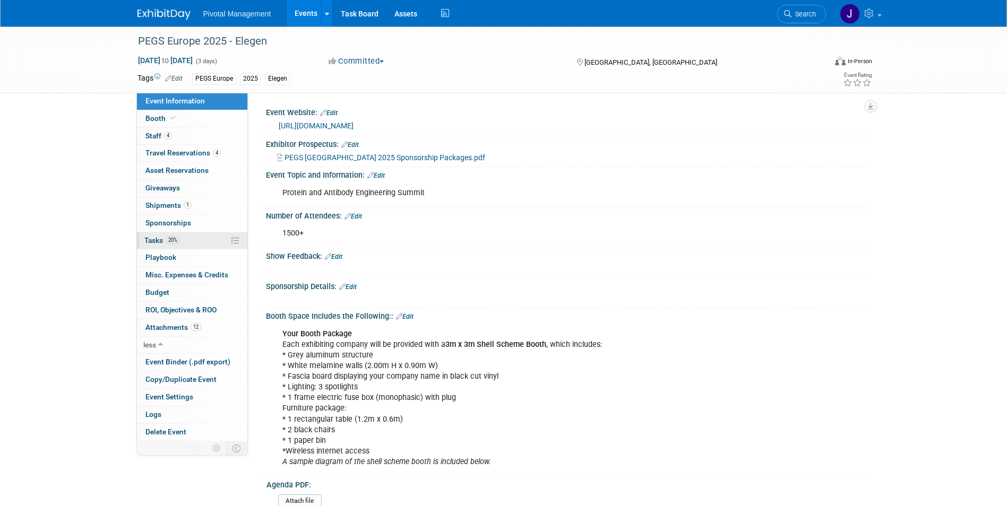
click at [161, 240] on span "Tasks 20%" at bounding box center [162, 240] width 36 height 8
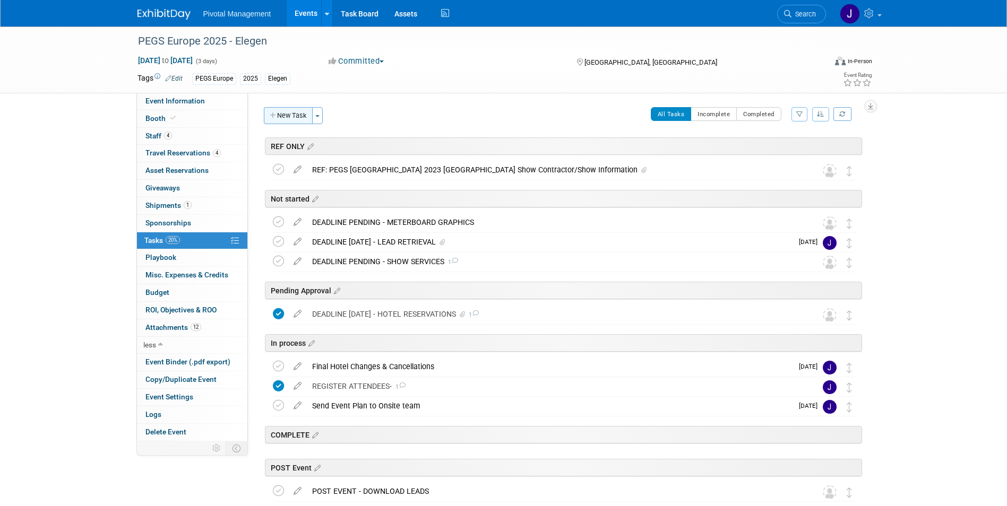
click at [283, 118] on button "New Task" at bounding box center [288, 115] width 49 height 17
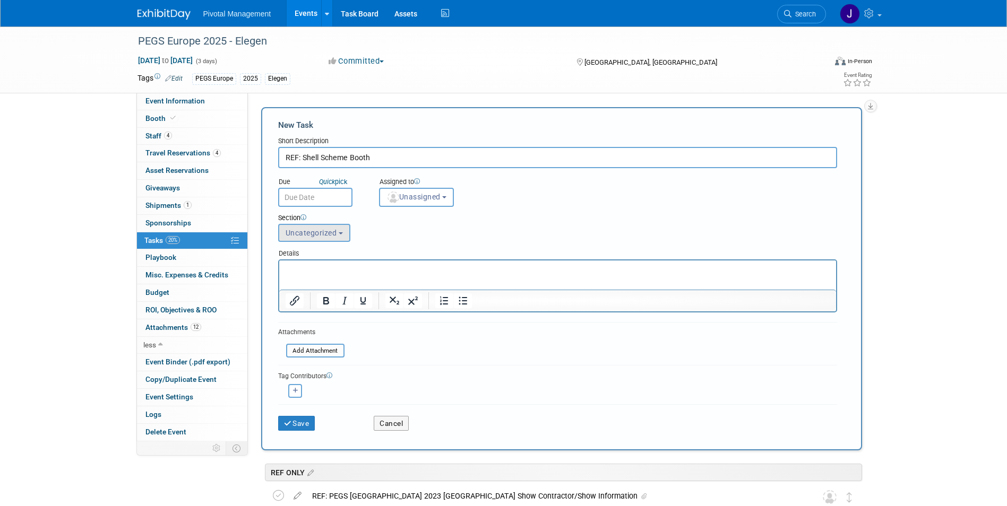
type input "REF: Shell Scheme Booth"
click at [321, 225] on button "Uncategorized" at bounding box center [314, 233] width 72 height 18
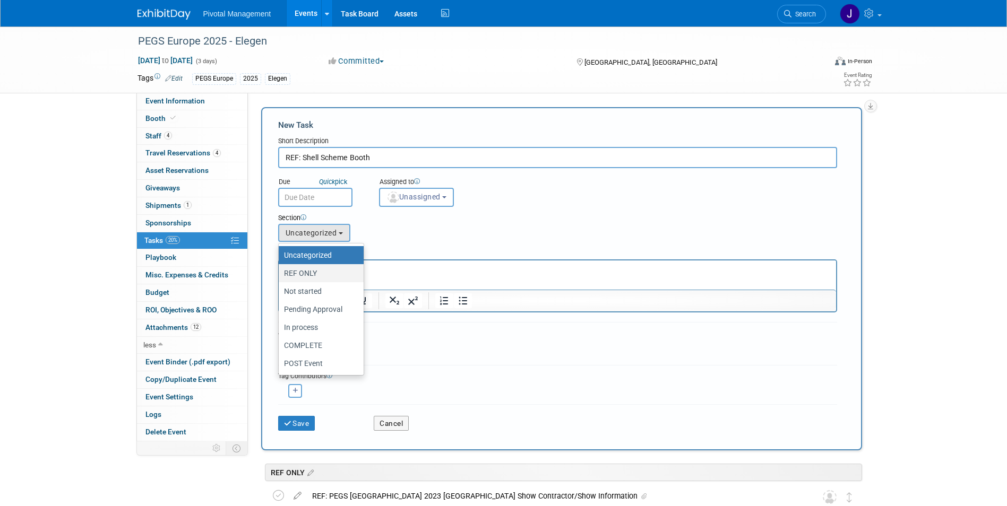
click at [323, 271] on label "REF ONLY" at bounding box center [318, 273] width 69 height 14
click at [280, 271] on input "REF ONLY" at bounding box center [276, 273] width 7 height 7
select select "11273008"
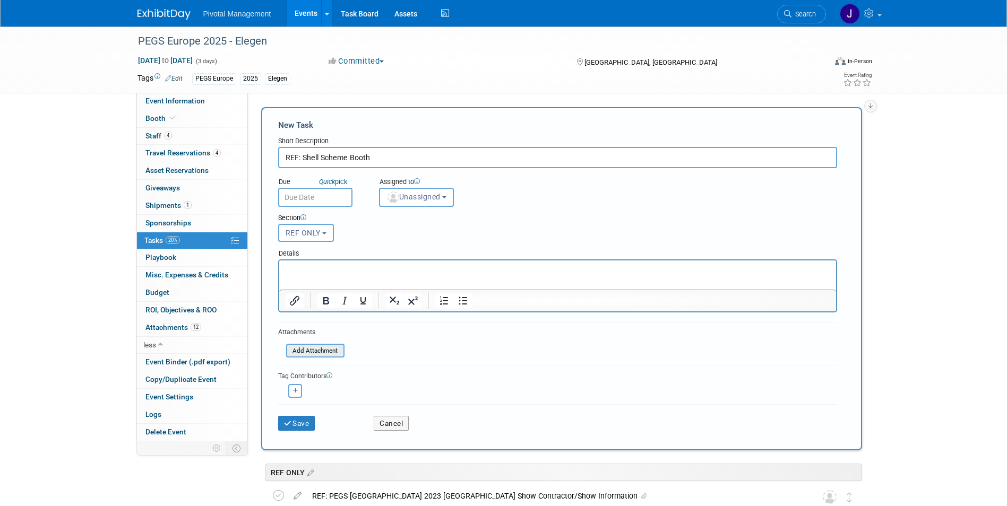
click at [326, 353] on input "file" at bounding box center [280, 351] width 126 height 12
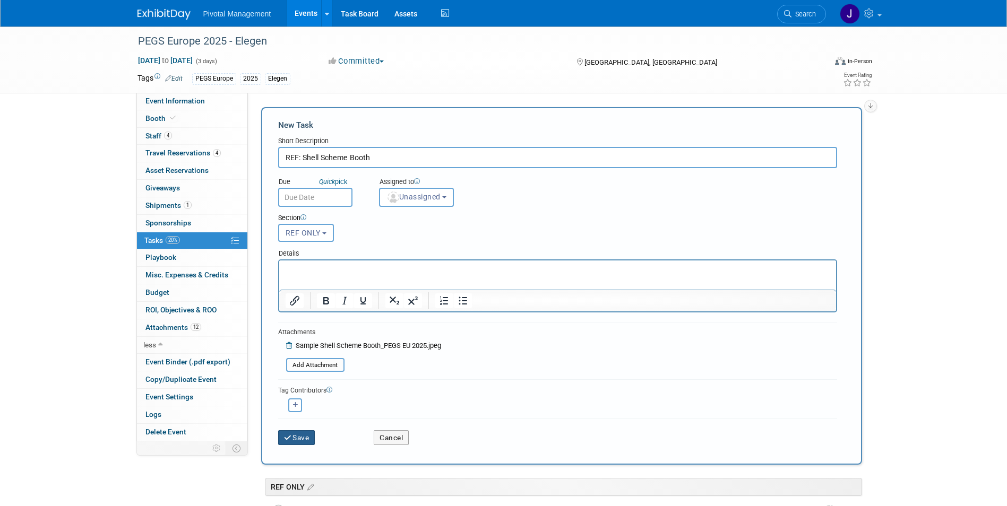
click at [296, 434] on button "Save" at bounding box center [296, 438] width 37 height 15
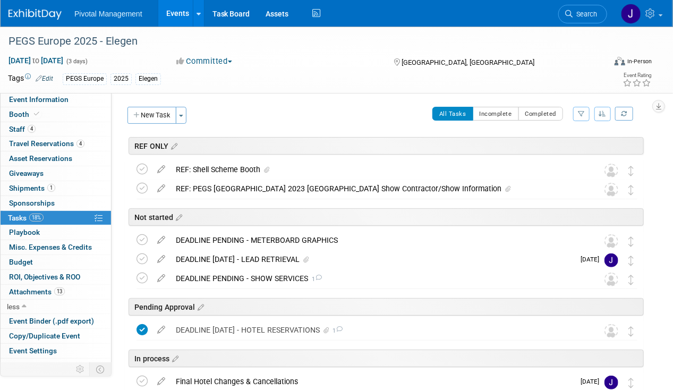
click at [168, 11] on link "Events" at bounding box center [177, 13] width 39 height 27
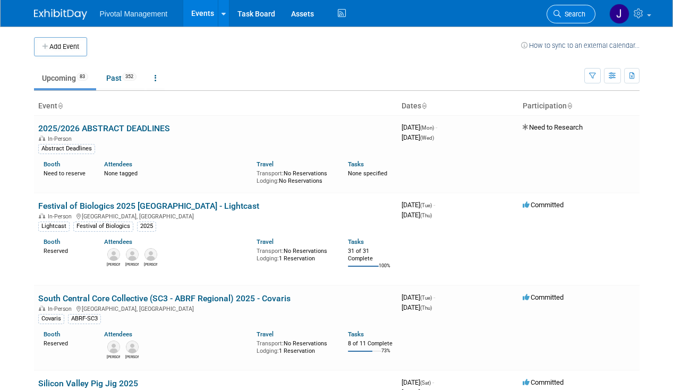
click at [571, 11] on span "Search" at bounding box center [573, 14] width 24 height 8
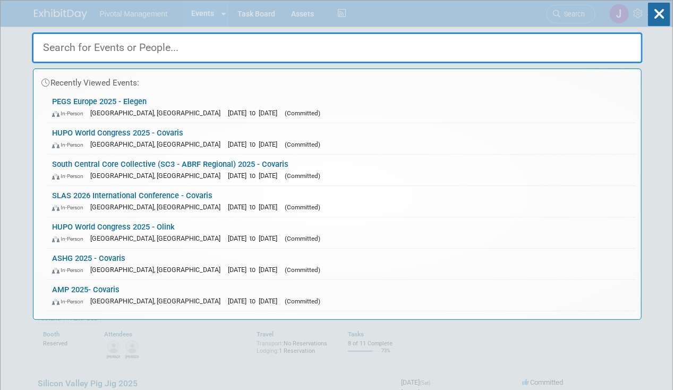
click at [137, 53] on input "text" at bounding box center [337, 47] width 610 height 31
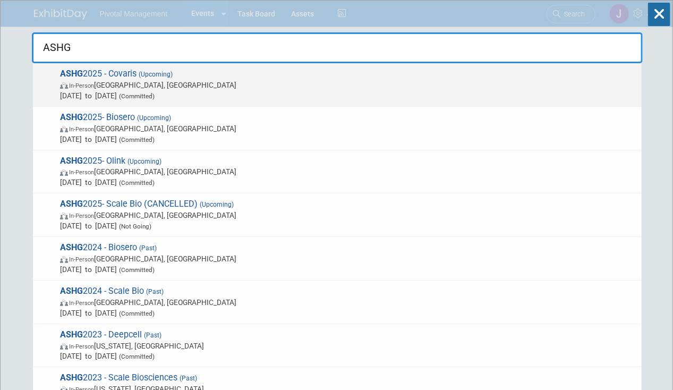
type input "ASHG"
click at [135, 80] on span "In-Person Boston, MA" at bounding box center [348, 85] width 576 height 11
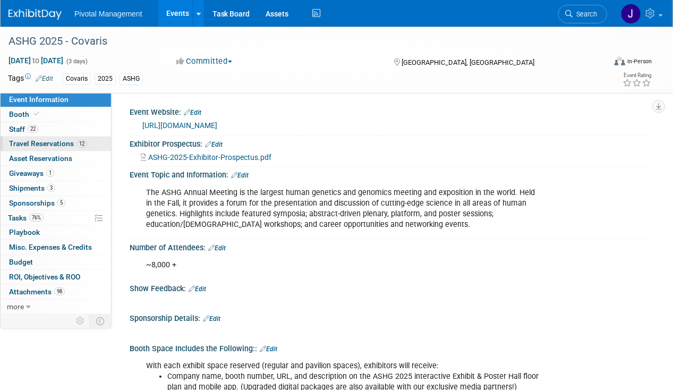
drag, startPoint x: 31, startPoint y: 139, endPoint x: 96, endPoint y: 143, distance: 65.5
click at [31, 139] on span "Travel Reservations 12" at bounding box center [48, 143] width 78 height 8
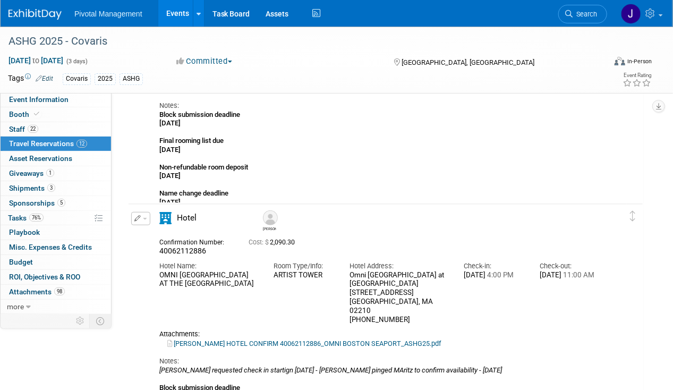
scroll to position [1805, 0]
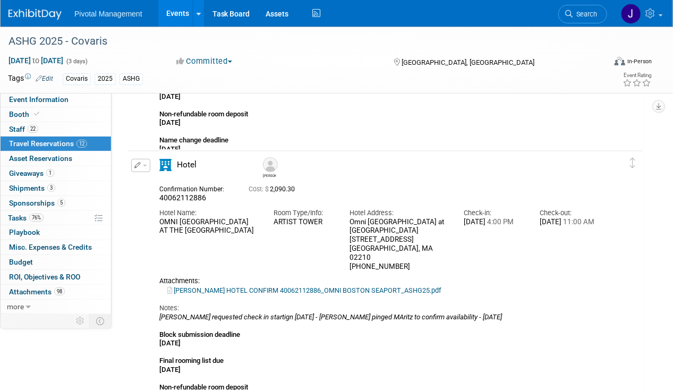
click at [145, 161] on button "button" at bounding box center [140, 165] width 19 height 13
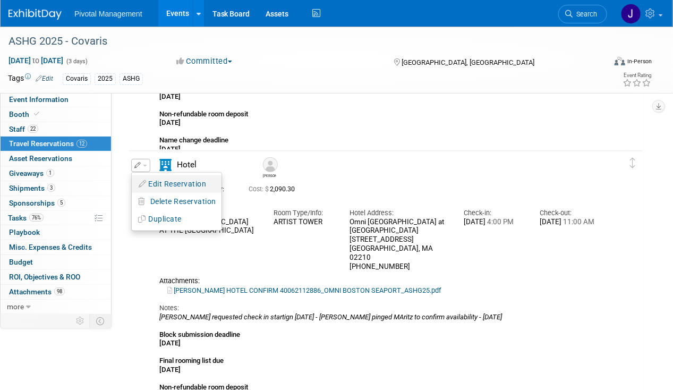
click at [160, 177] on button "Edit Reservation" at bounding box center [177, 183] width 90 height 15
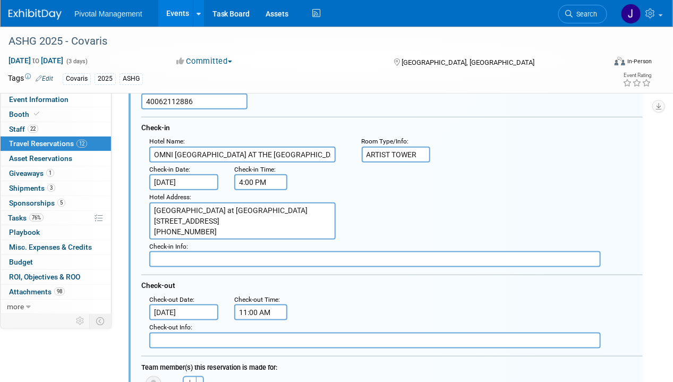
scroll to position [1941, 0]
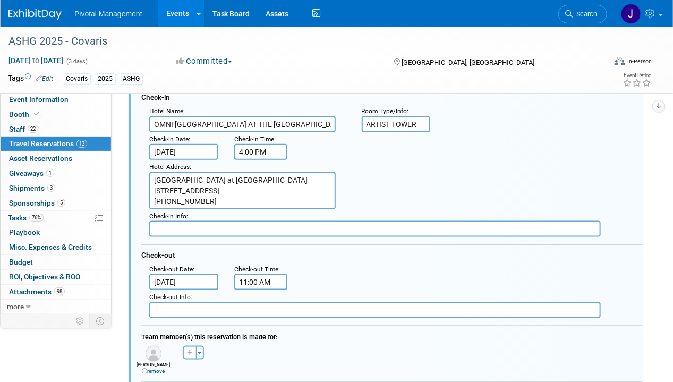
click at [168, 144] on input "[DATE]" at bounding box center [183, 152] width 69 height 16
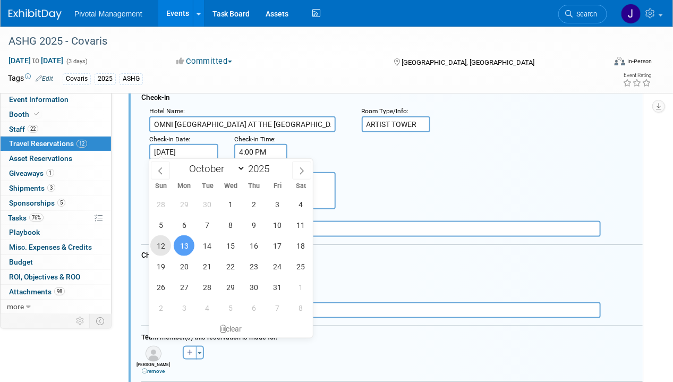
click at [164, 243] on span "12" at bounding box center [160, 245] width 21 height 21
type input "[DATE]"
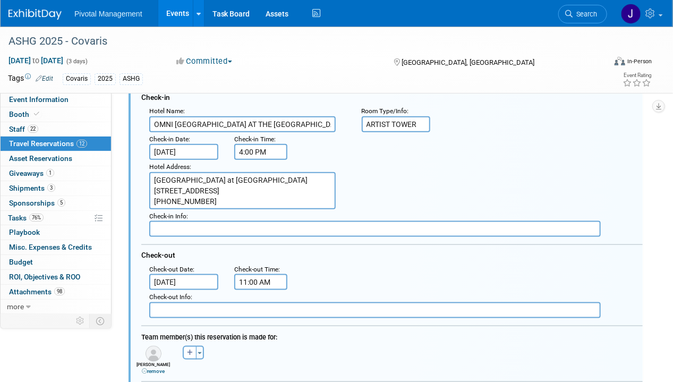
scroll to position [2047, 0]
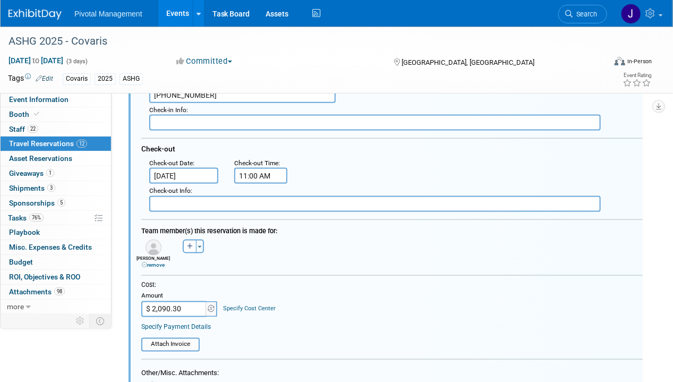
click at [160, 309] on input "$ 2,090.30" at bounding box center [174, 309] width 66 height 16
click at [163, 307] on input "$ 2,090.30" at bounding box center [174, 309] width 66 height 16
click at [164, 307] on input "$ 2,090.30" at bounding box center [174, 309] width 66 height 16
click at [363, 241] on div "[PERSON_NAME] remove [PERSON_NAME] remove Adya remove" at bounding box center [391, 252] width 517 height 31
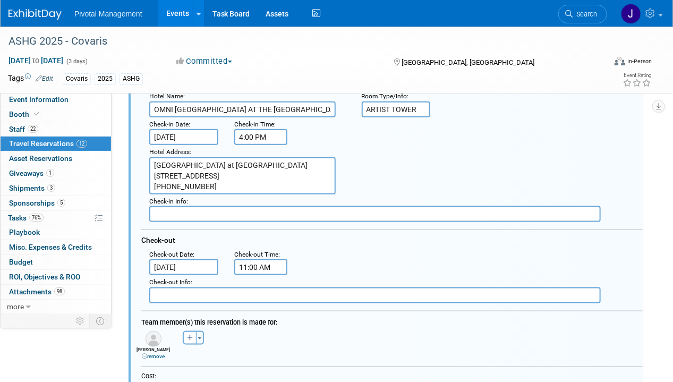
scroll to position [1941, 0]
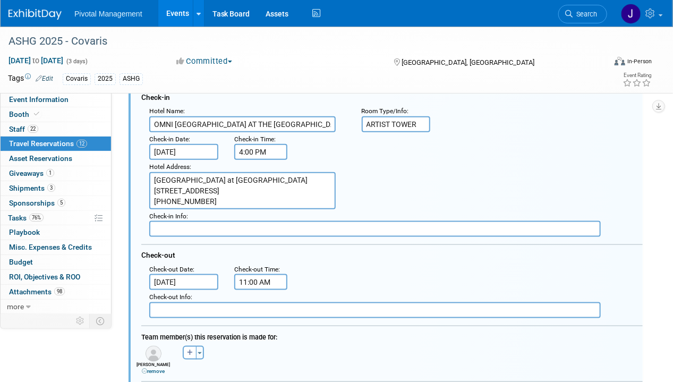
click at [200, 280] on input "[DATE]" at bounding box center [183, 282] width 69 height 16
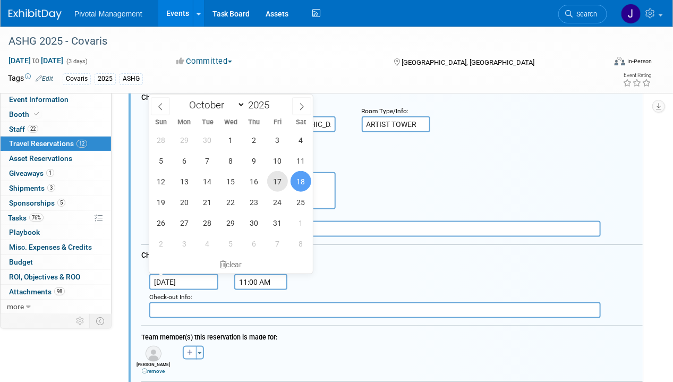
click at [281, 186] on span "17" at bounding box center [277, 181] width 21 height 21
type input "[DATE]"
click at [274, 180] on span "17" at bounding box center [277, 181] width 21 height 21
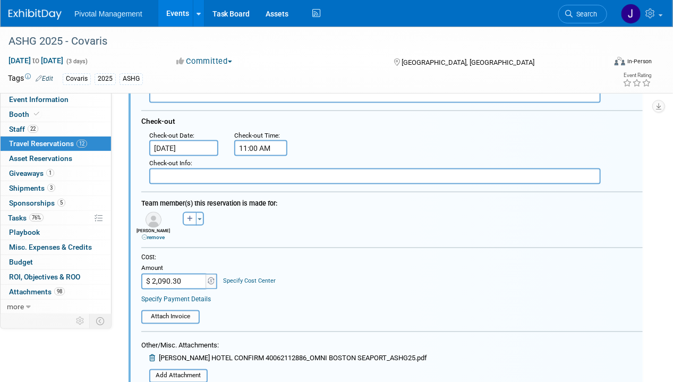
scroll to position [2100, 0]
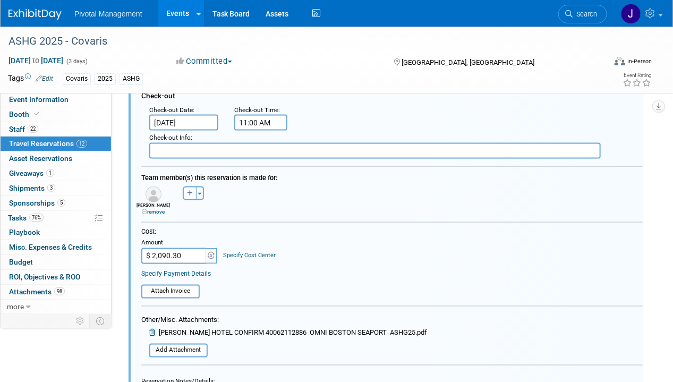
click at [151, 329] on icon at bounding box center [153, 332] width 8 height 7
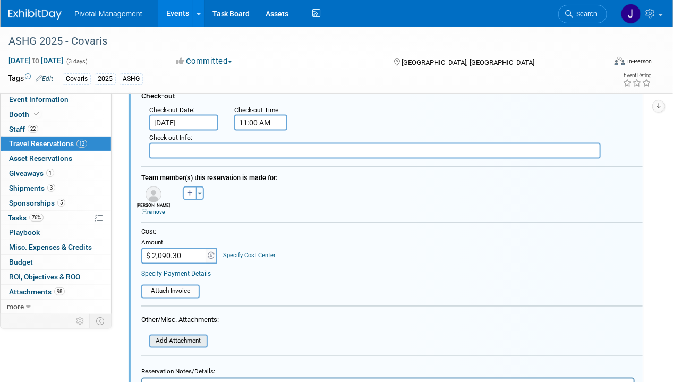
click at [171, 335] on input "file" at bounding box center [143, 341] width 126 height 12
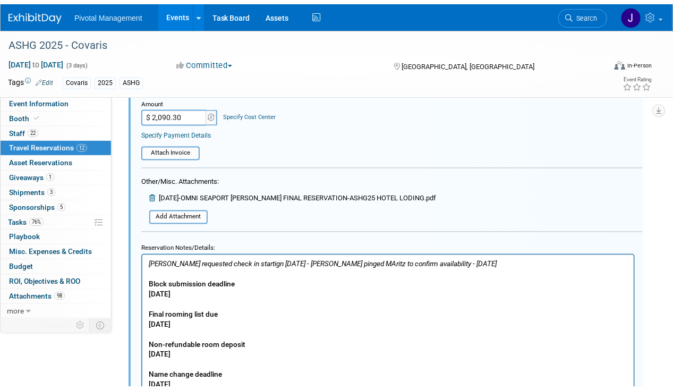
scroll to position [2312, 0]
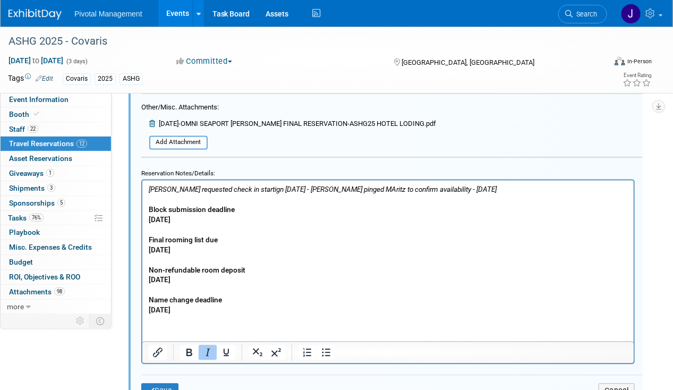
click at [261, 192] on icon "[PERSON_NAME] requested check in startign [DATE] - [PERSON_NAME] pinged MAritz …" at bounding box center [322, 189] width 348 height 8
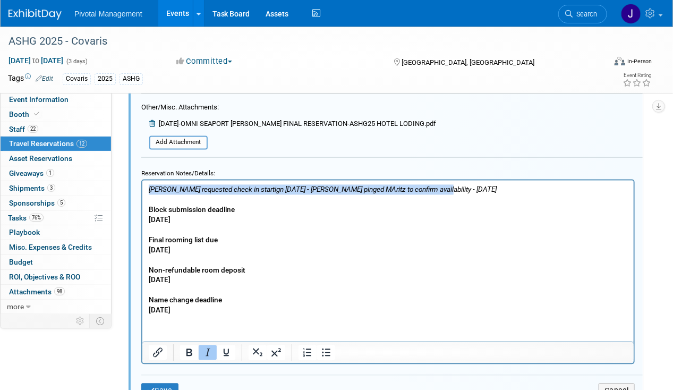
click at [261, 192] on icon "[PERSON_NAME] requested check in startign [DATE] - [PERSON_NAME] pinged MAritz …" at bounding box center [322, 189] width 348 height 8
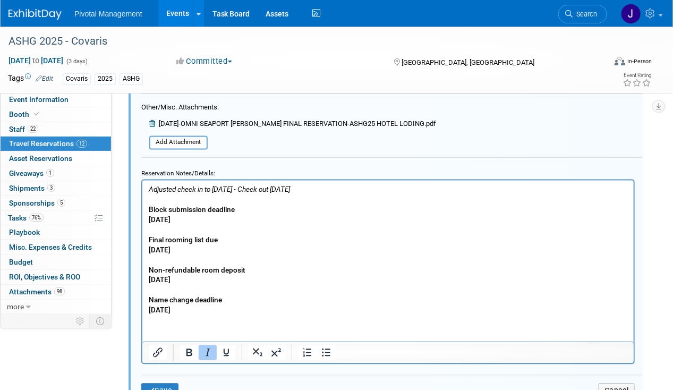
click at [225, 190] on icon "Adjusted check in to [DATE] - Check out [DATE]" at bounding box center [218, 189] width 141 height 8
click at [223, 188] on icon "Adjusted check in to [DATE] - Check out [DATE]" at bounding box center [218, 189] width 141 height 8
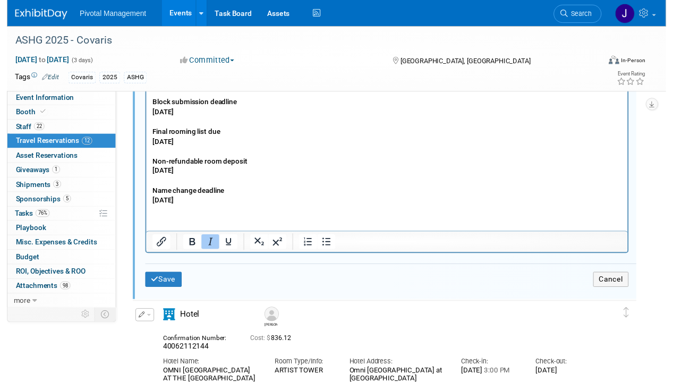
scroll to position [2259, 0]
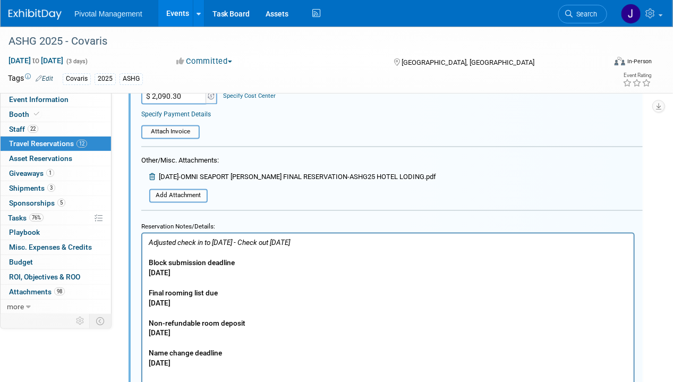
click at [356, 245] on p "Adjusted check in to [DATE] - Check out [DATE] Block submission deadline [DATE]…" at bounding box center [387, 302] width 479 height 131
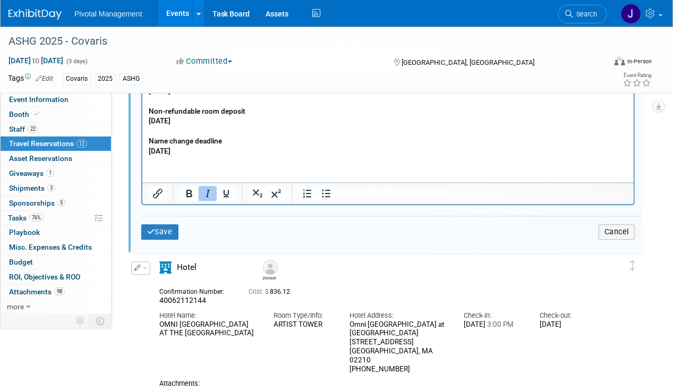
scroll to position [2365, 0]
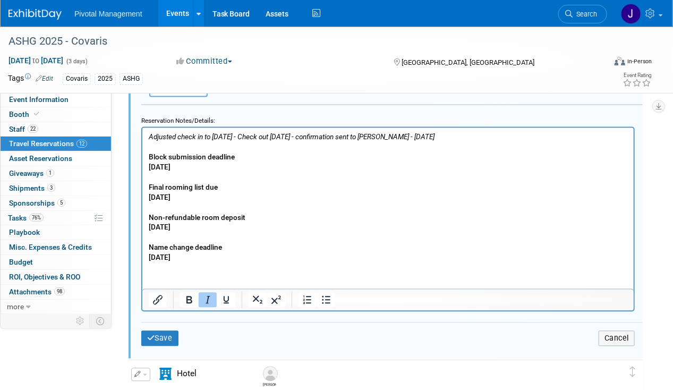
click at [221, 262] on html "Adjusted check in to [DATE] - Check out [DATE] - confirmation sent to [PERSON_N…" at bounding box center [387, 194] width 491 height 135
drag, startPoint x: 222, startPoint y: 254, endPoint x: 107, endPoint y: 149, distance: 156.0
click at [142, 149] on html "Adjusted check in to [DATE] - Check out [DATE] - confirmation sent to [PERSON_N…" at bounding box center [387, 194] width 491 height 135
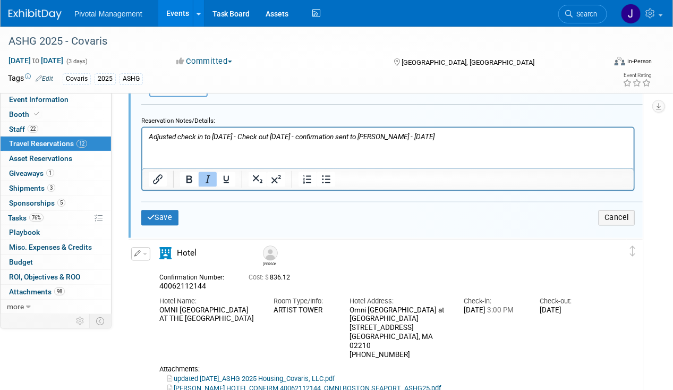
click at [150, 141] on html "Adjusted check in to [DATE] - Check out [DATE] - confirmation sent to [PERSON_N…" at bounding box center [387, 134] width 491 height 14
click at [157, 141] on html "Adjusted check in to [DATE] - Check out [DATE] - confirmation sent to [PERSON_N…" at bounding box center [387, 134] width 491 height 14
click at [171, 212] on button "Save" at bounding box center [159, 217] width 37 height 15
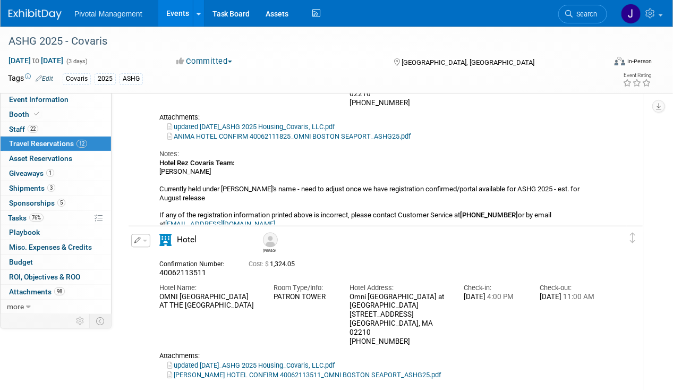
scroll to position [1835, 0]
